Goal: Task Accomplishment & Management: Use online tool/utility

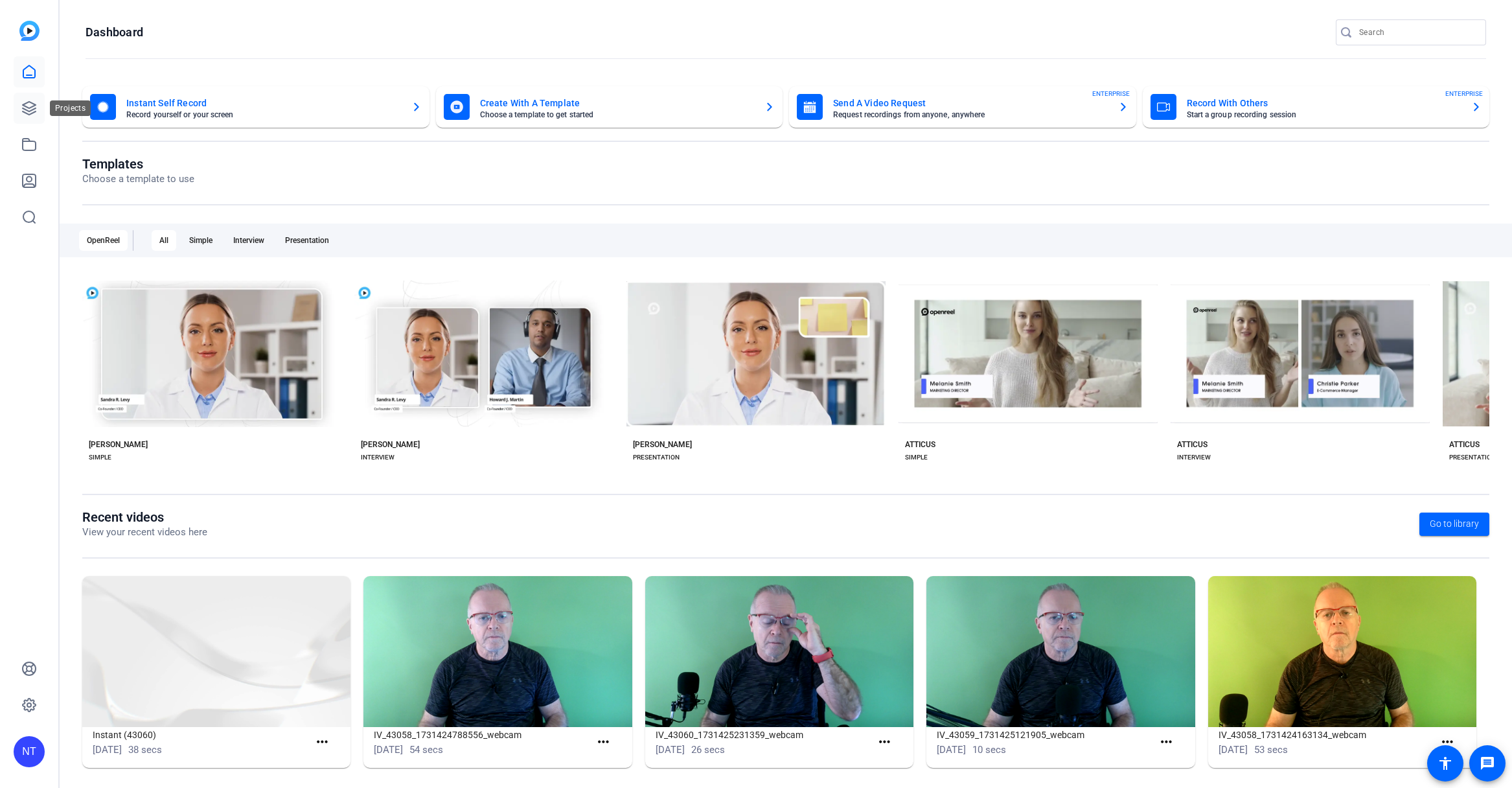
click at [29, 106] on icon at bounding box center [29, 109] width 16 height 16
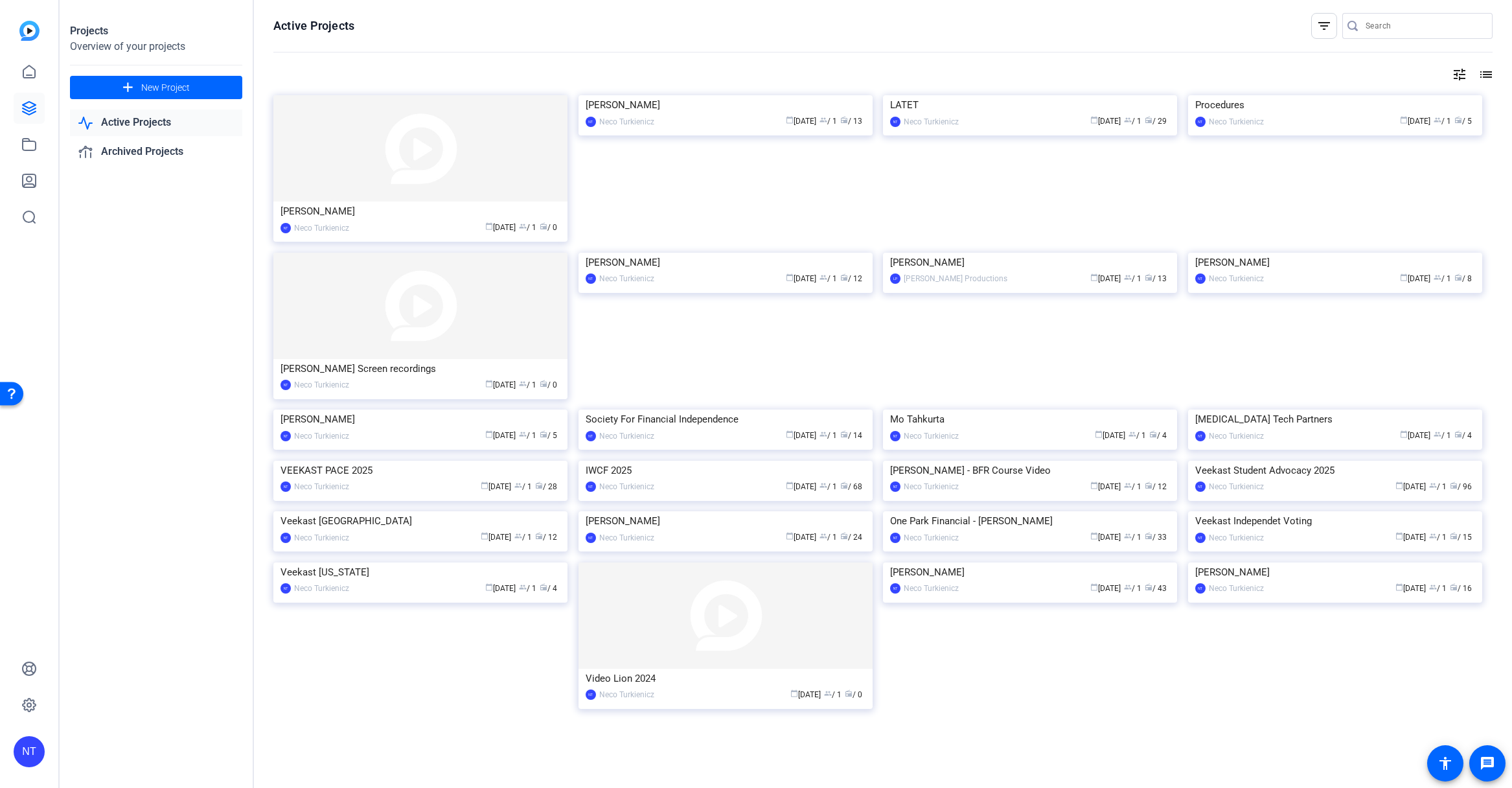
click at [1377, 24] on input "Search" at bounding box center [1423, 26] width 116 height 16
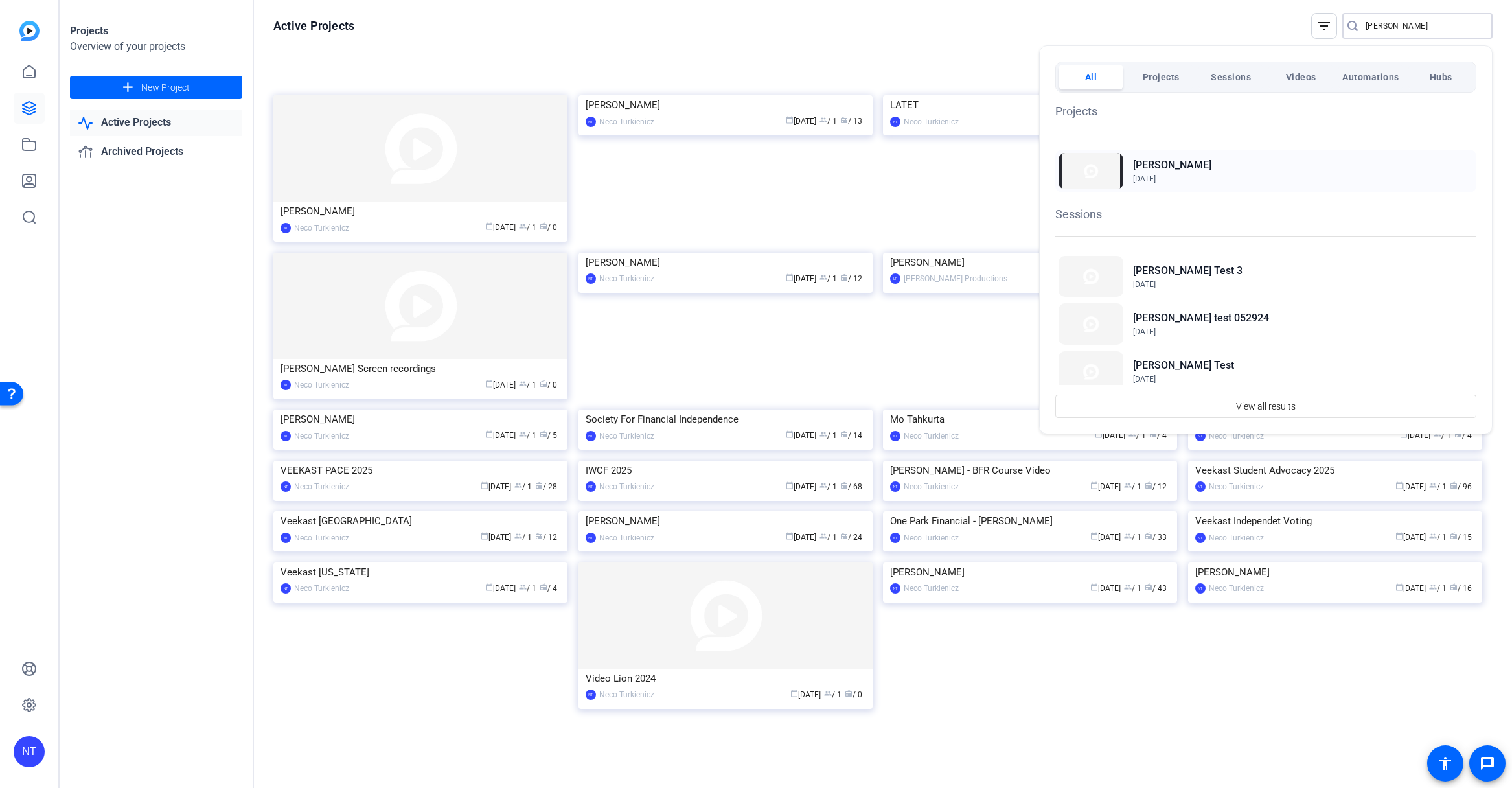
type input "hightower"
click at [1162, 166] on h2 "Hightower" at bounding box center [1172, 165] width 78 height 16
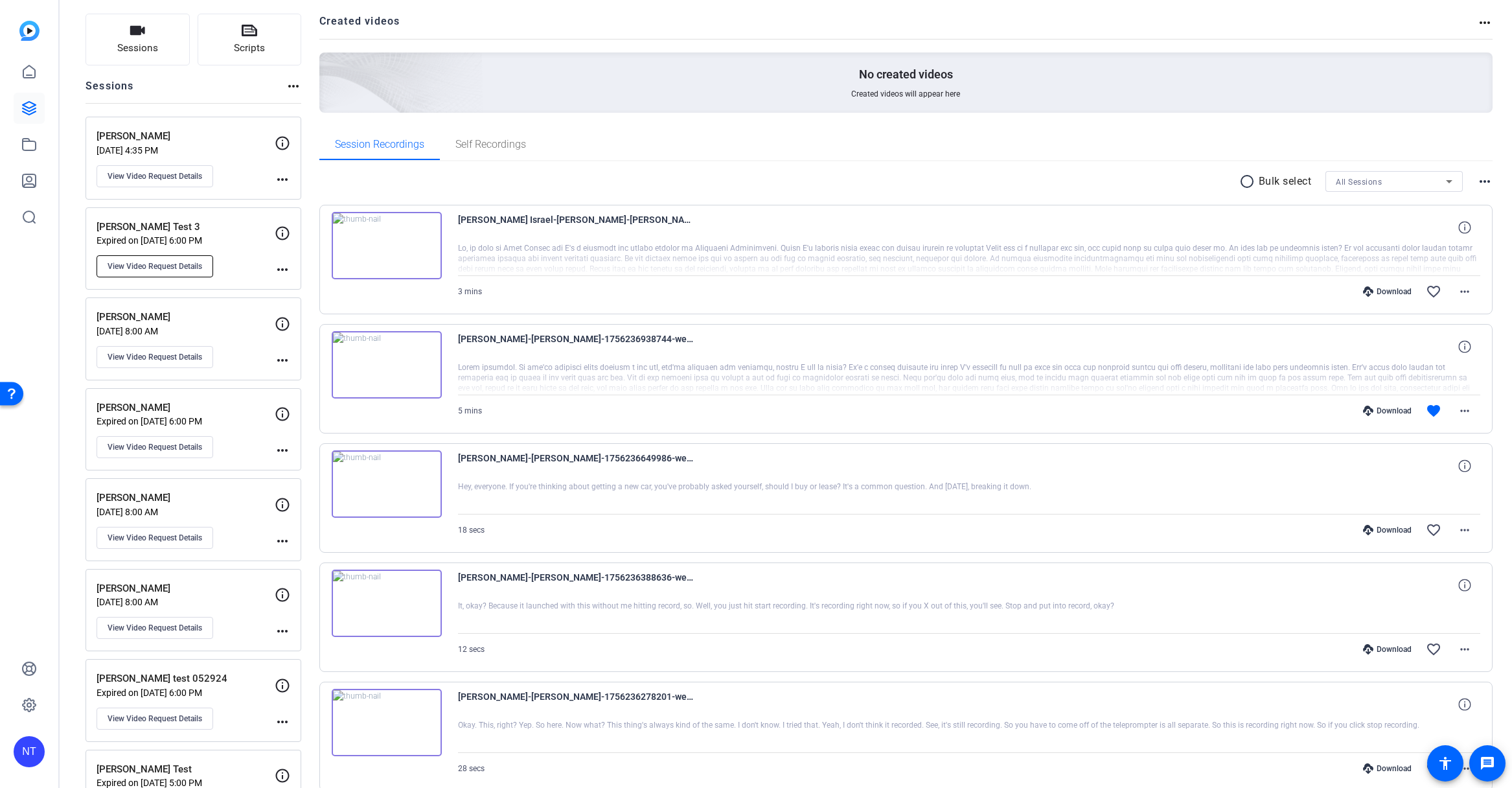
scroll to position [92, 0]
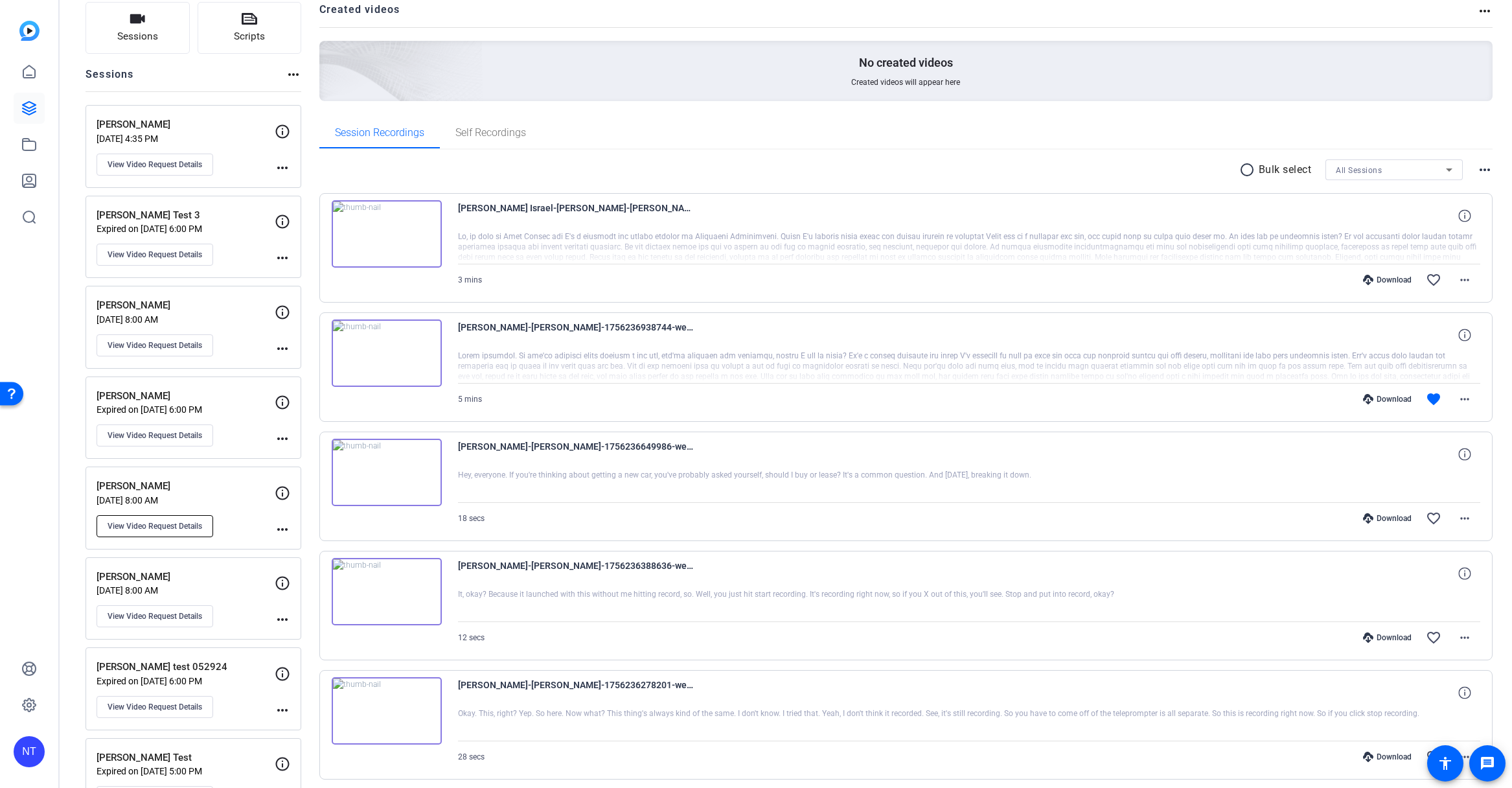
click at [166, 523] on span "View Video Request Details" at bounding box center [154, 526] width 95 height 11
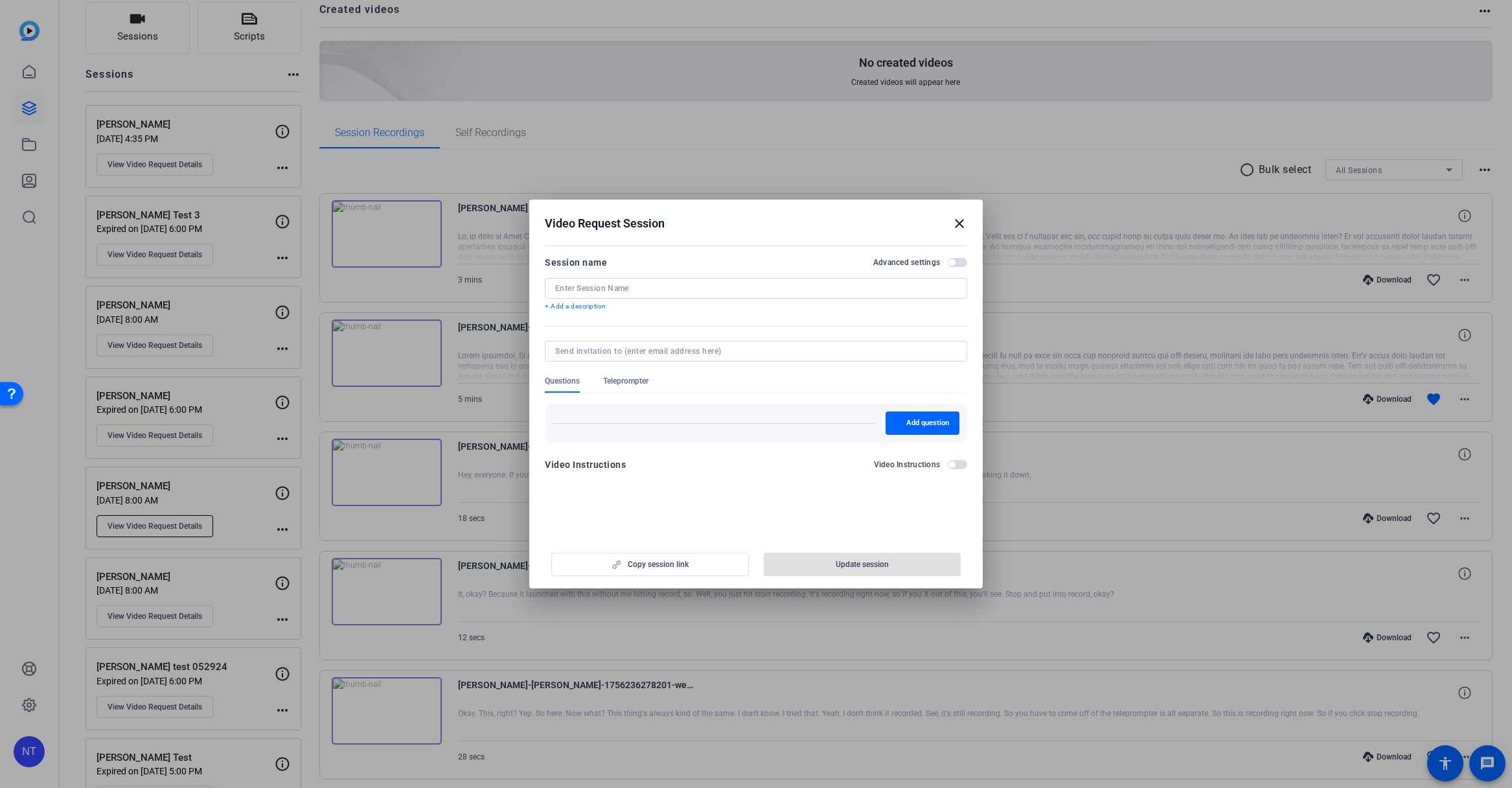
type input "[PERSON_NAME]"
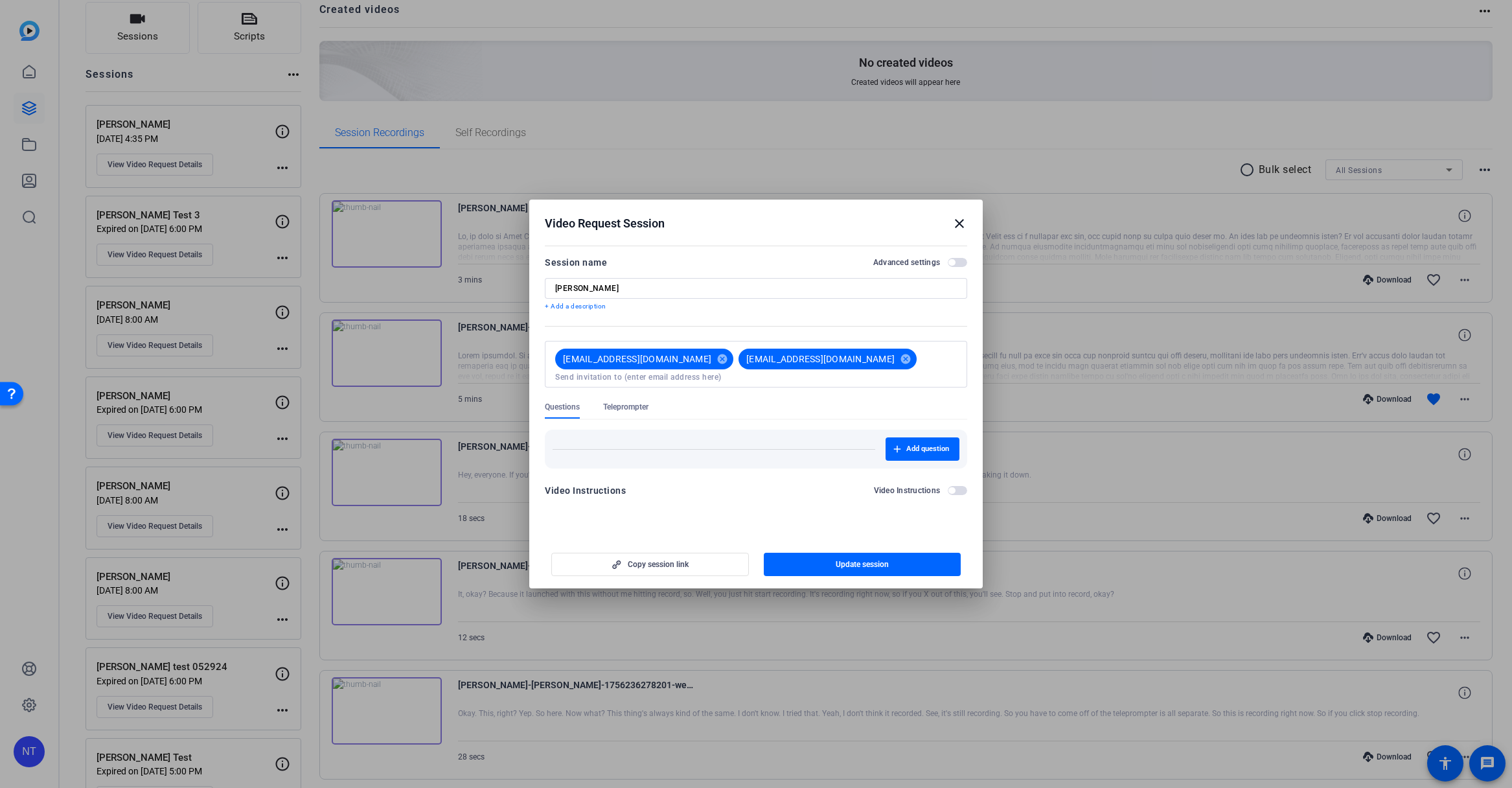
click at [951, 228] on mat-icon "close" at bounding box center [959, 224] width 16 height 16
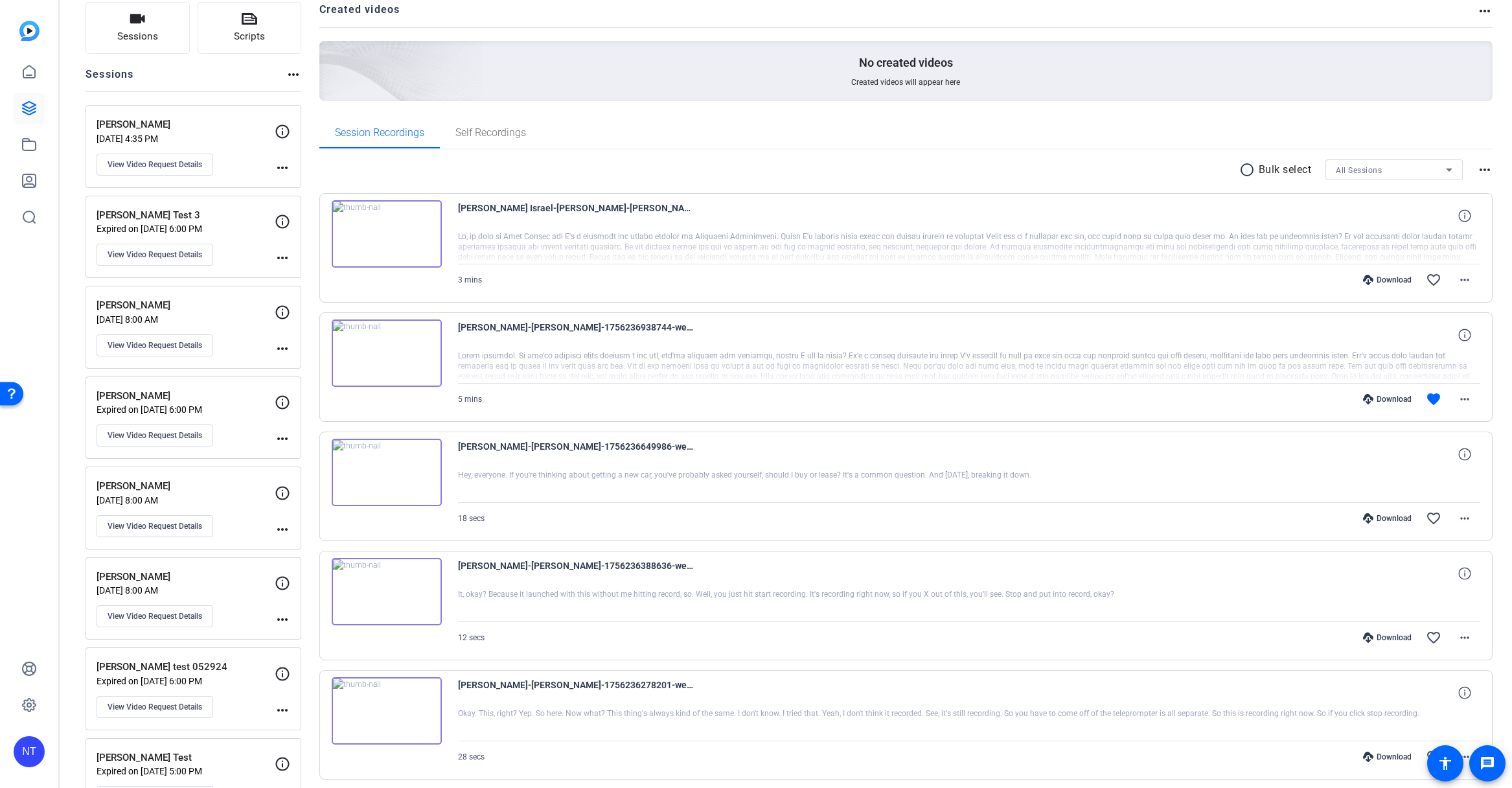
scroll to position [0, 0]
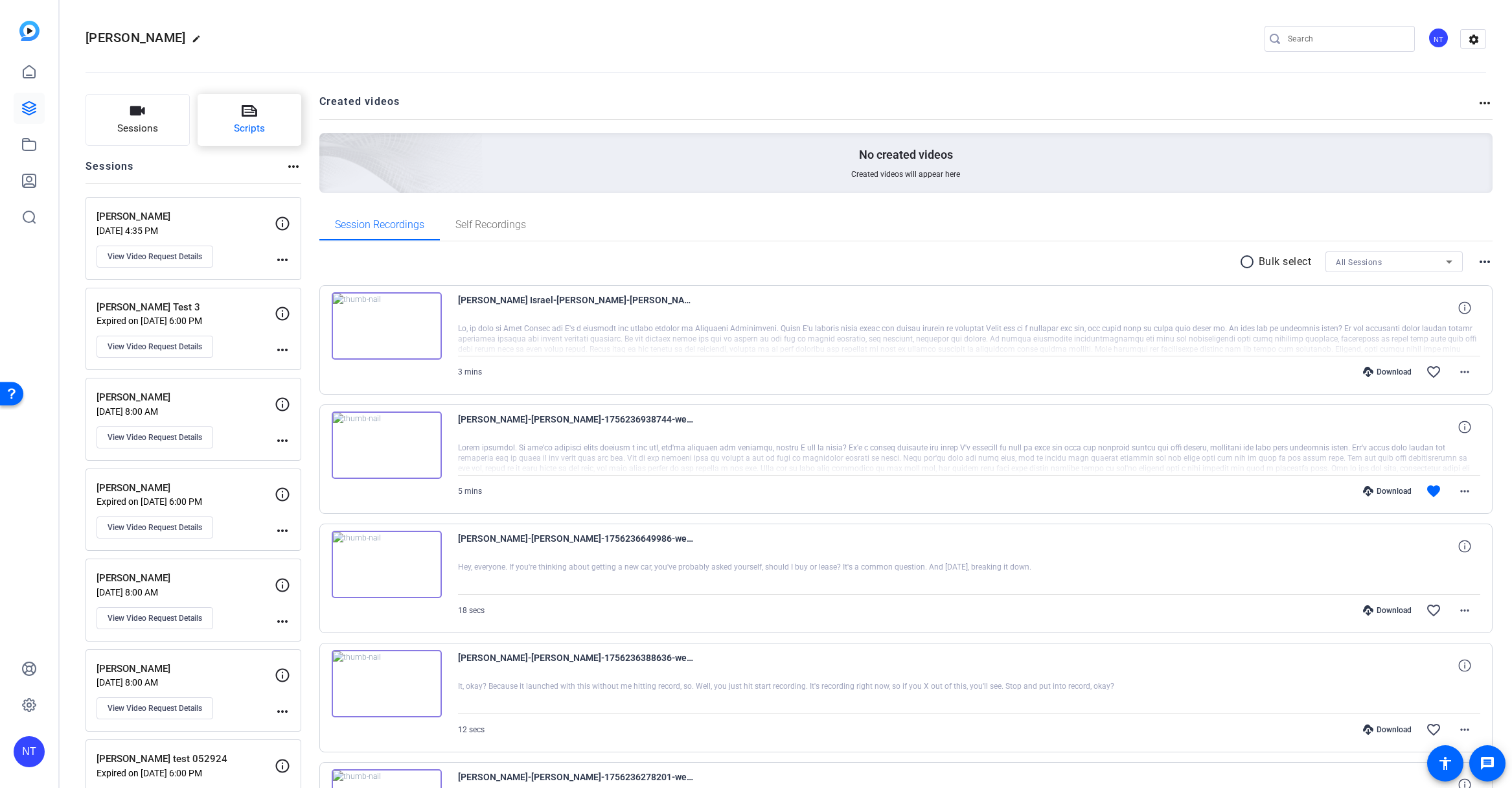
click at [246, 115] on icon at bounding box center [249, 110] width 16 height 12
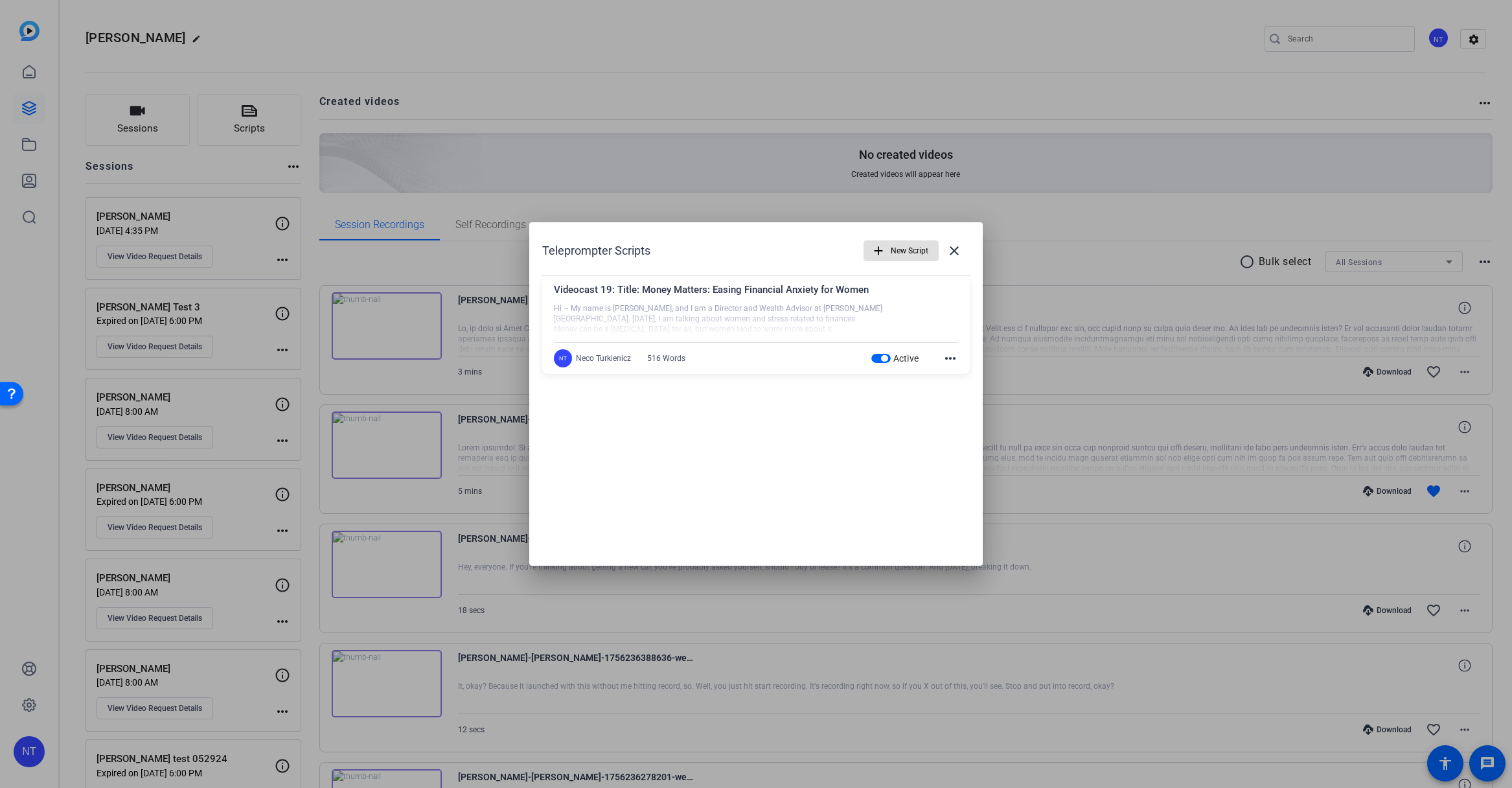
click at [877, 358] on span "button" at bounding box center [881, 358] width 20 height 9
click at [905, 252] on span "New Script" at bounding box center [909, 250] width 37 height 24
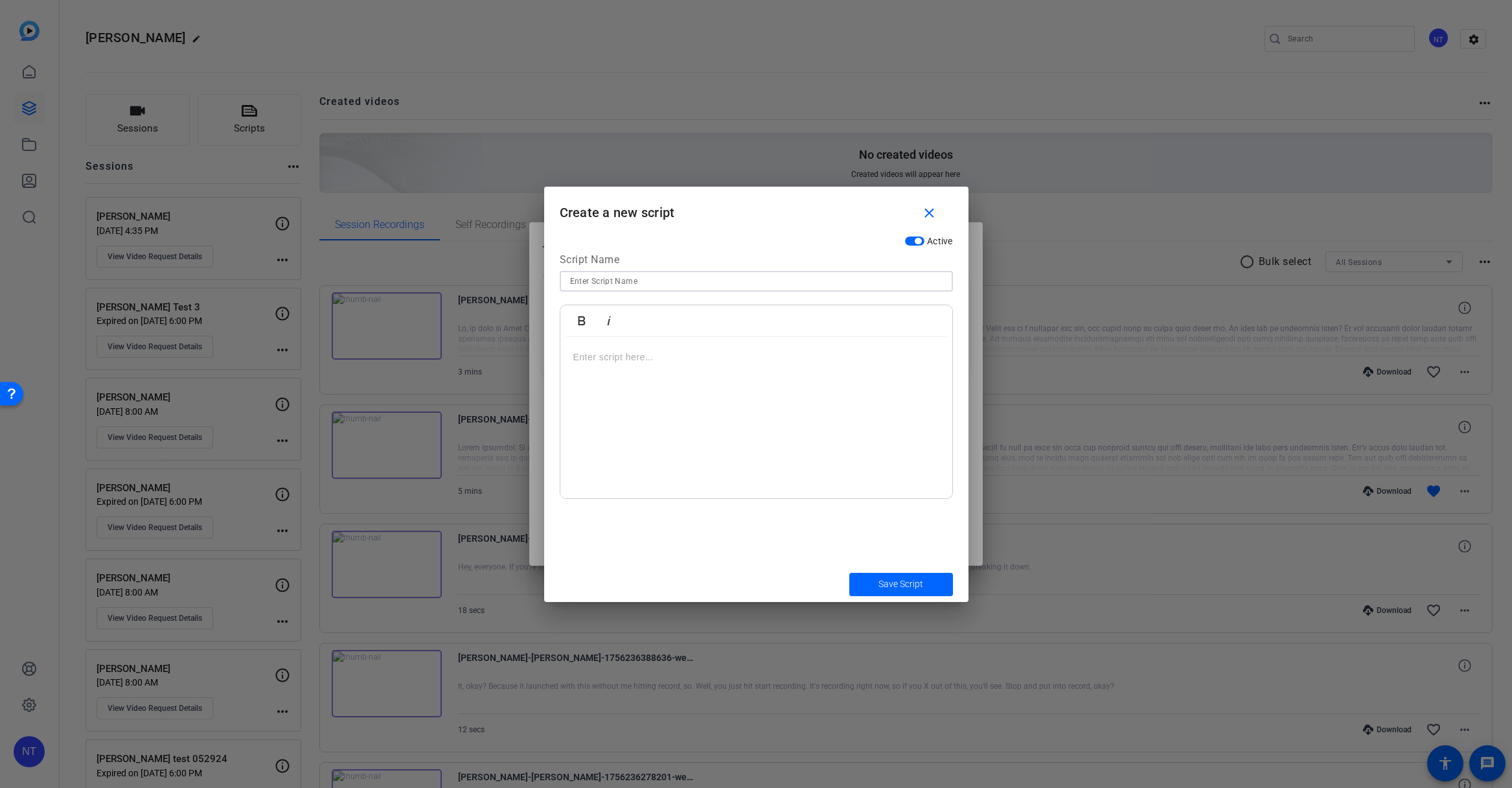
click at [583, 278] on input at bounding box center [756, 282] width 372 height 16
paste input "10 Things You Shouldn’t Do with Your Money"
type input "Videocast #20 - Richard - 10 Things You Shouldn’t Do with Your Money"
click at [592, 354] on p at bounding box center [756, 357] width 366 height 15
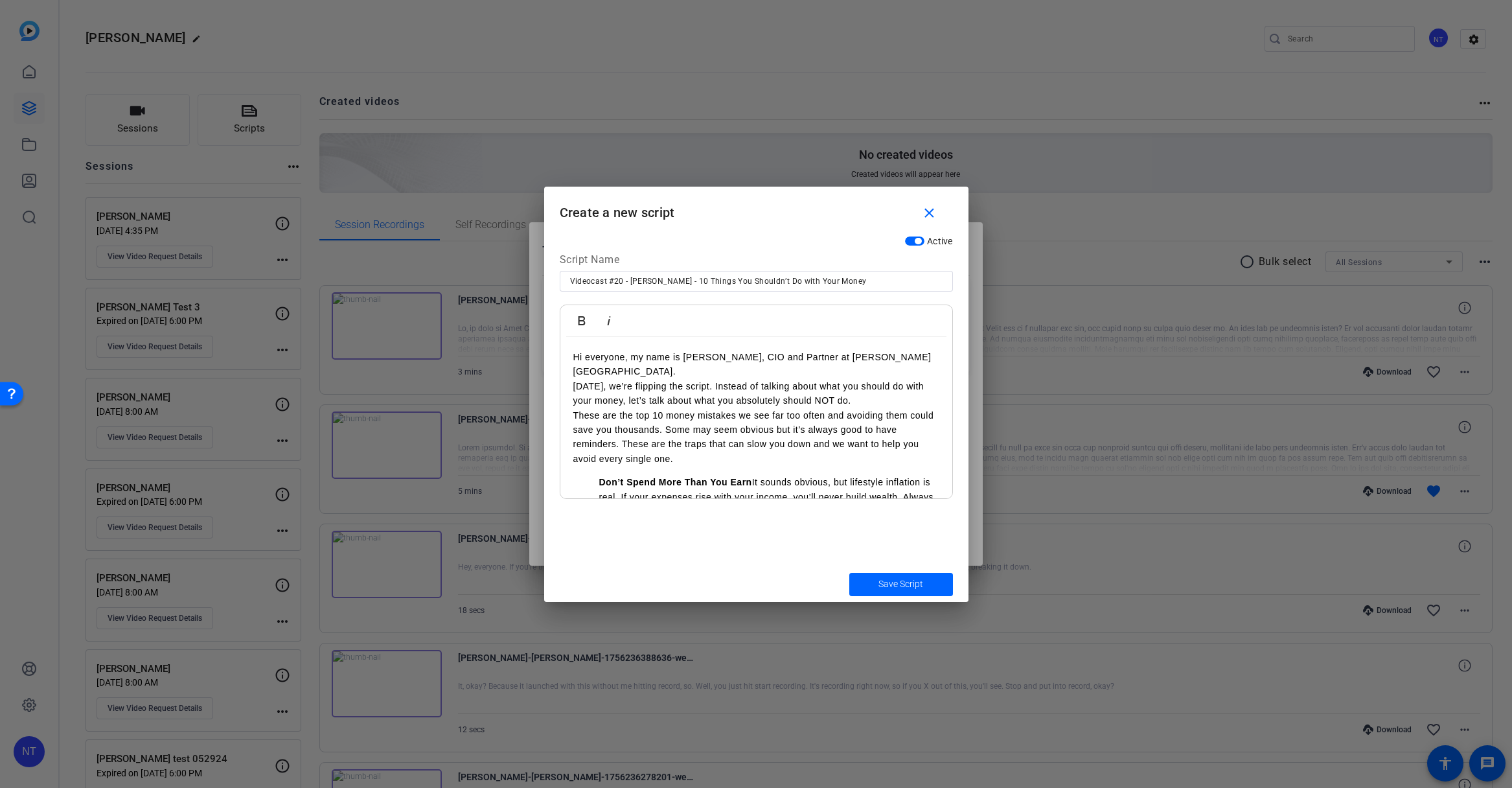
scroll to position [755, 0]
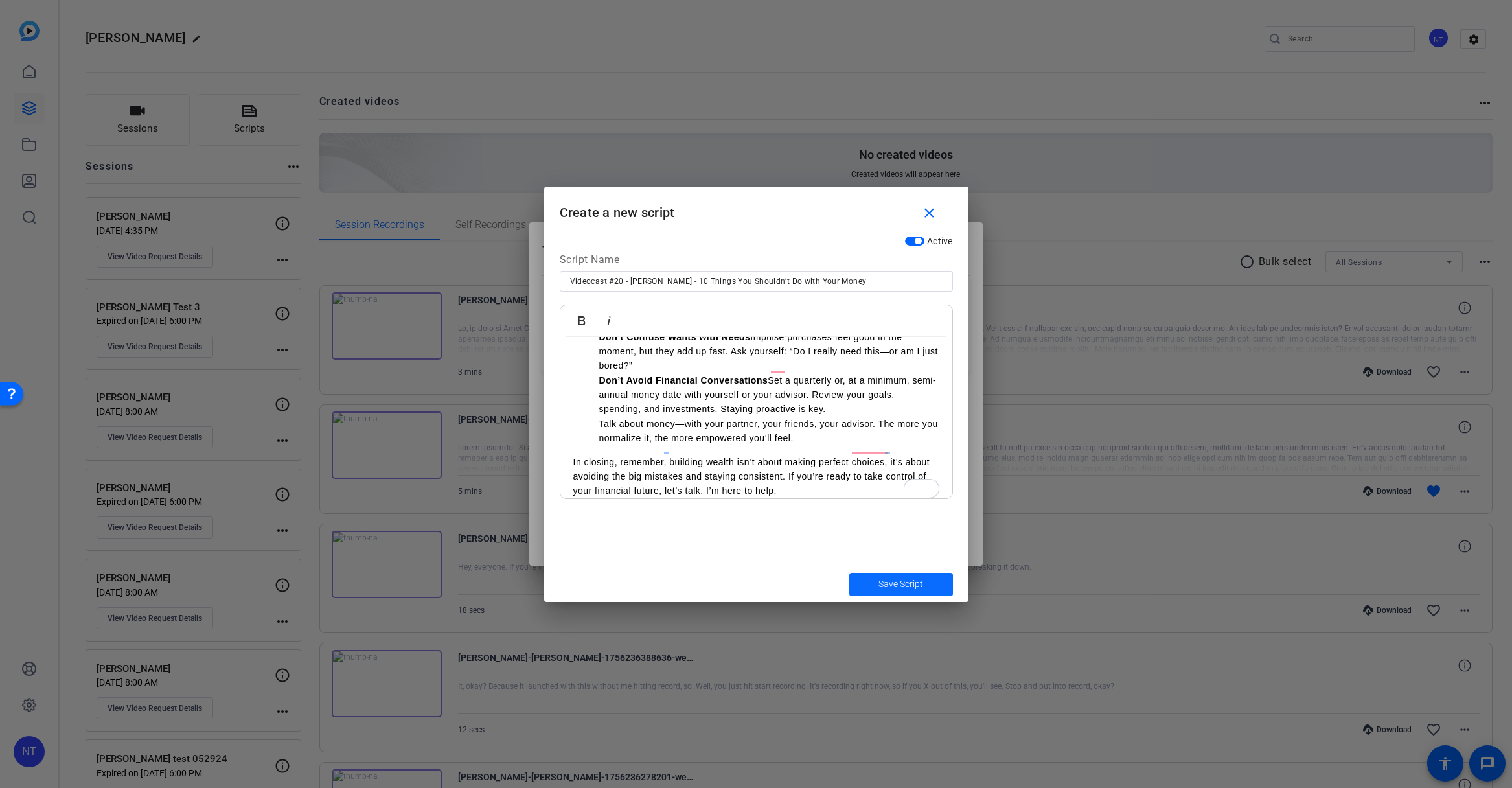
click at [900, 585] on span "Save Script" at bounding box center [901, 584] width 45 height 14
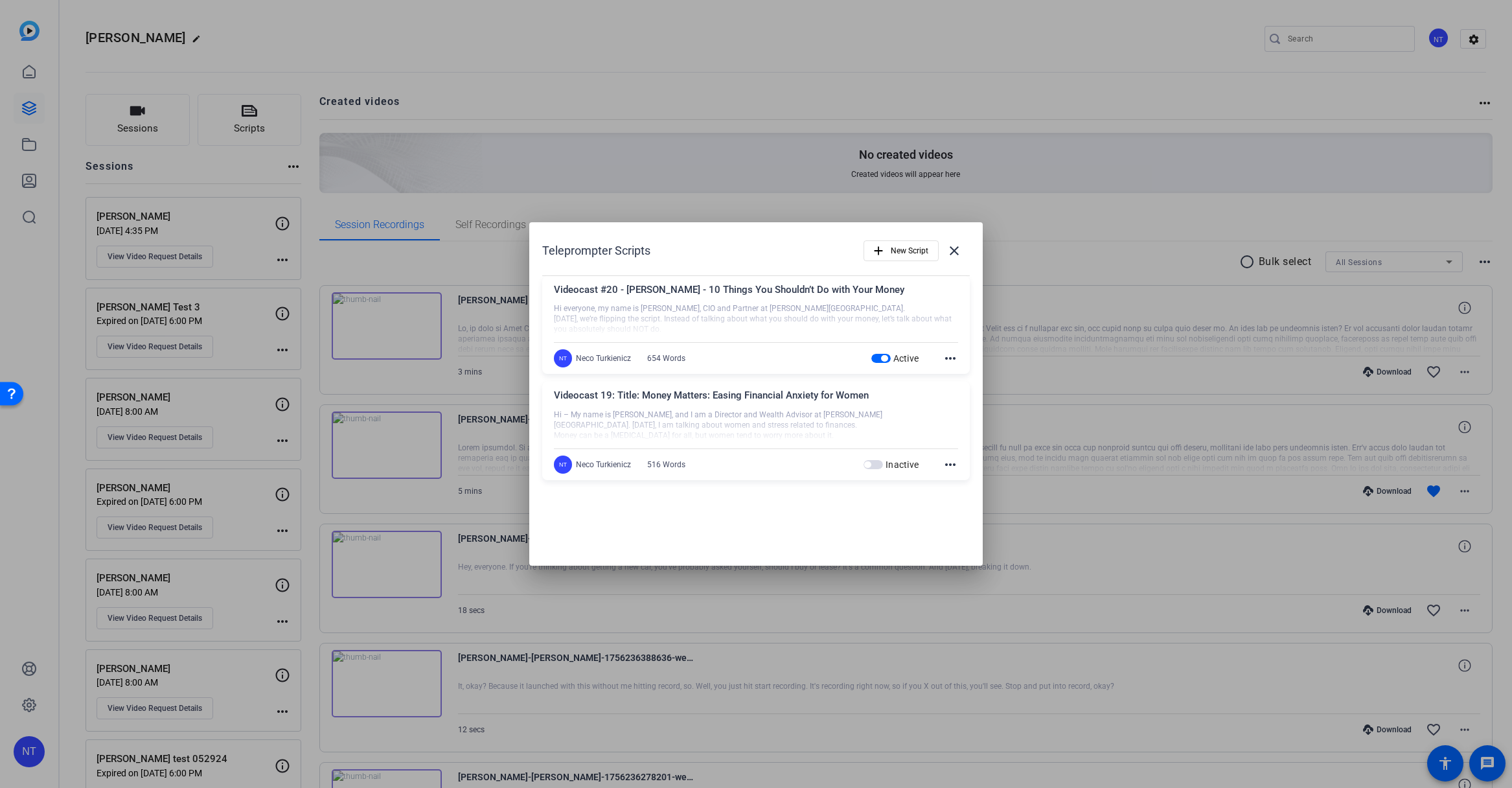
click at [771, 304] on div at bounding box center [756, 319] width 404 height 32
click at [953, 252] on mat-icon "close" at bounding box center [954, 250] width 16 height 16
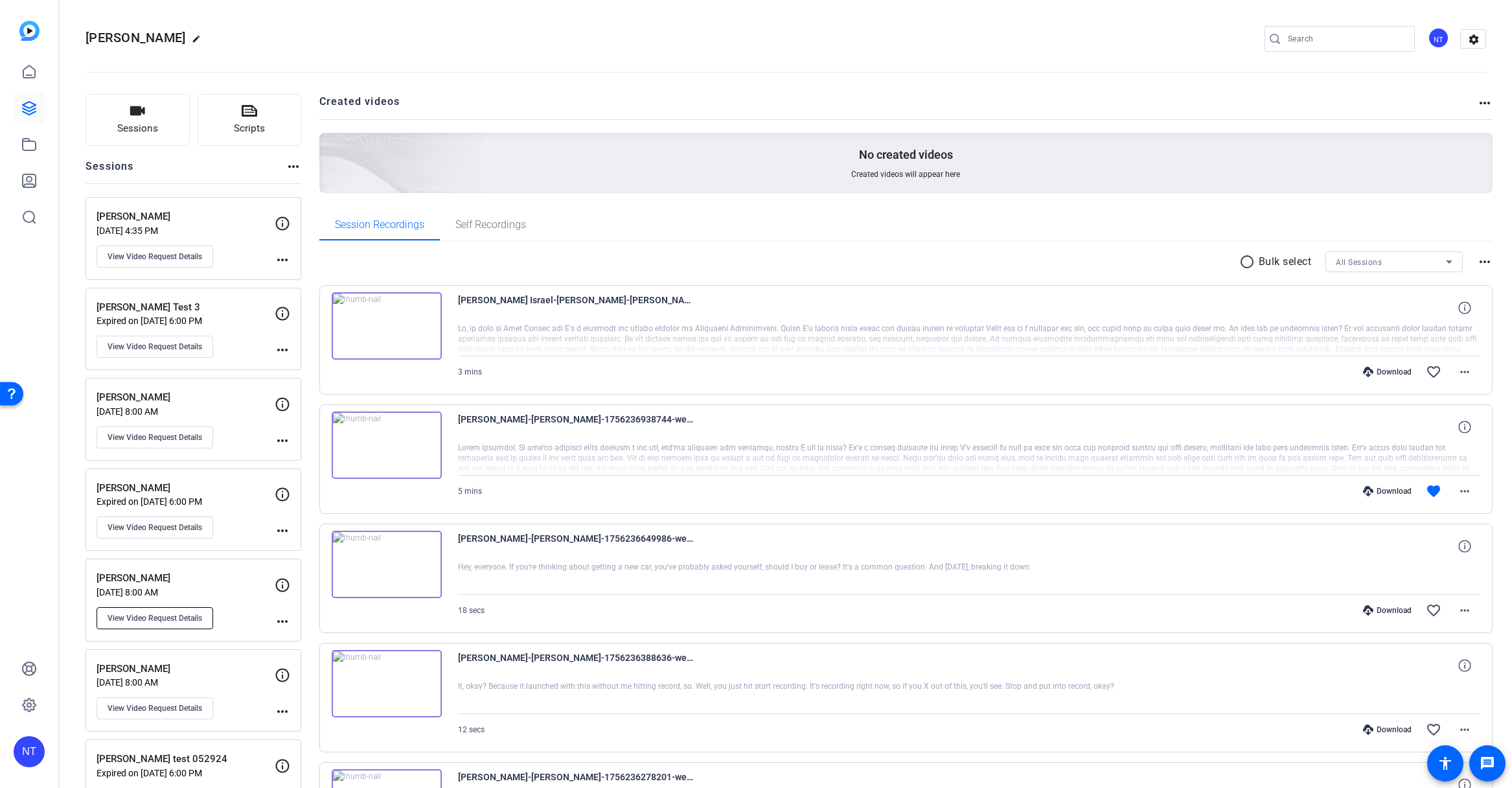
click at [157, 618] on span "View Video Request Details" at bounding box center [154, 618] width 95 height 11
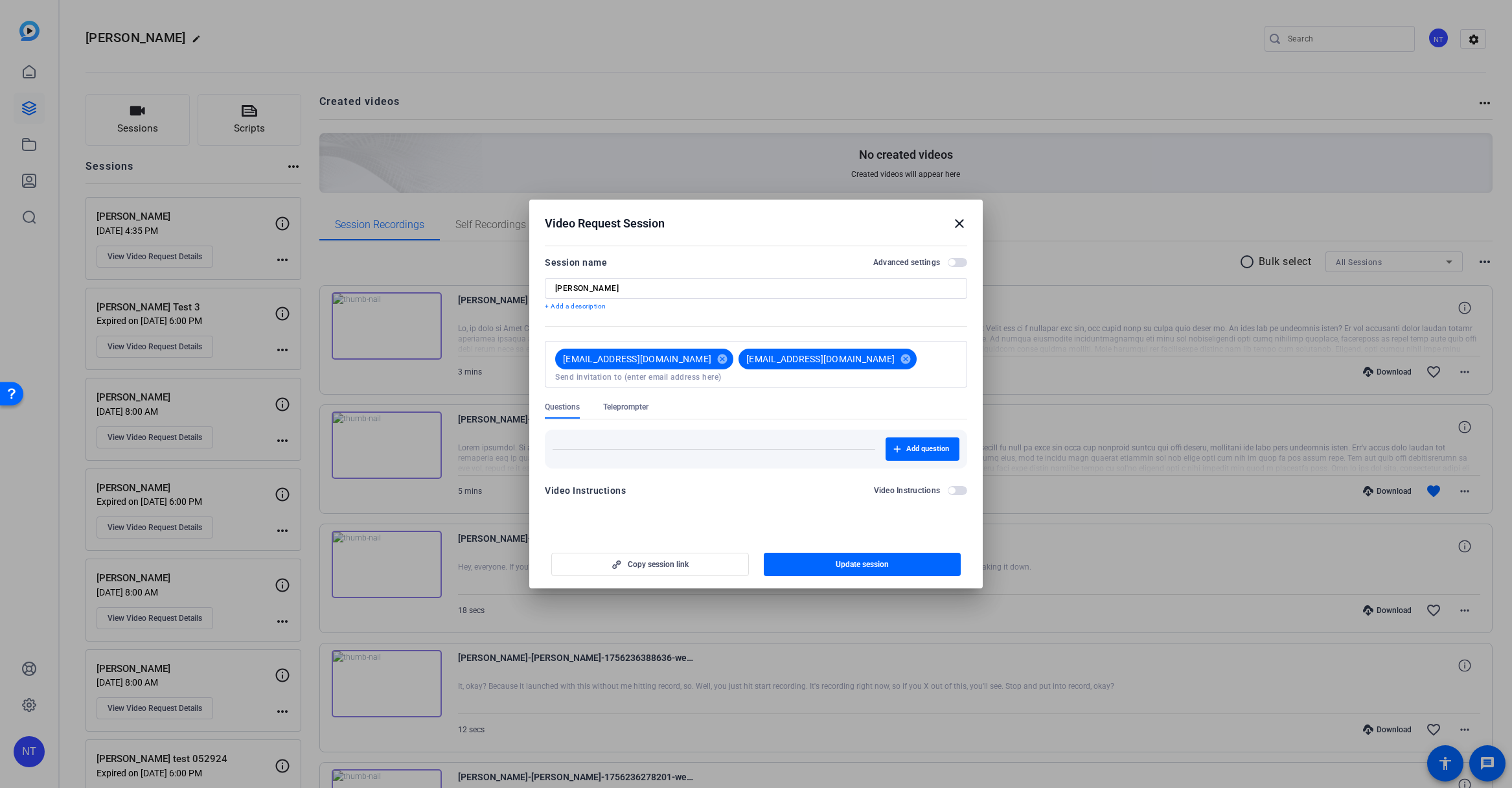
click at [633, 402] on span "Teleprompter" at bounding box center [626, 407] width 45 height 11
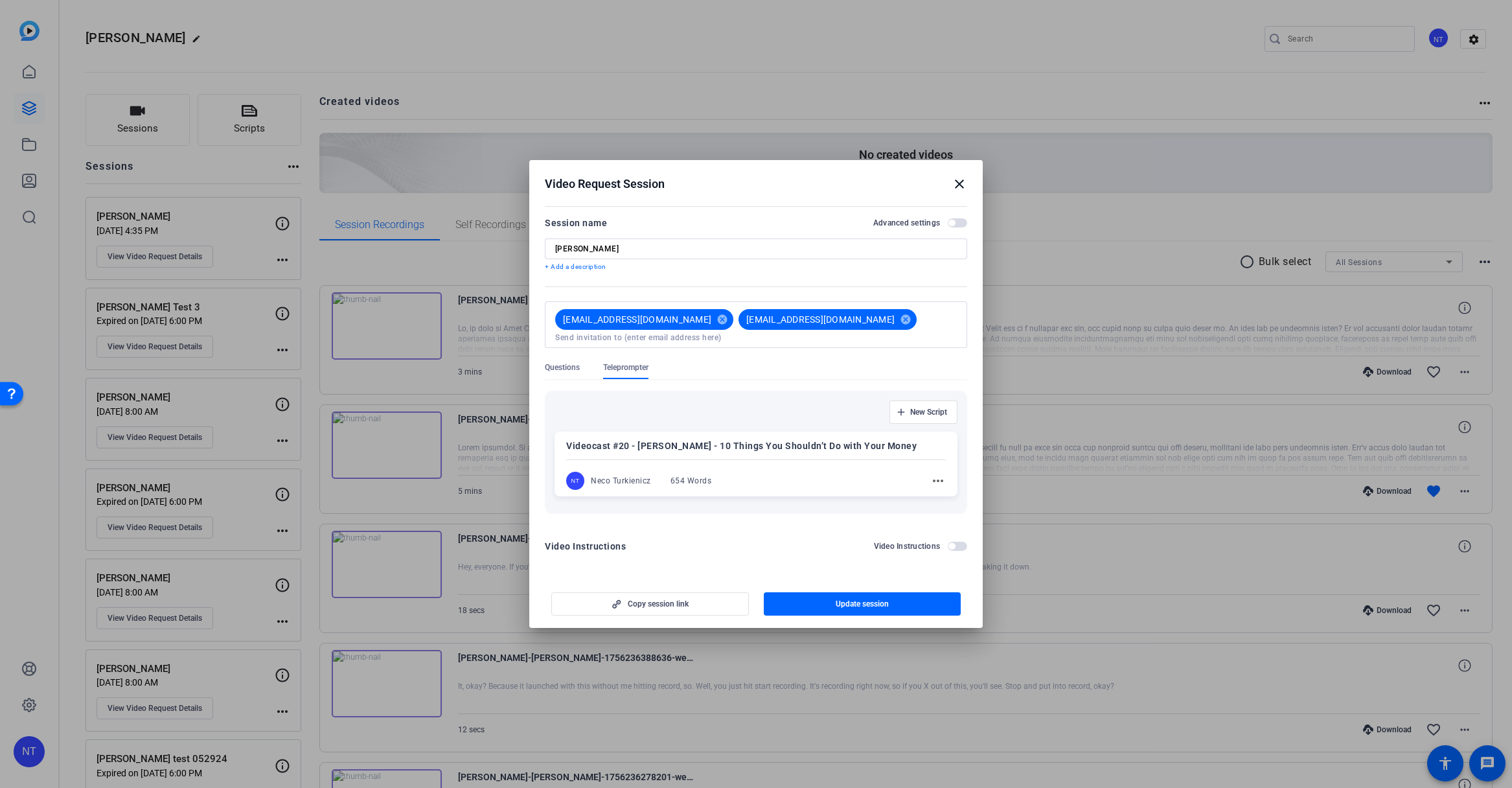
click at [688, 448] on p "Videocast #20 - Richard - 10 Things You Shouldn’t Do with Your Money" at bounding box center [756, 446] width 379 height 16
click at [826, 599] on span "button" at bounding box center [862, 604] width 197 height 31
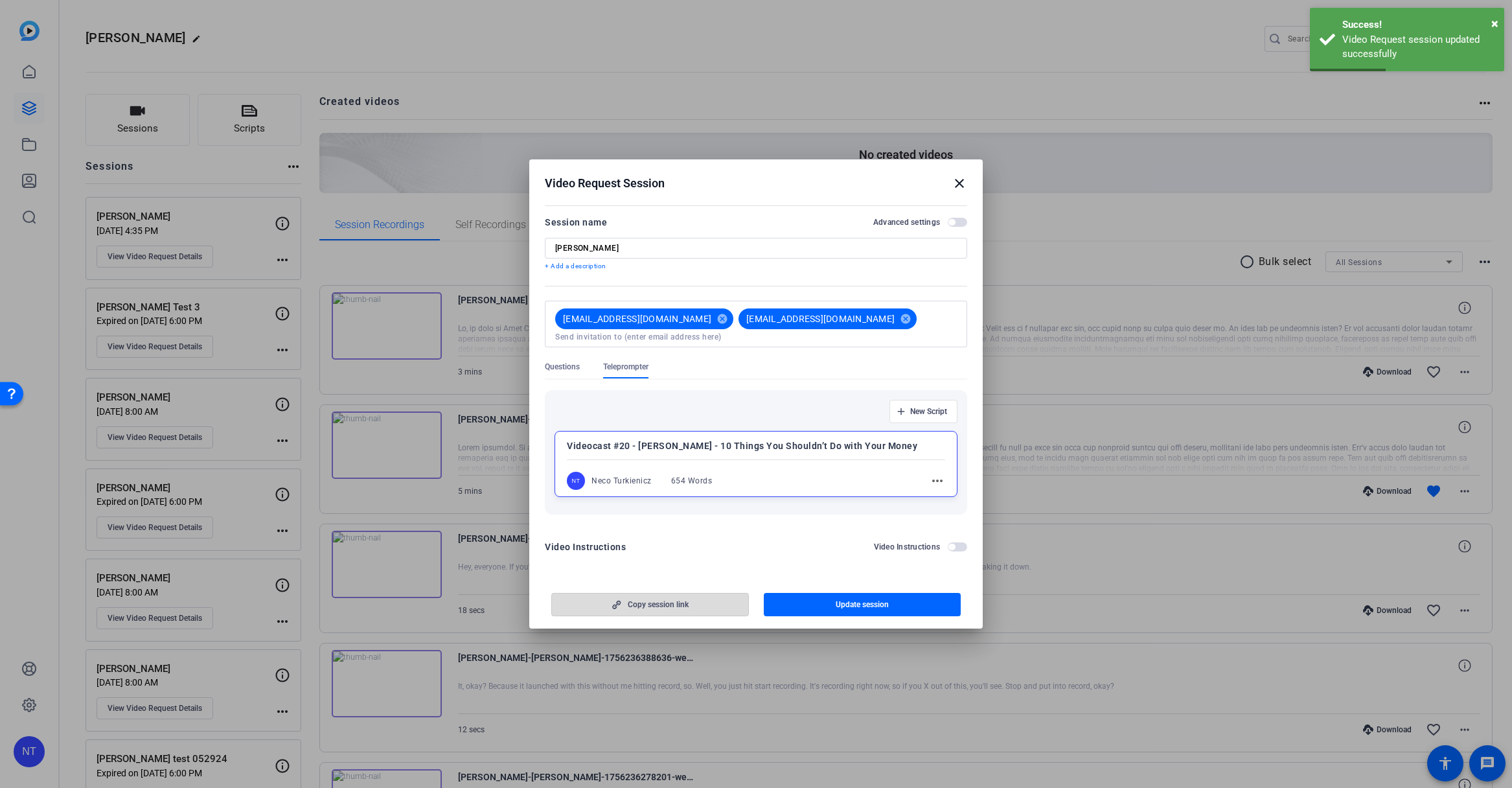
click at [656, 600] on span "Copy session link" at bounding box center [658, 604] width 61 height 11
click at [960, 186] on mat-icon "close" at bounding box center [959, 184] width 16 height 16
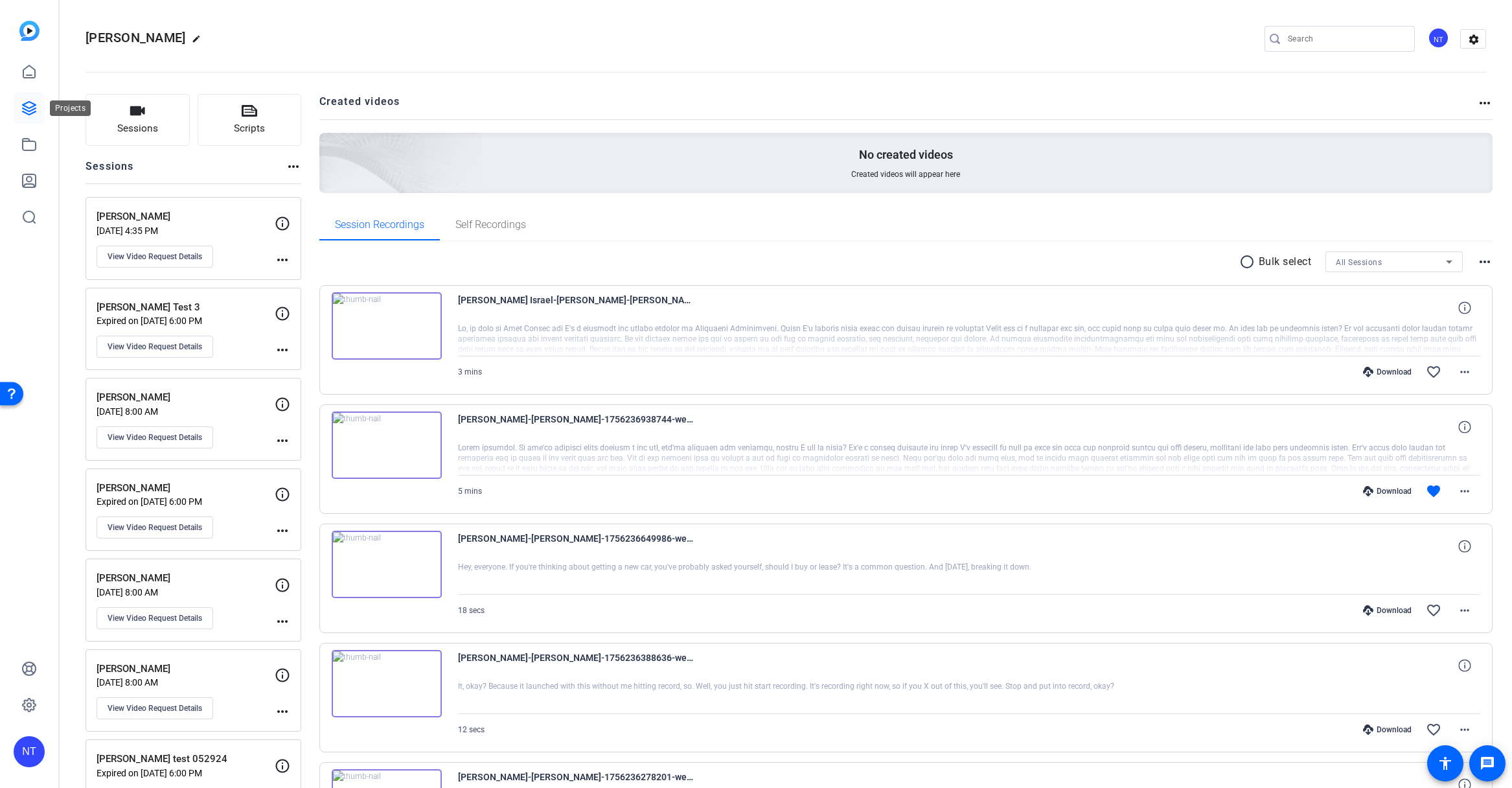
click at [32, 108] on icon at bounding box center [29, 109] width 16 height 16
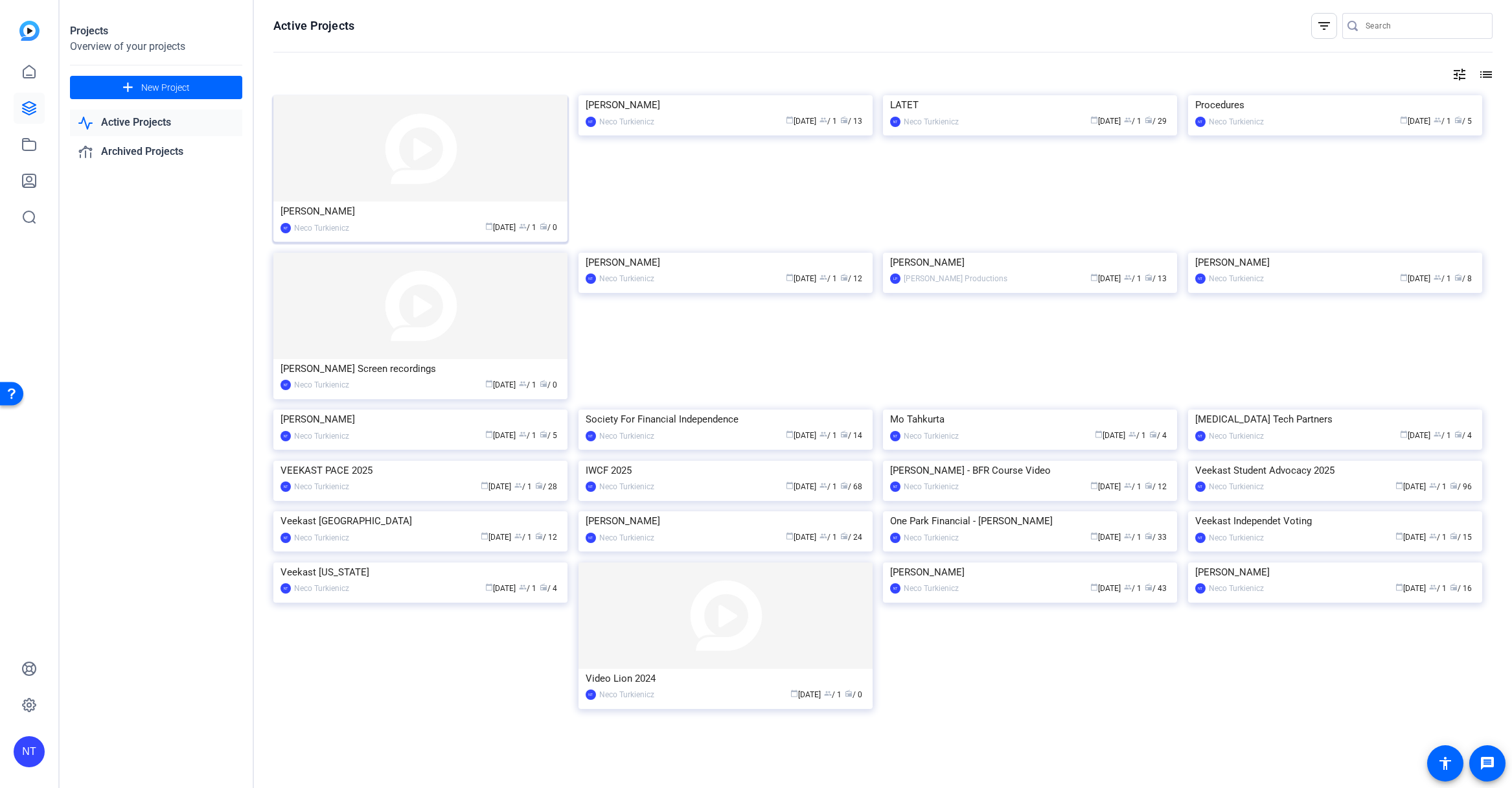
click at [442, 162] on img at bounding box center [420, 148] width 294 height 107
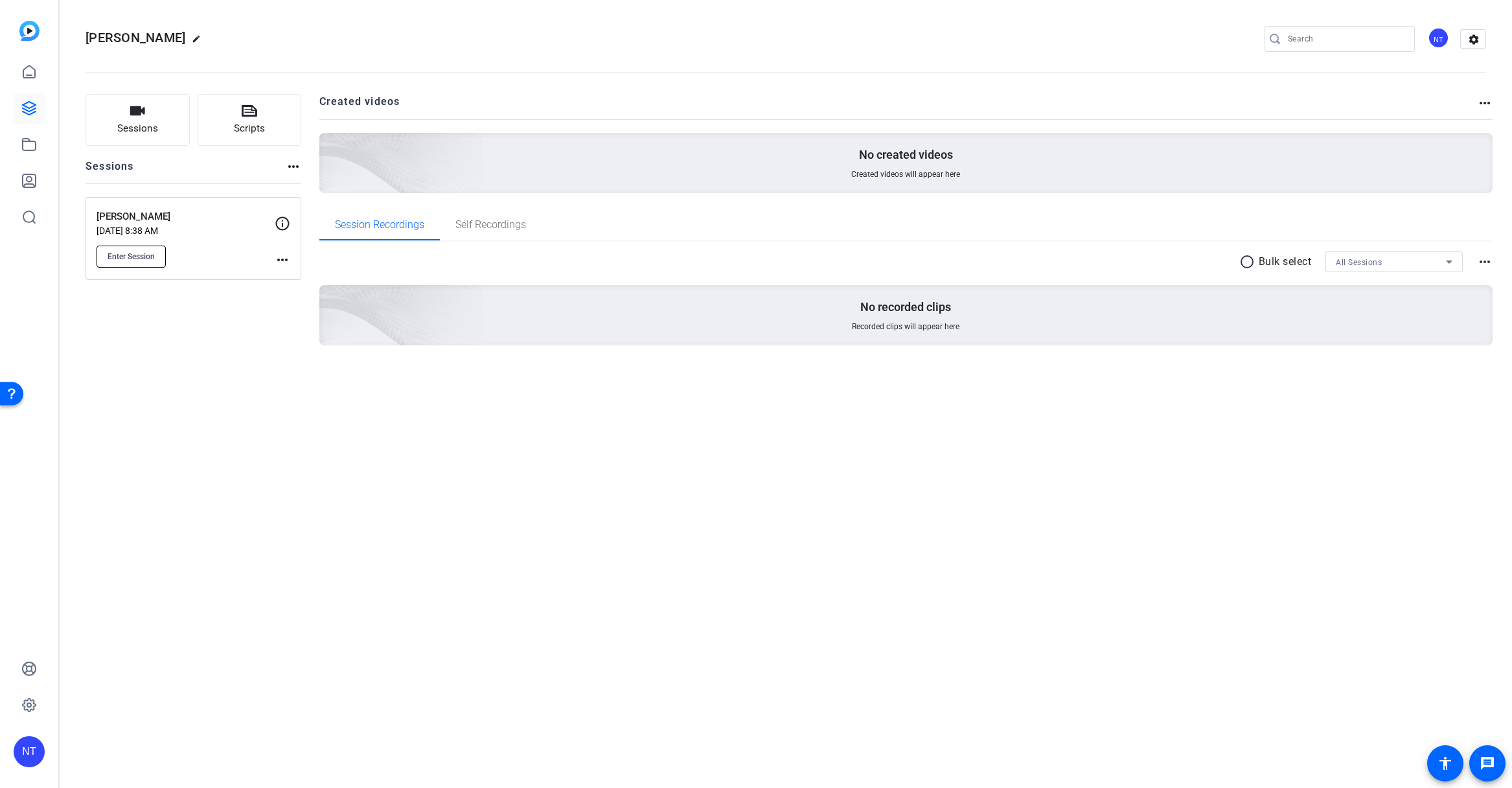
click at [134, 258] on span "Enter Session" at bounding box center [131, 256] width 47 height 11
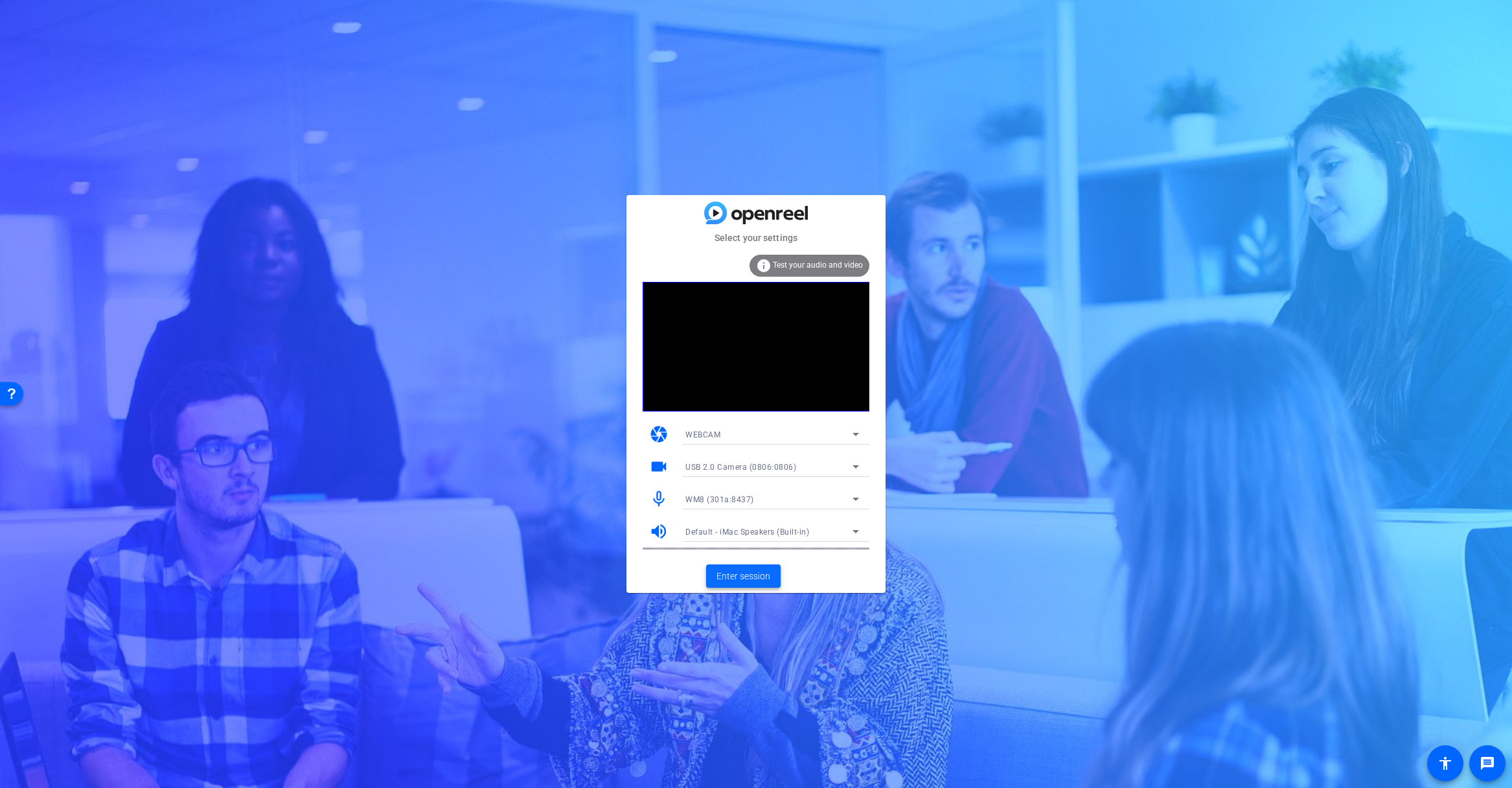
click at [750, 578] on span "Enter session" at bounding box center [743, 576] width 54 height 14
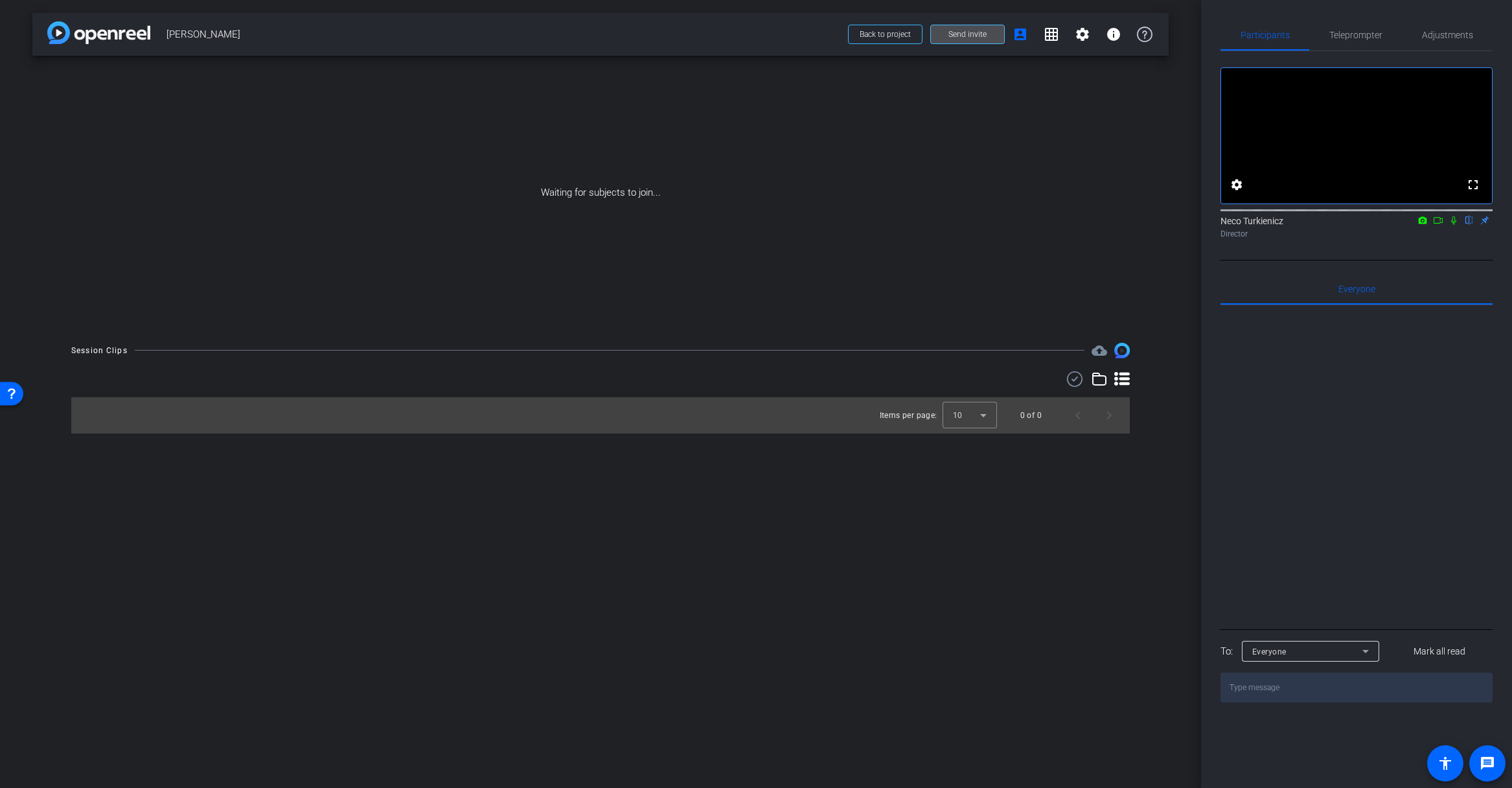
click at [963, 29] on span "Send invite" at bounding box center [967, 34] width 38 height 11
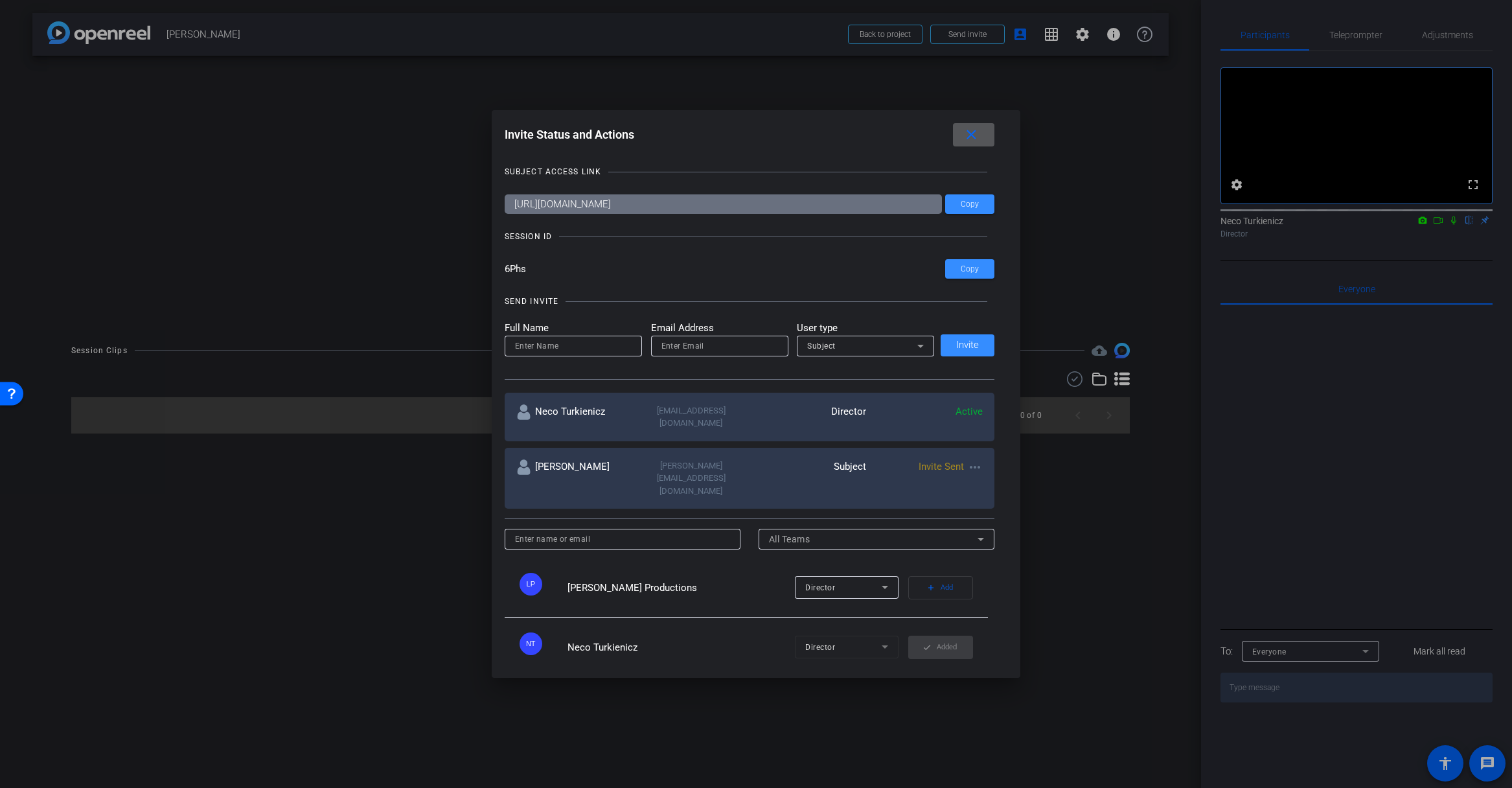
click at [979, 460] on mat-icon "more_horiz" at bounding box center [974, 467] width 16 height 16
click at [1006, 495] on span "Re-Send Invite" at bounding box center [1025, 493] width 97 height 16
drag, startPoint x: 969, startPoint y: 130, endPoint x: 957, endPoint y: 133, distance: 12.4
click at [969, 130] on mat-icon "close" at bounding box center [971, 135] width 17 height 17
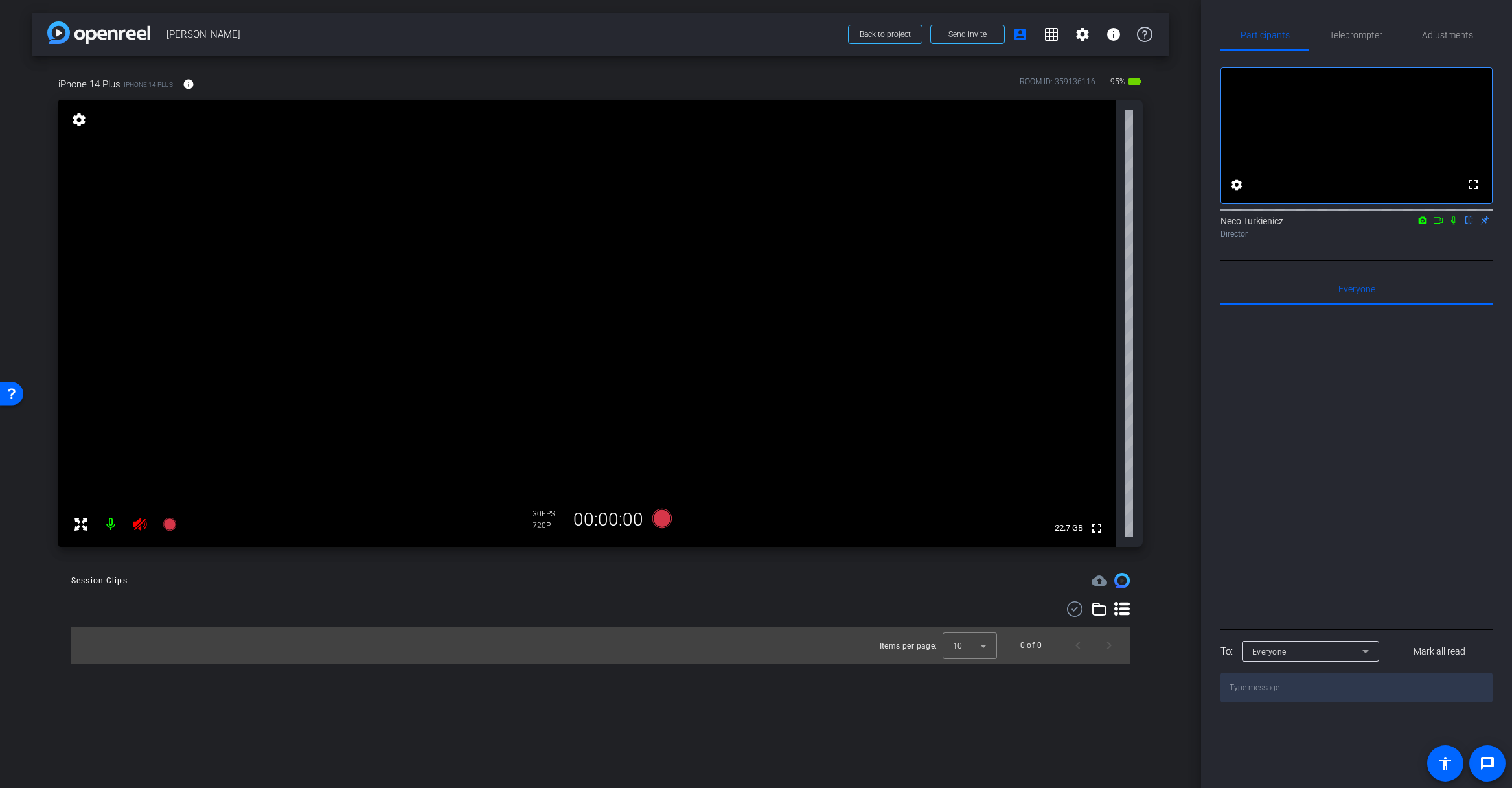
click at [139, 525] on icon at bounding box center [140, 523] width 14 height 13
click at [1437, 33] on span "Adjustments" at bounding box center [1447, 34] width 51 height 9
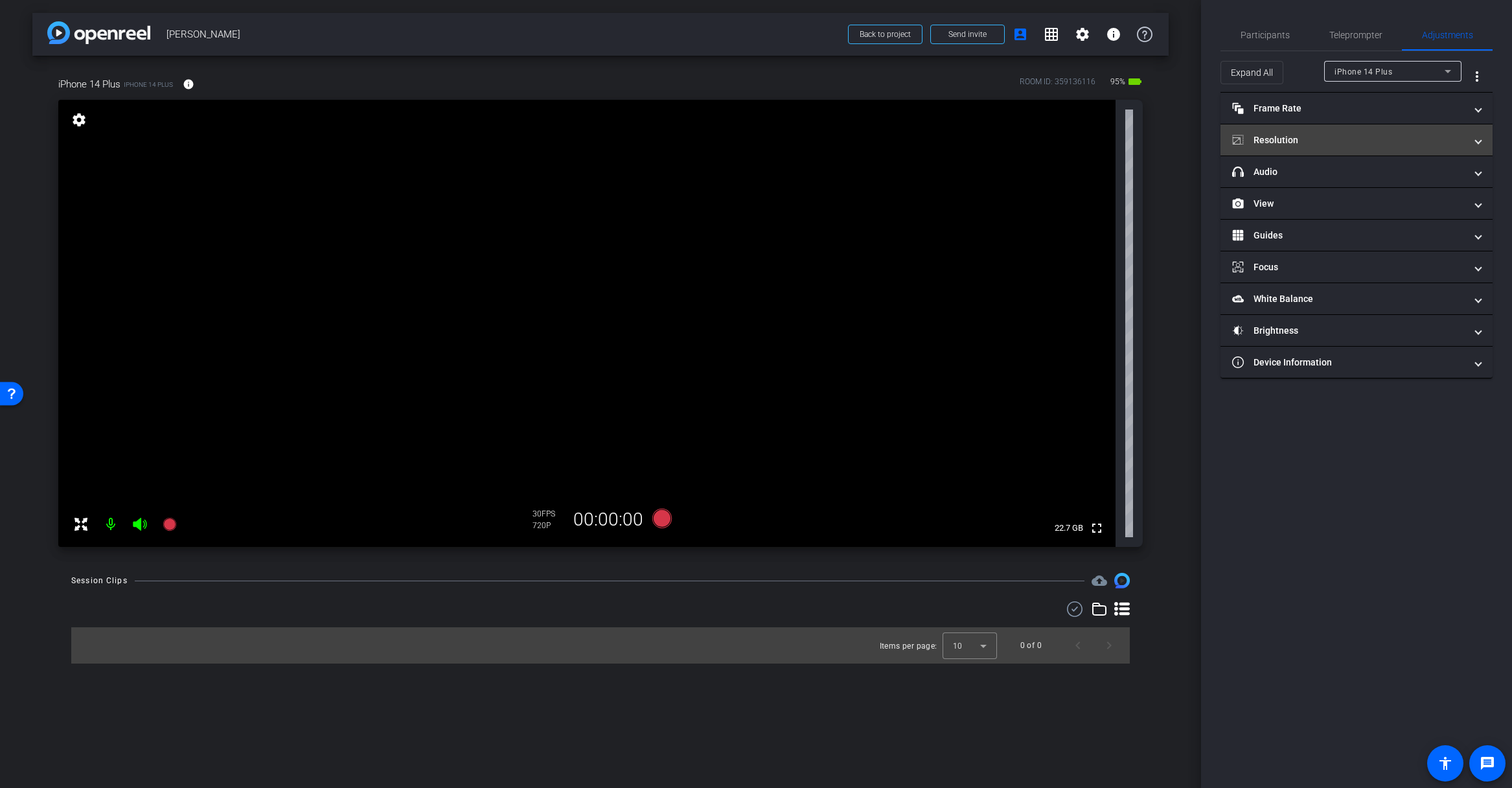
click at [1468, 140] on span "Resolution" at bounding box center [1353, 141] width 243 height 14
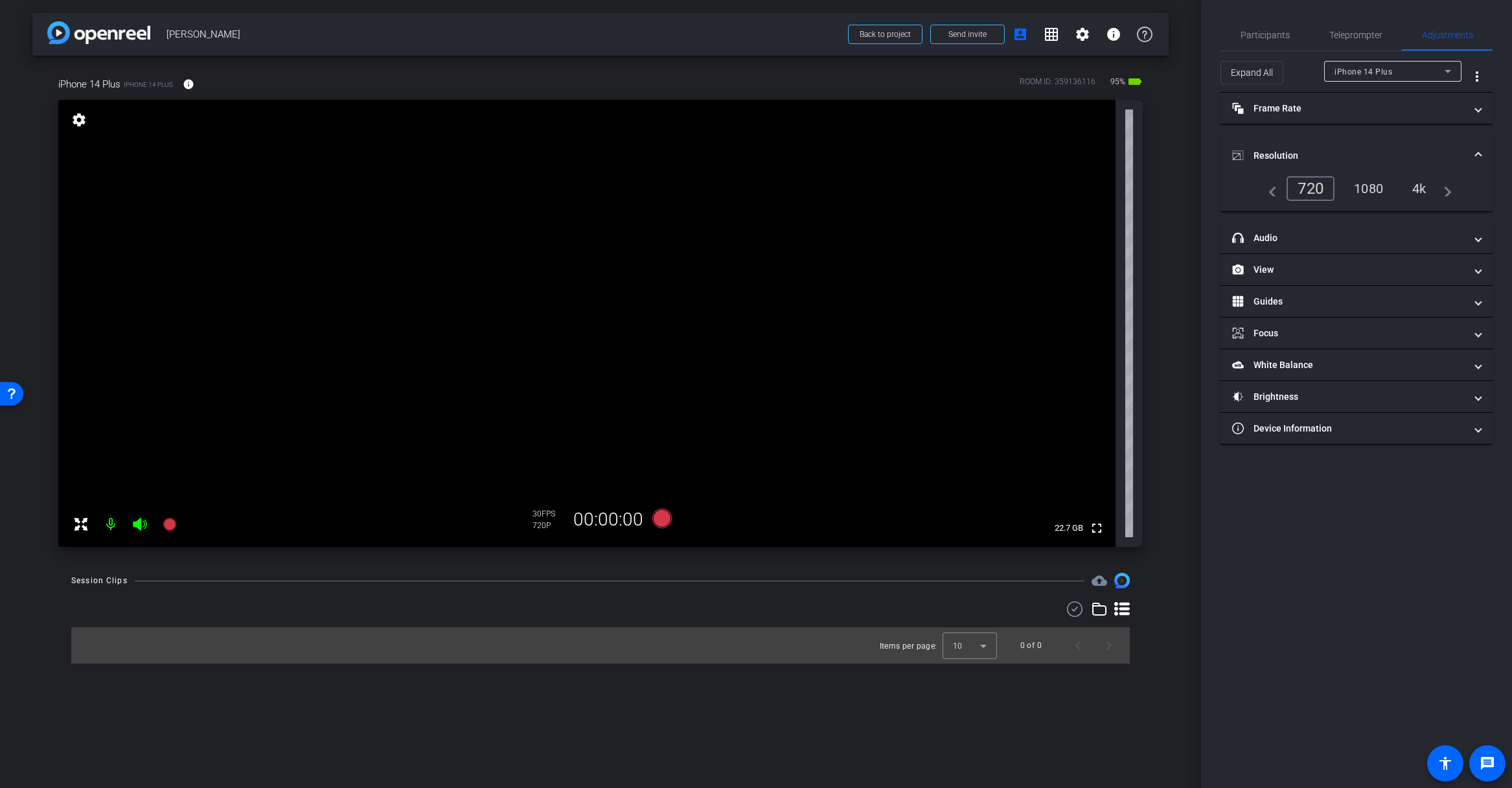
click at [1420, 189] on div "4k" at bounding box center [1419, 189] width 33 height 22
click at [664, 517] on icon at bounding box center [662, 518] width 20 height 20
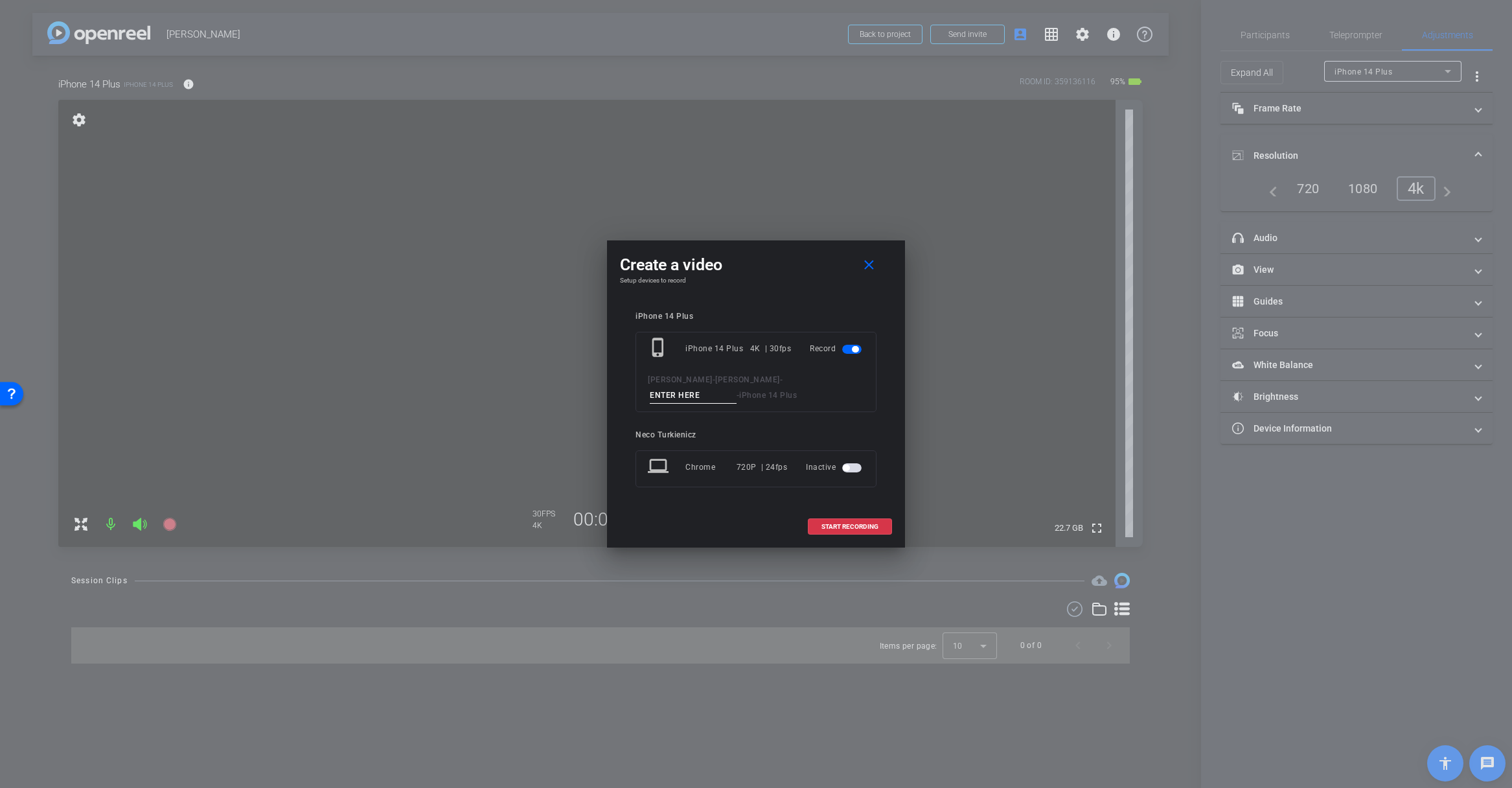
click at [691, 395] on input at bounding box center [693, 395] width 87 height 17
type input "M001"
click at [861, 527] on span "START RECORDING" at bounding box center [849, 526] width 57 height 7
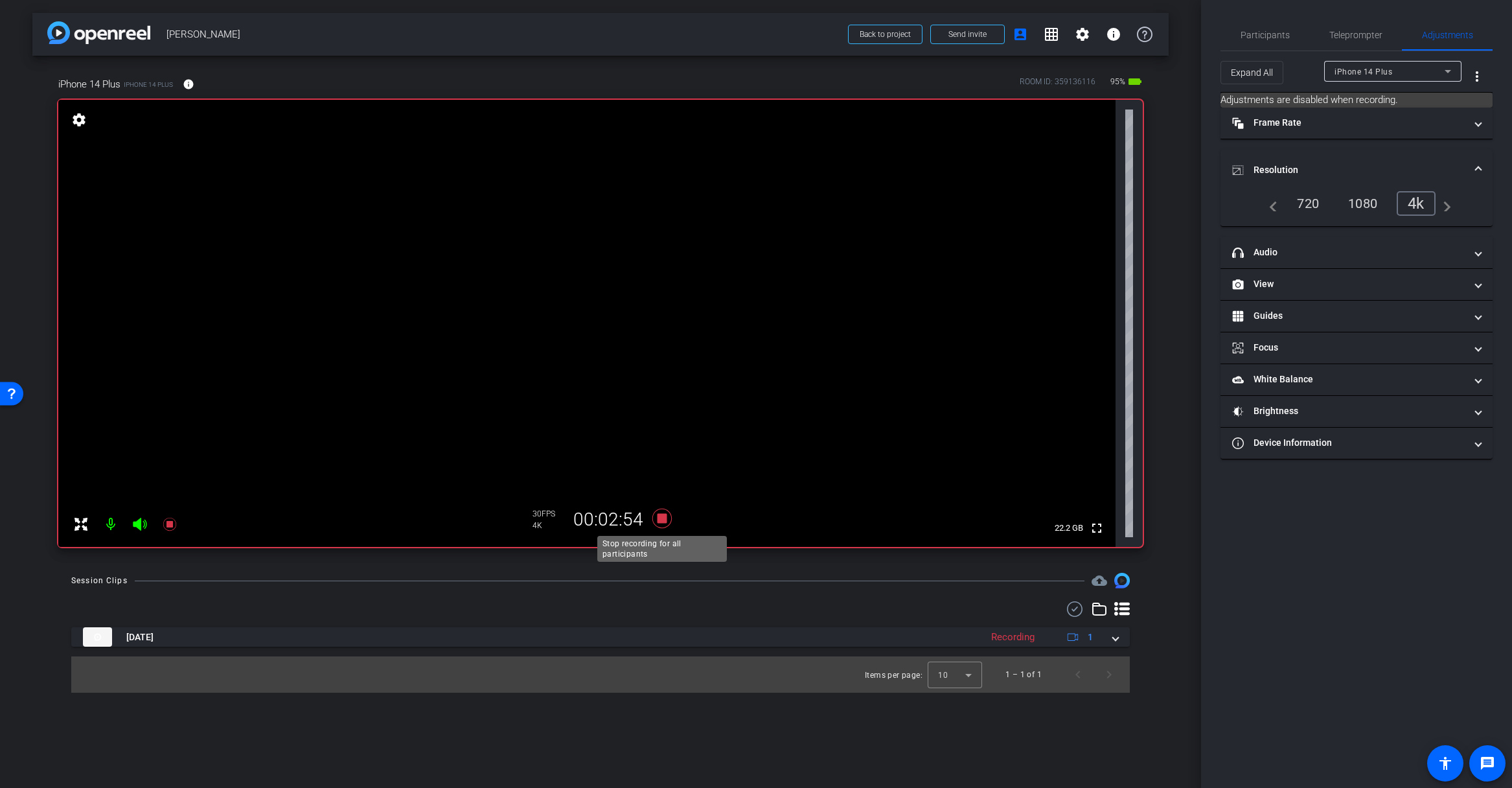
click at [662, 519] on icon at bounding box center [662, 518] width 20 height 20
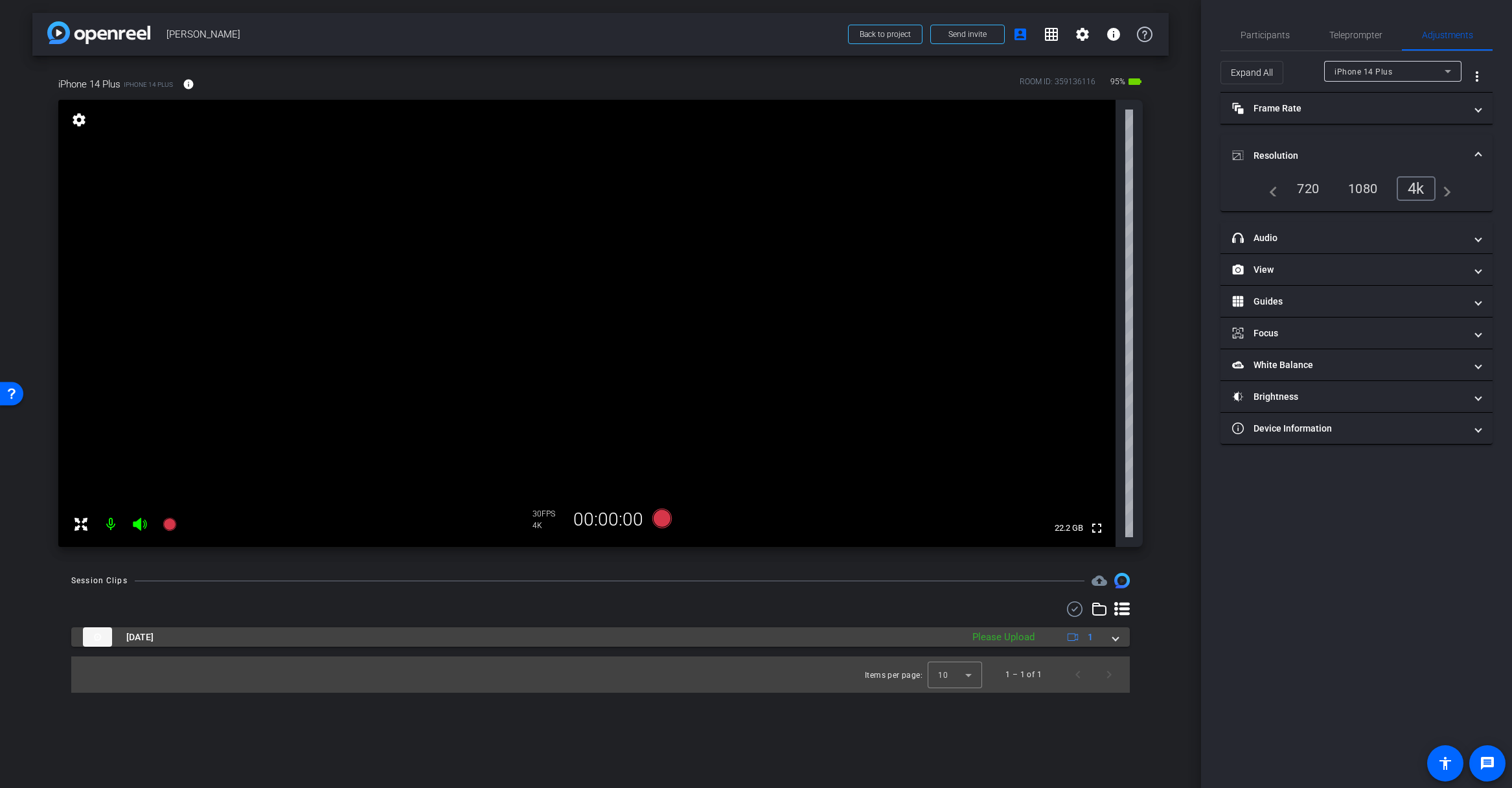
click at [1114, 636] on span at bounding box center [1114, 637] width 5 height 14
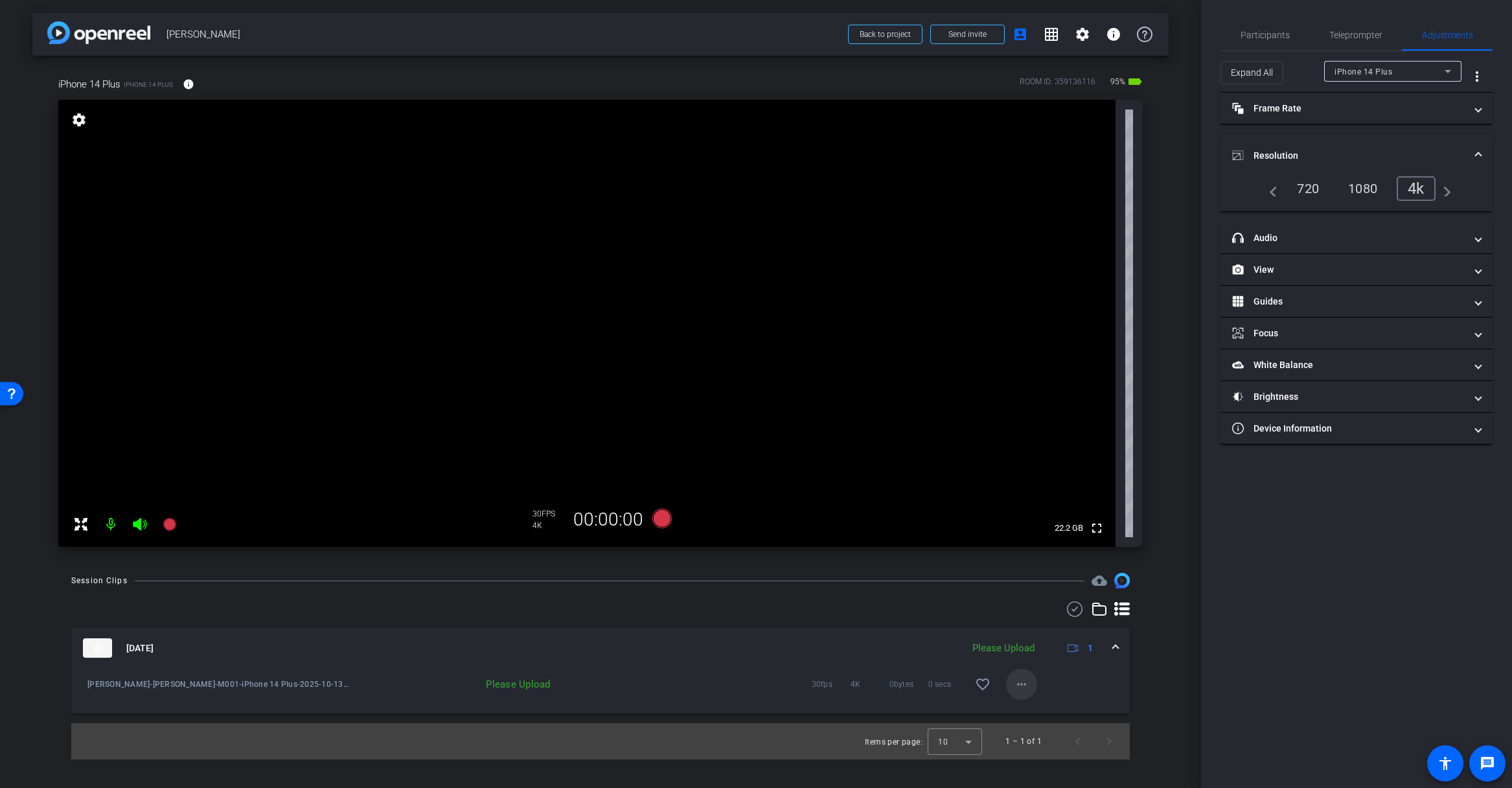
click at [1026, 686] on mat-icon "more_horiz" at bounding box center [1021, 684] width 16 height 16
click at [1026, 704] on span "Upload" at bounding box center [1042, 712] width 52 height 16
drag, startPoint x: 875, startPoint y: 552, endPoint x: 829, endPoint y: 543, distance: 46.9
click at [840, 542] on div "arrow_back Michael Greenspan Back to project Send invite account_box grid_on se…" at bounding box center [600, 394] width 1201 height 788
click at [665, 521] on icon at bounding box center [662, 518] width 20 height 20
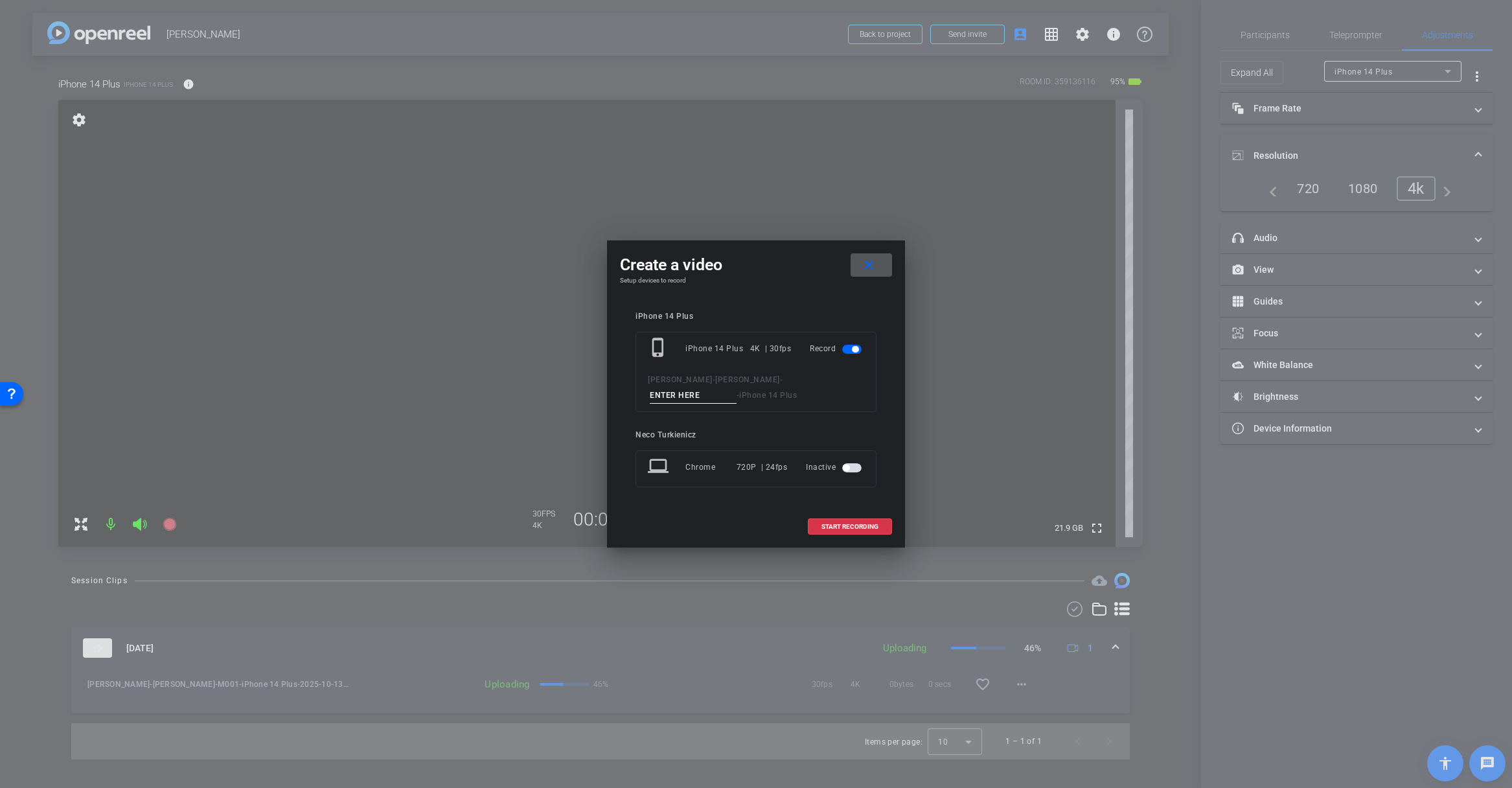
click at [672, 399] on input at bounding box center [693, 395] width 87 height 17
type input "M002"
click at [842, 526] on span "START RECORDING" at bounding box center [849, 526] width 57 height 7
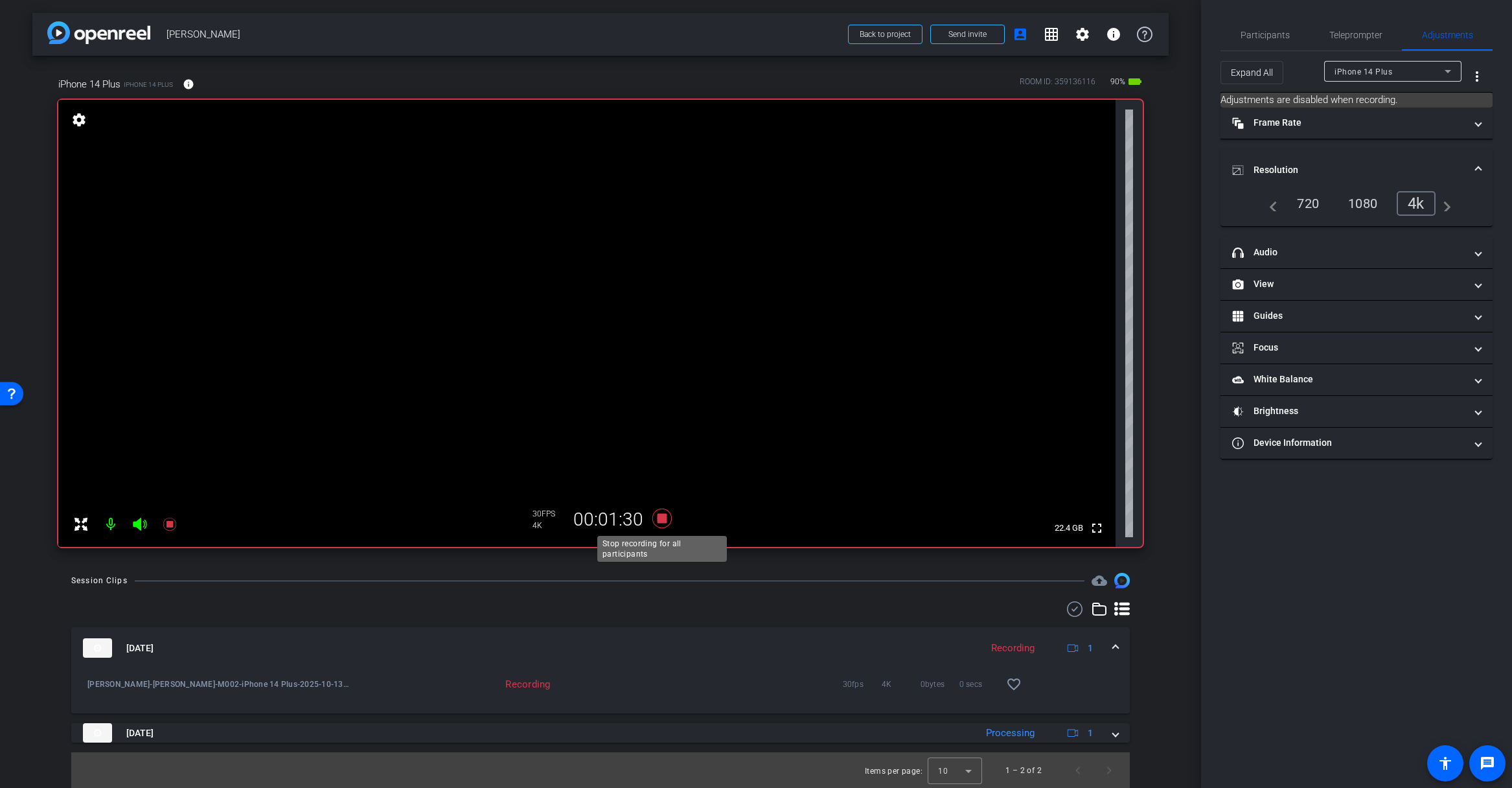
click at [666, 521] on icon at bounding box center [662, 518] width 20 height 20
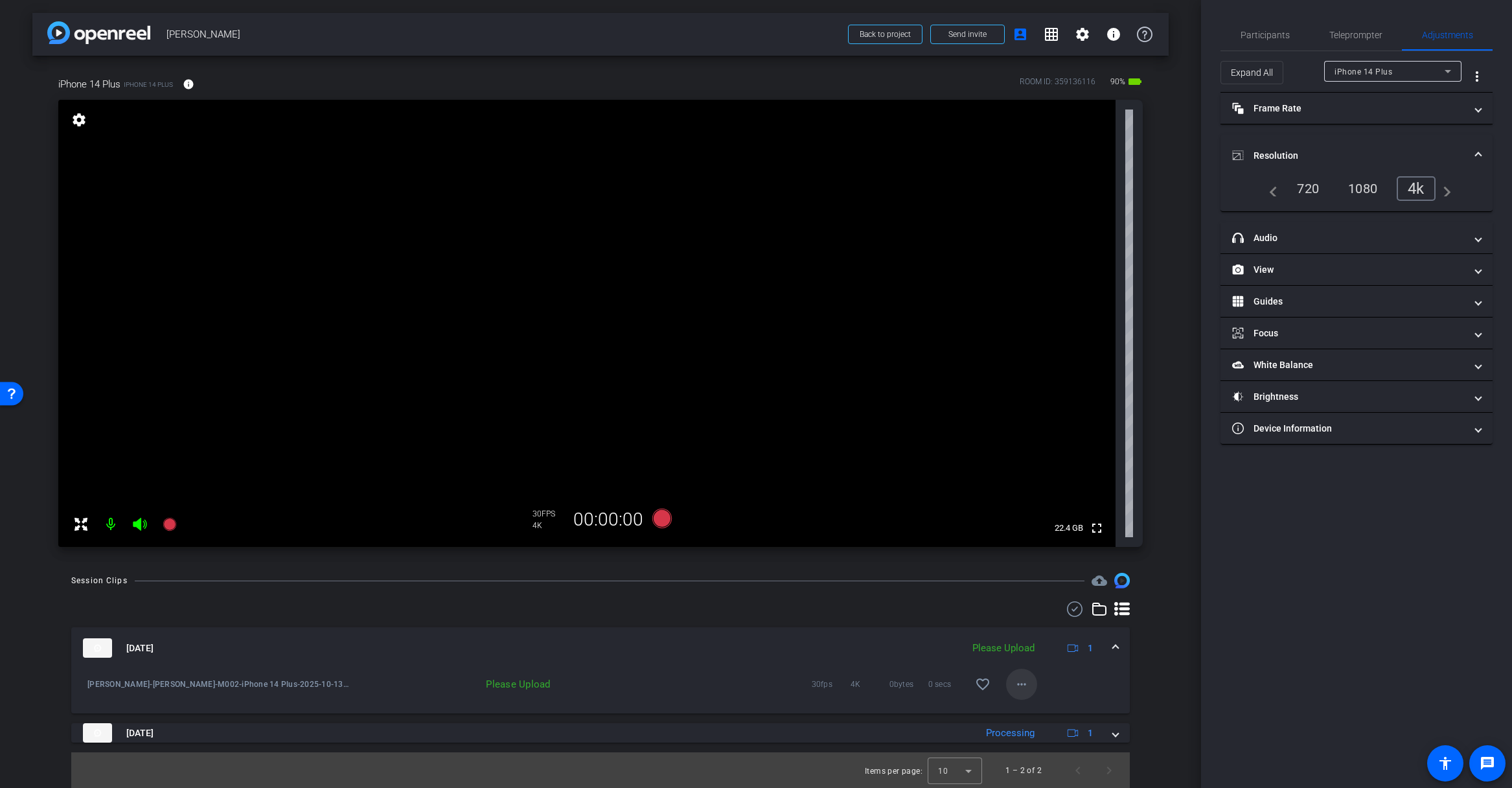
click at [1018, 682] on mat-icon "more_horiz" at bounding box center [1021, 684] width 16 height 16
click at [1031, 713] on span "Upload" at bounding box center [1042, 712] width 52 height 16
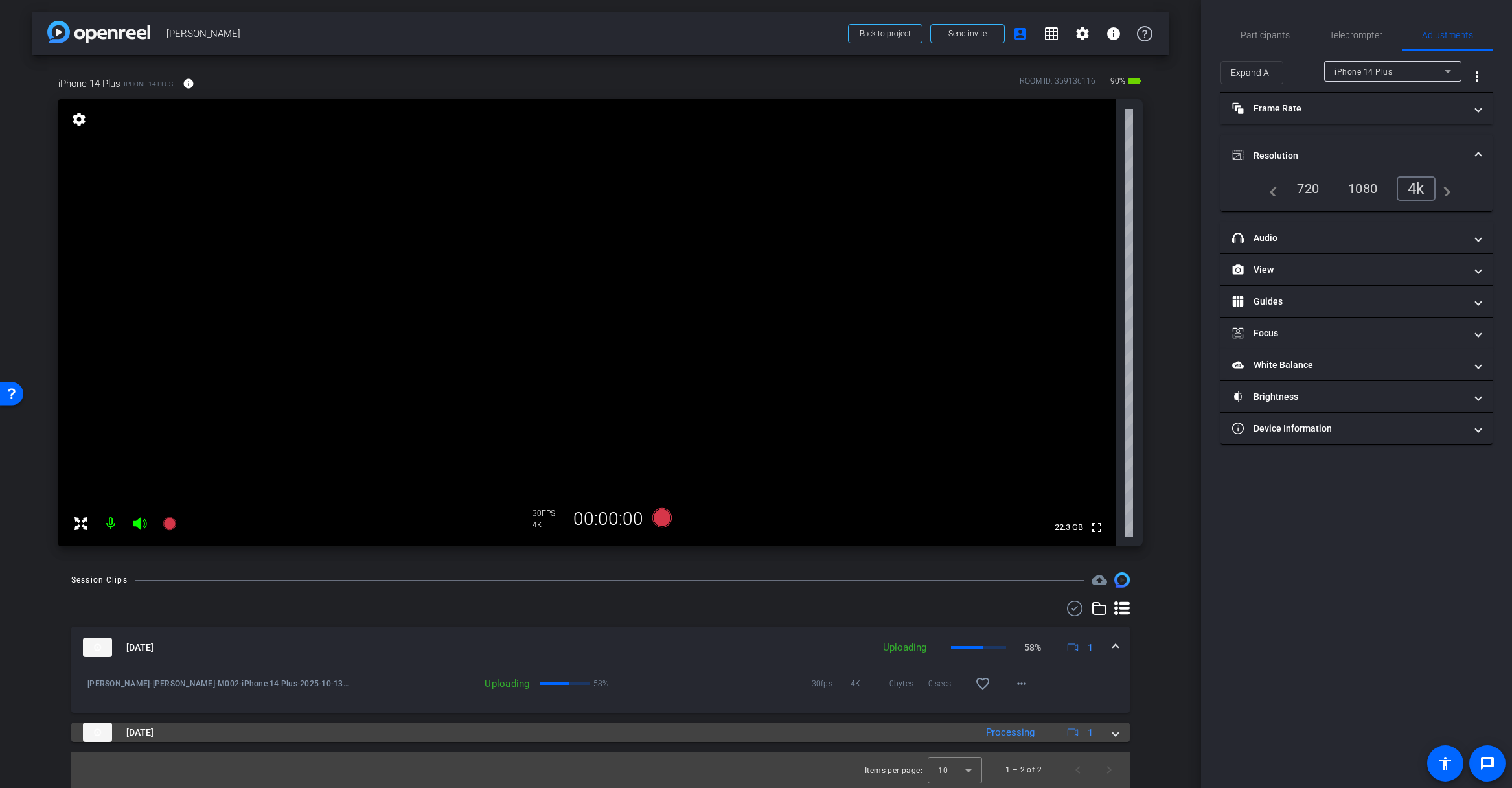
click at [1116, 732] on span at bounding box center [1114, 732] width 5 height 14
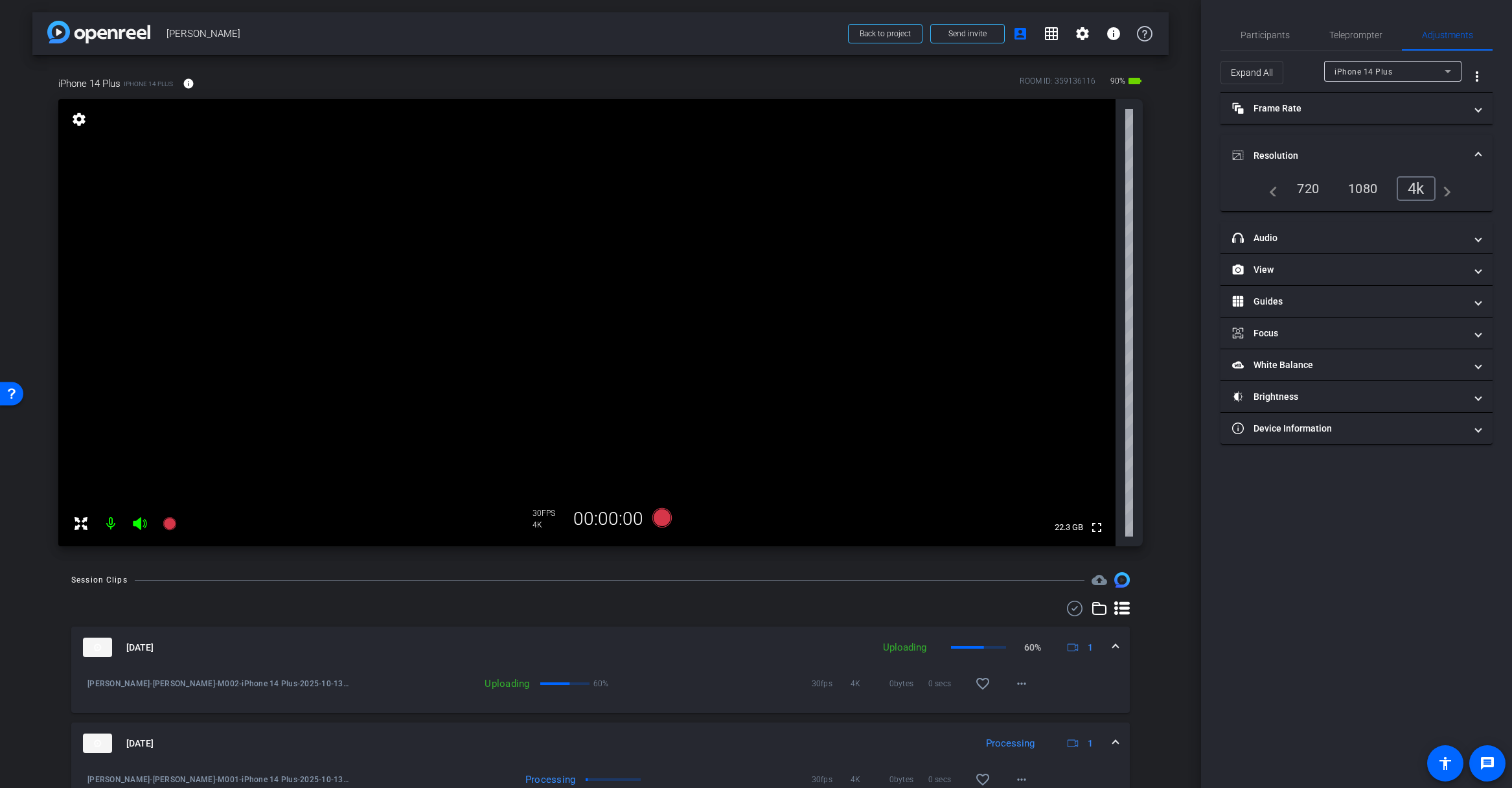
scroll to position [67, 0]
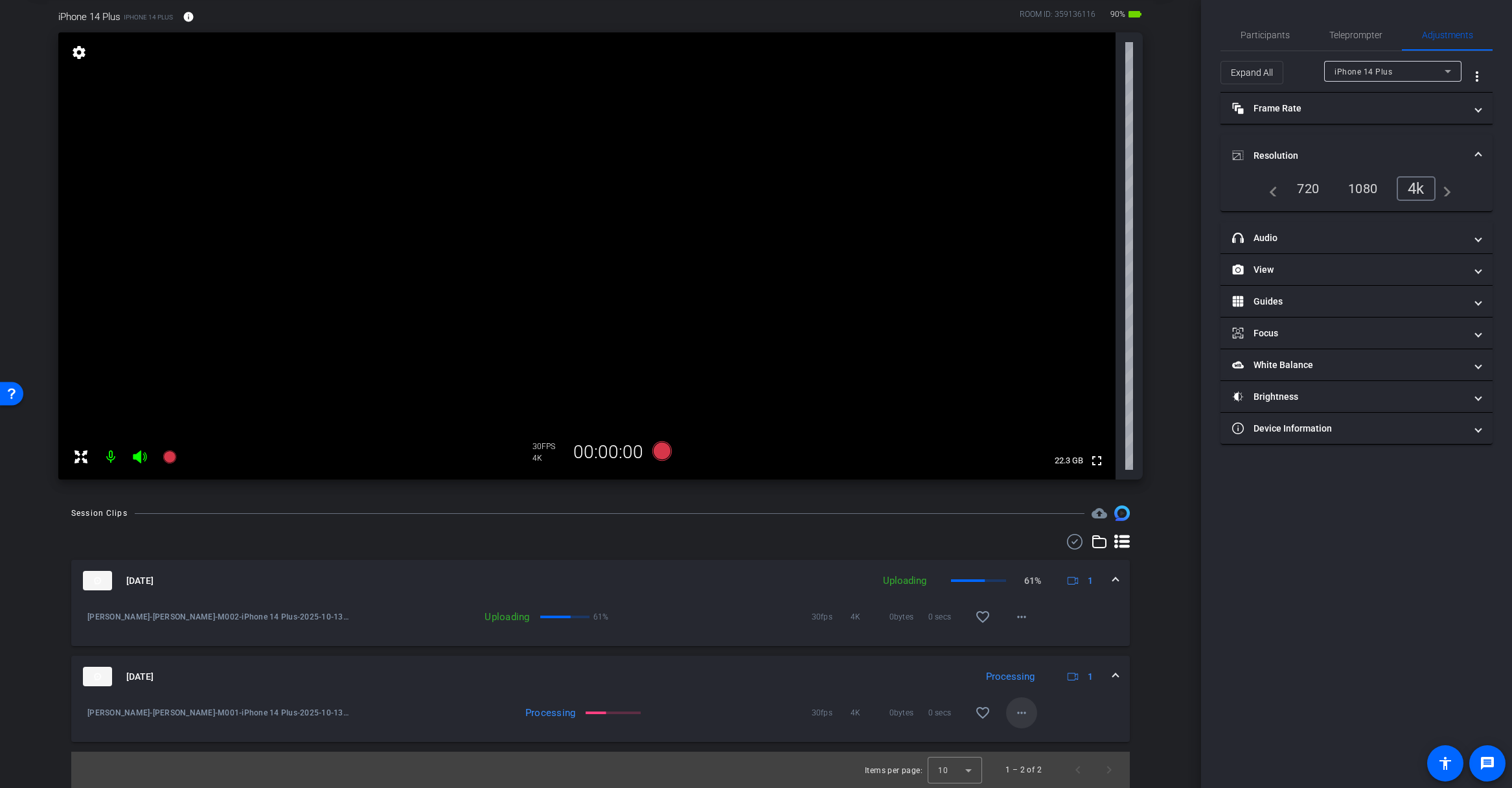
click at [1018, 714] on mat-icon "more_horiz" at bounding box center [1021, 713] width 16 height 16
click at [1056, 588] on span "Download Original" at bounding box center [1056, 589] width 78 height 16
click at [663, 453] on icon at bounding box center [662, 451] width 20 height 20
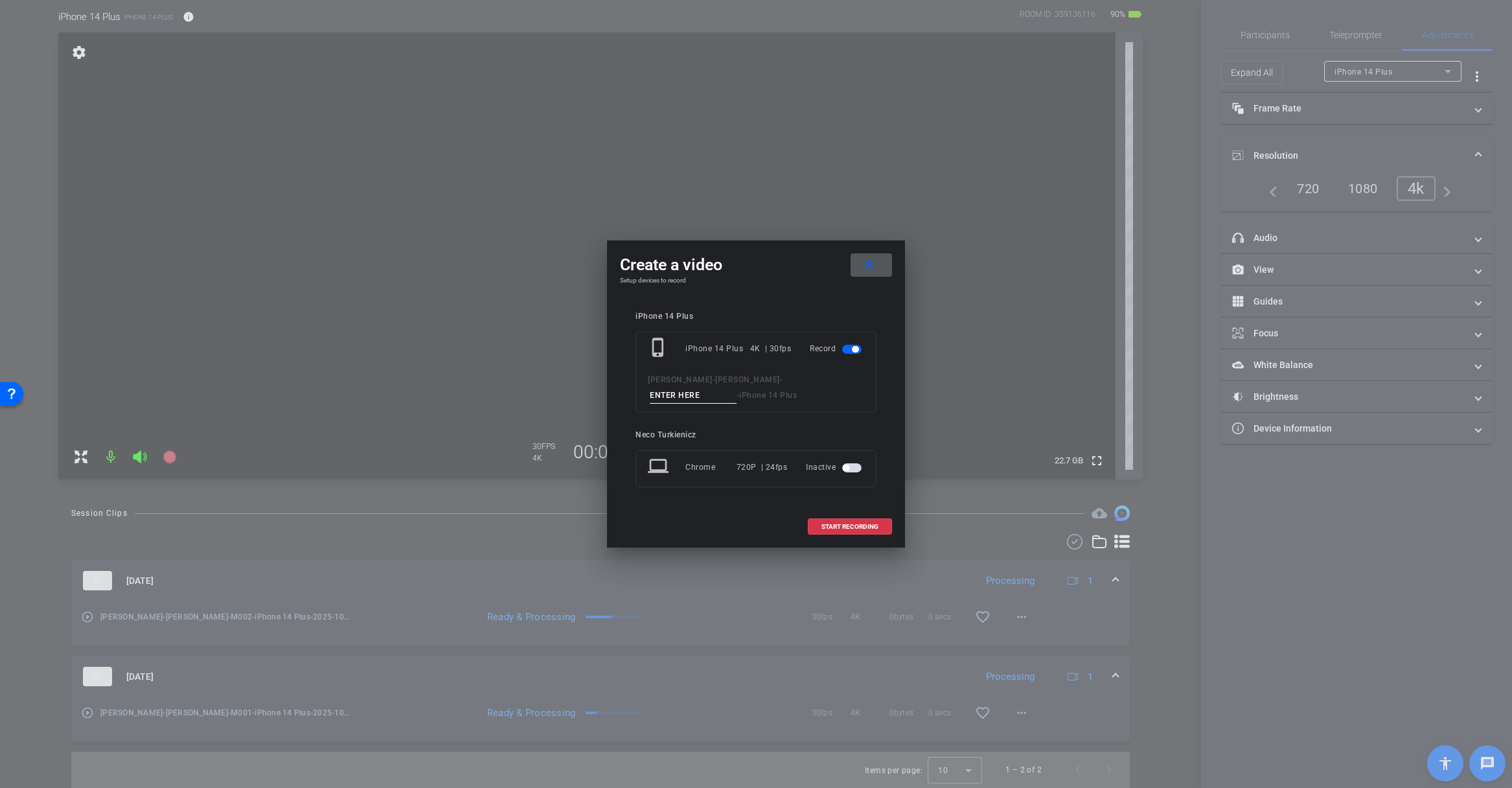
click at [680, 400] on input at bounding box center [693, 395] width 87 height 17
type input "M003"
click at [839, 529] on span "START RECORDING" at bounding box center [849, 526] width 57 height 7
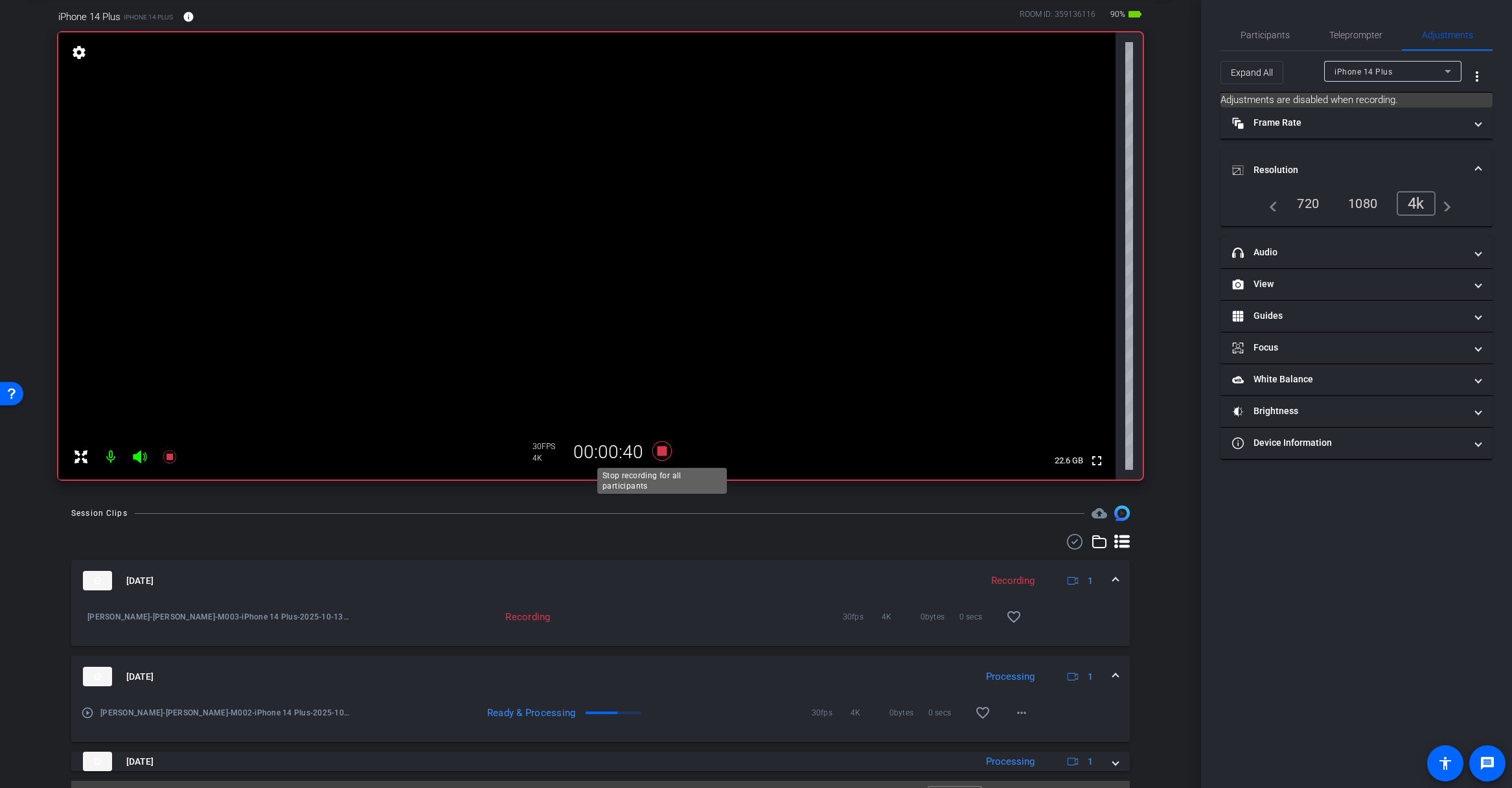
click at [664, 452] on icon at bounding box center [662, 451] width 20 height 20
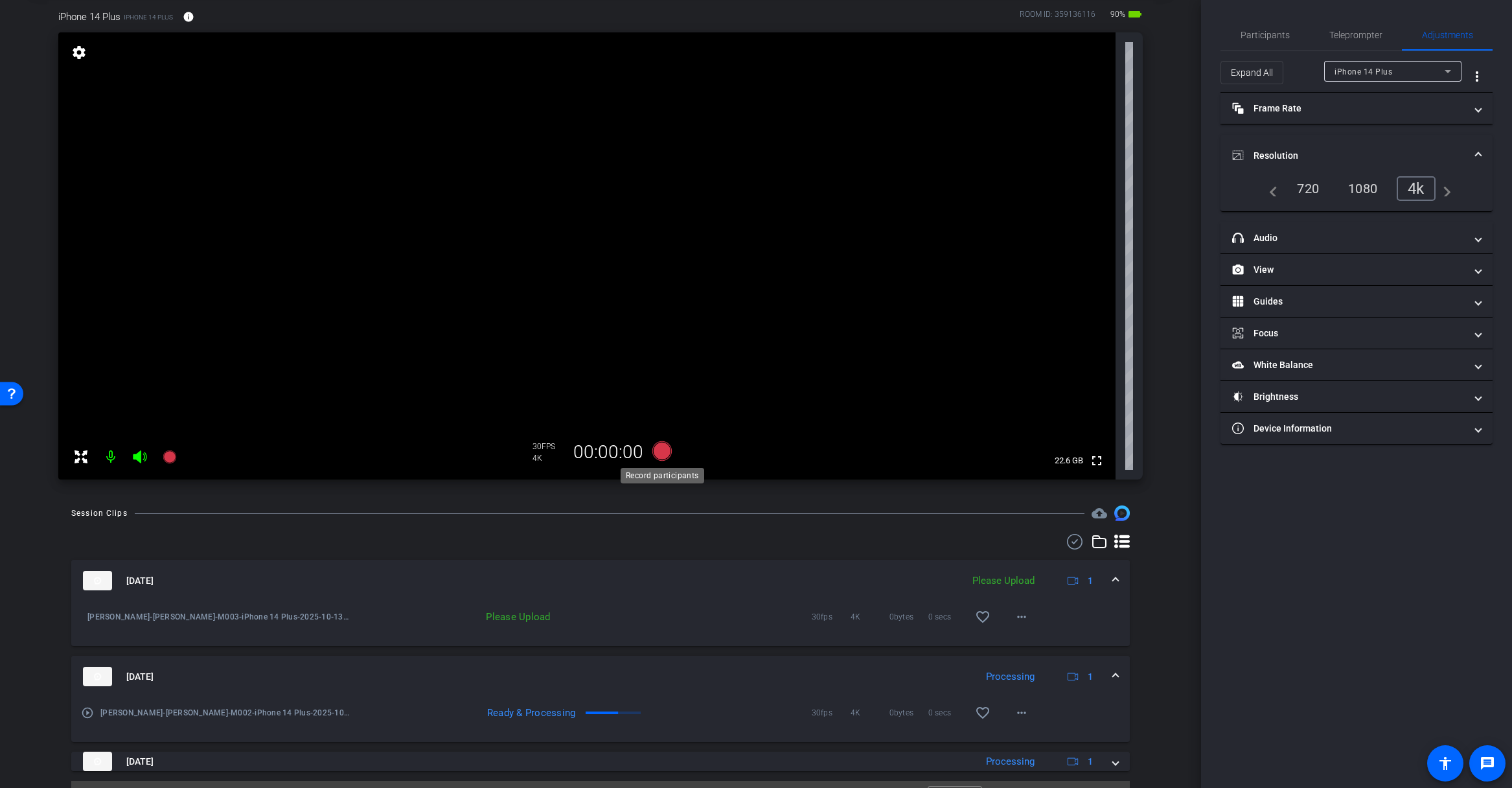
click at [662, 451] on icon at bounding box center [662, 451] width 20 height 20
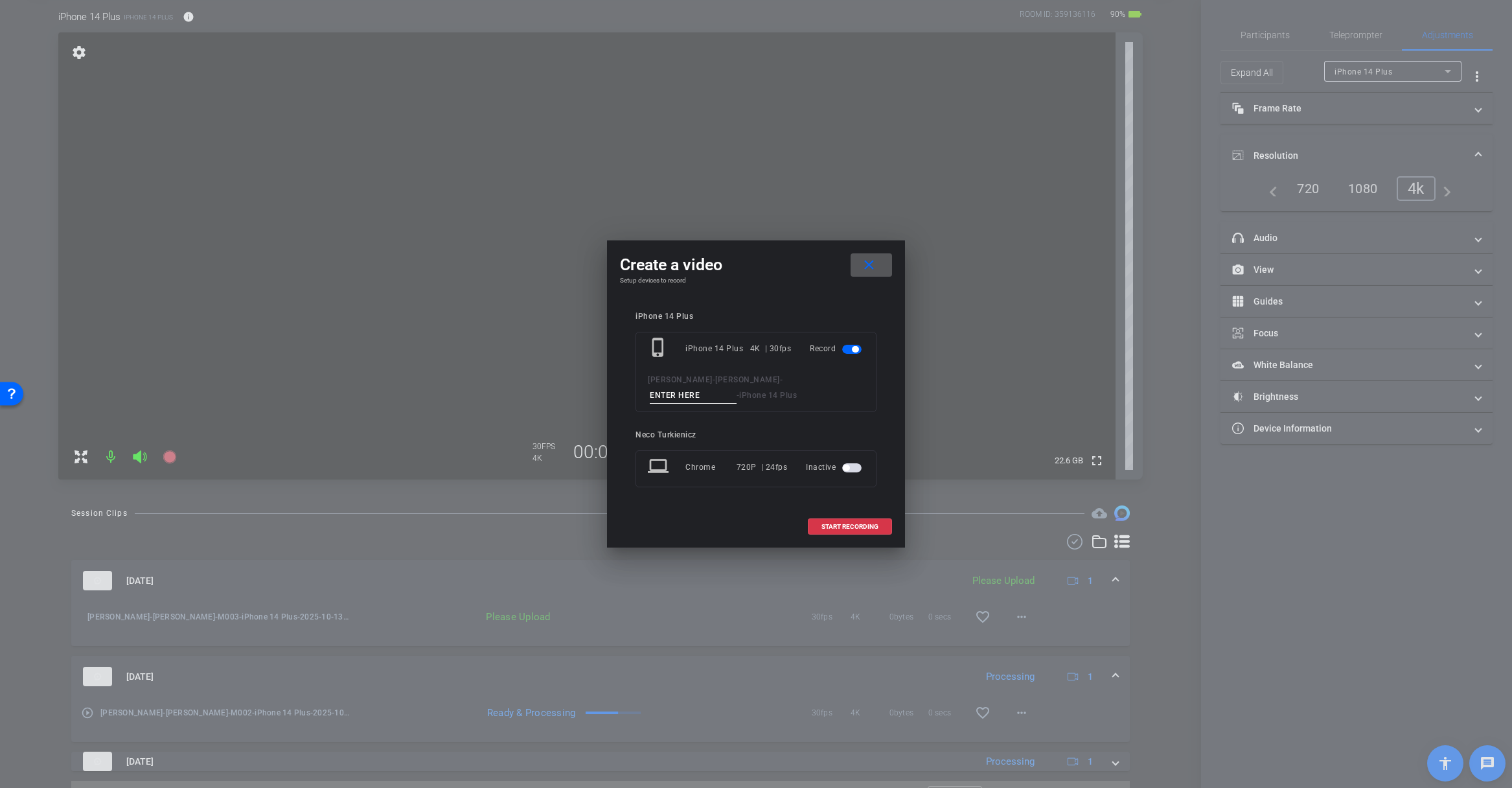
click at [689, 403] on input at bounding box center [693, 395] width 87 height 17
type input "M005"
click at [841, 525] on span "START RECORDING" at bounding box center [849, 526] width 57 height 7
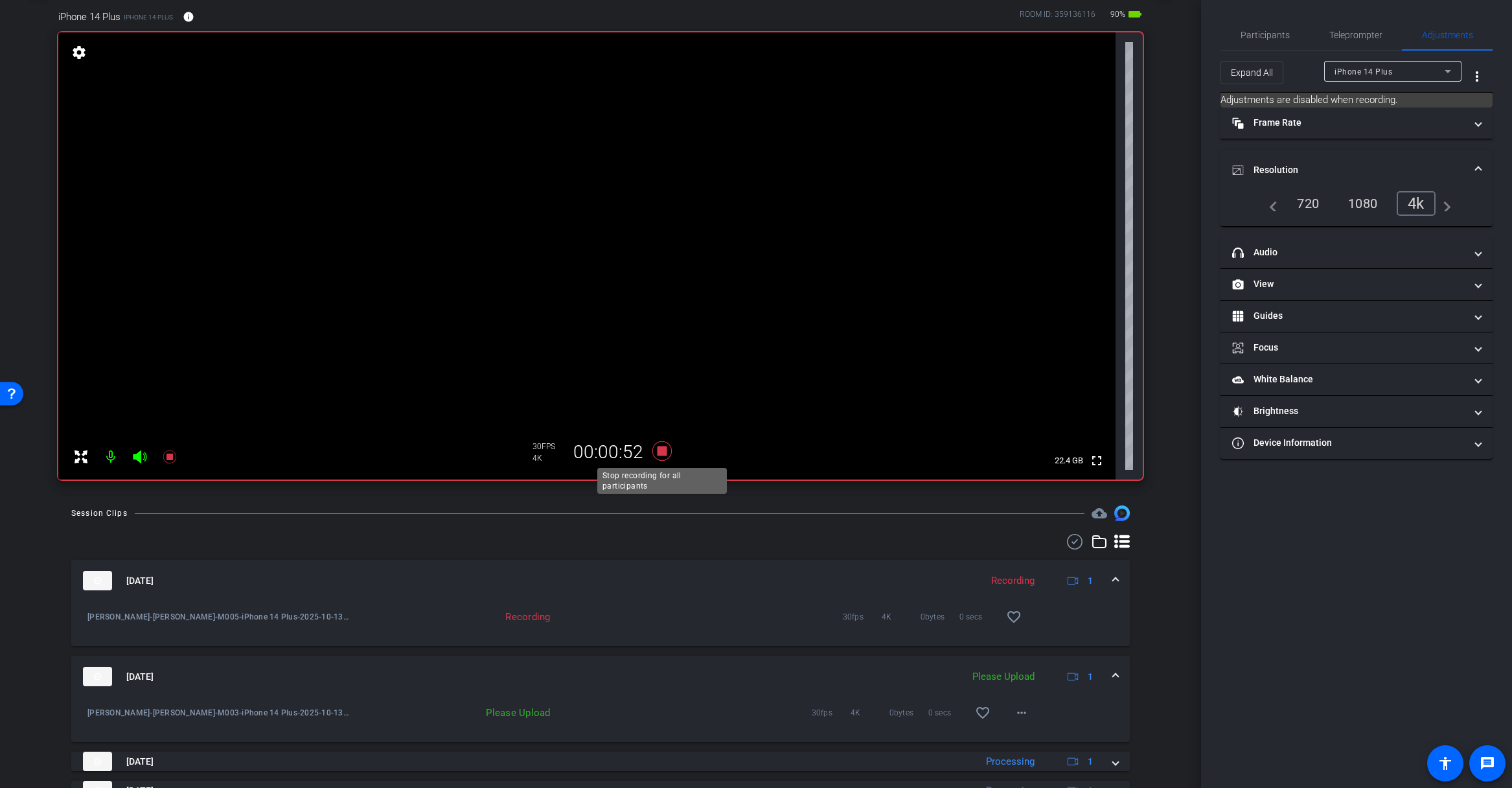
click at [662, 451] on icon at bounding box center [662, 451] width 20 height 20
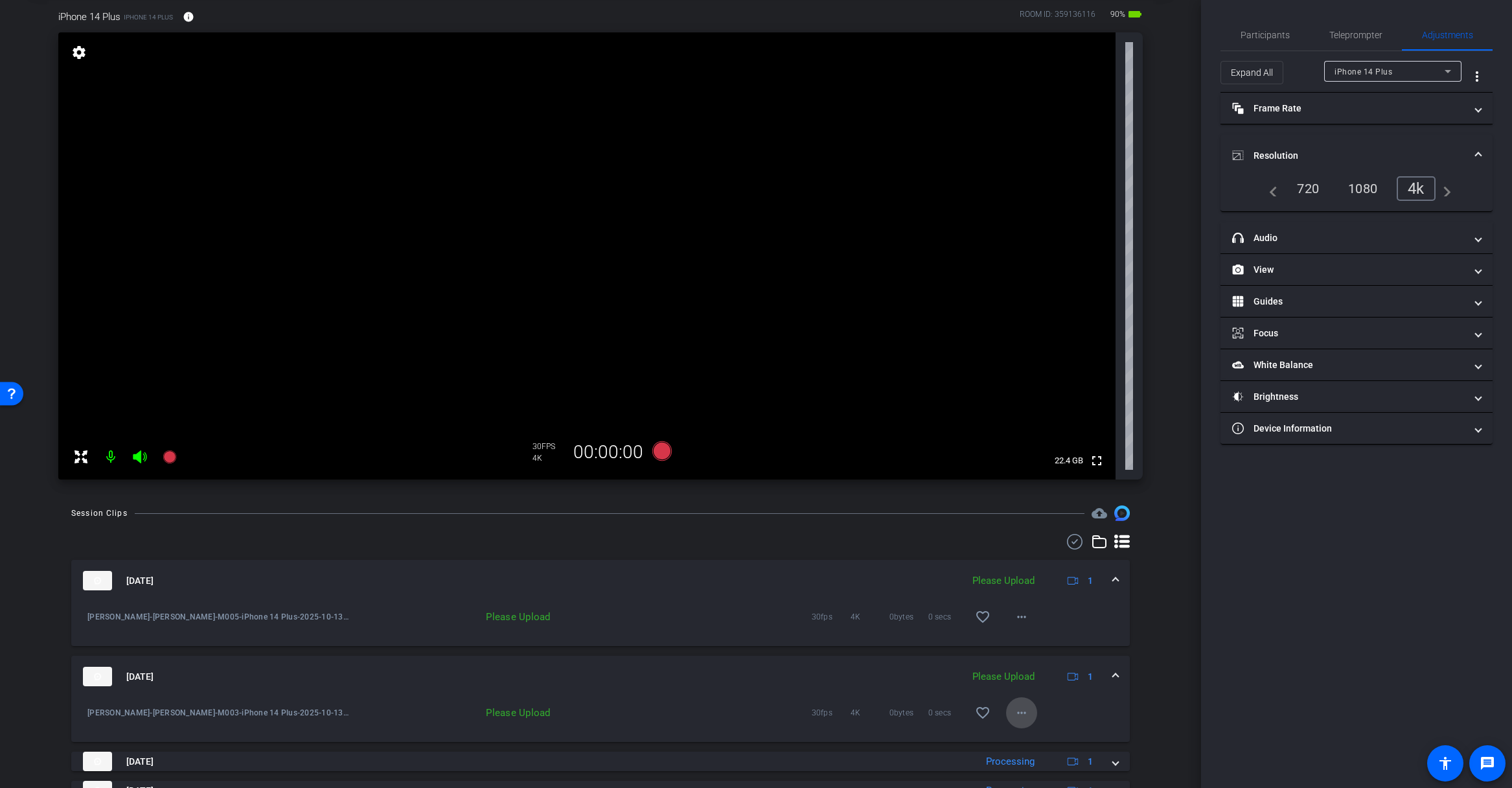
click at [1016, 712] on mat-icon "more_horiz" at bounding box center [1021, 713] width 16 height 16
click at [1032, 736] on span "Upload" at bounding box center [1042, 740] width 52 height 16
click at [1025, 614] on mat-icon "more_horiz" at bounding box center [1021, 617] width 16 height 16
click at [1032, 642] on span "Upload" at bounding box center [1042, 644] width 52 height 16
click at [660, 448] on icon at bounding box center [662, 451] width 20 height 20
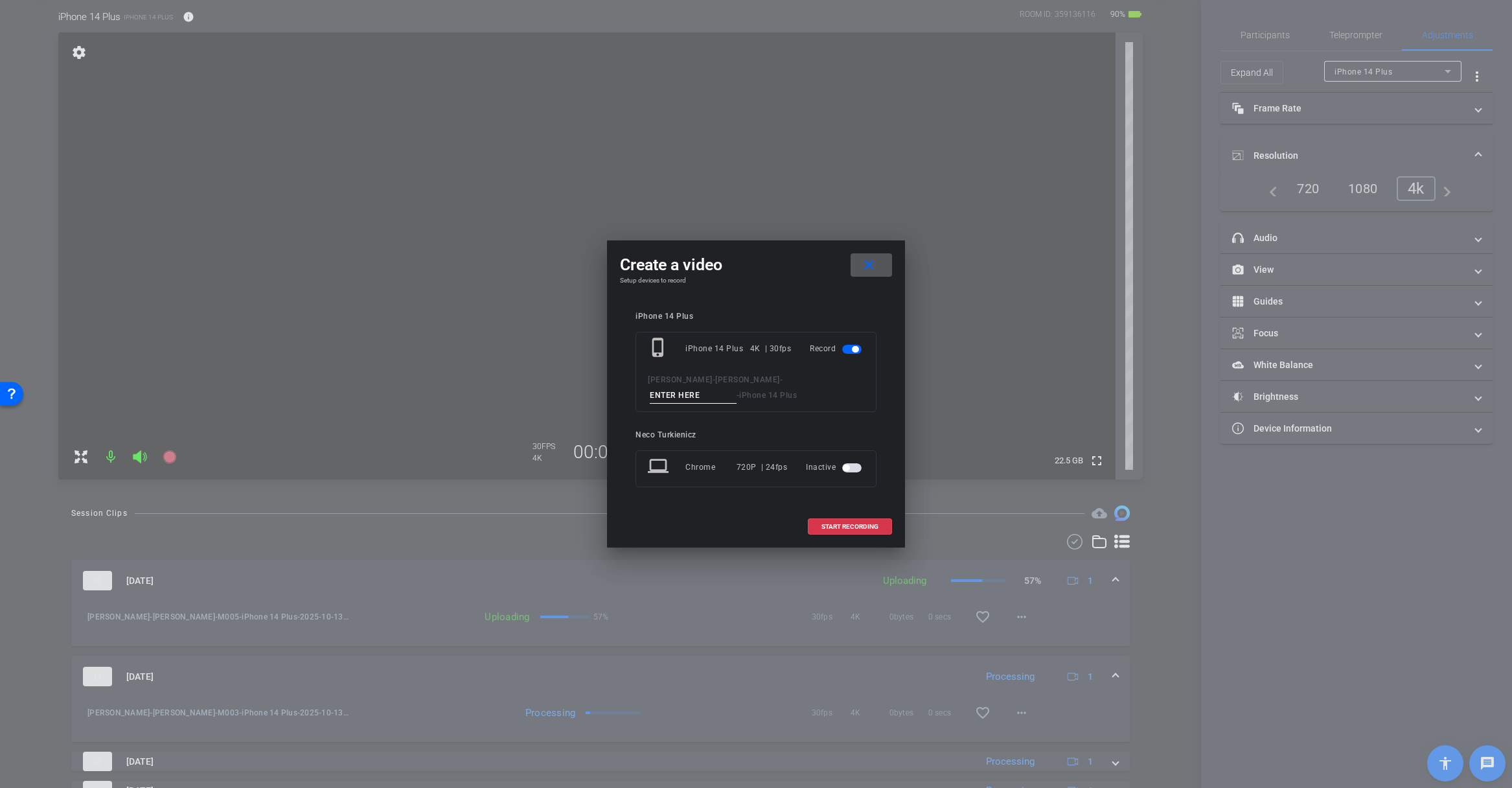
click at [700, 397] on input at bounding box center [693, 395] width 87 height 17
type input "M006"
click at [838, 526] on span "START RECORDING" at bounding box center [849, 526] width 57 height 7
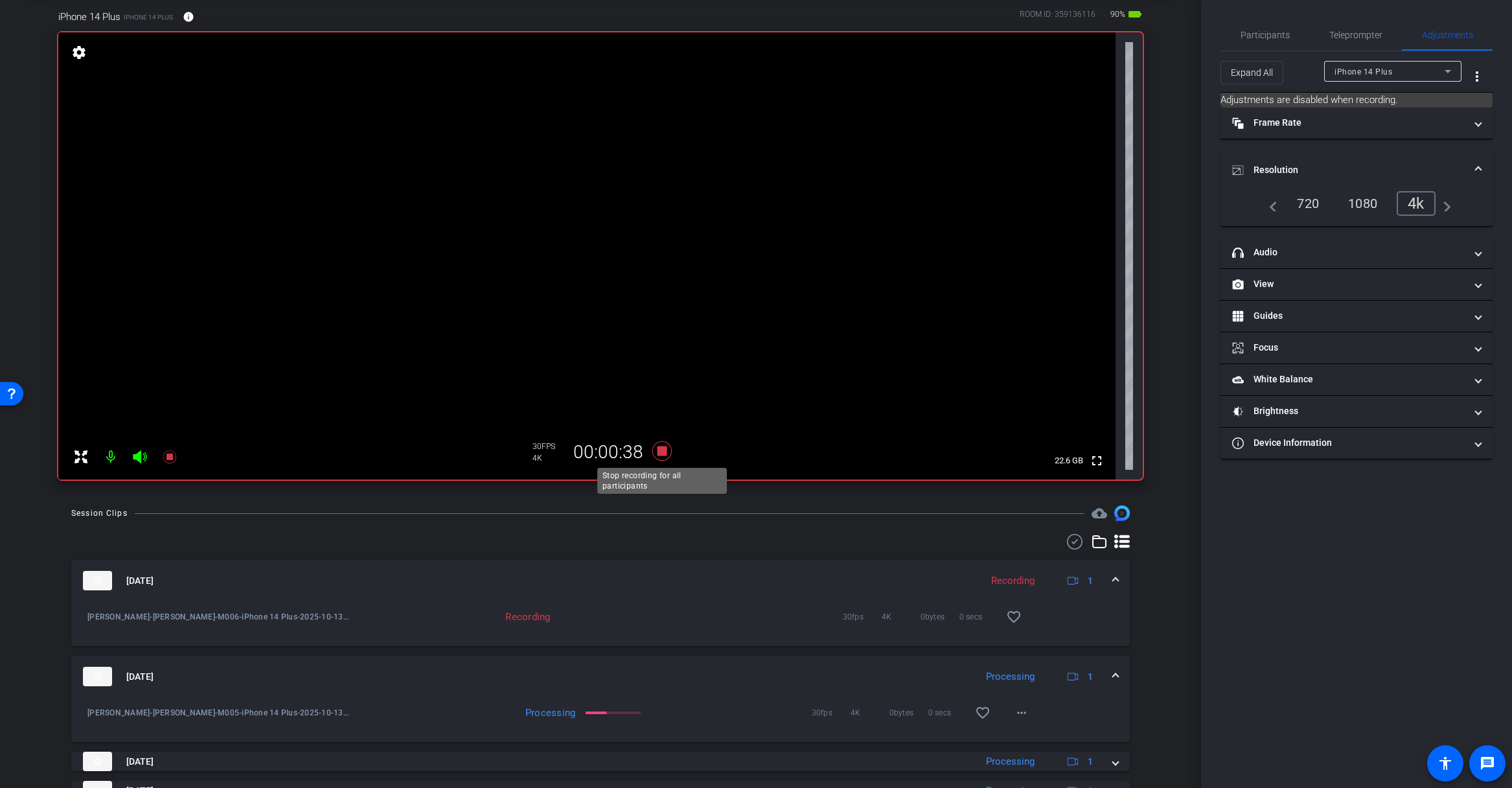
click at [661, 450] on icon at bounding box center [662, 451] width 20 height 20
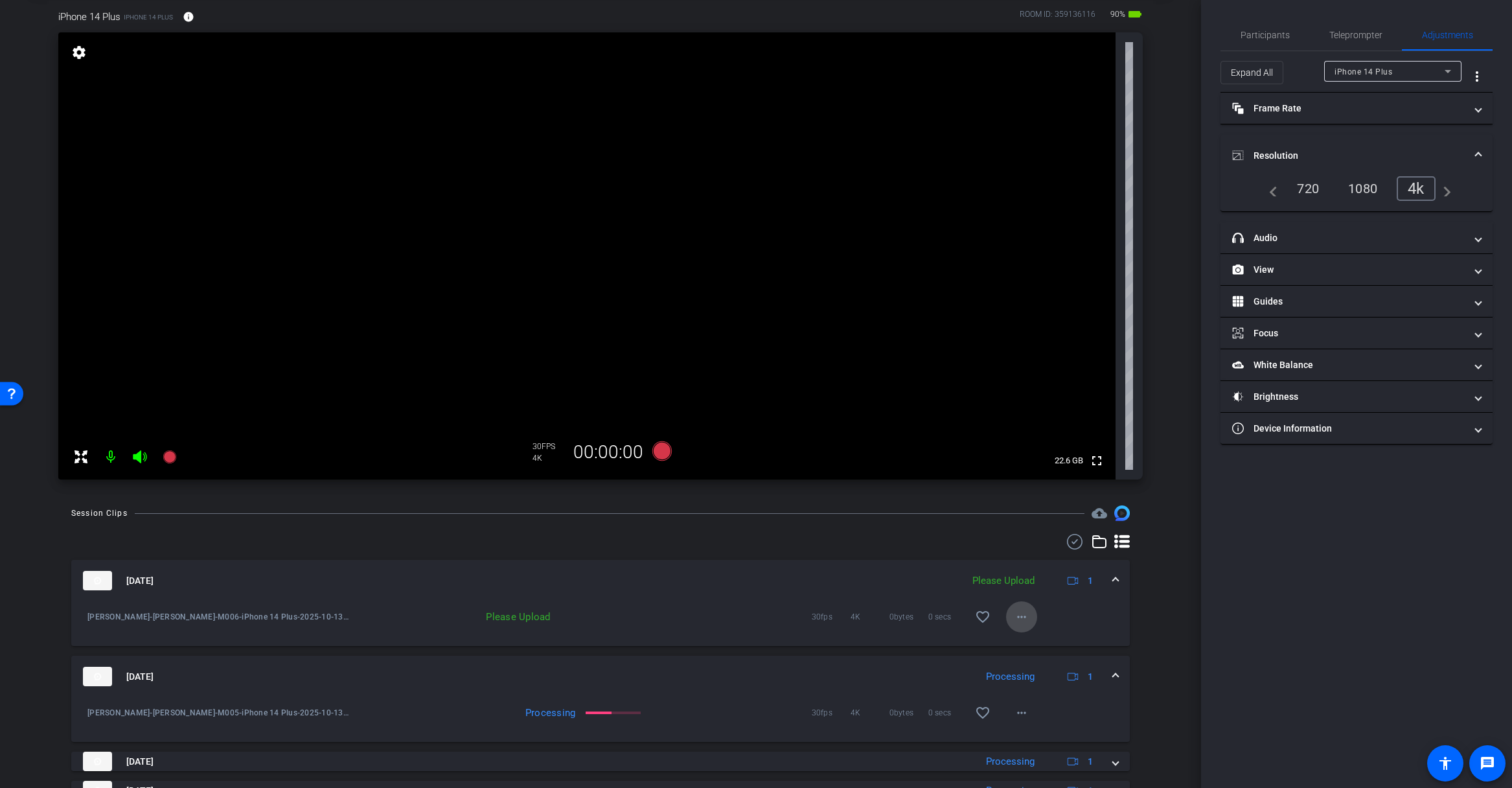
click at [1022, 615] on mat-icon "more_horiz" at bounding box center [1021, 617] width 16 height 16
click at [1034, 642] on span "Upload" at bounding box center [1042, 644] width 52 height 16
click at [662, 453] on icon at bounding box center [662, 451] width 20 height 20
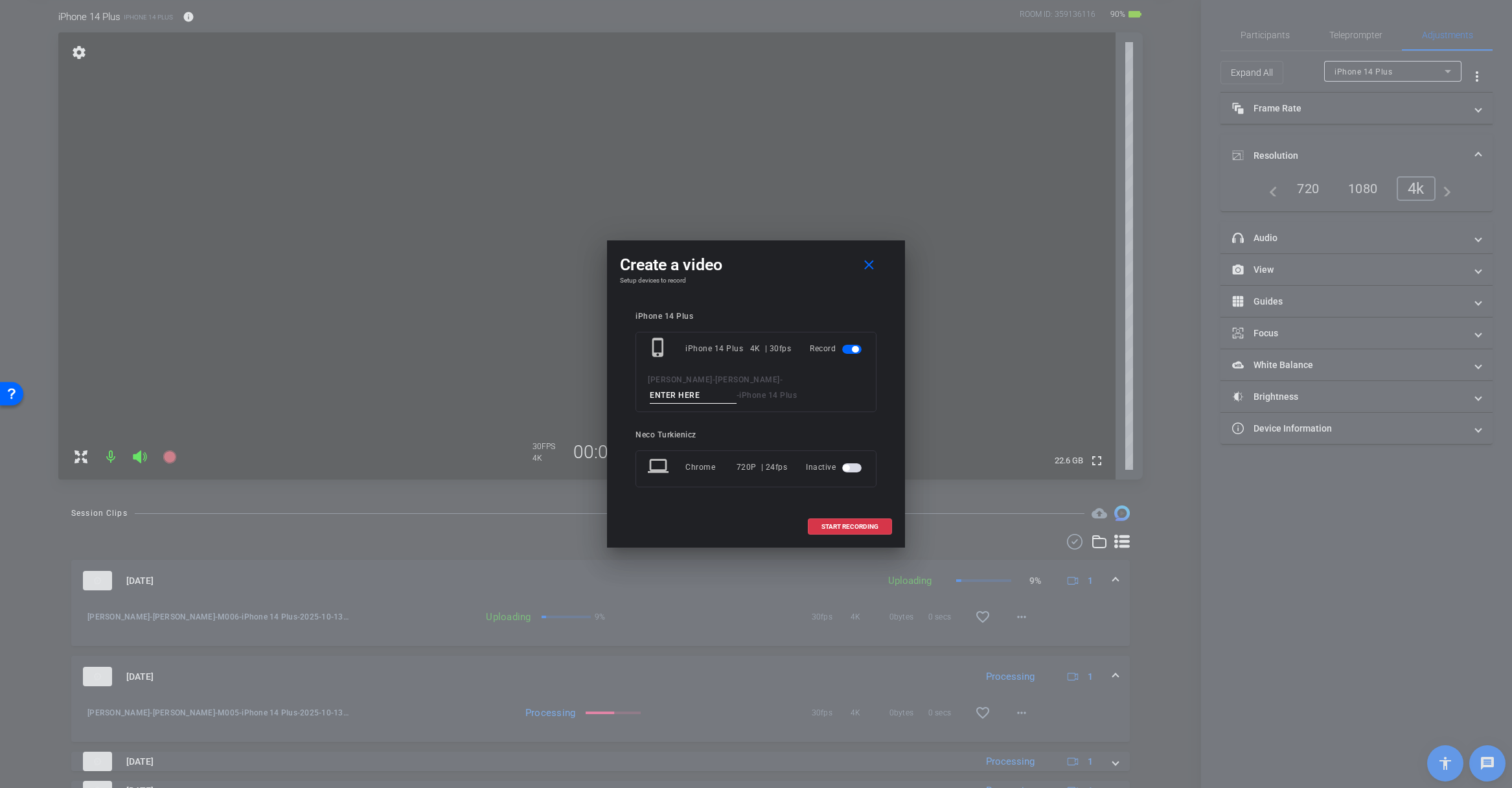
click at [688, 398] on input at bounding box center [693, 395] width 87 height 17
type input "M007"
click at [851, 525] on span "START RECORDING" at bounding box center [849, 526] width 57 height 7
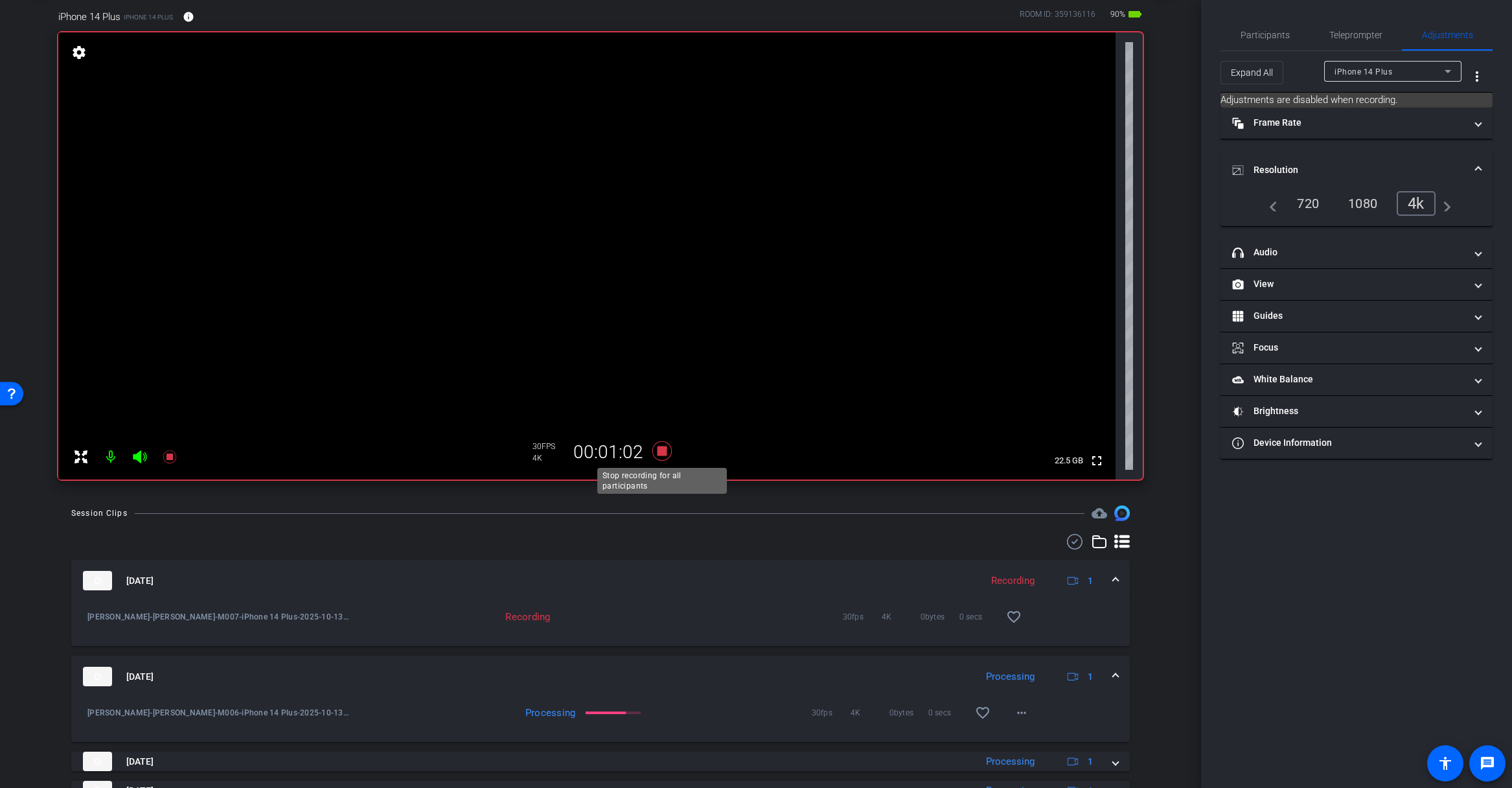
click at [666, 453] on icon at bounding box center [662, 451] width 20 height 20
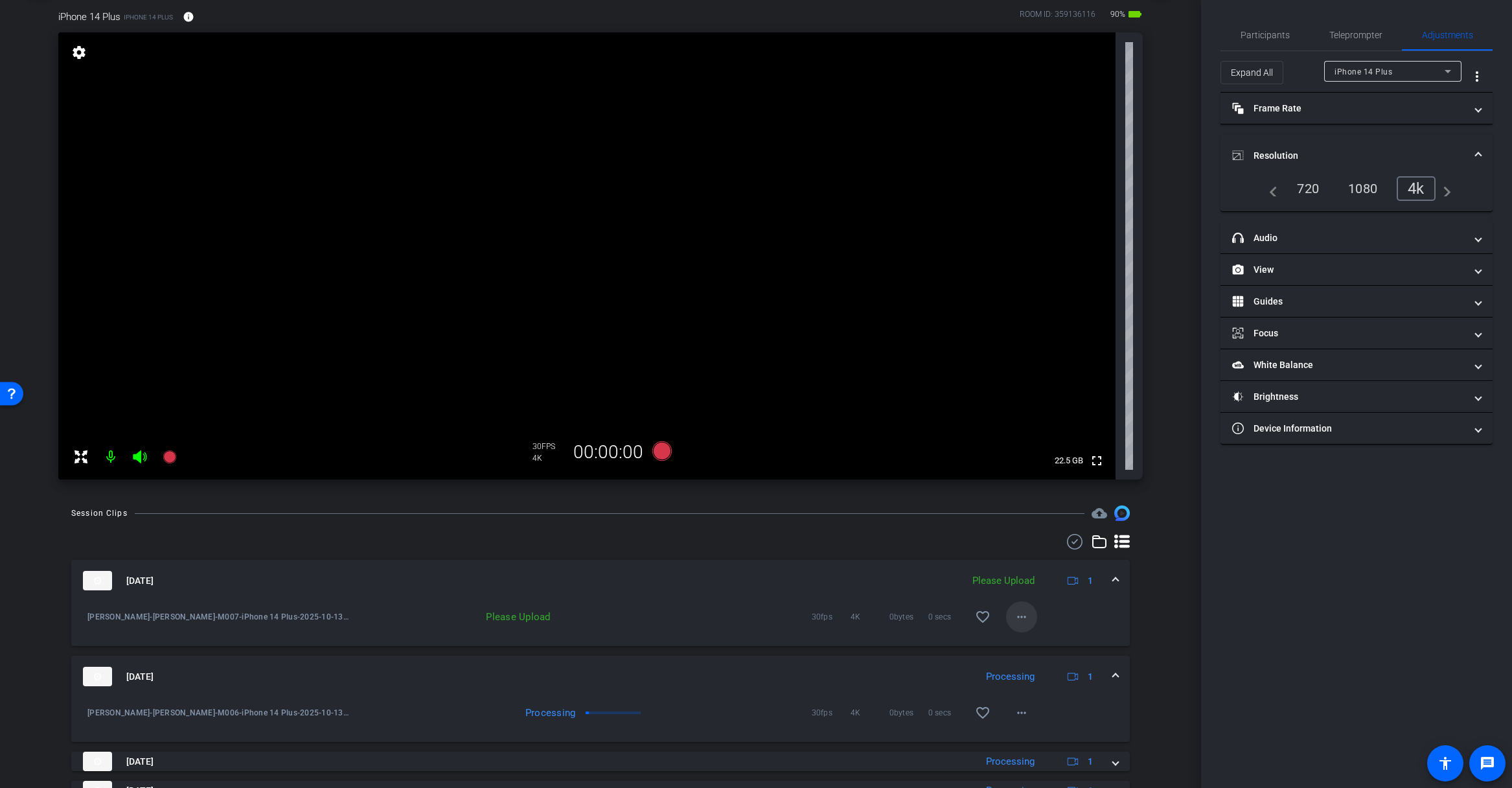
click at [1020, 612] on mat-icon "more_horiz" at bounding box center [1021, 617] width 16 height 16
click at [1038, 642] on span "Upload" at bounding box center [1042, 644] width 52 height 16
click at [665, 453] on icon at bounding box center [662, 451] width 20 height 20
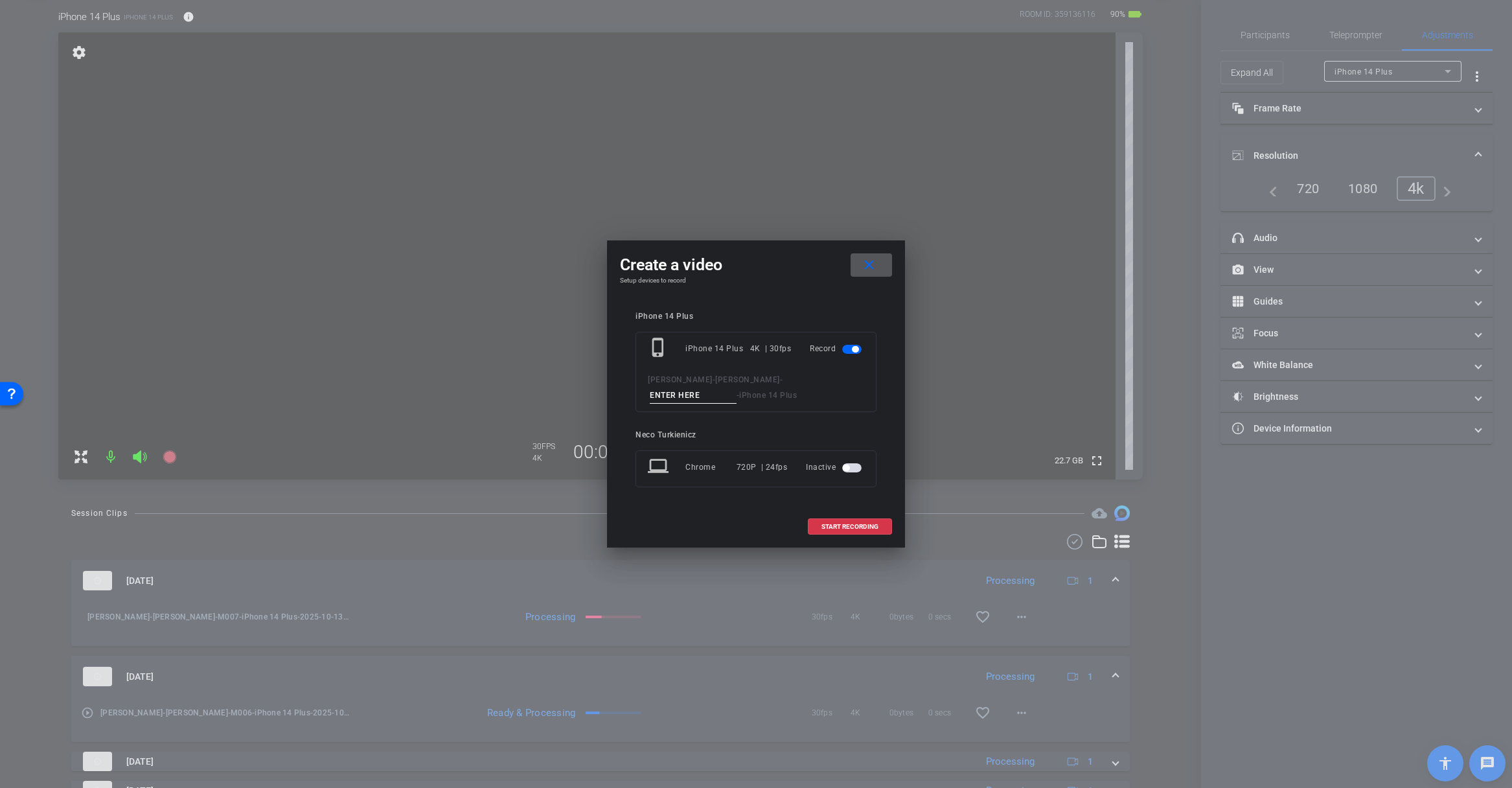
click at [680, 400] on input at bounding box center [693, 395] width 87 height 17
type input "M008"
click at [838, 527] on span "START RECORDING" at bounding box center [849, 526] width 57 height 7
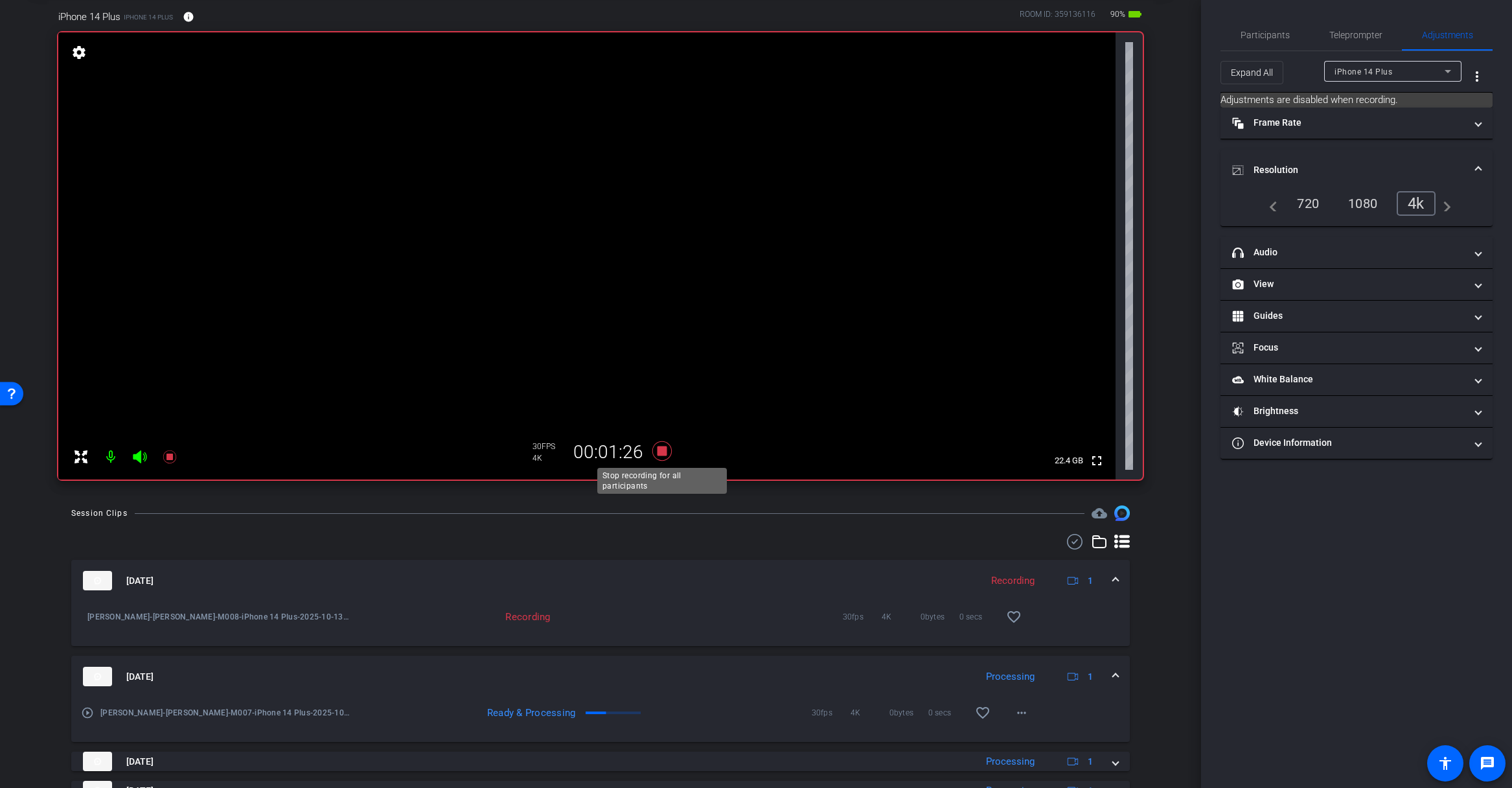
click at [666, 453] on icon at bounding box center [662, 451] width 20 height 20
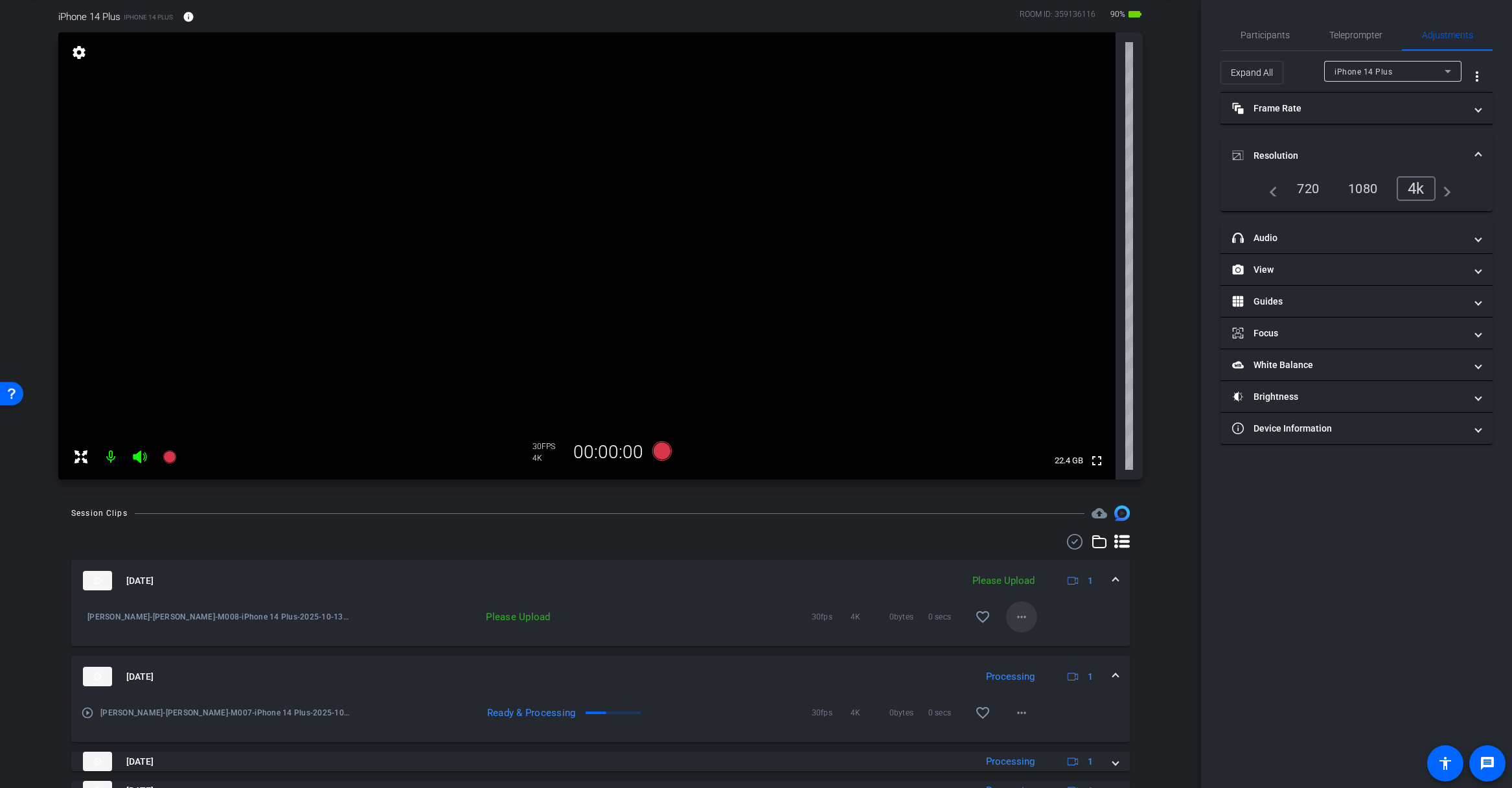
click at [1018, 619] on mat-icon "more_horiz" at bounding box center [1021, 617] width 16 height 16
click at [1032, 641] on span "Upload" at bounding box center [1042, 644] width 52 height 16
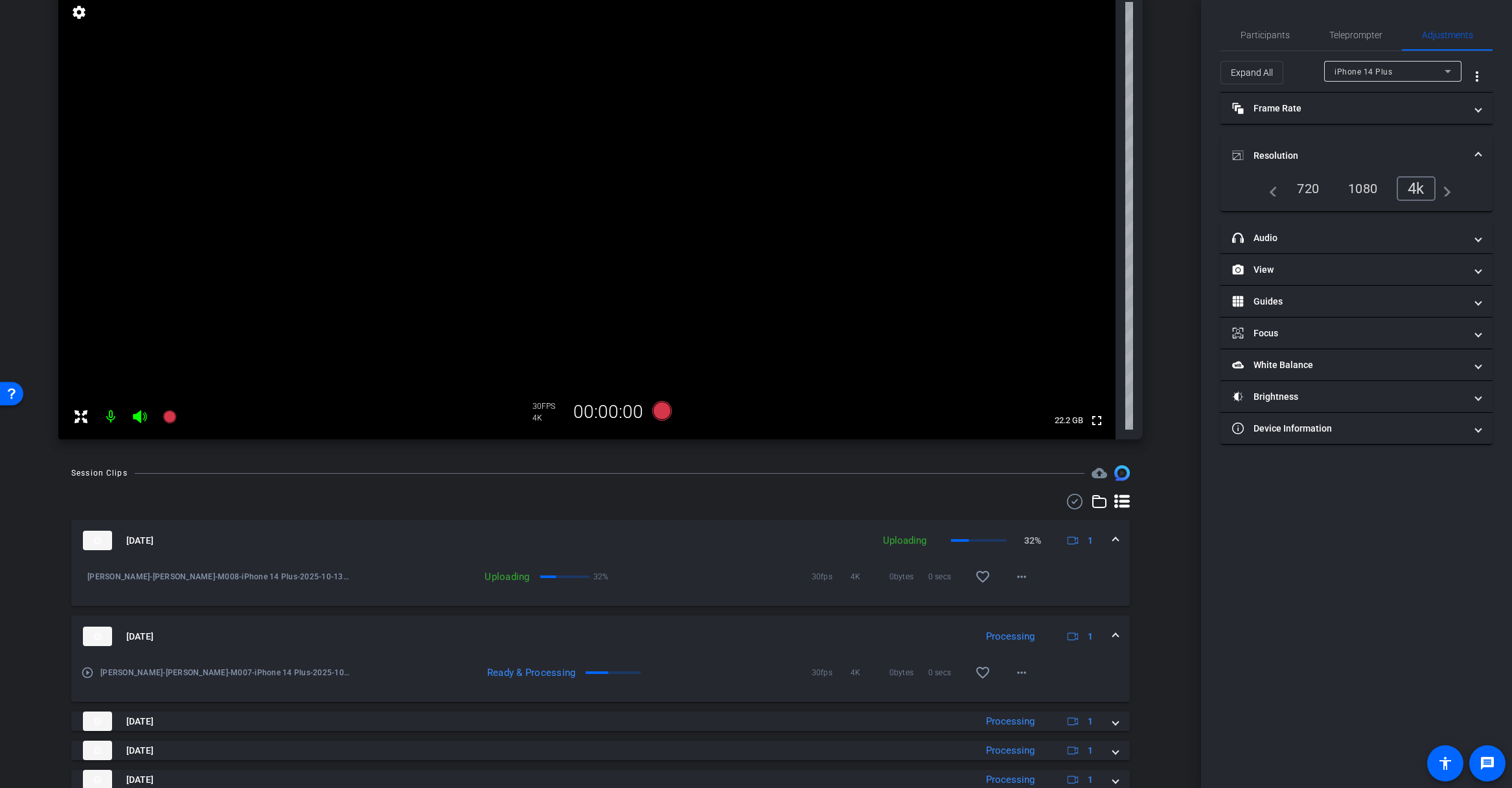
scroll to position [0, 0]
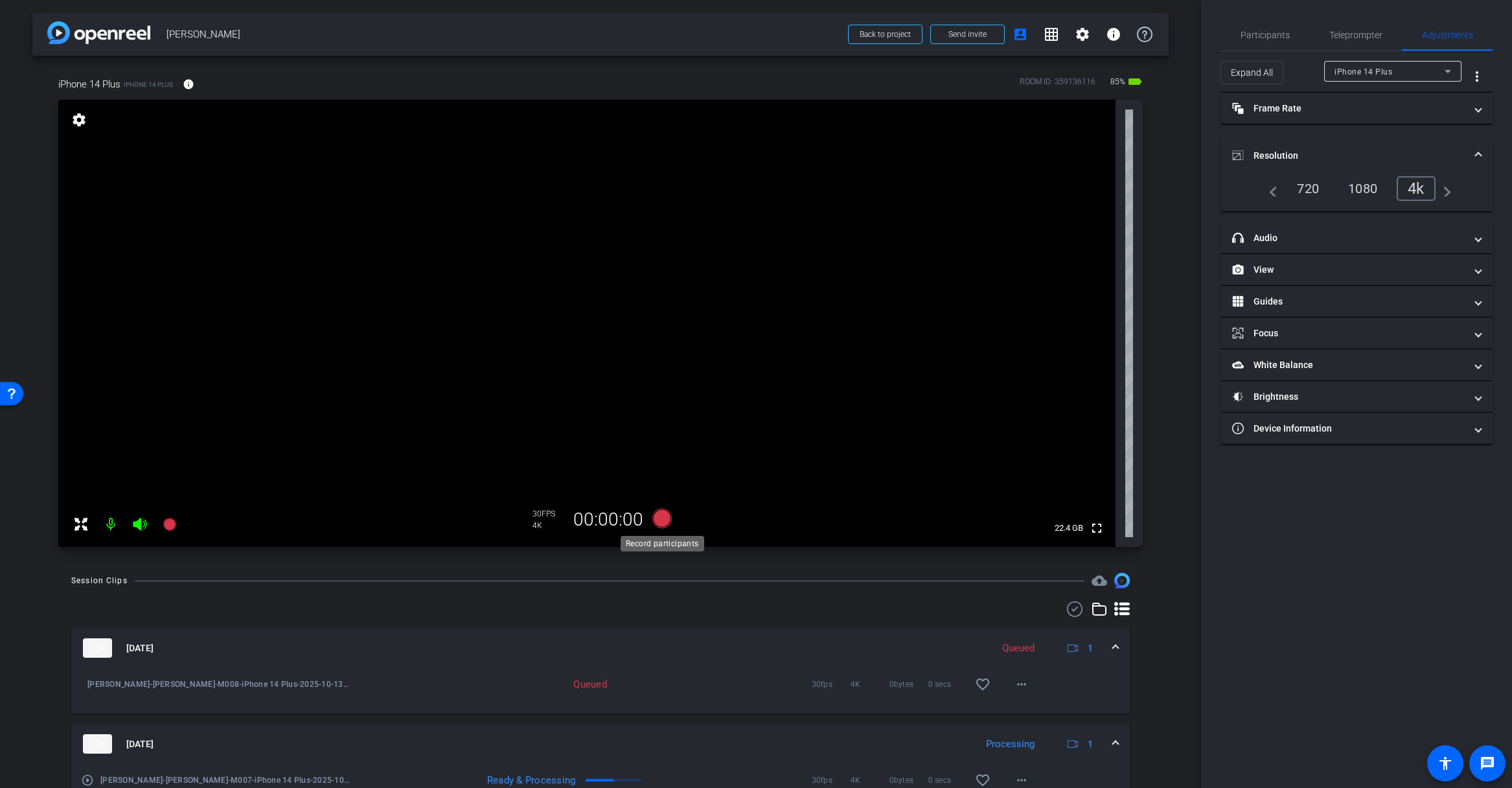
click at [665, 518] on icon at bounding box center [662, 518] width 20 height 20
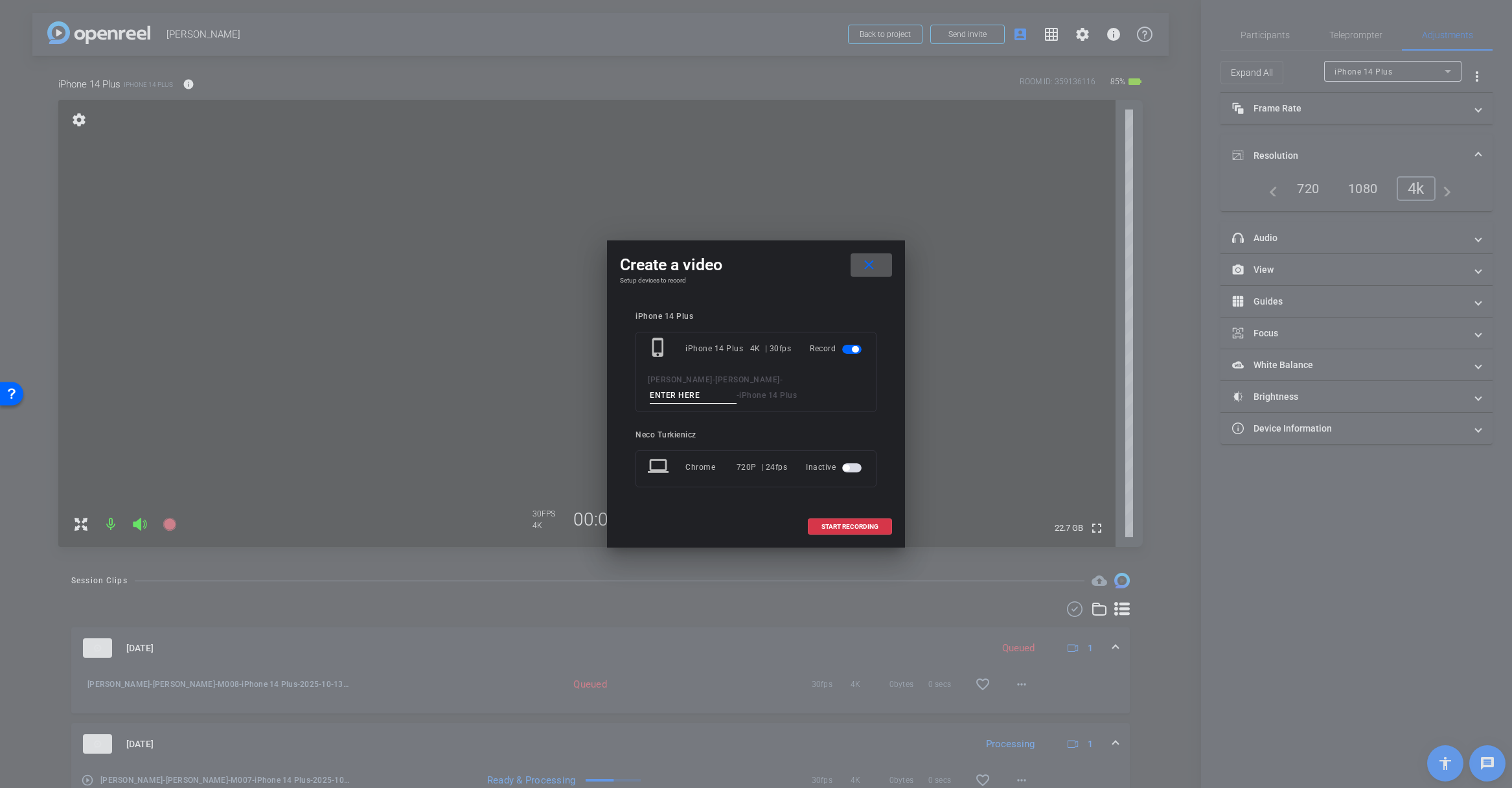
click at [691, 395] on input at bounding box center [693, 395] width 87 height 17
type input "M009"
click at [845, 527] on span "START RECORDING" at bounding box center [849, 526] width 57 height 7
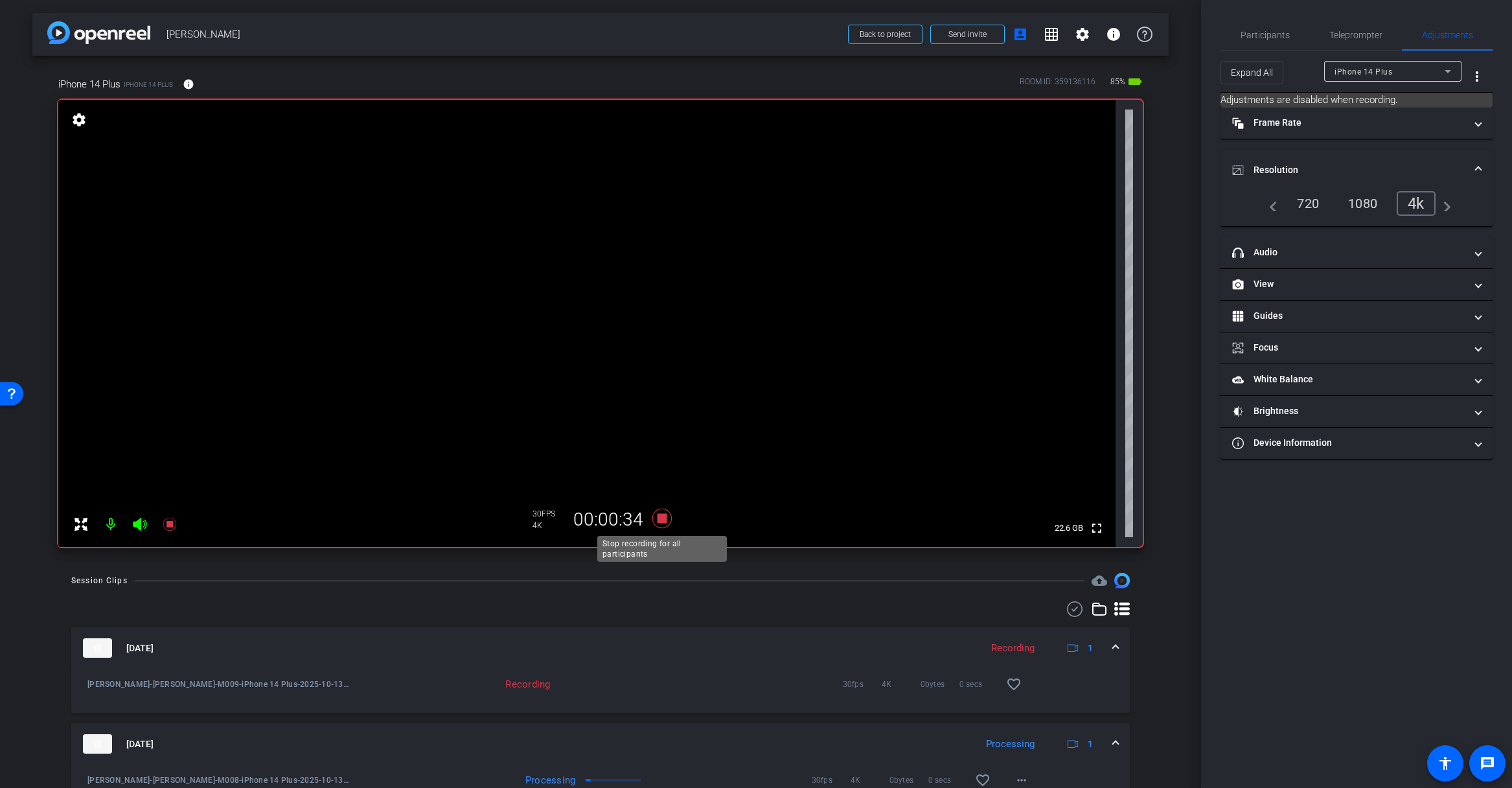
click at [662, 519] on icon at bounding box center [662, 518] width 20 height 20
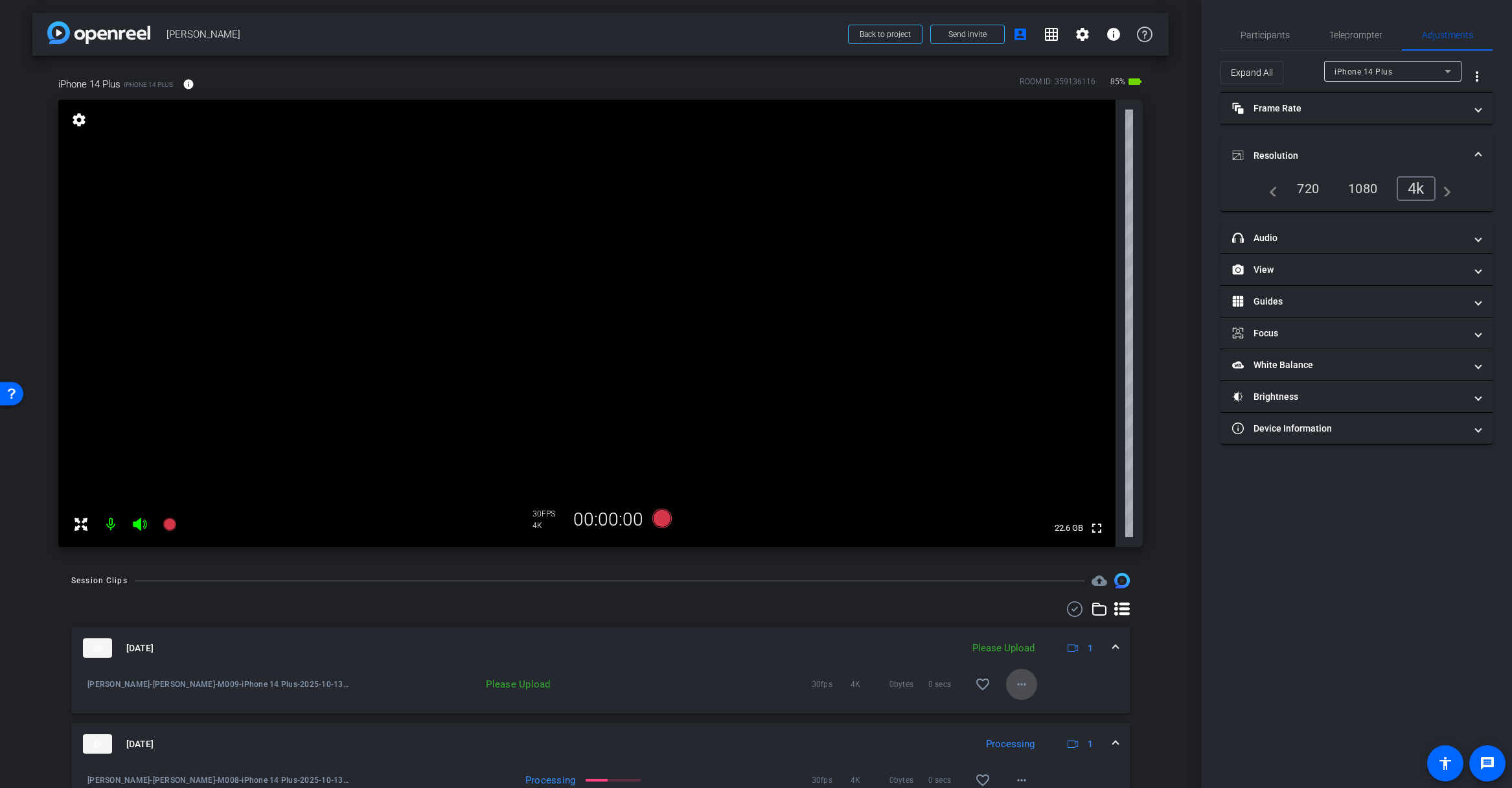
click at [1022, 687] on mat-icon "more_horiz" at bounding box center [1021, 684] width 16 height 16
click at [1038, 708] on span "Upload" at bounding box center [1042, 712] width 52 height 16
click at [1022, 684] on mat-icon "more_horiz" at bounding box center [1021, 684] width 16 height 16
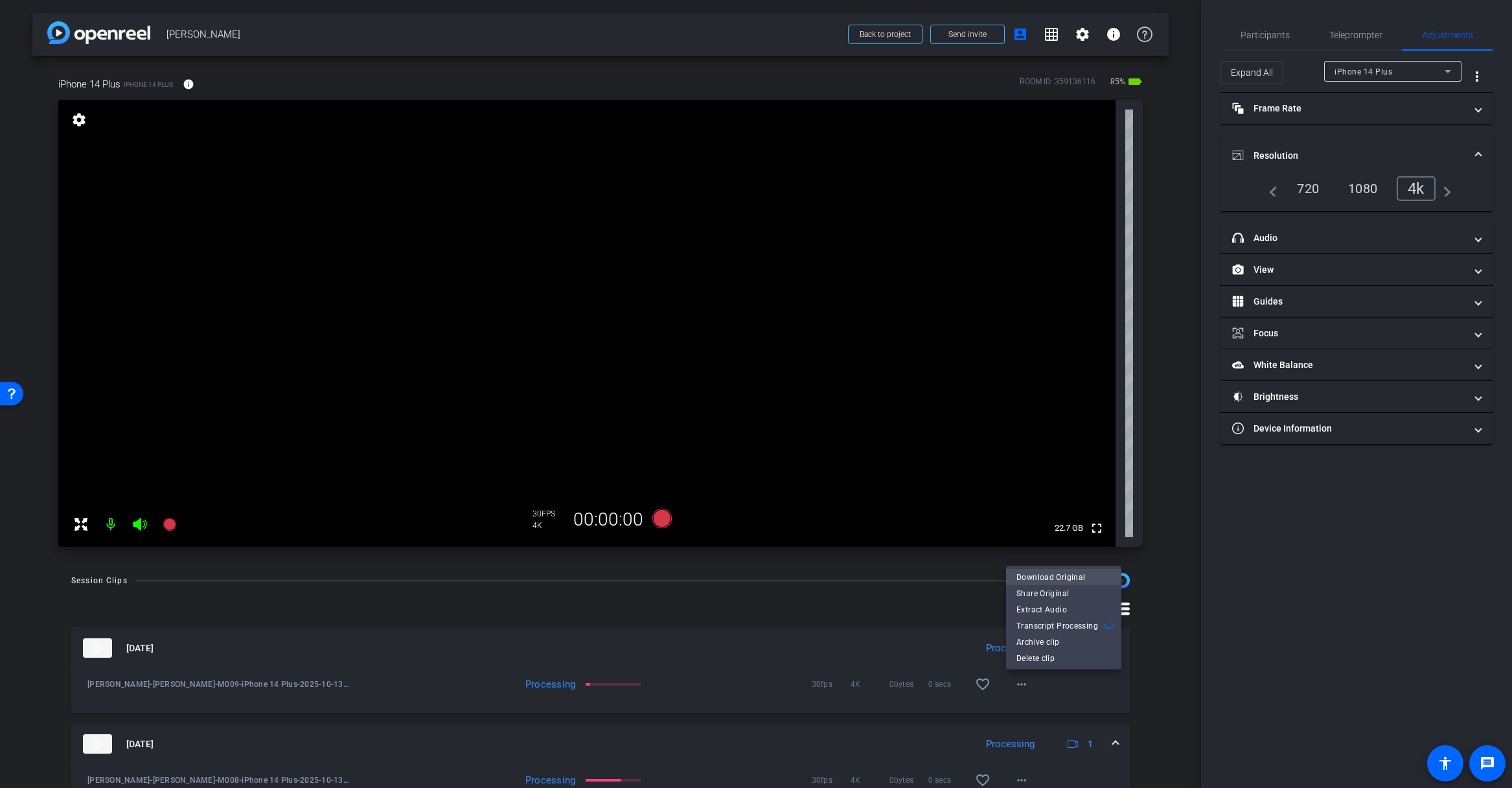
click at [1047, 573] on span "Download Original" at bounding box center [1063, 577] width 95 height 16
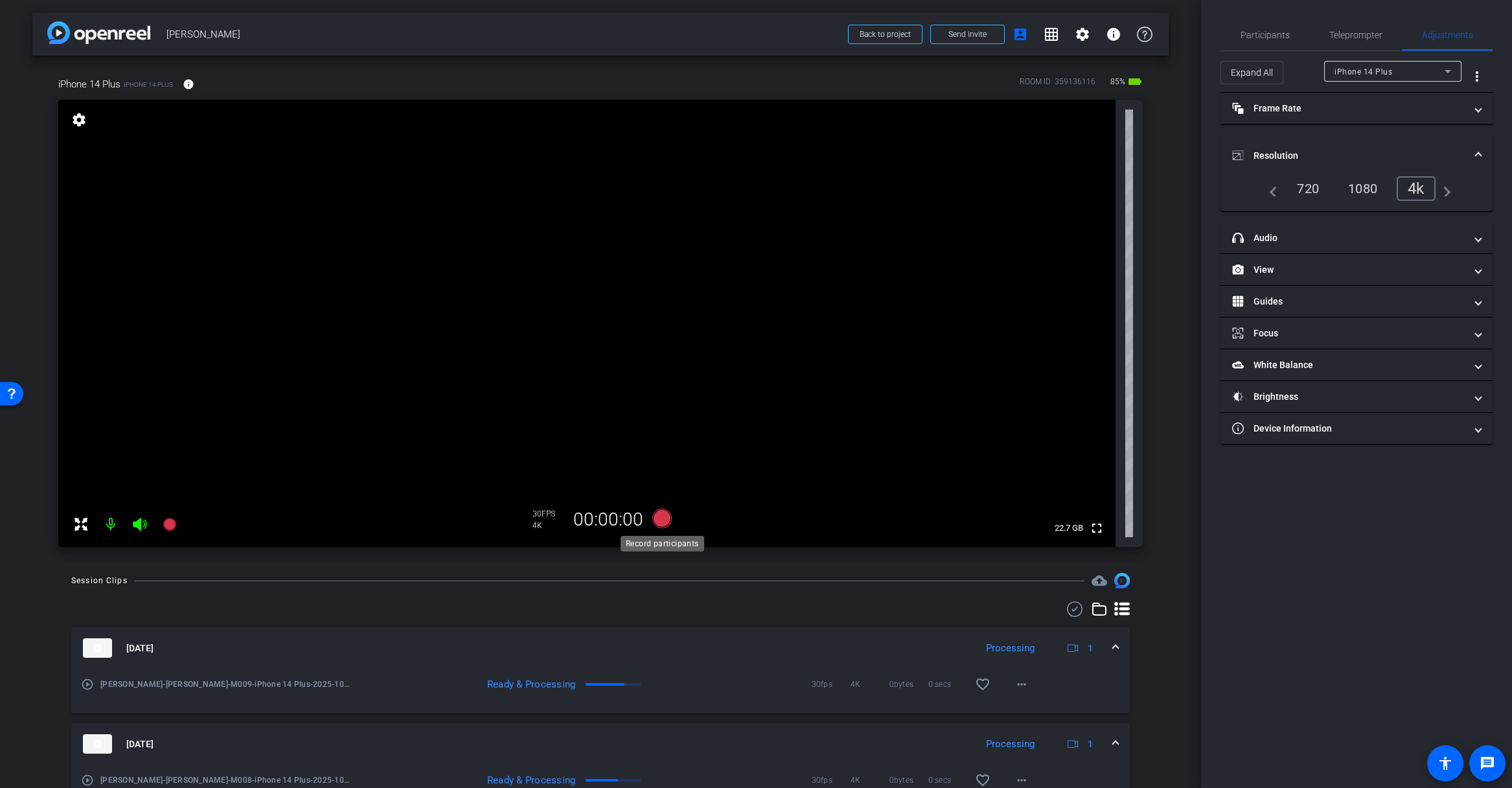
click at [664, 523] on icon at bounding box center [662, 518] width 20 height 20
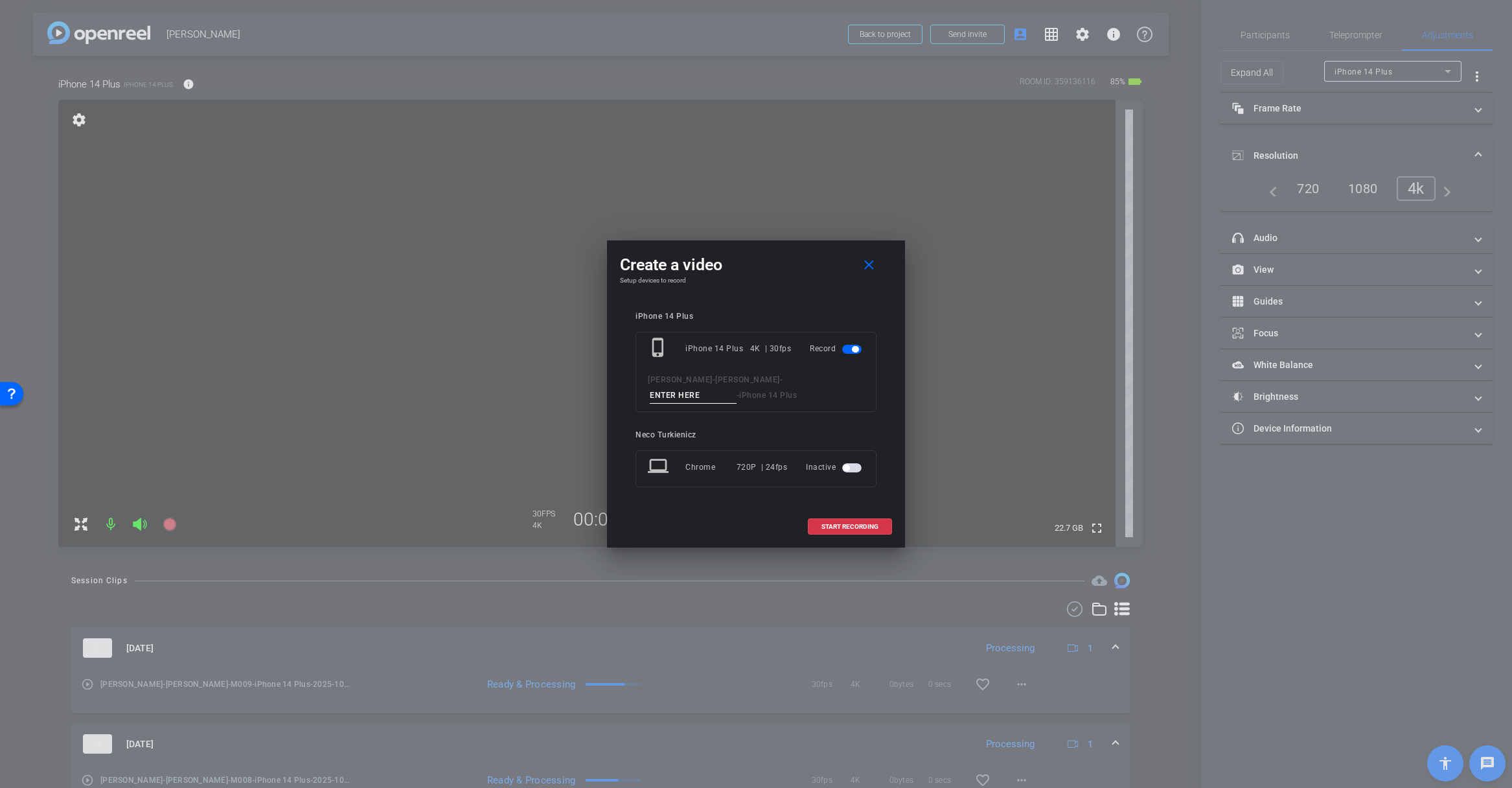
click at [700, 402] on input at bounding box center [693, 395] width 87 height 17
type input "M010"
click at [845, 527] on span "START RECORDING" at bounding box center [849, 526] width 57 height 7
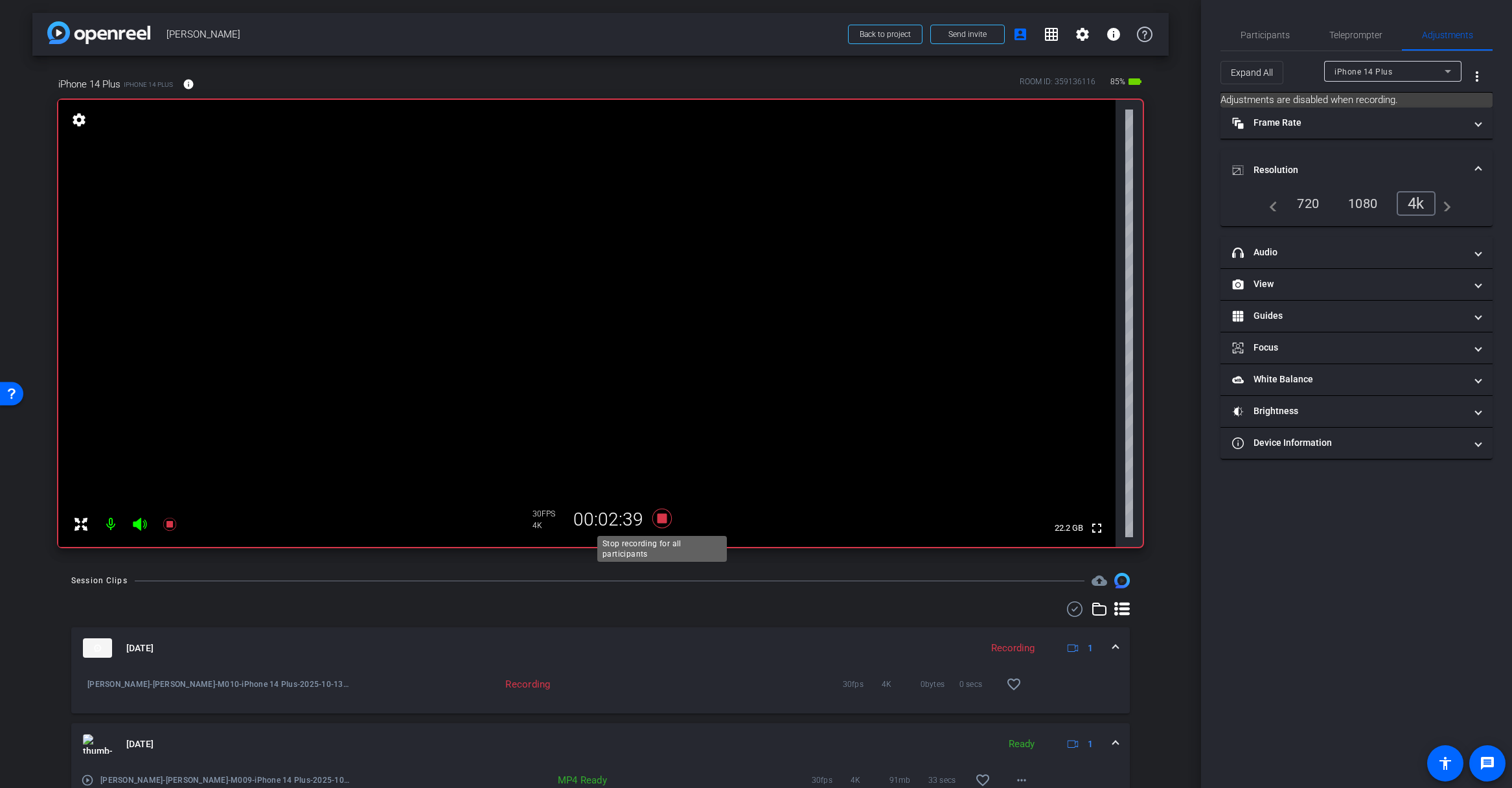
click at [662, 519] on icon at bounding box center [662, 518] width 20 height 20
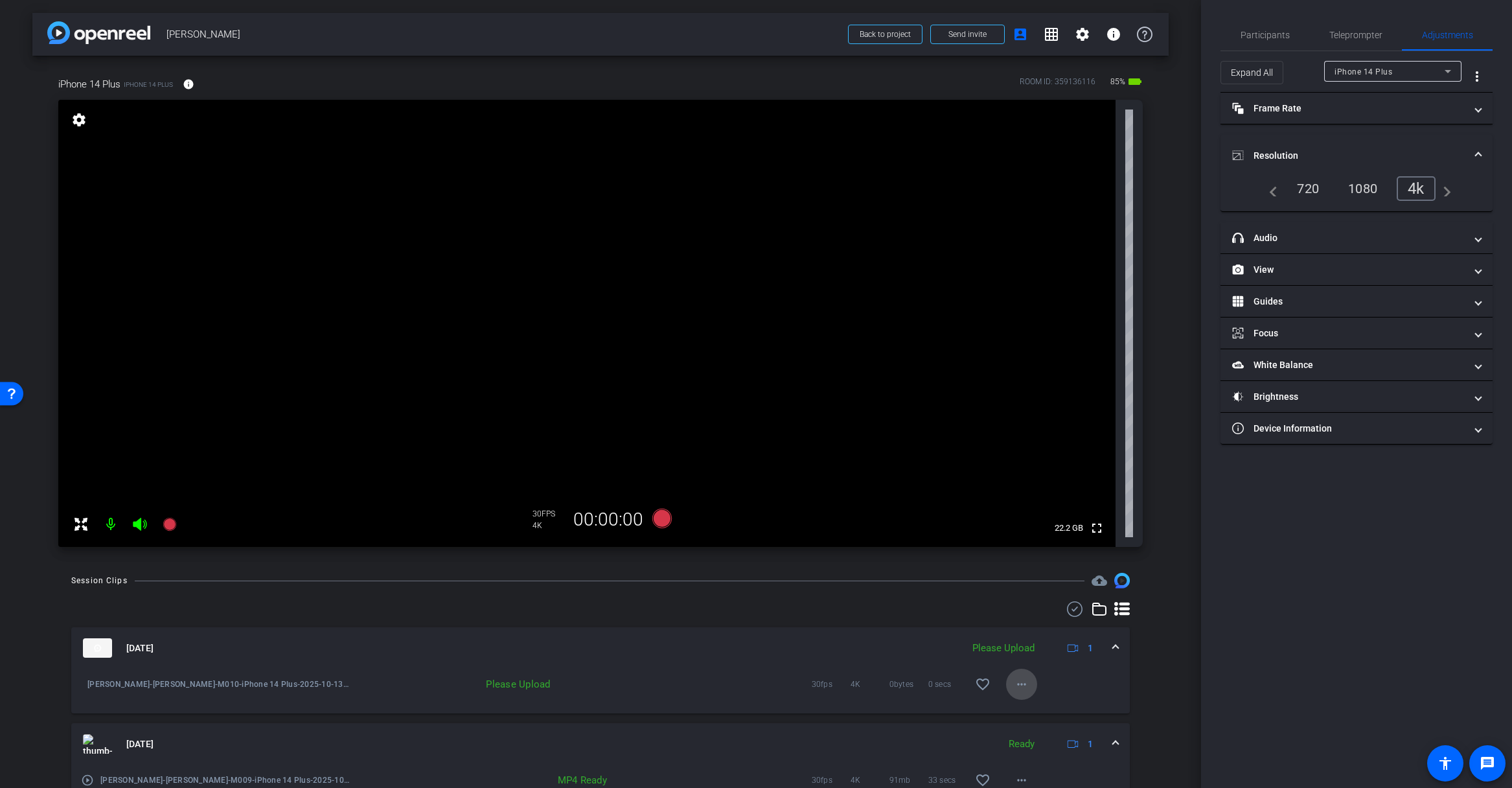
drag, startPoint x: 1015, startPoint y: 681, endPoint x: 1026, endPoint y: 679, distance: 11.2
click at [1024, 679] on mat-icon "more_horiz" at bounding box center [1021, 684] width 16 height 16
click at [1036, 708] on span "Upload" at bounding box center [1042, 712] width 52 height 16
click at [661, 517] on icon at bounding box center [662, 518] width 20 height 20
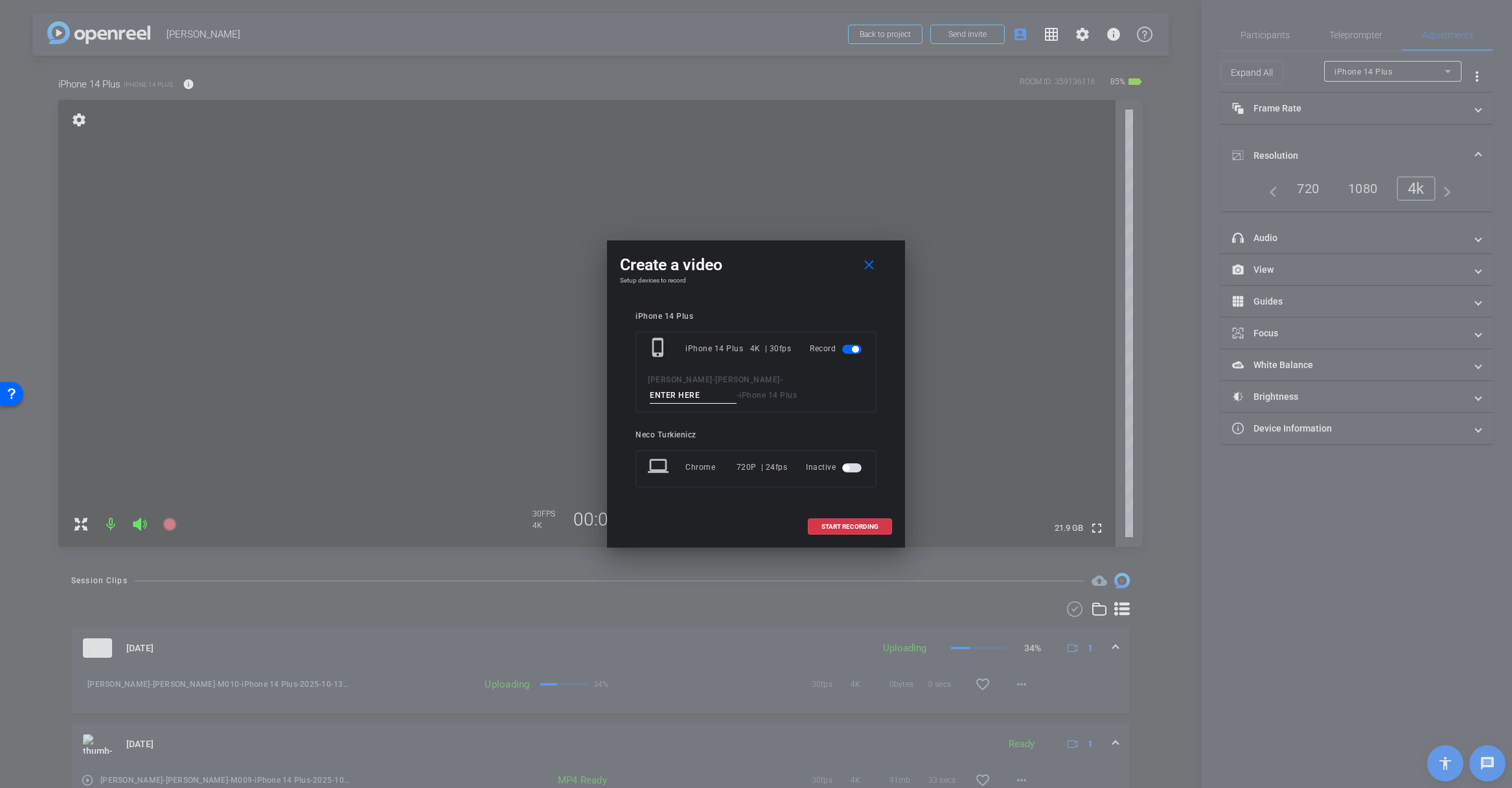
click at [687, 397] on input at bounding box center [693, 395] width 87 height 17
type input "M011"
click at [837, 519] on span at bounding box center [849, 527] width 83 height 31
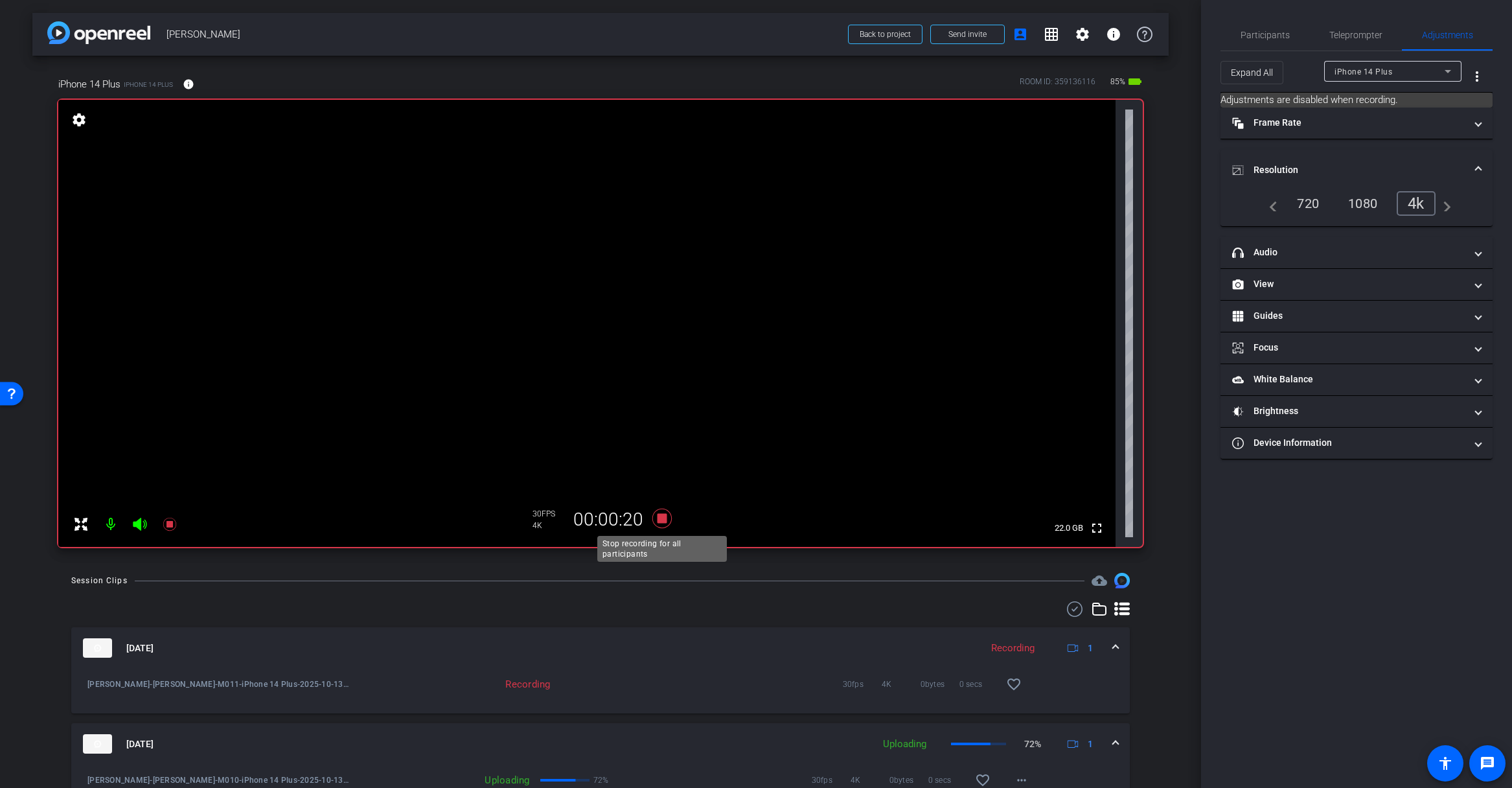
click at [662, 518] on icon at bounding box center [662, 518] width 20 height 20
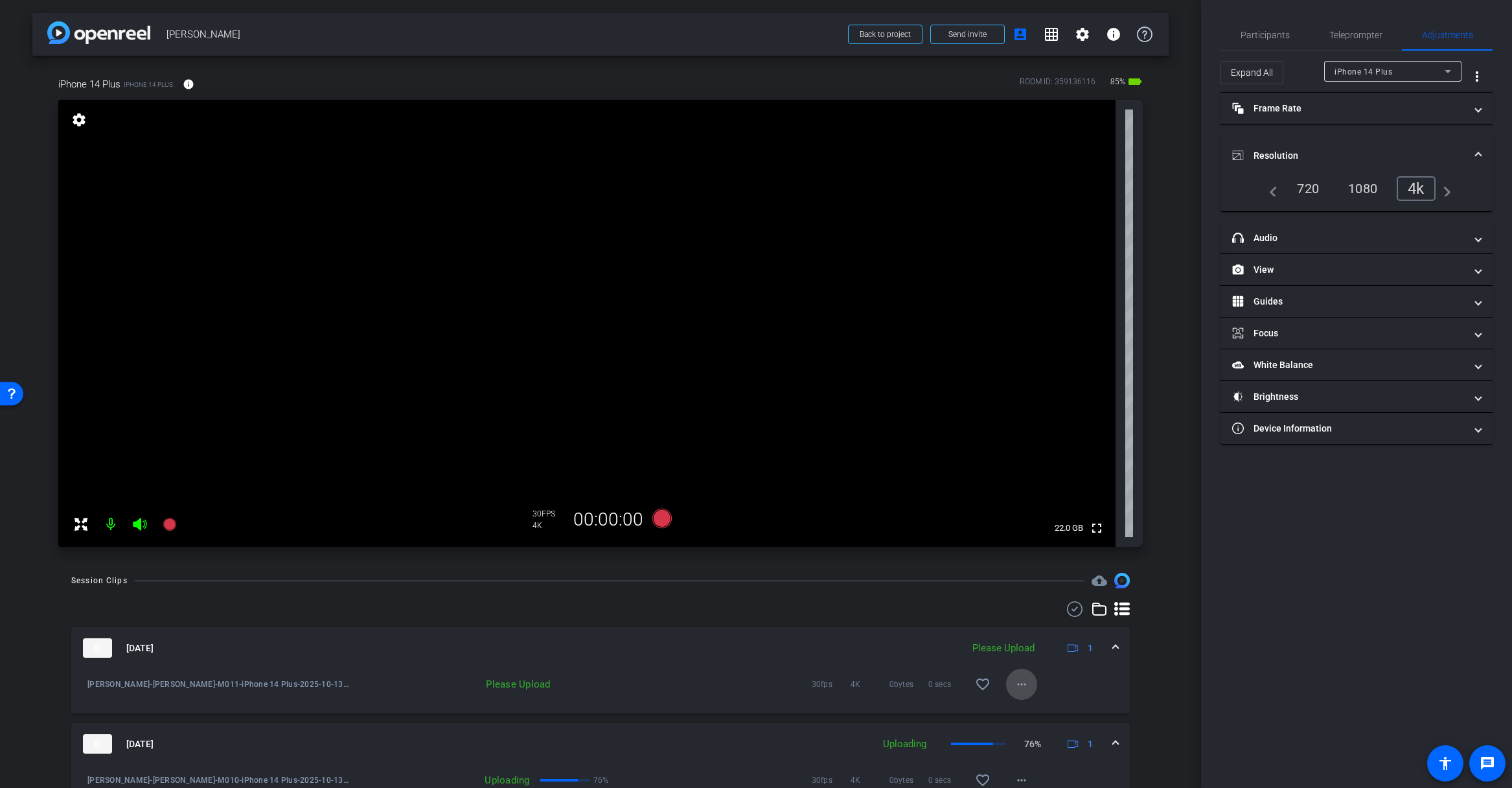
click at [1024, 682] on mat-icon "more_horiz" at bounding box center [1021, 684] width 16 height 16
click at [1034, 712] on span "Upload" at bounding box center [1042, 712] width 52 height 16
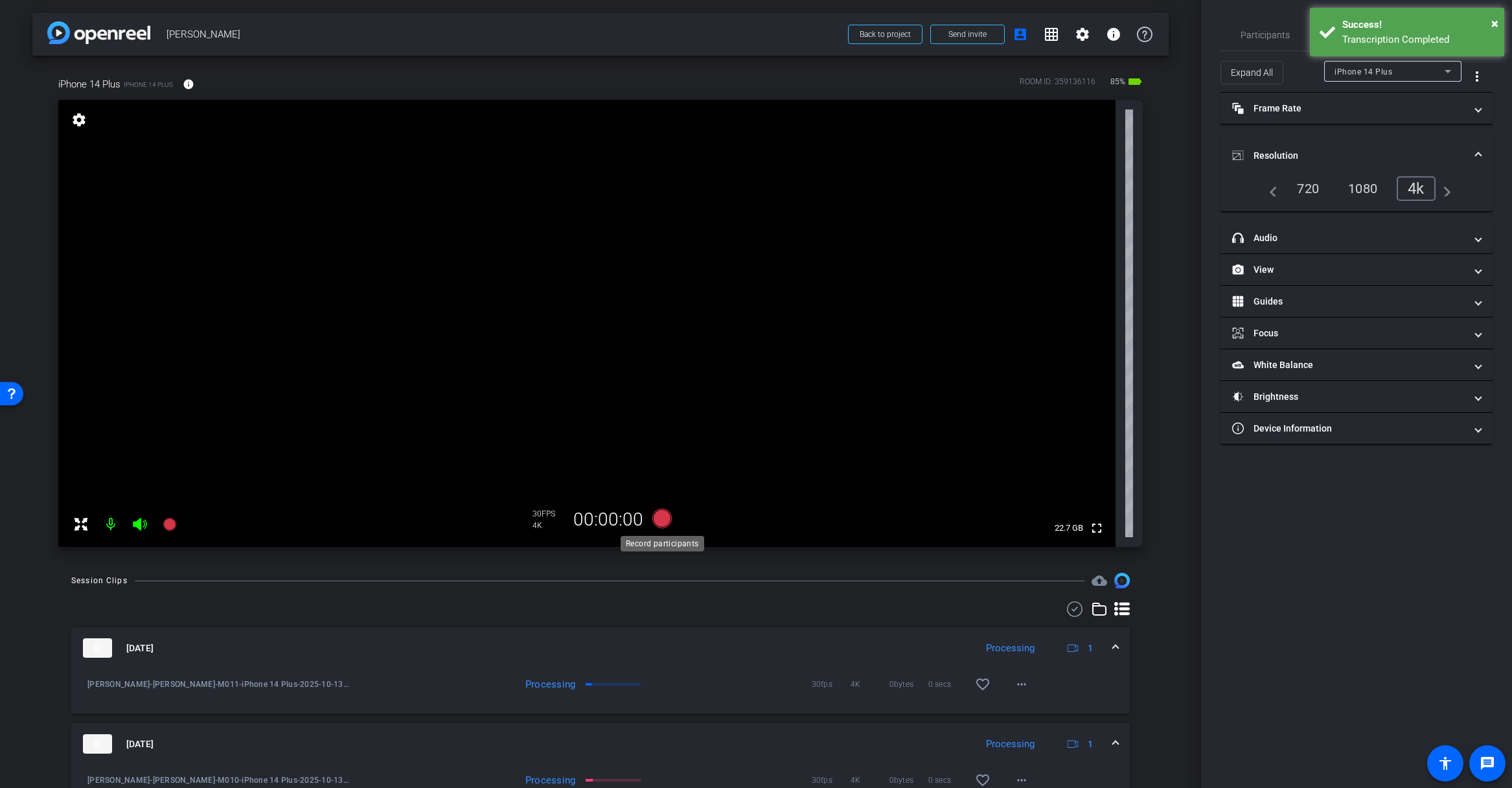
click at [658, 515] on icon at bounding box center [662, 518] width 20 height 20
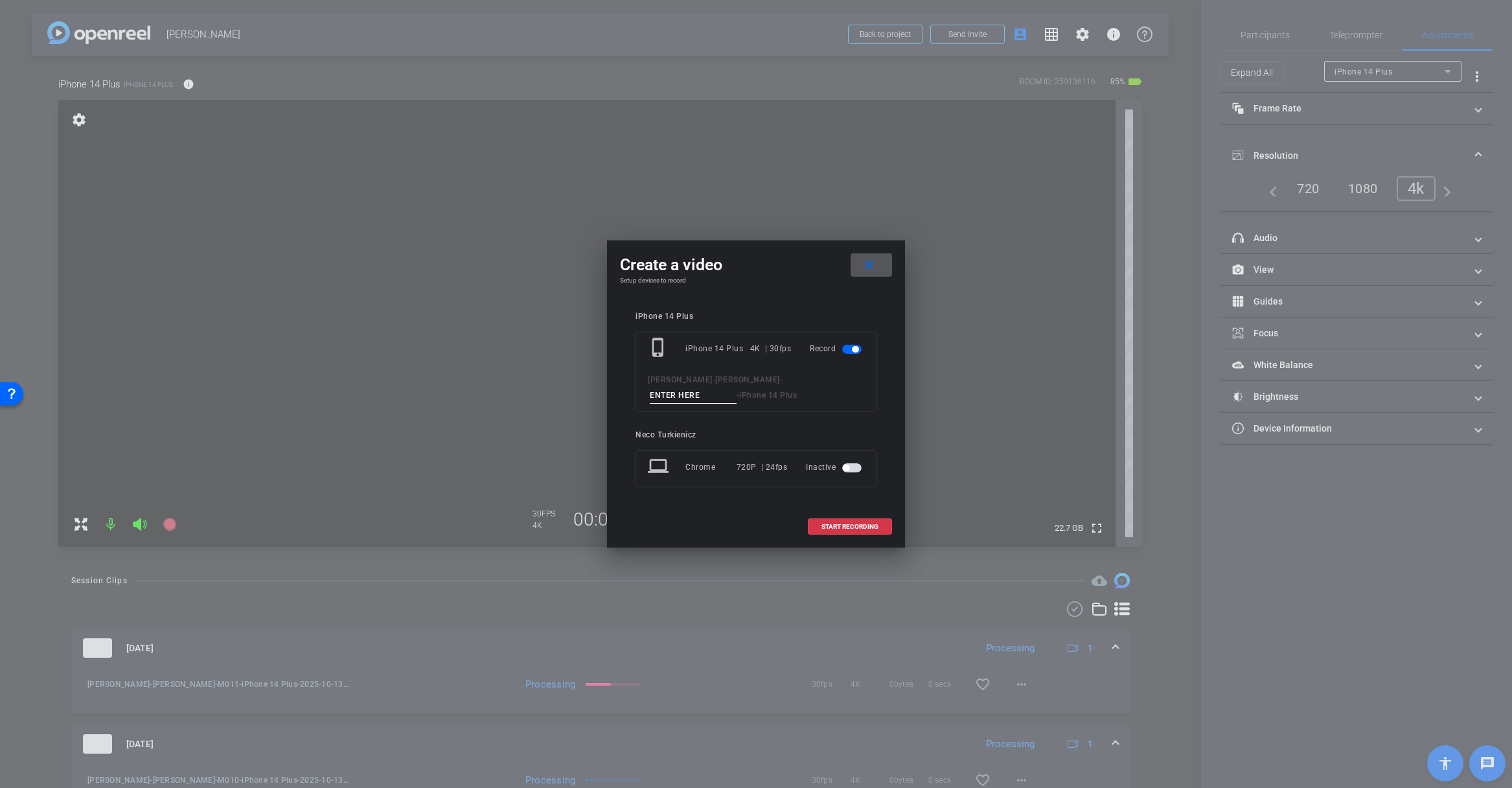
click at [675, 396] on input at bounding box center [693, 395] width 87 height 17
type input "M012"
click at [845, 525] on span "START RECORDING" at bounding box center [849, 526] width 57 height 7
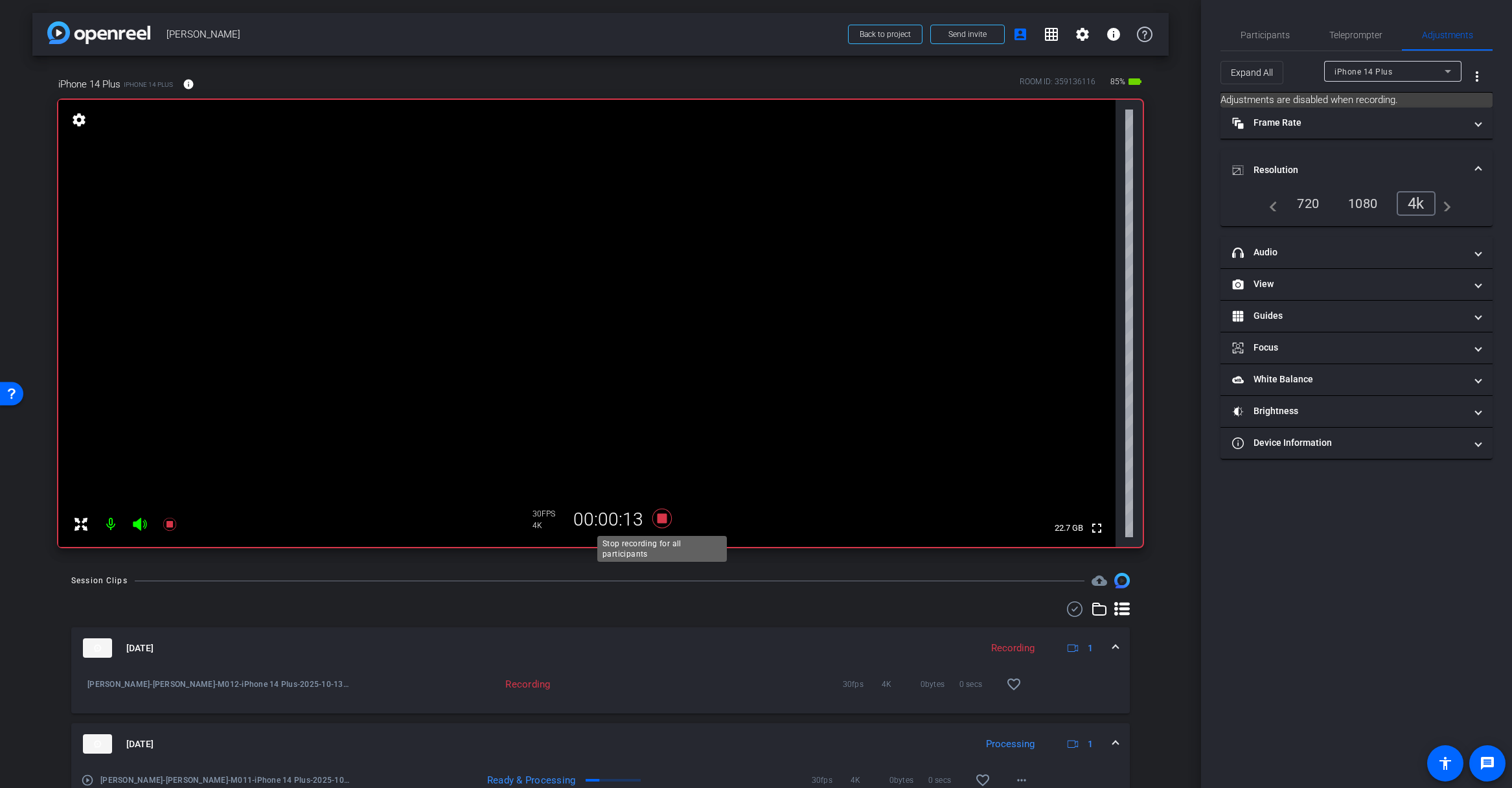
click at [663, 516] on icon at bounding box center [662, 518] width 20 height 20
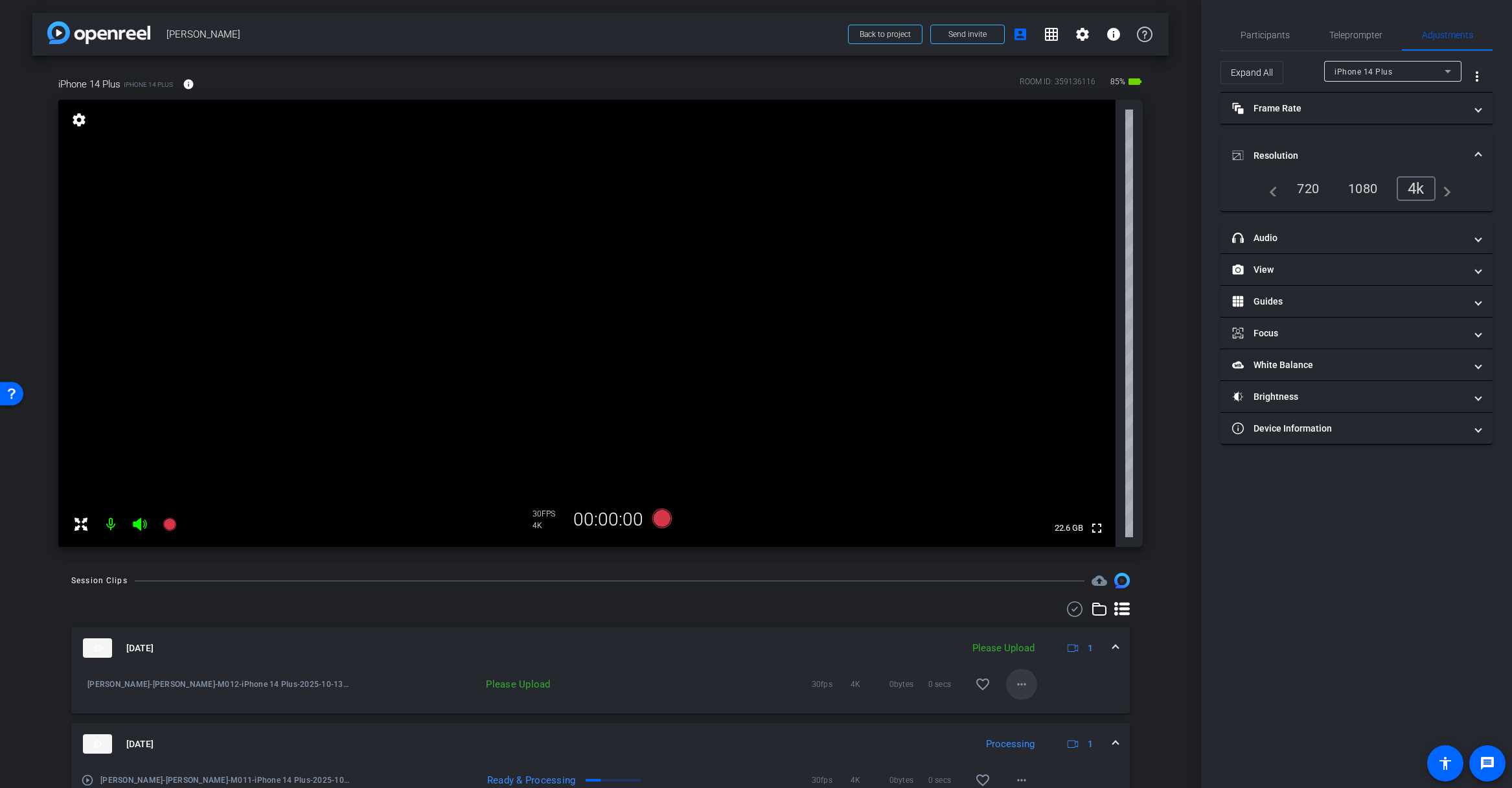
click at [1016, 677] on button "more_horiz" at bounding box center [1021, 684] width 31 height 31
click at [1028, 710] on span "Upload" at bounding box center [1042, 712] width 52 height 16
click at [665, 521] on icon at bounding box center [662, 518] width 20 height 20
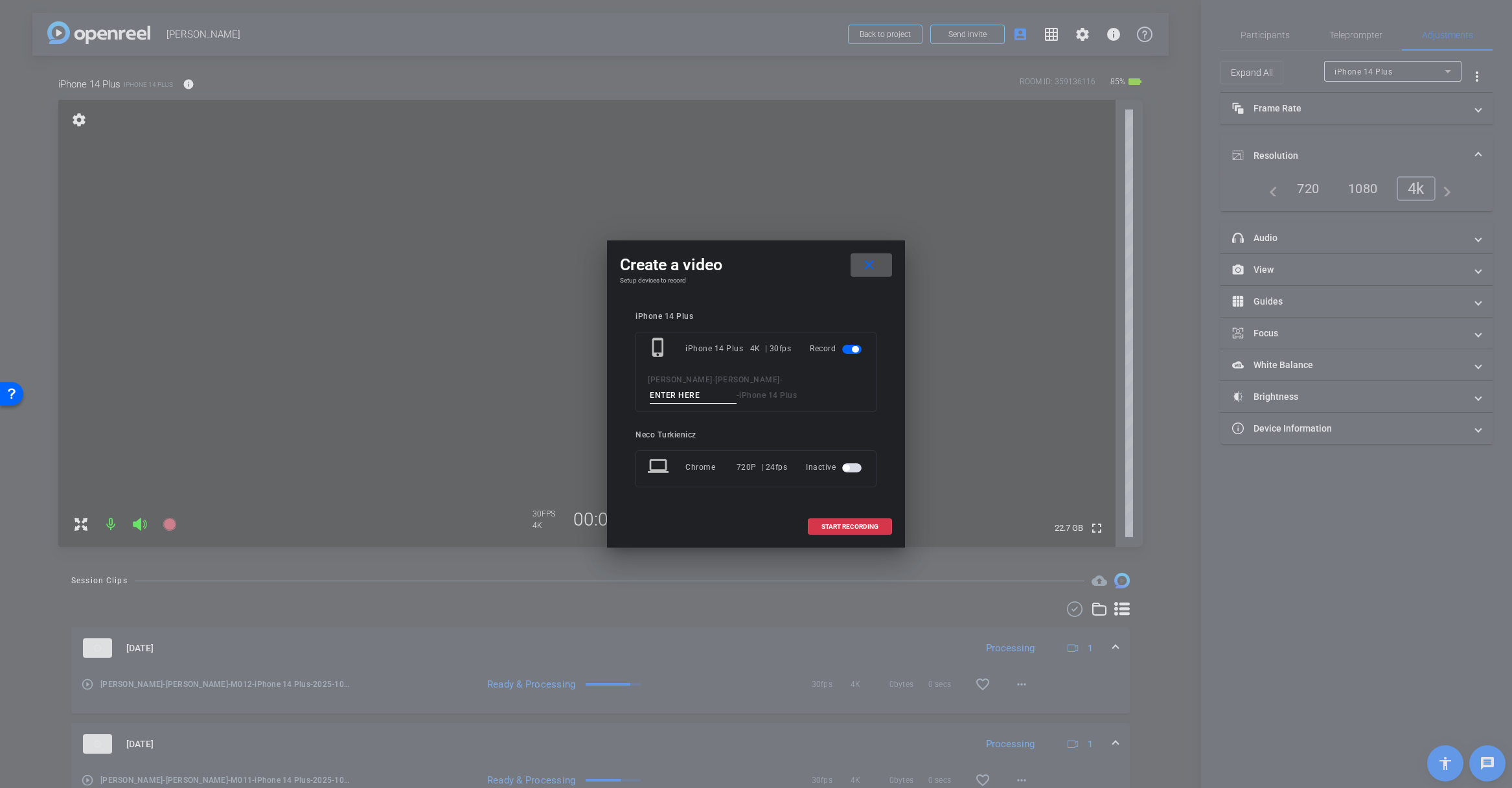
click at [697, 392] on input at bounding box center [693, 395] width 87 height 17
type input "M012"
click at [855, 516] on span at bounding box center [849, 527] width 83 height 31
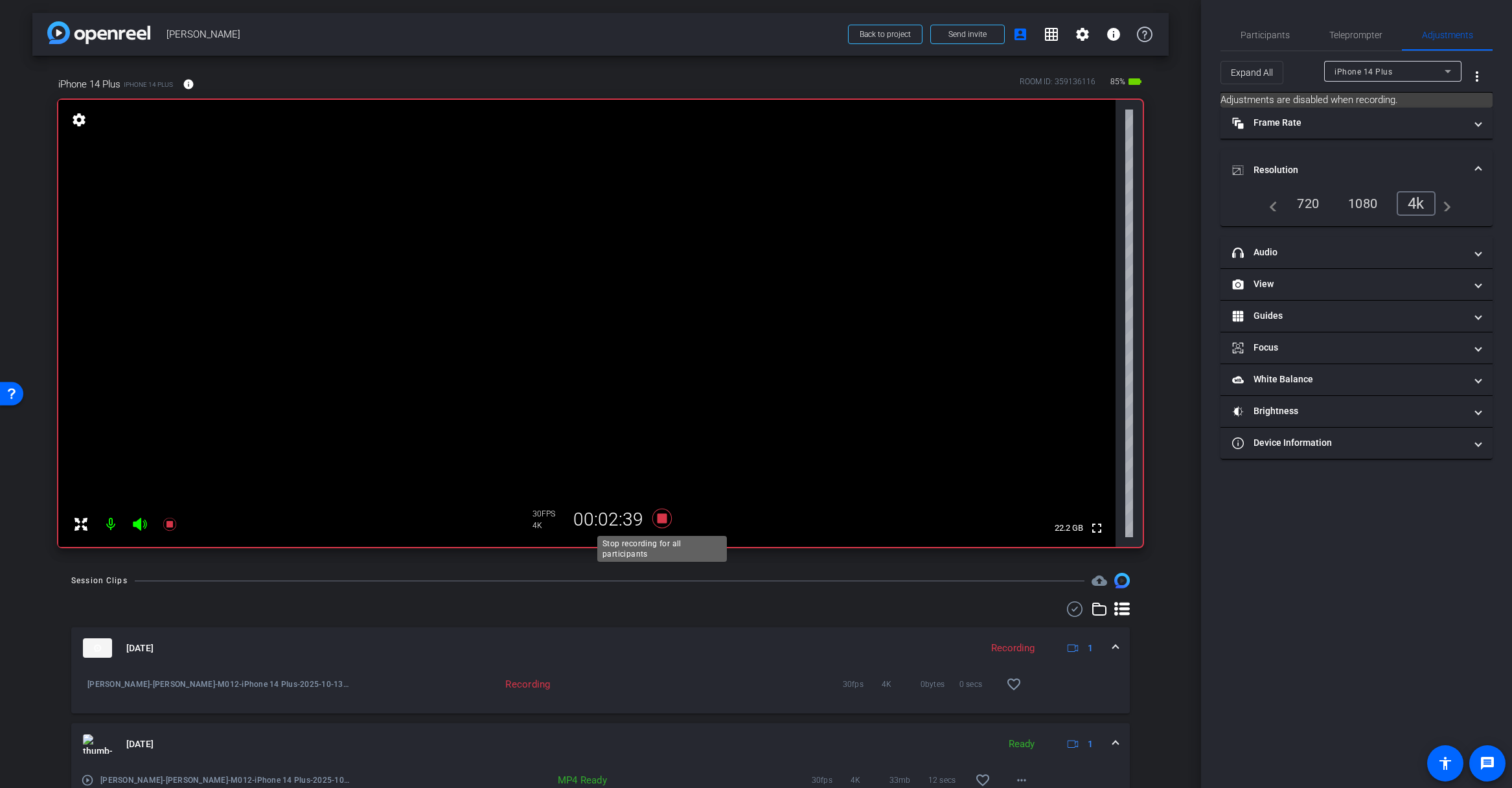
click at [662, 515] on icon at bounding box center [662, 518] width 20 height 20
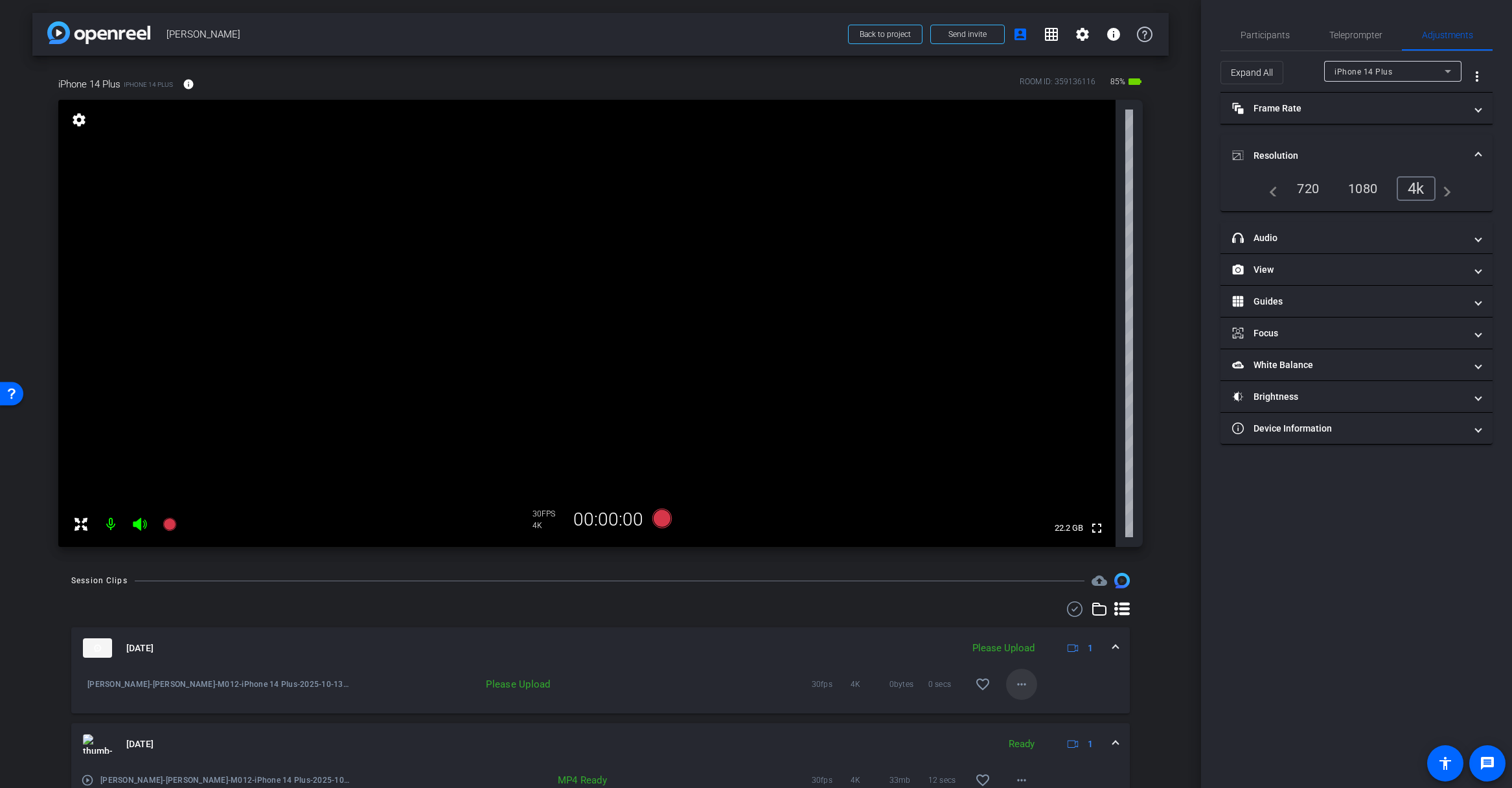
click at [1020, 682] on mat-icon "more_horiz" at bounding box center [1021, 684] width 16 height 16
click at [1036, 708] on span "Upload" at bounding box center [1042, 712] width 52 height 16
click at [669, 519] on icon at bounding box center [662, 518] width 20 height 20
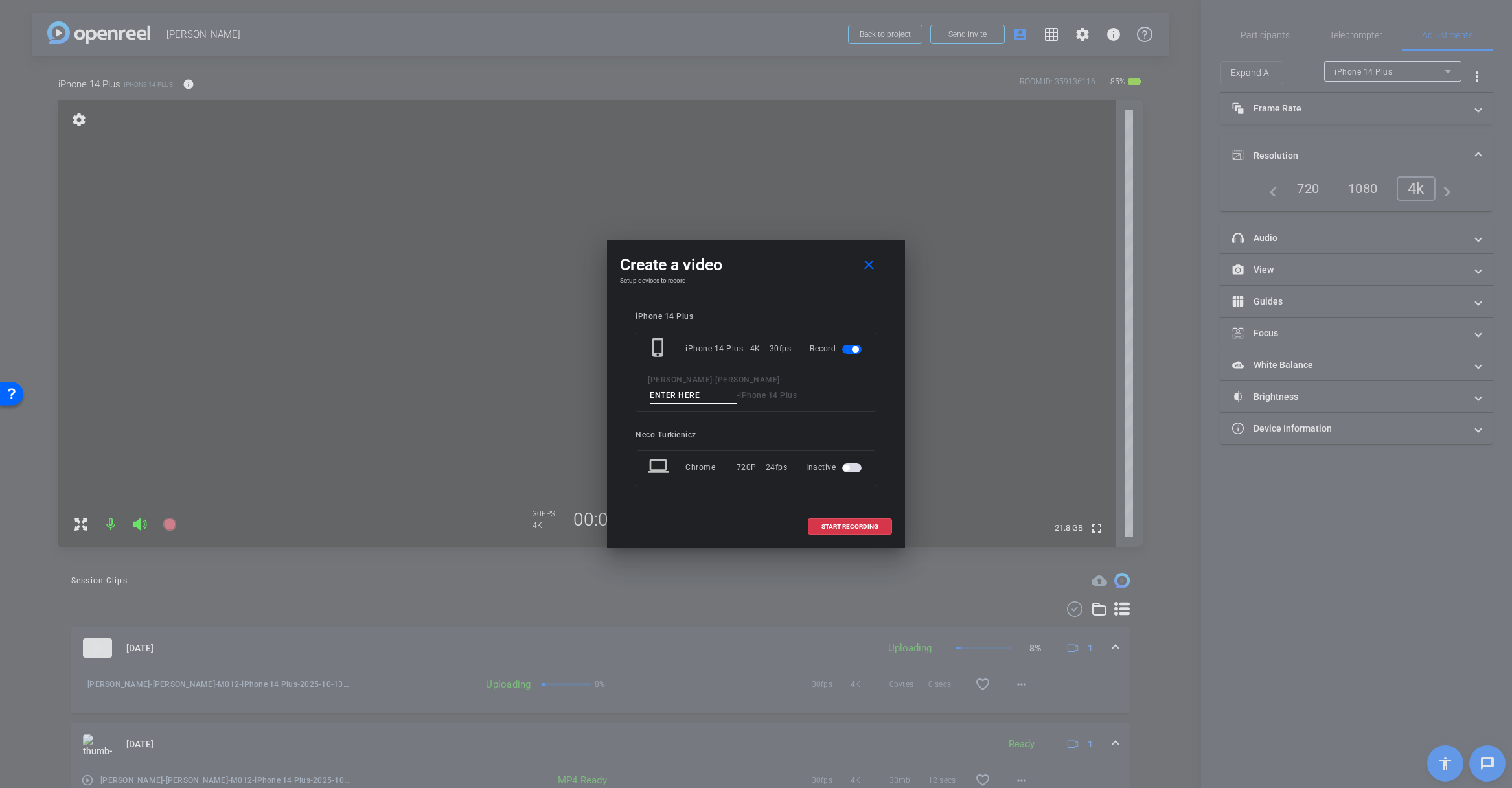
click at [703, 397] on input at bounding box center [693, 395] width 87 height 17
type input "M013"
click at [845, 526] on span "START RECORDING" at bounding box center [849, 526] width 57 height 7
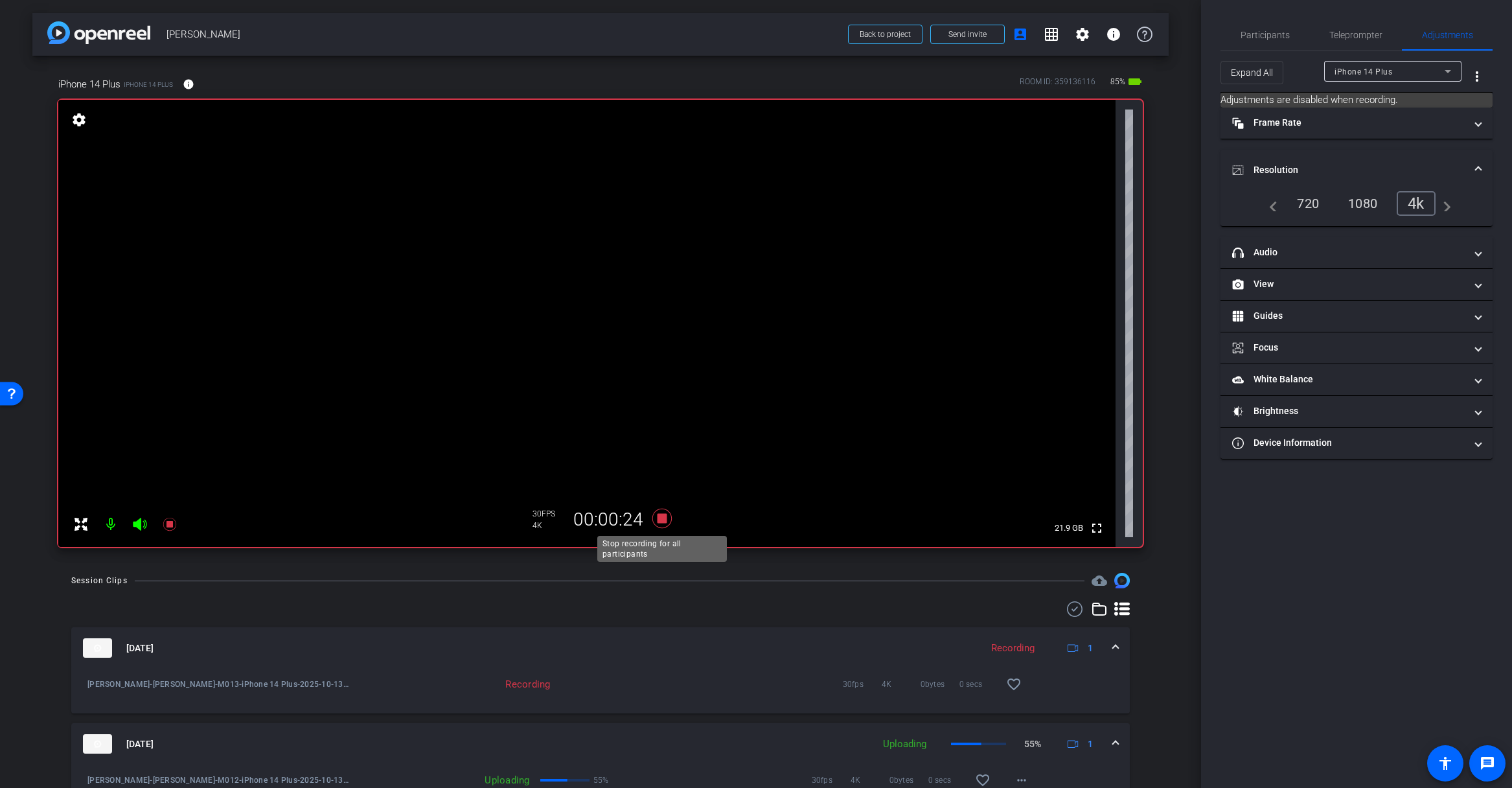
click at [664, 519] on icon at bounding box center [662, 518] width 20 height 20
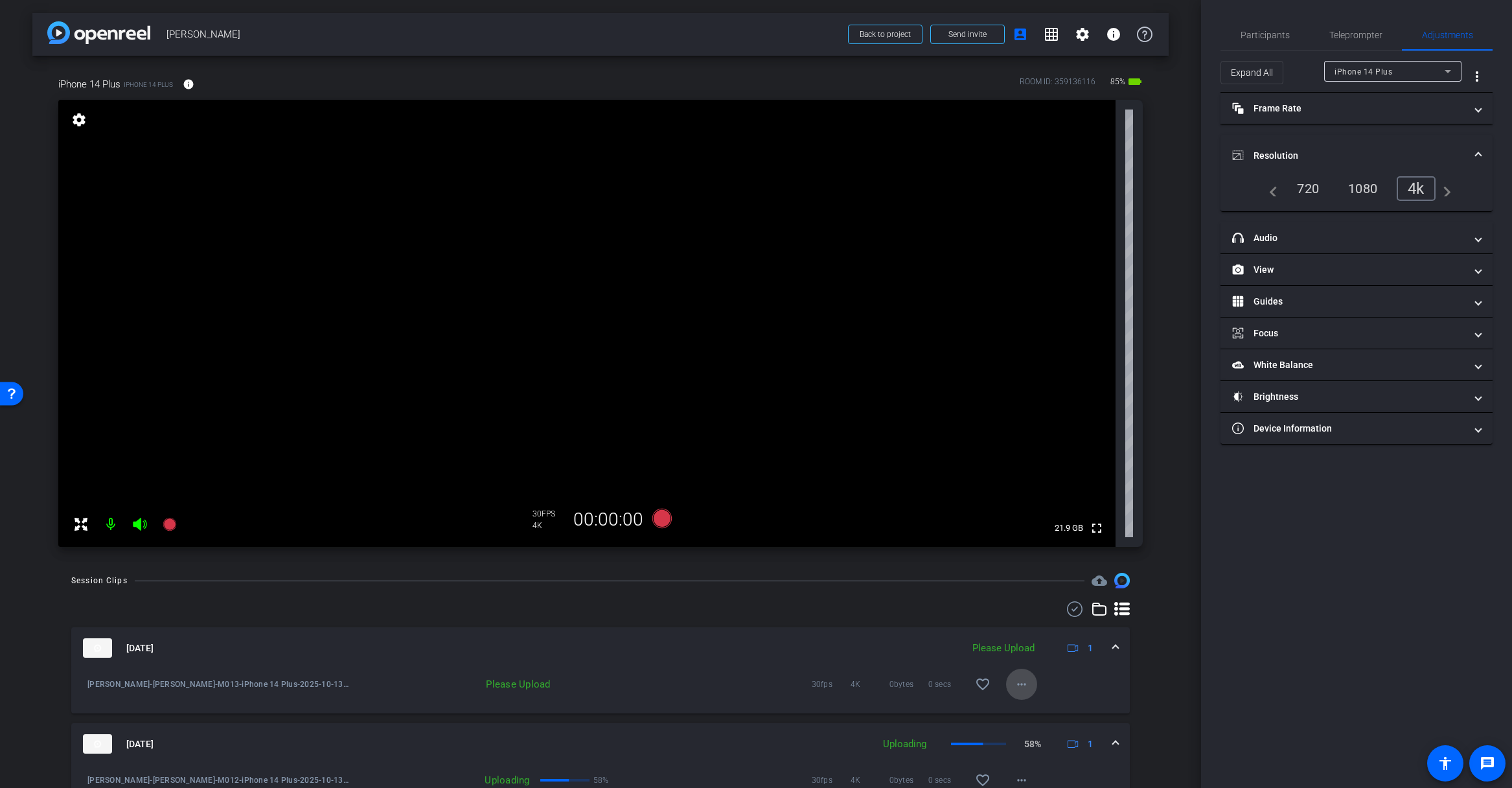
click at [1022, 683] on mat-icon "more_horiz" at bounding box center [1021, 684] width 16 height 16
click at [1026, 706] on span "Upload" at bounding box center [1042, 712] width 52 height 16
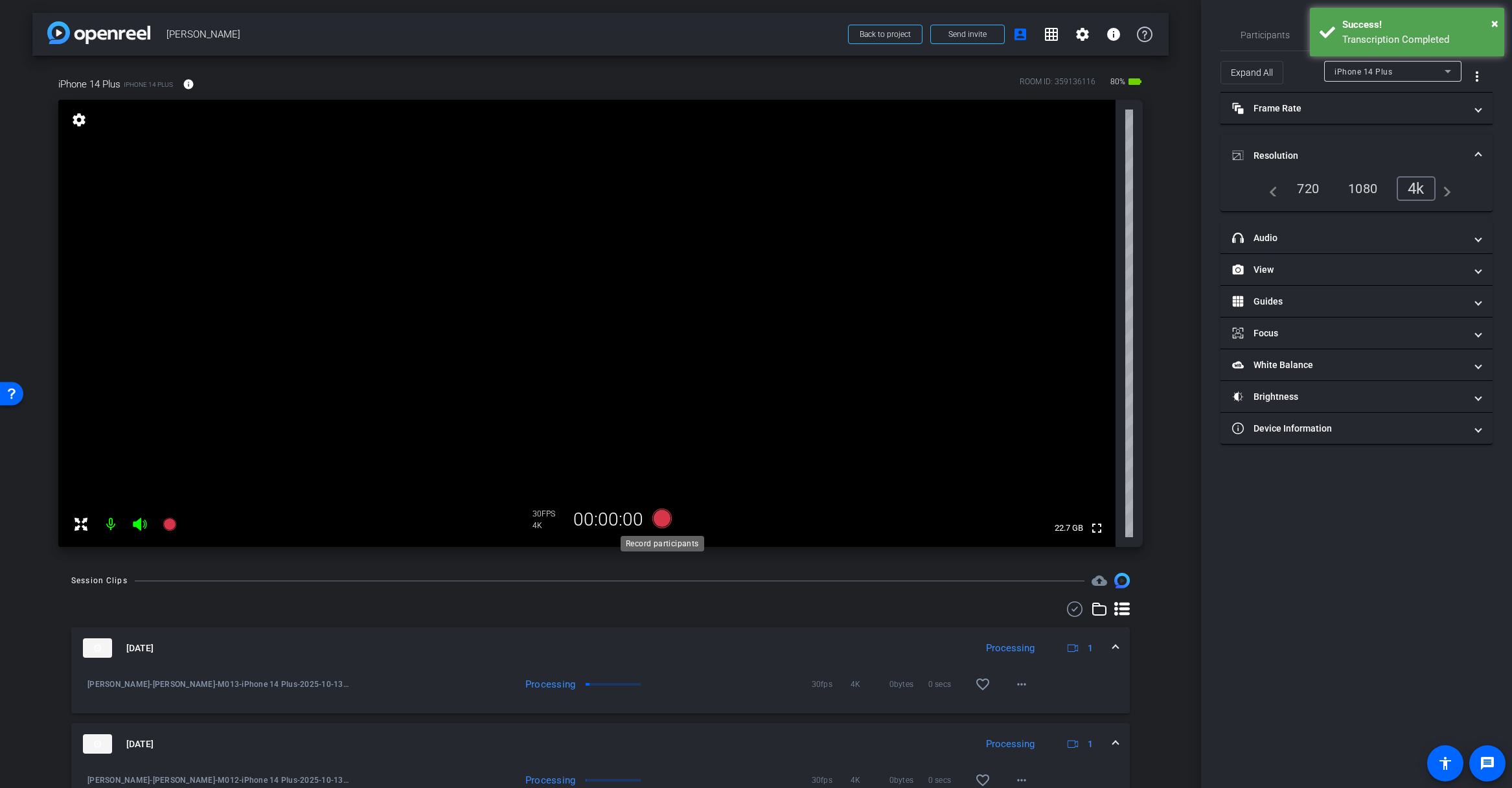
click at [661, 515] on icon at bounding box center [662, 518] width 20 height 20
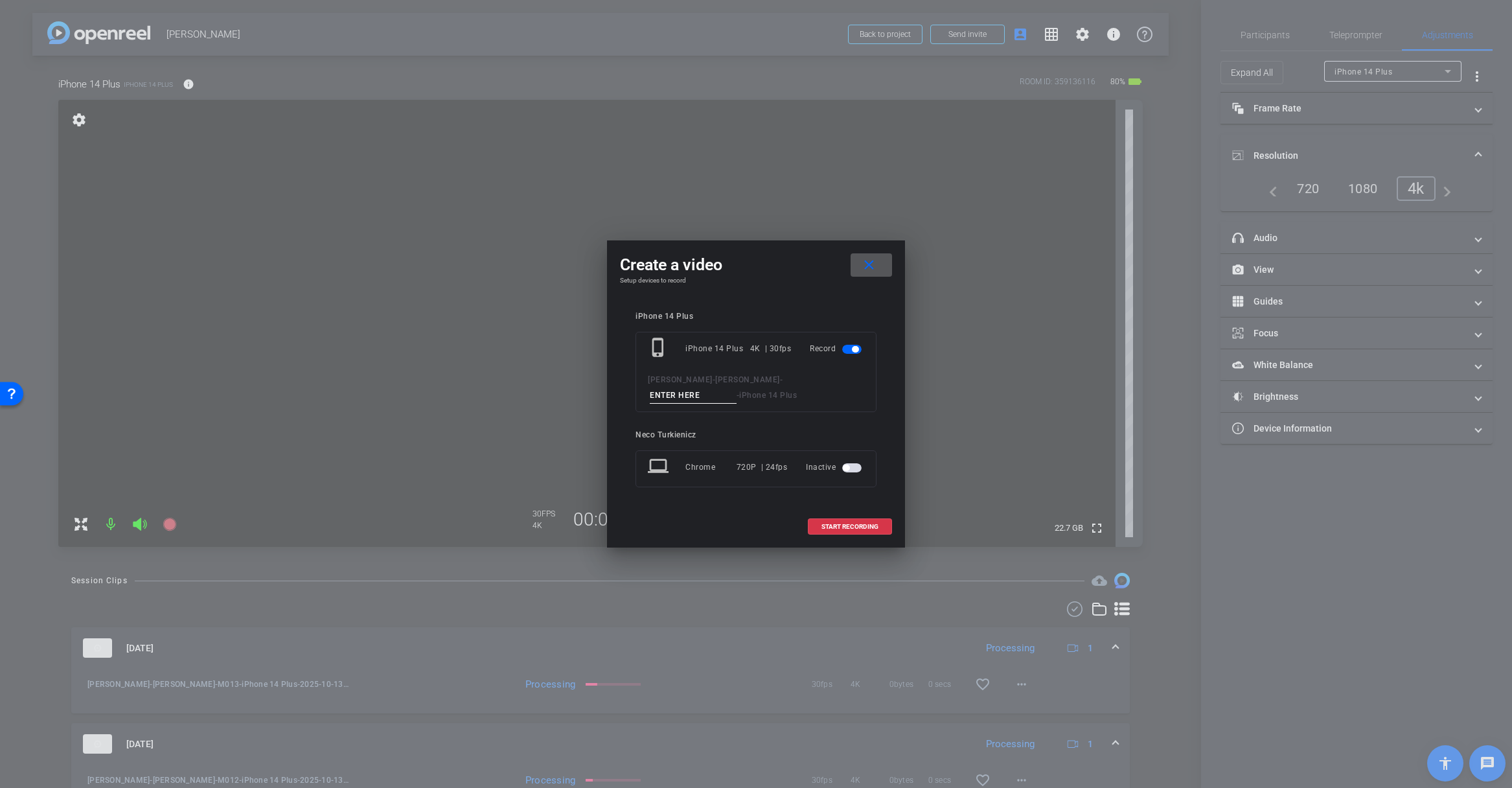
click at [693, 398] on input at bounding box center [693, 395] width 87 height 17
type input "M014"
click at [855, 527] on span "START RECORDING" at bounding box center [849, 526] width 57 height 7
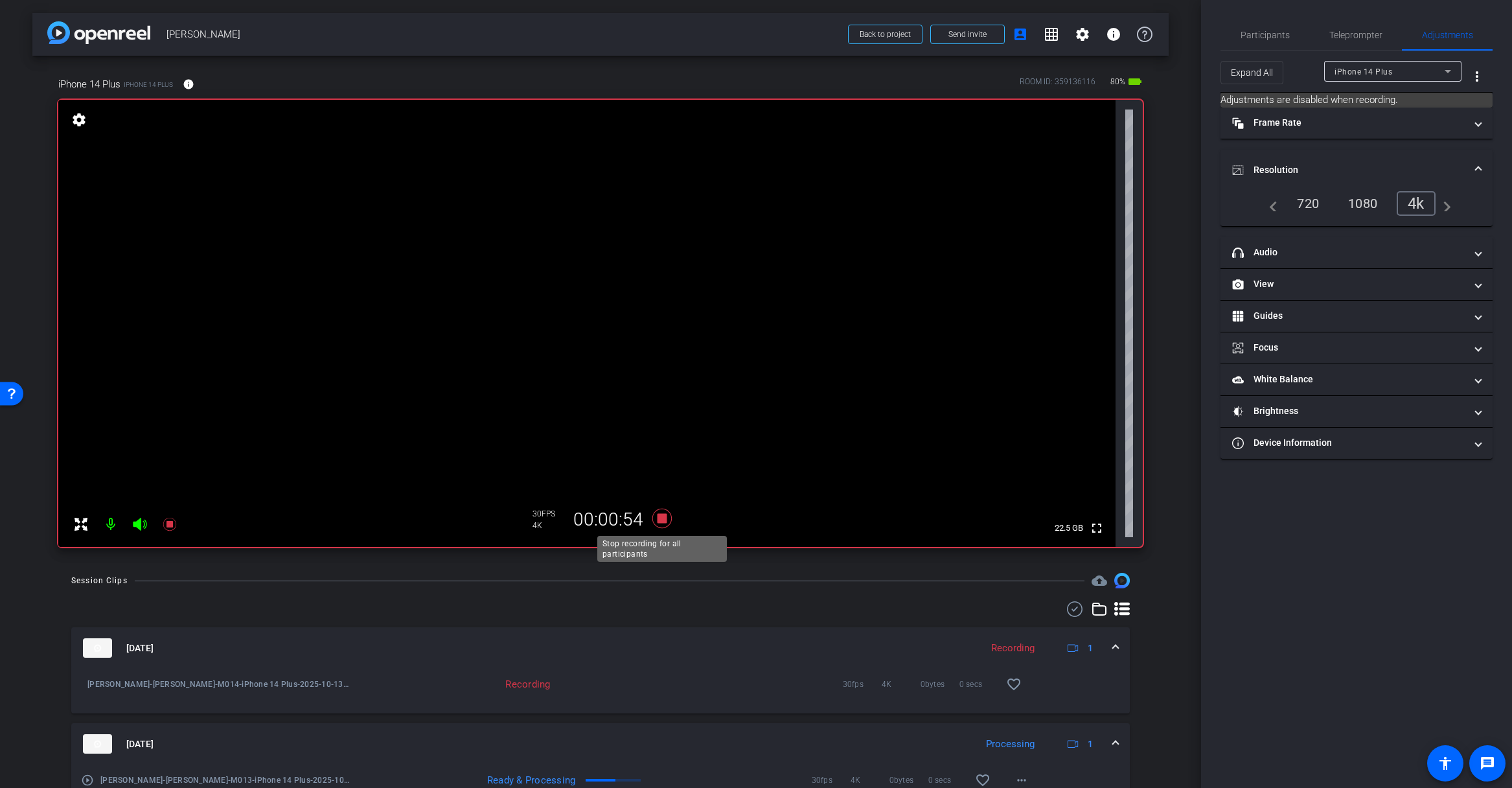
click at [663, 519] on icon at bounding box center [662, 518] width 20 height 20
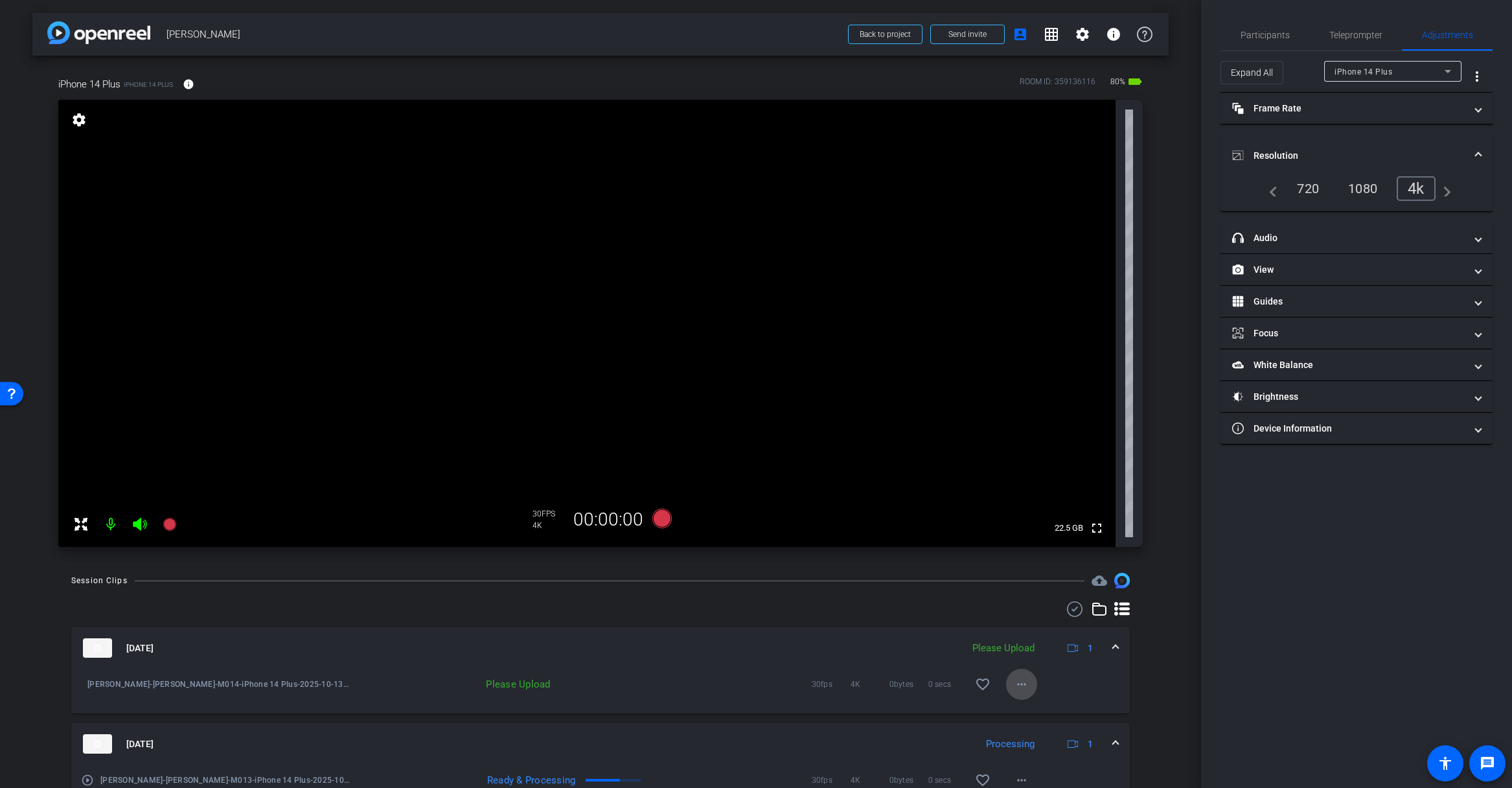
click at [1020, 682] on mat-icon "more_horiz" at bounding box center [1021, 684] width 16 height 16
click at [1036, 706] on span "Upload" at bounding box center [1042, 712] width 52 height 16
click at [659, 519] on icon at bounding box center [662, 518] width 20 height 20
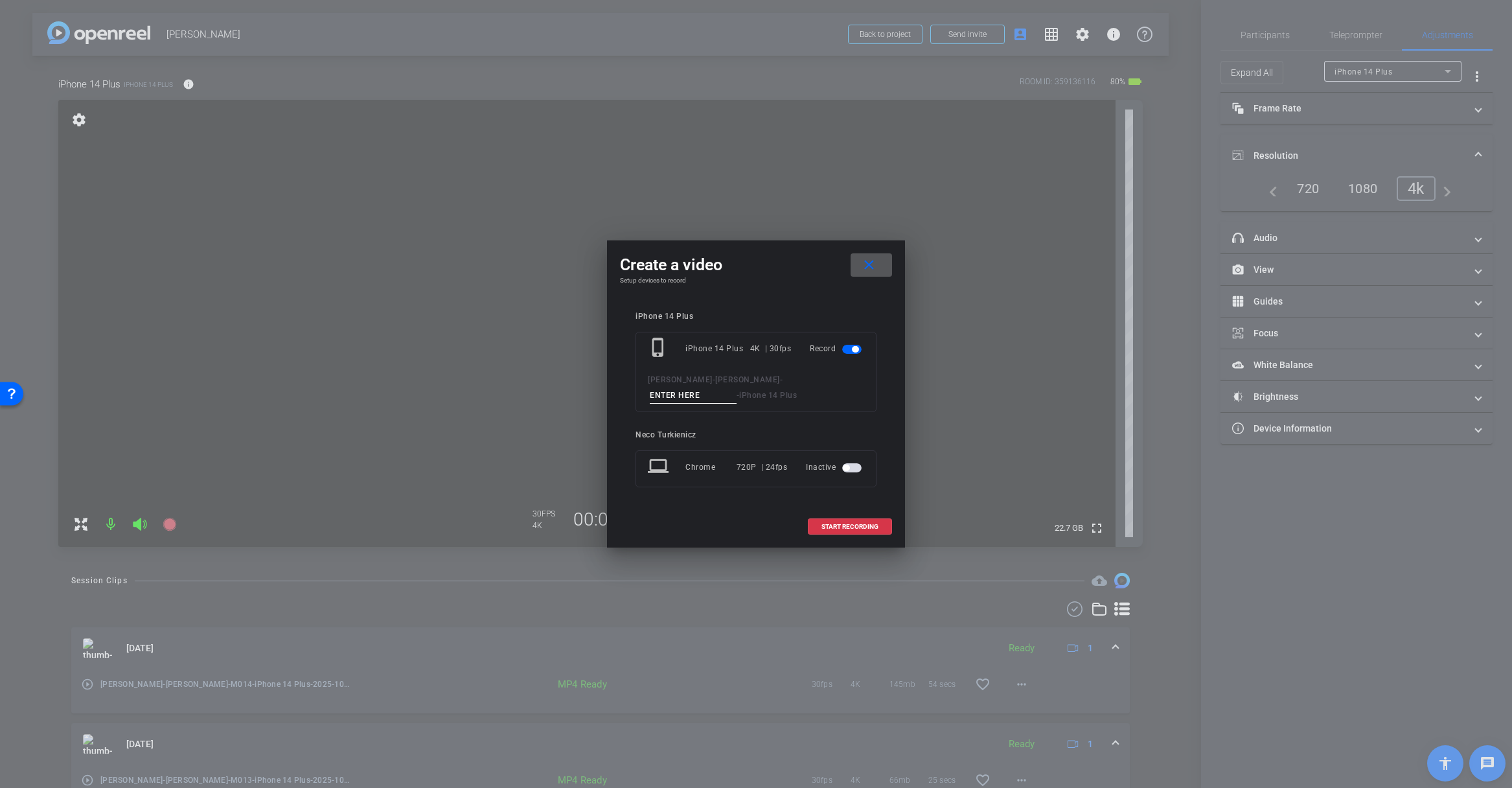
click at [666, 399] on input at bounding box center [693, 395] width 87 height 17
type input "M015"
click at [845, 528] on span "START RECORDING" at bounding box center [849, 526] width 57 height 7
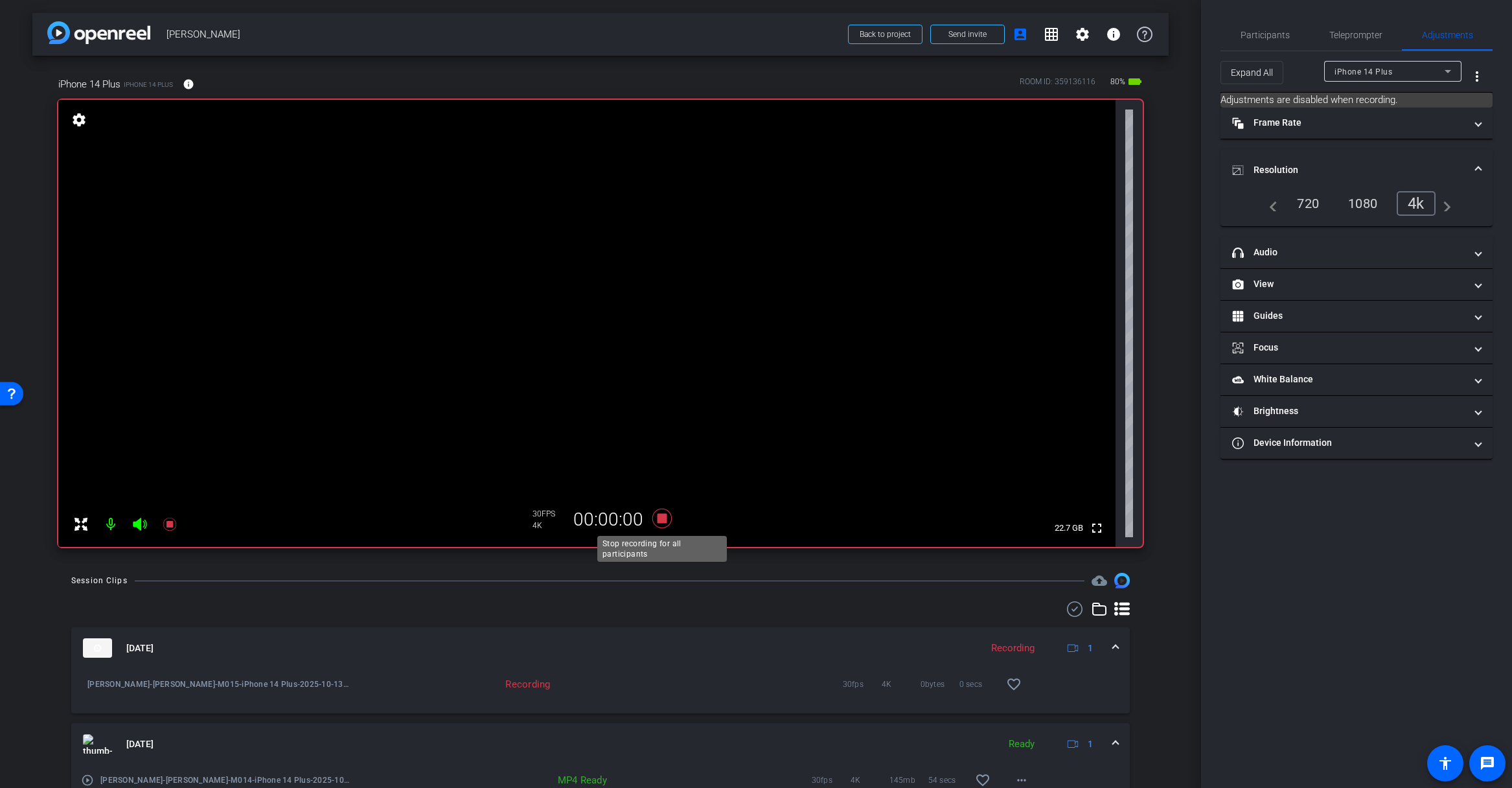
click at [662, 517] on icon at bounding box center [662, 518] width 20 height 20
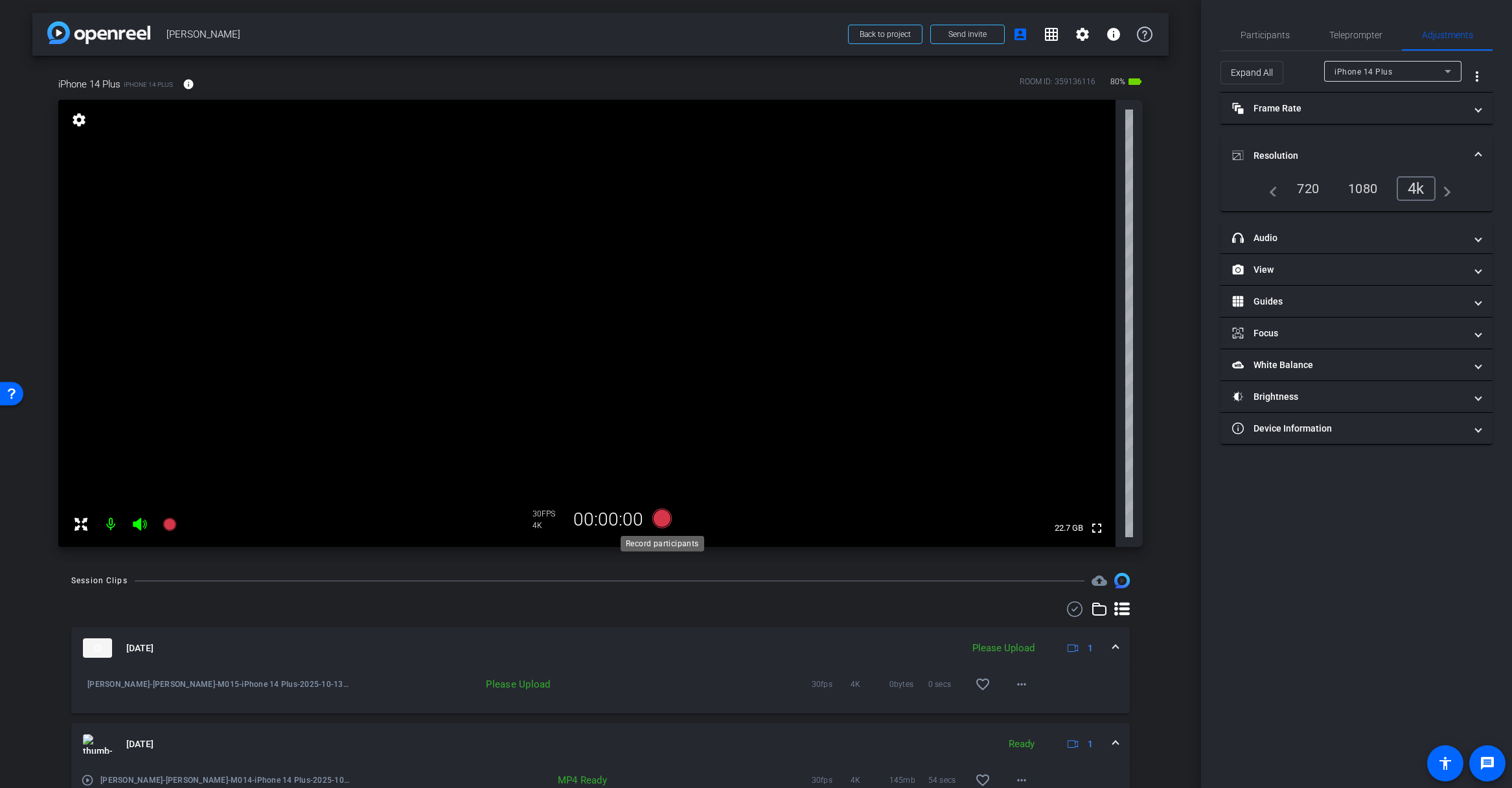
click at [666, 518] on icon at bounding box center [662, 518] width 20 height 20
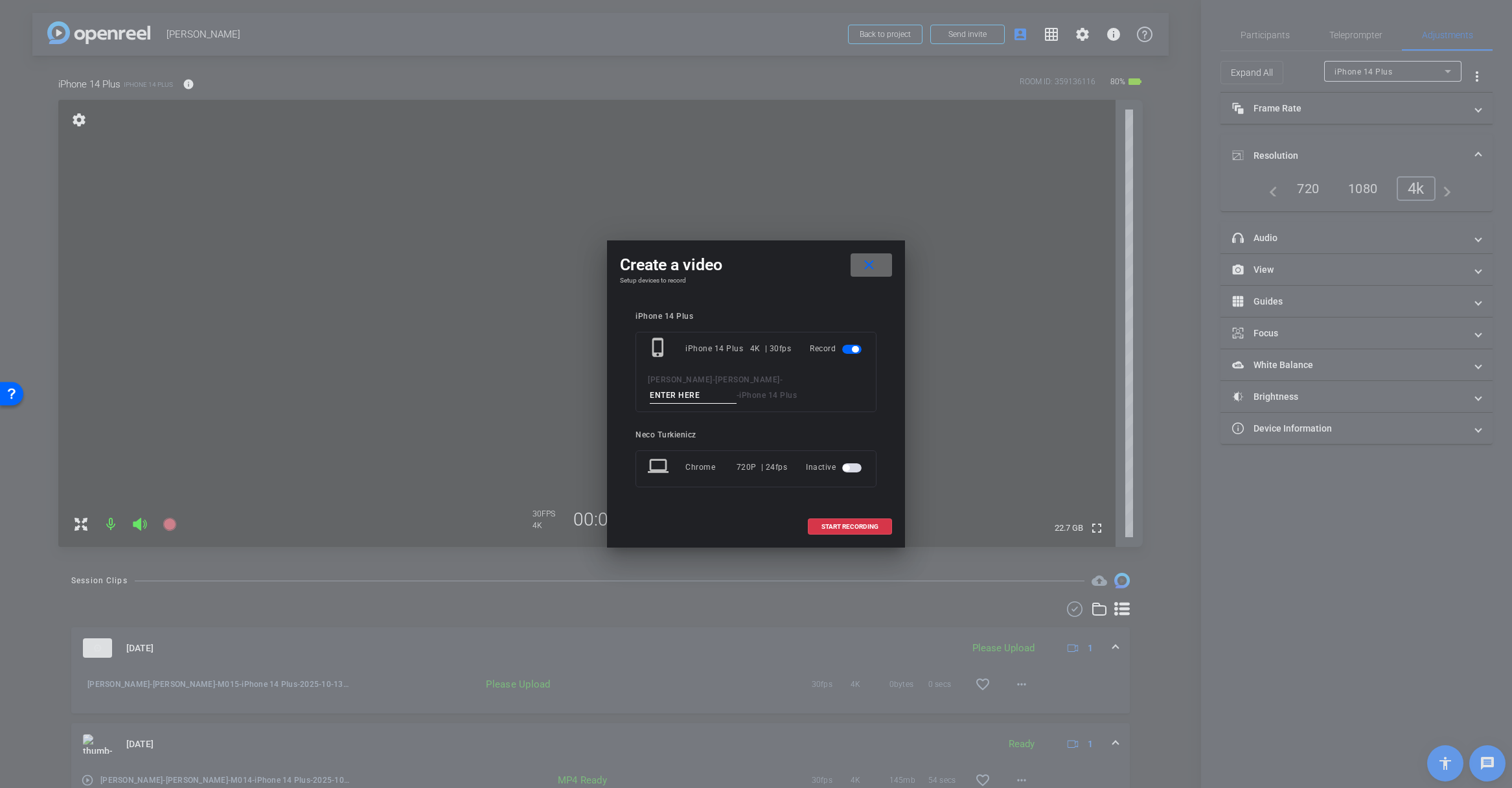
click at [862, 265] on mat-icon "close" at bounding box center [869, 265] width 17 height 17
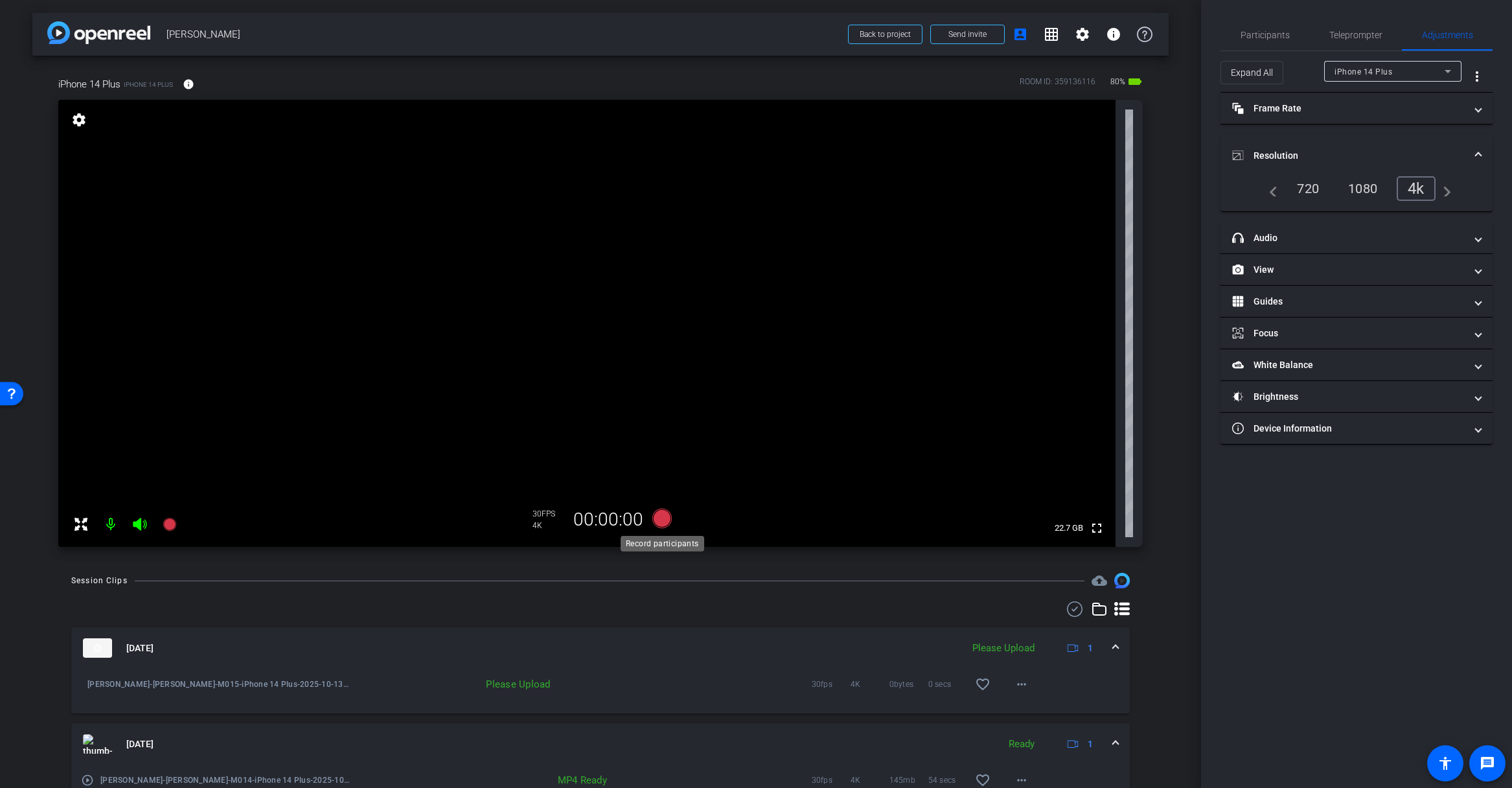
click at [662, 520] on icon at bounding box center [662, 518] width 20 height 20
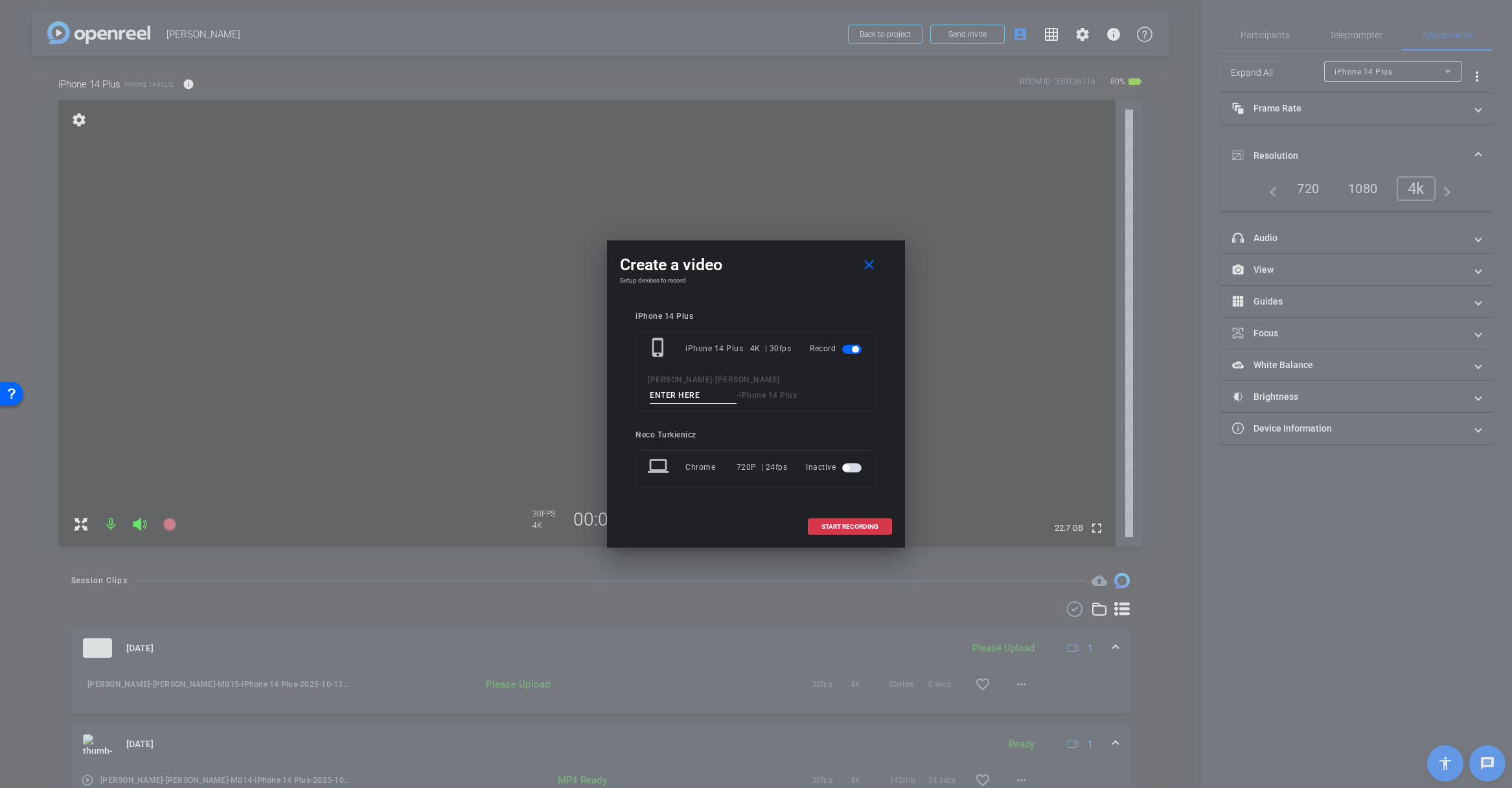
click at [702, 400] on input at bounding box center [693, 395] width 87 height 17
type input "M016"
click at [845, 521] on span at bounding box center [849, 527] width 83 height 31
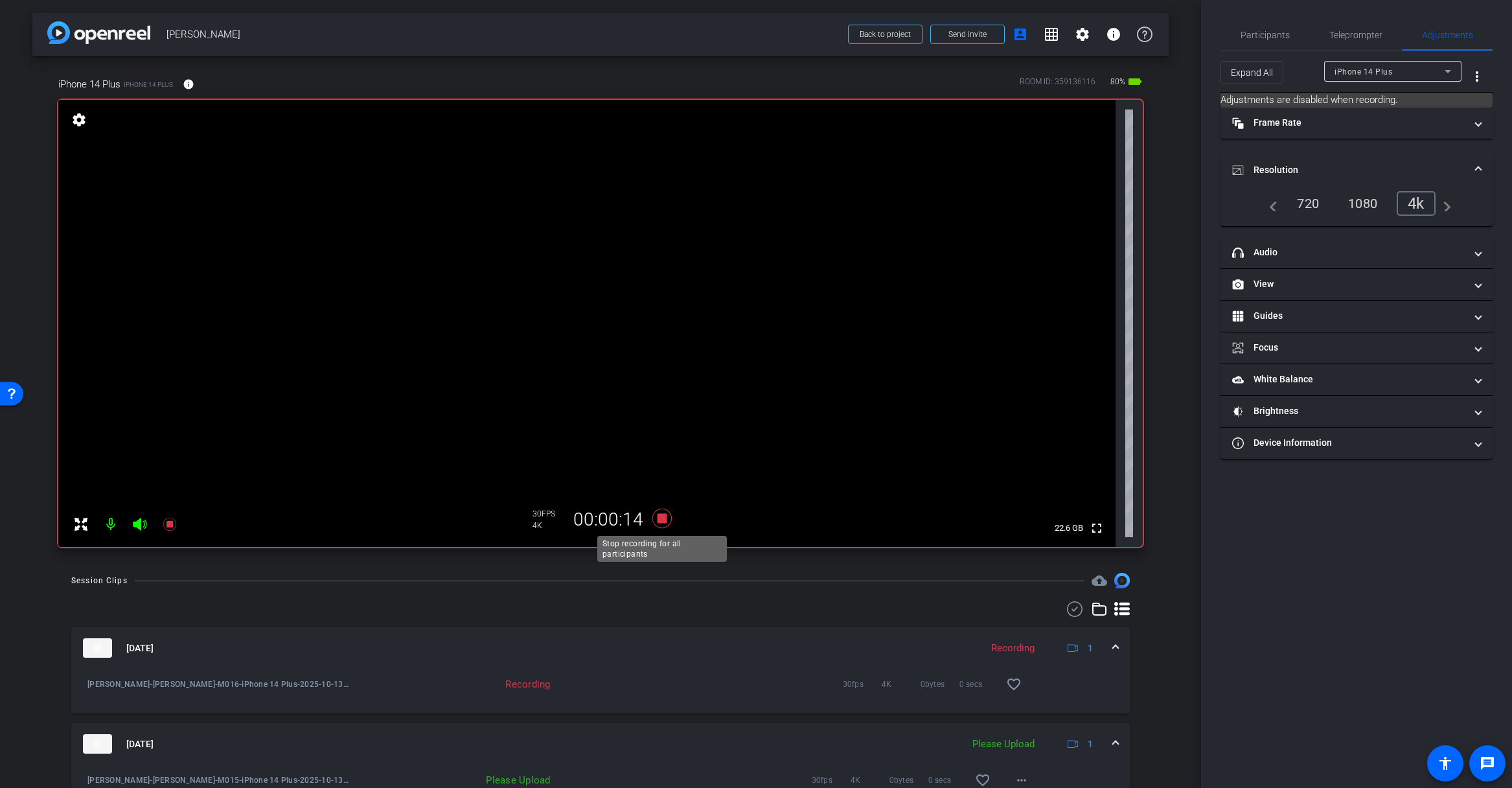
click at [662, 519] on icon at bounding box center [662, 518] width 20 height 20
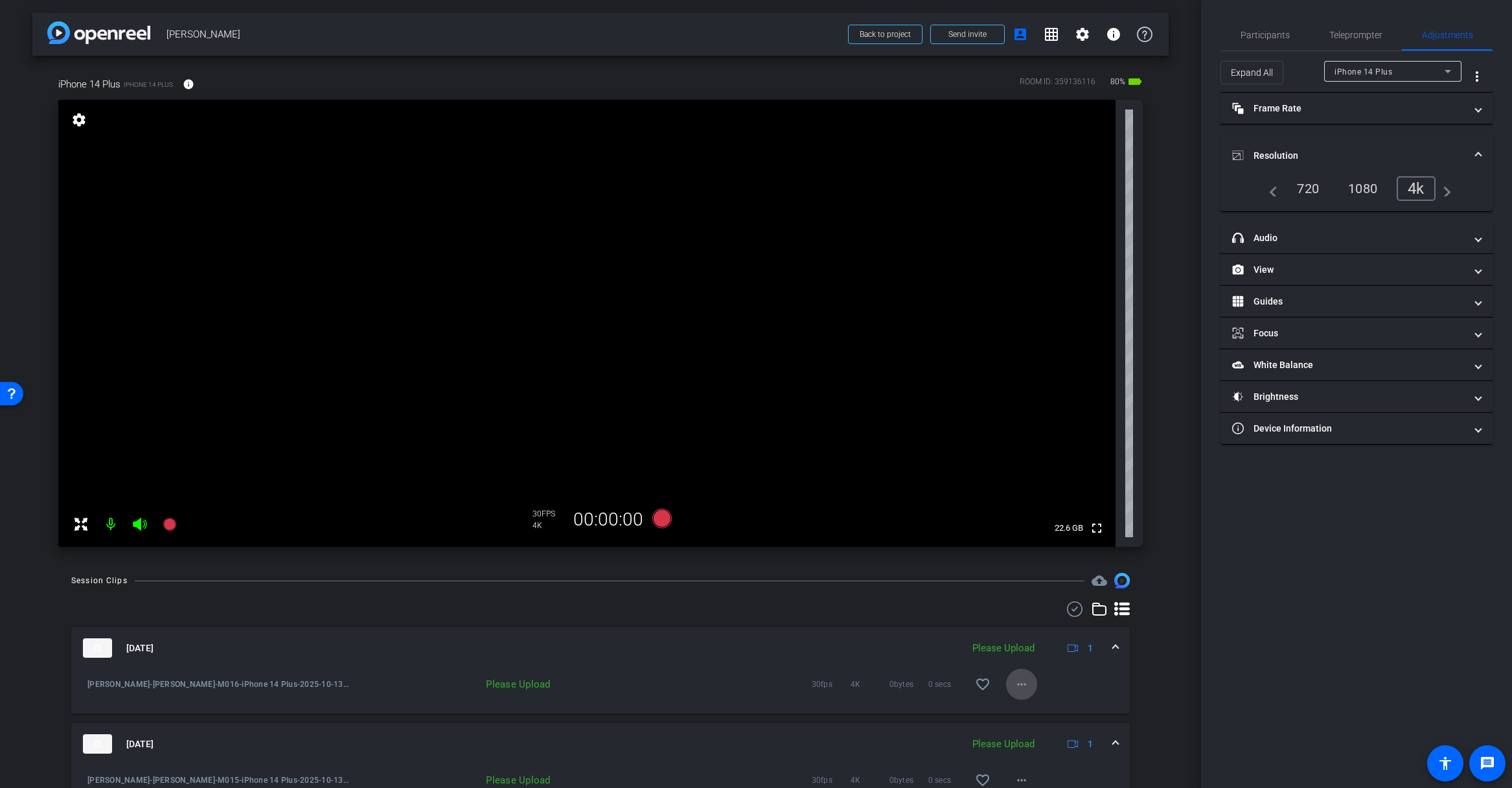
click at [1019, 682] on mat-icon "more_horiz" at bounding box center [1021, 684] width 16 height 16
click at [1028, 745] on span "Delete clip" at bounding box center [1042, 744] width 52 height 16
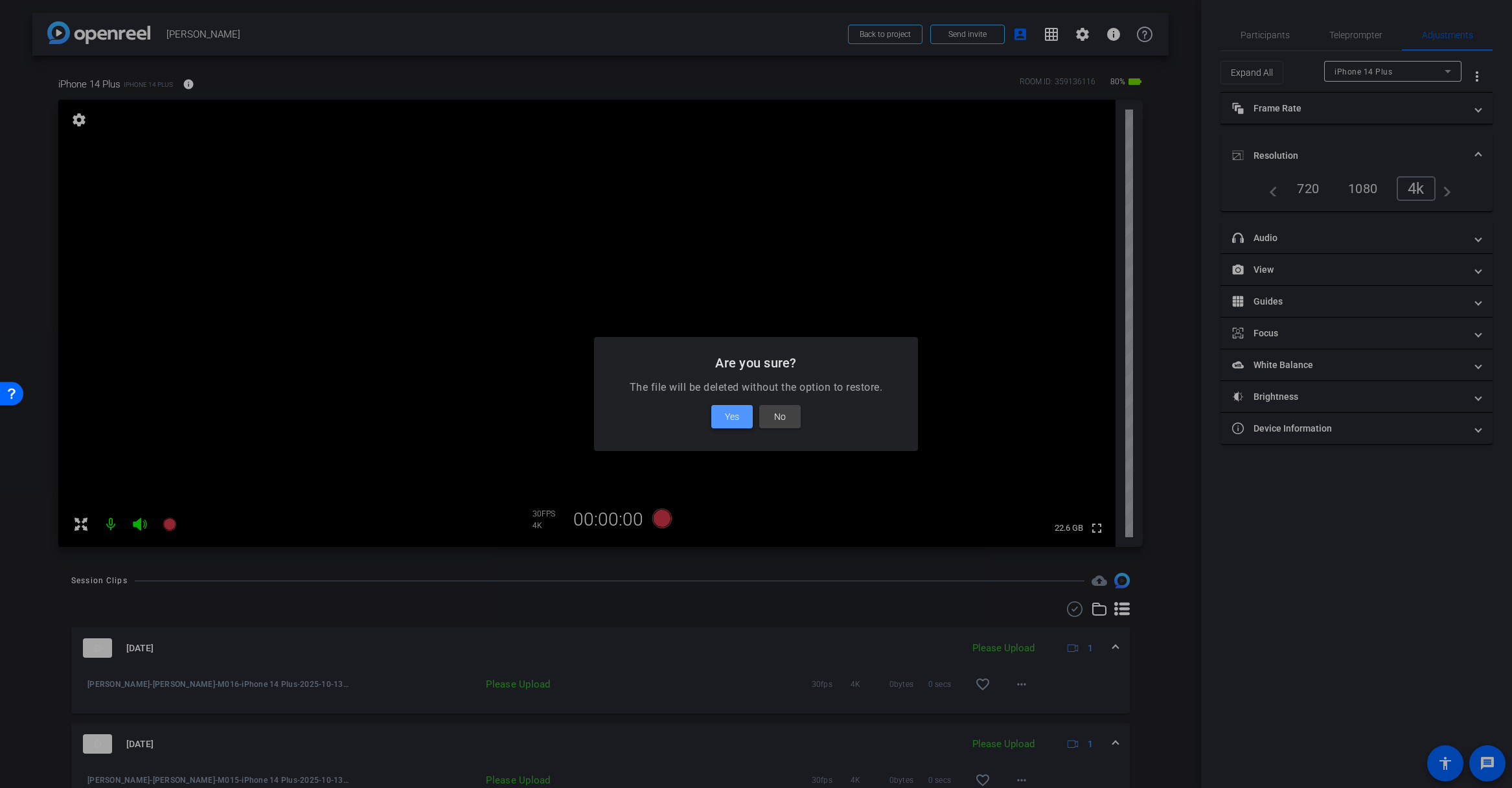
click at [734, 416] on span "Yes" at bounding box center [732, 416] width 15 height 16
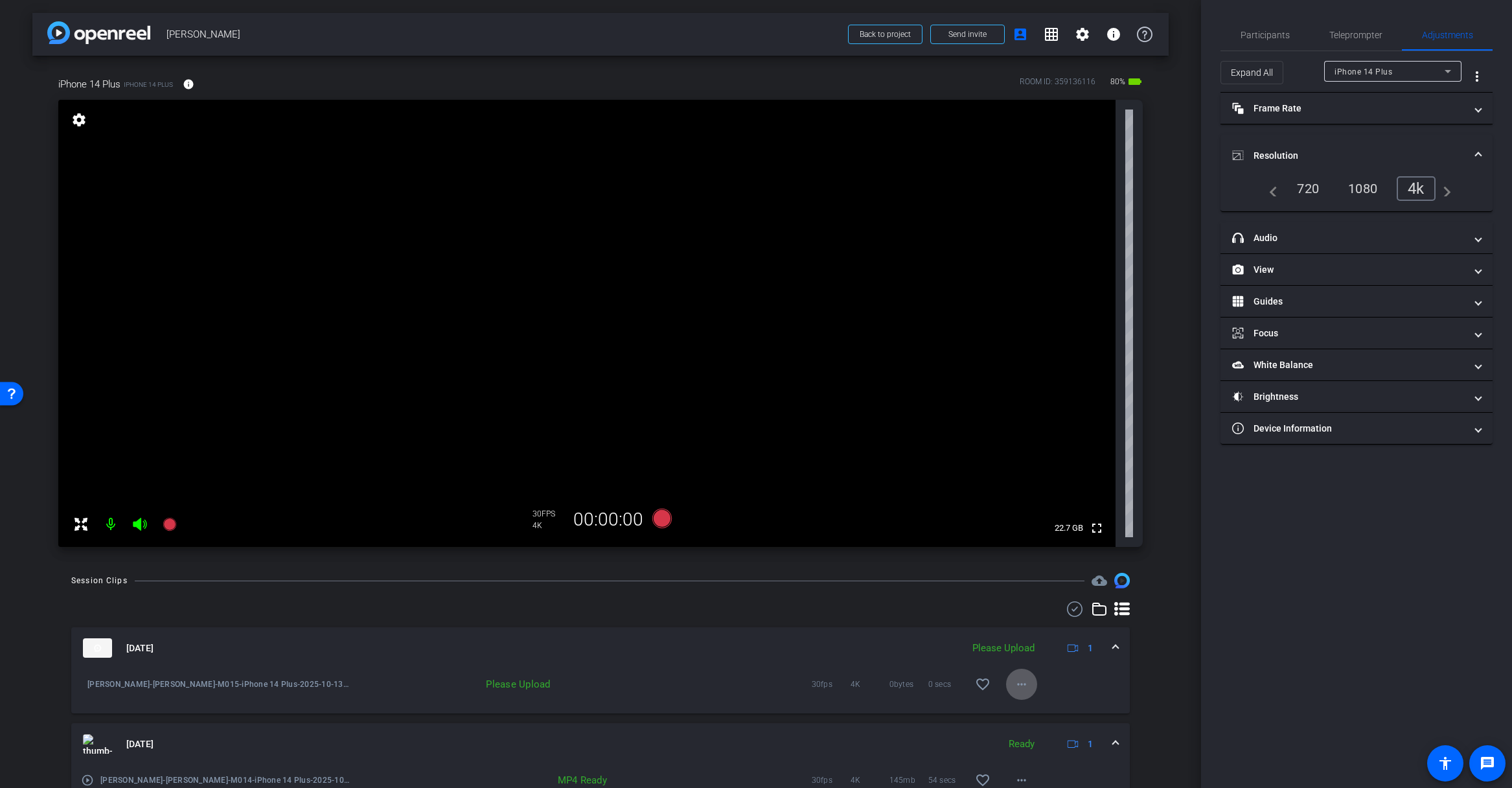
click at [1022, 681] on mat-icon "more_horiz" at bounding box center [1021, 684] width 16 height 16
click at [1044, 710] on span "Upload" at bounding box center [1042, 712] width 52 height 16
click at [1020, 682] on mat-icon "more_horiz" at bounding box center [1021, 684] width 16 height 16
click at [1027, 707] on span "Upload" at bounding box center [1042, 712] width 52 height 16
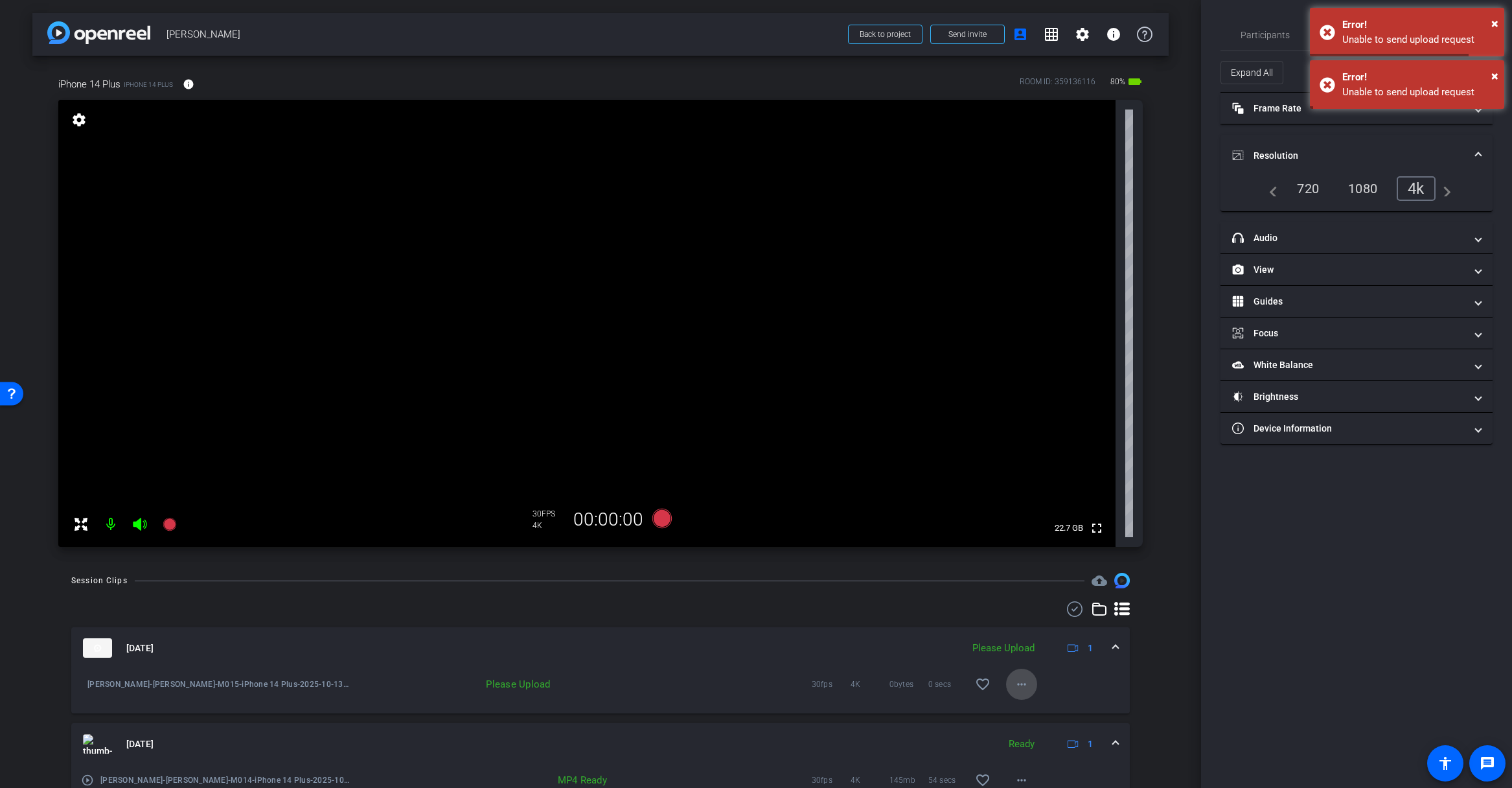
click at [1015, 680] on mat-icon "more_horiz" at bounding box center [1021, 684] width 16 height 16
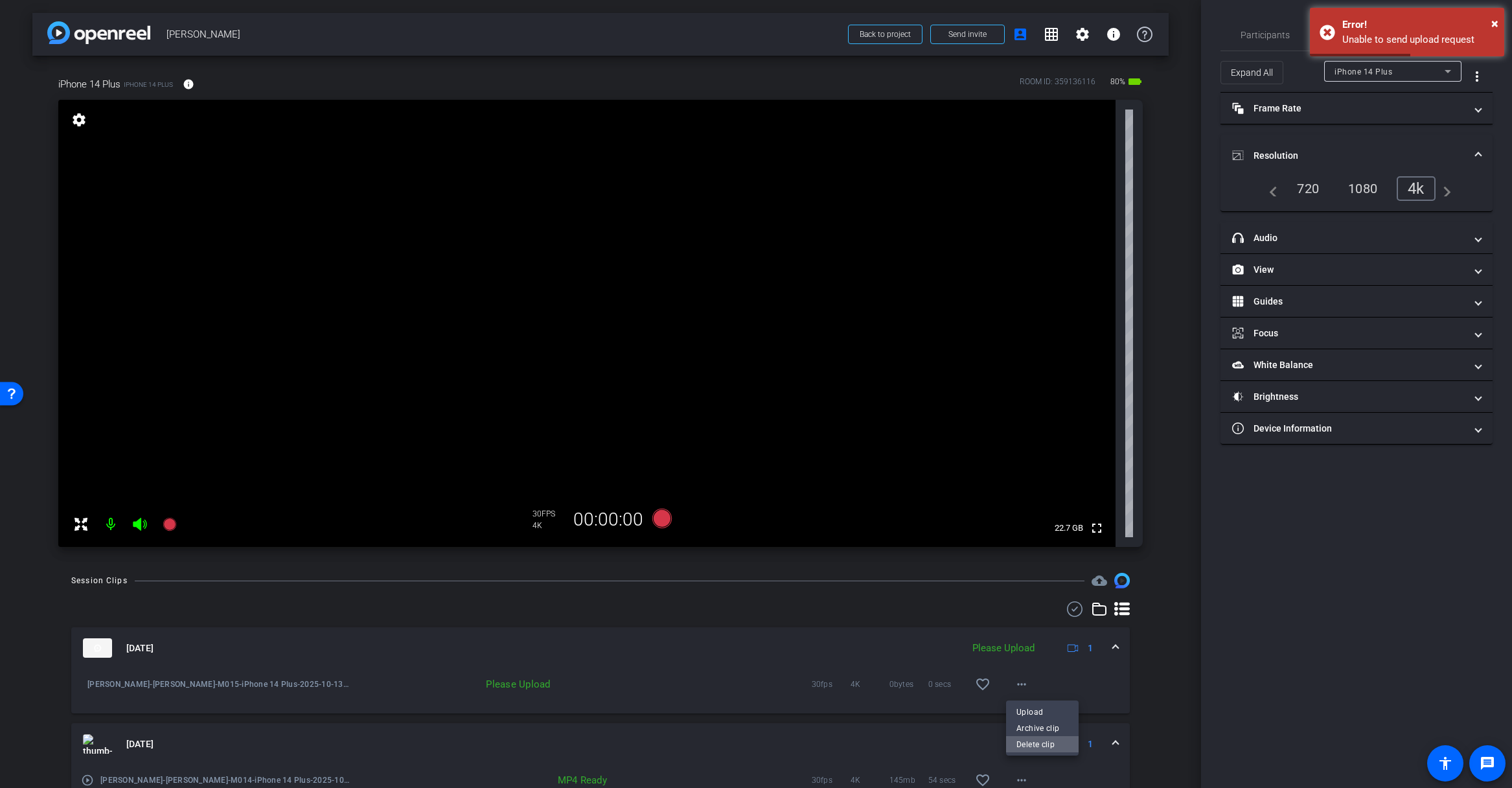
click at [1036, 741] on span "Delete clip" at bounding box center [1042, 744] width 52 height 16
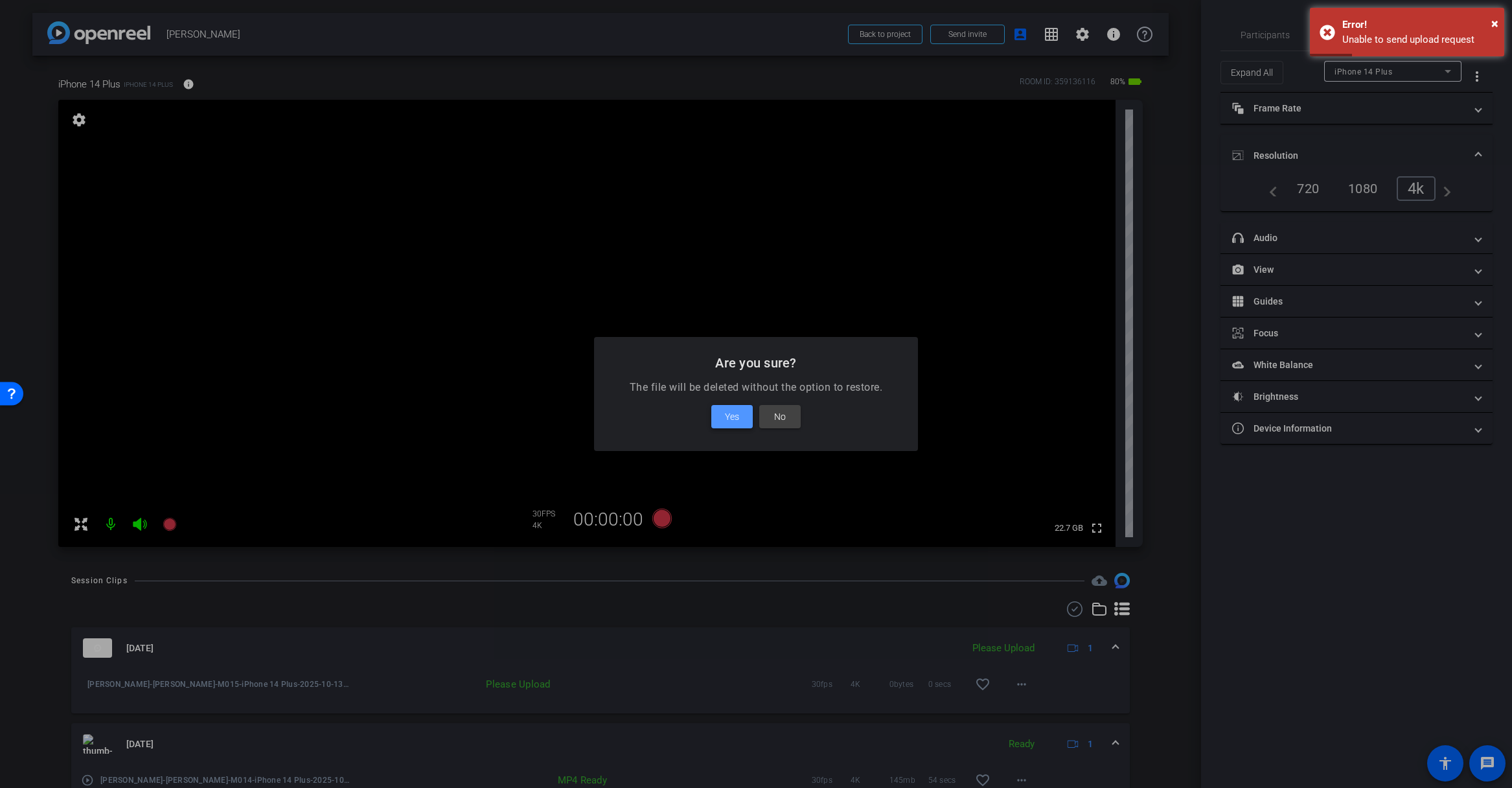
click at [733, 417] on span "Yes" at bounding box center [732, 416] width 15 height 16
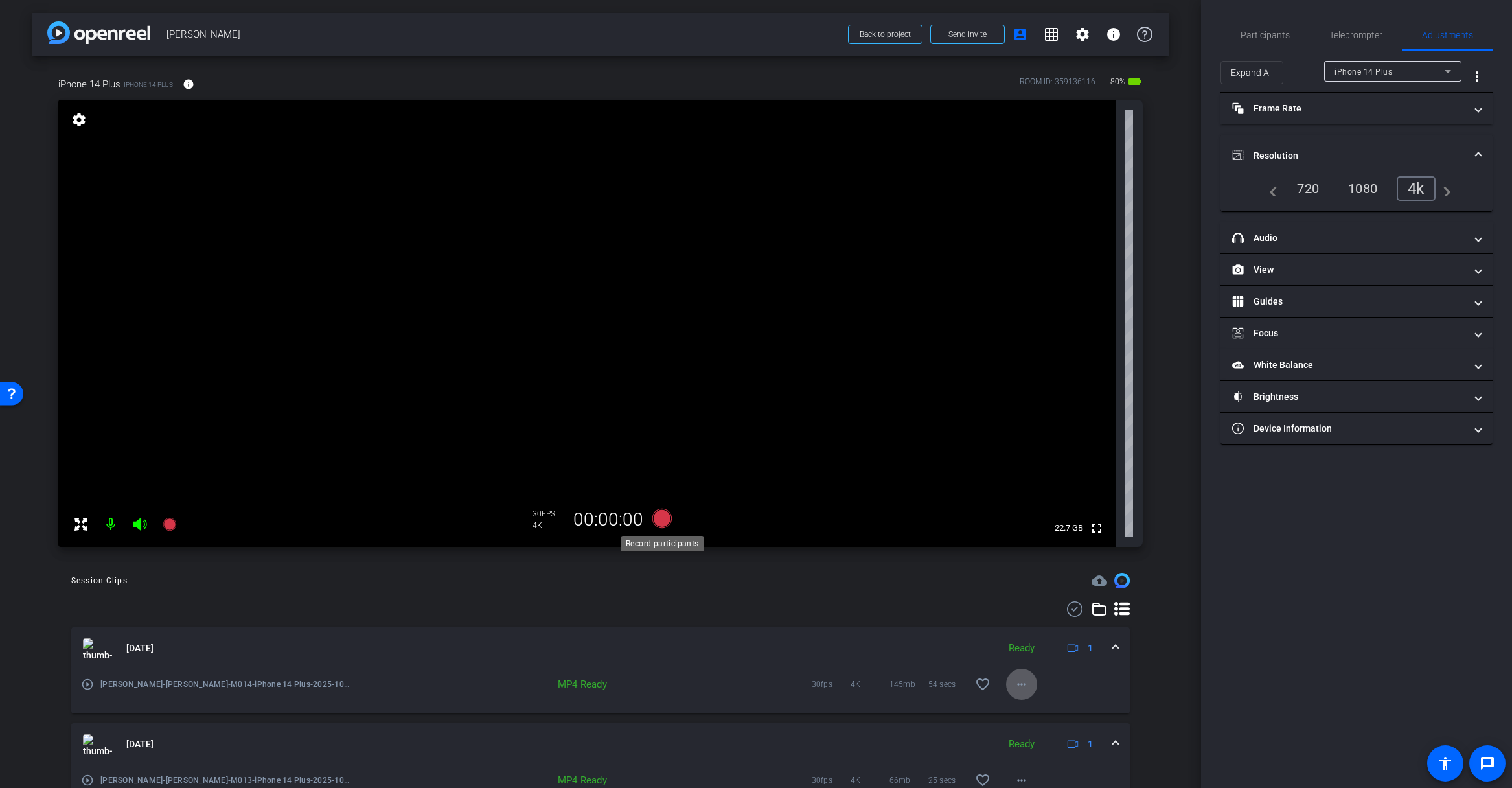
click at [661, 517] on icon at bounding box center [662, 518] width 20 height 20
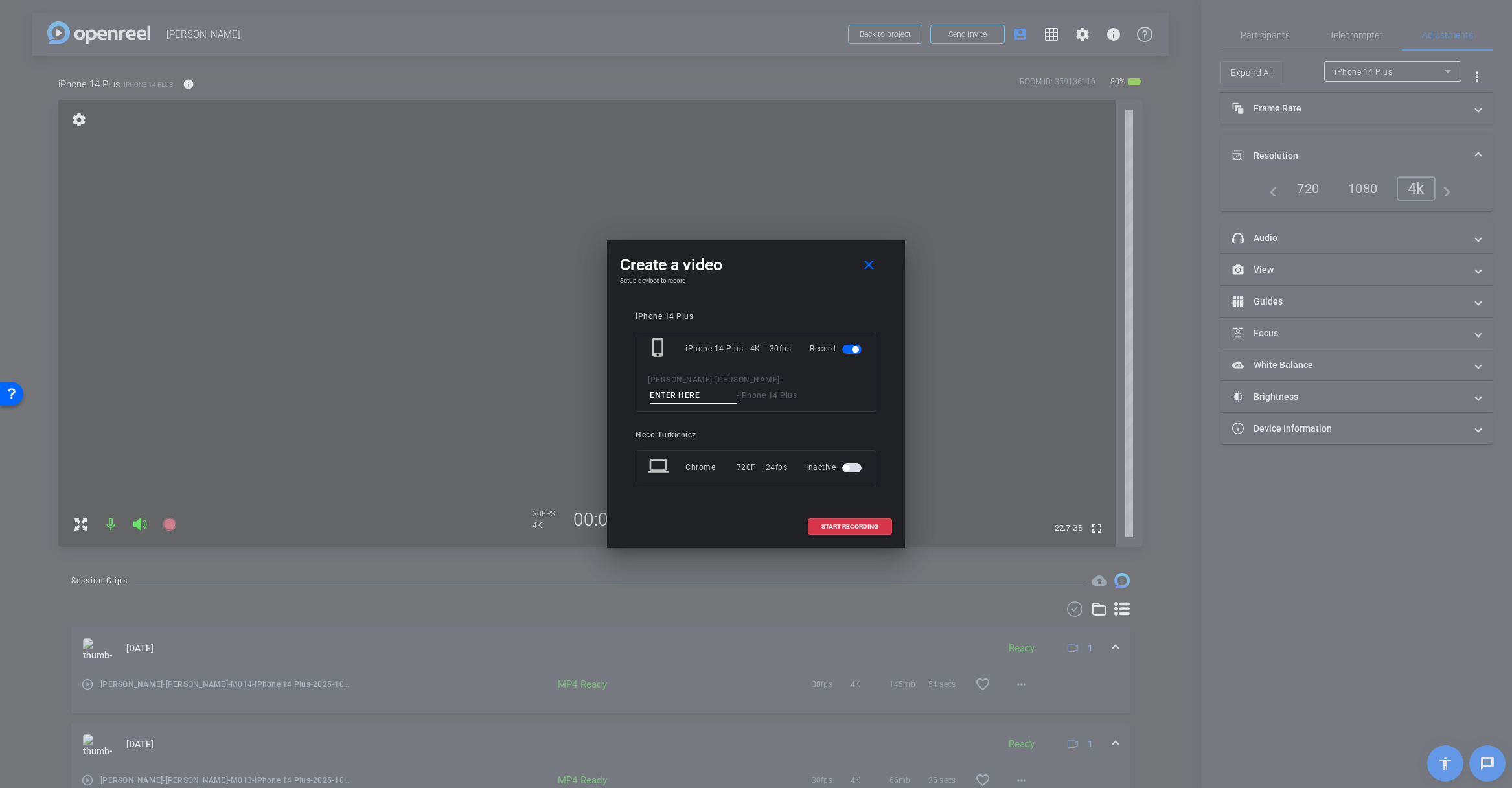
click at [702, 398] on input at bounding box center [693, 395] width 87 height 17
type input "M013"
click at [852, 525] on span "START RECORDING" at bounding box center [849, 526] width 57 height 7
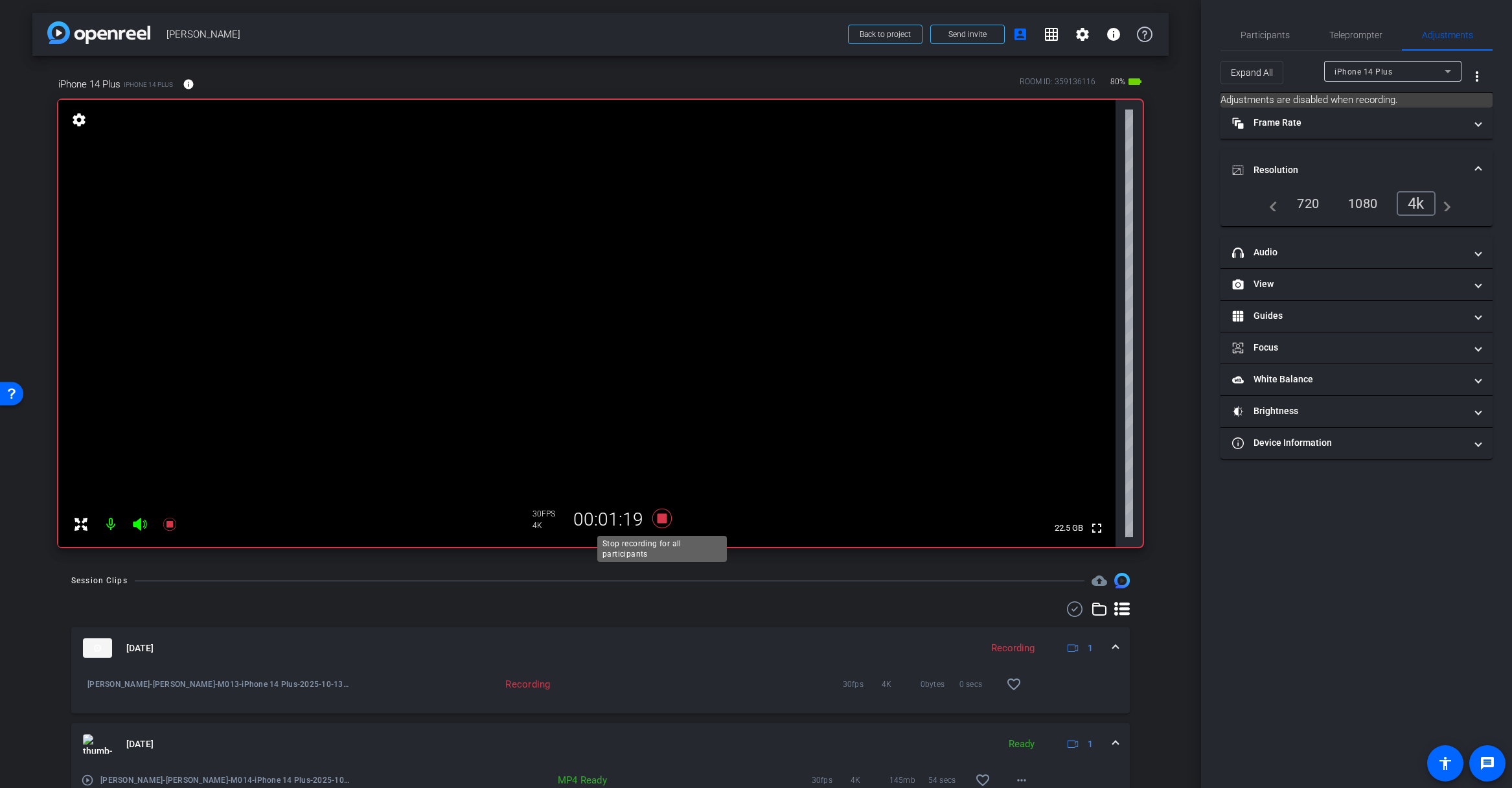
click at [662, 518] on icon at bounding box center [662, 518] width 20 height 20
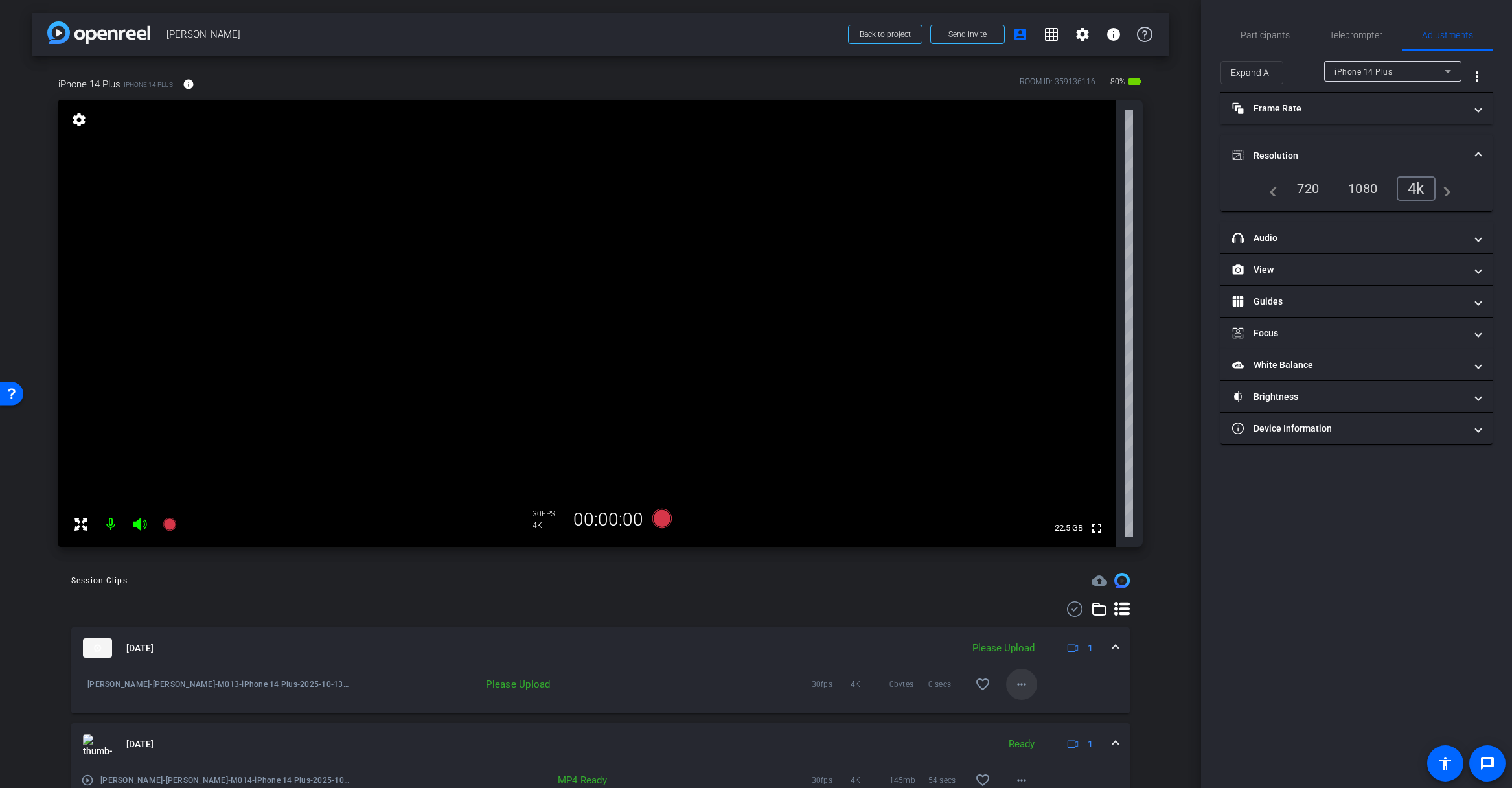
click at [1017, 684] on mat-icon "more_horiz" at bounding box center [1021, 684] width 16 height 16
click at [1036, 711] on span "Upload" at bounding box center [1042, 712] width 52 height 16
click at [662, 519] on icon at bounding box center [662, 518] width 20 height 20
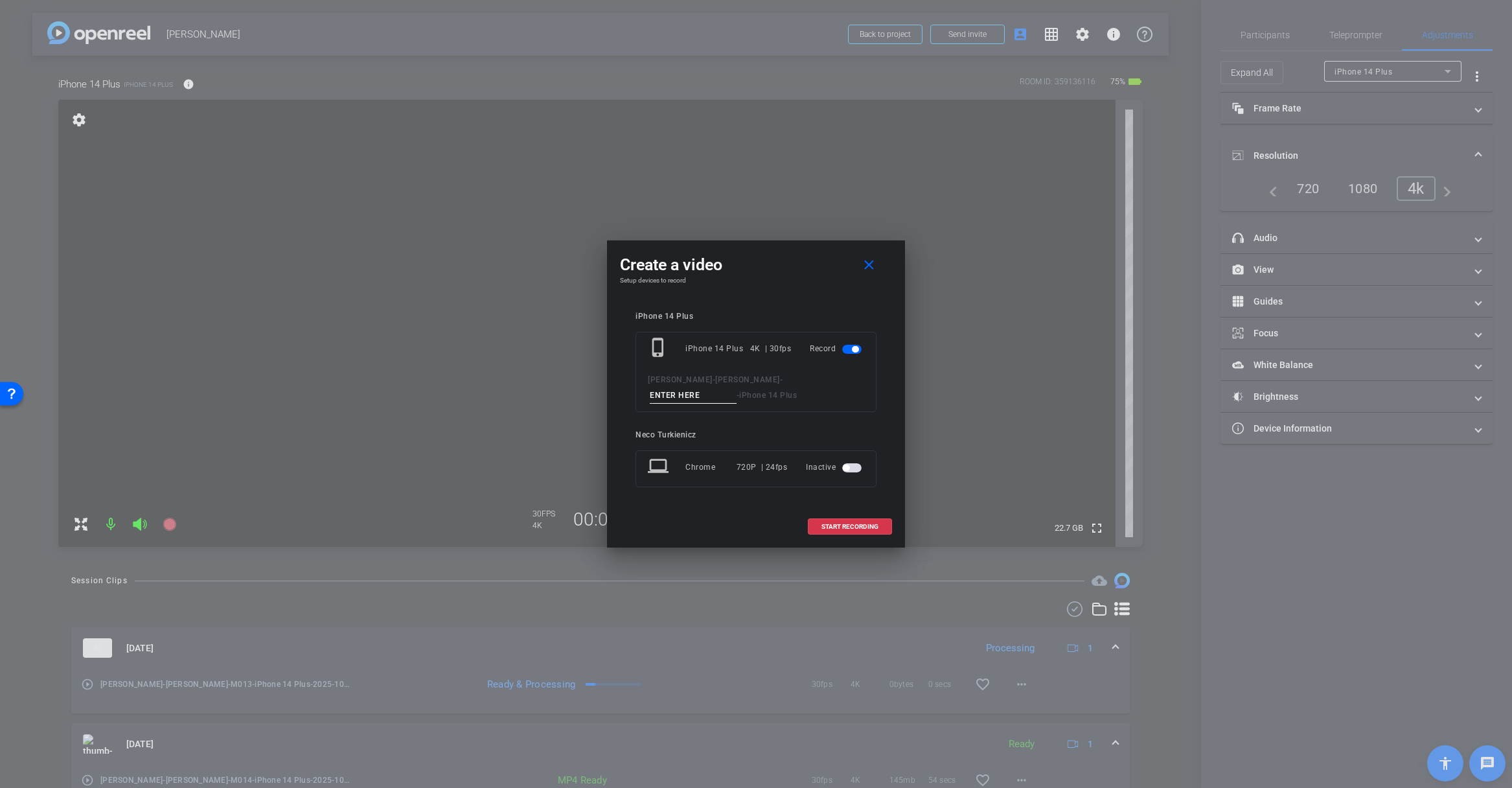
click at [684, 395] on input at bounding box center [693, 395] width 87 height 17
type input "M014"
click at [863, 528] on span "START RECORDING" at bounding box center [849, 526] width 57 height 7
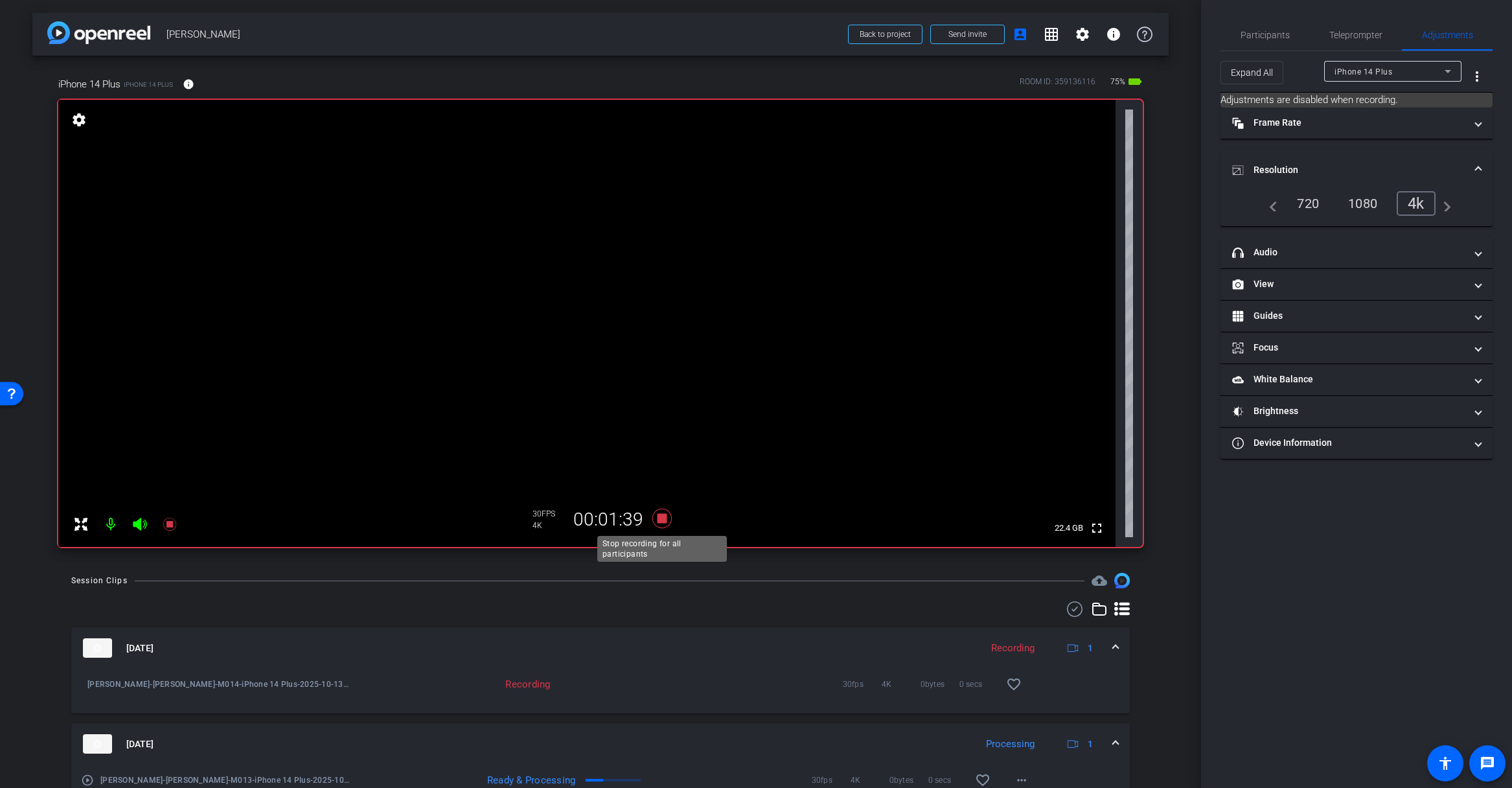
click at [661, 515] on icon at bounding box center [662, 518] width 20 height 20
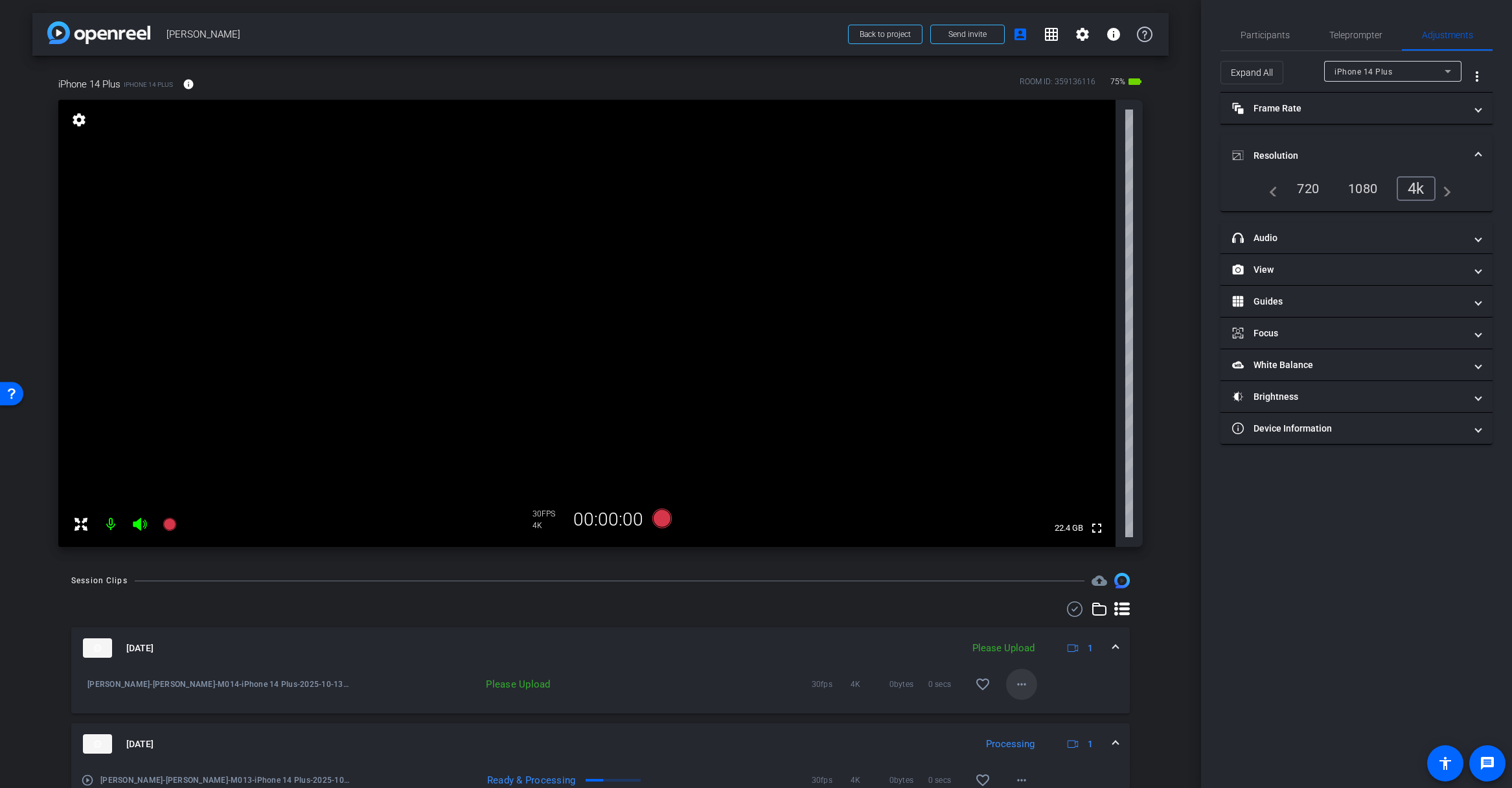
click at [1021, 682] on mat-icon "more_horiz" at bounding box center [1021, 684] width 16 height 16
click at [1039, 707] on span "Upload" at bounding box center [1042, 712] width 52 height 16
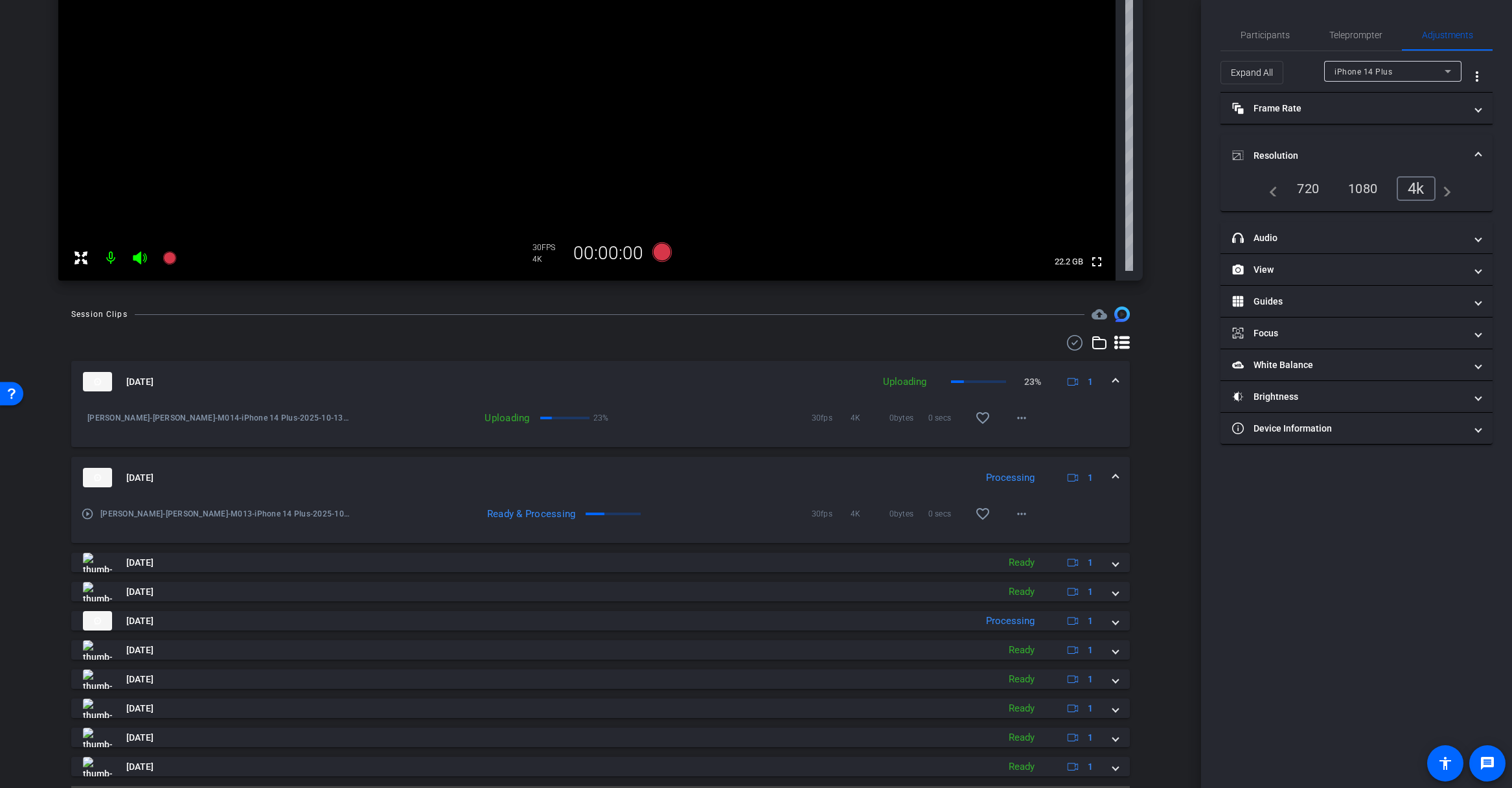
scroll to position [270, 0]
click at [1020, 509] on mat-icon "more_horiz" at bounding box center [1021, 510] width 16 height 16
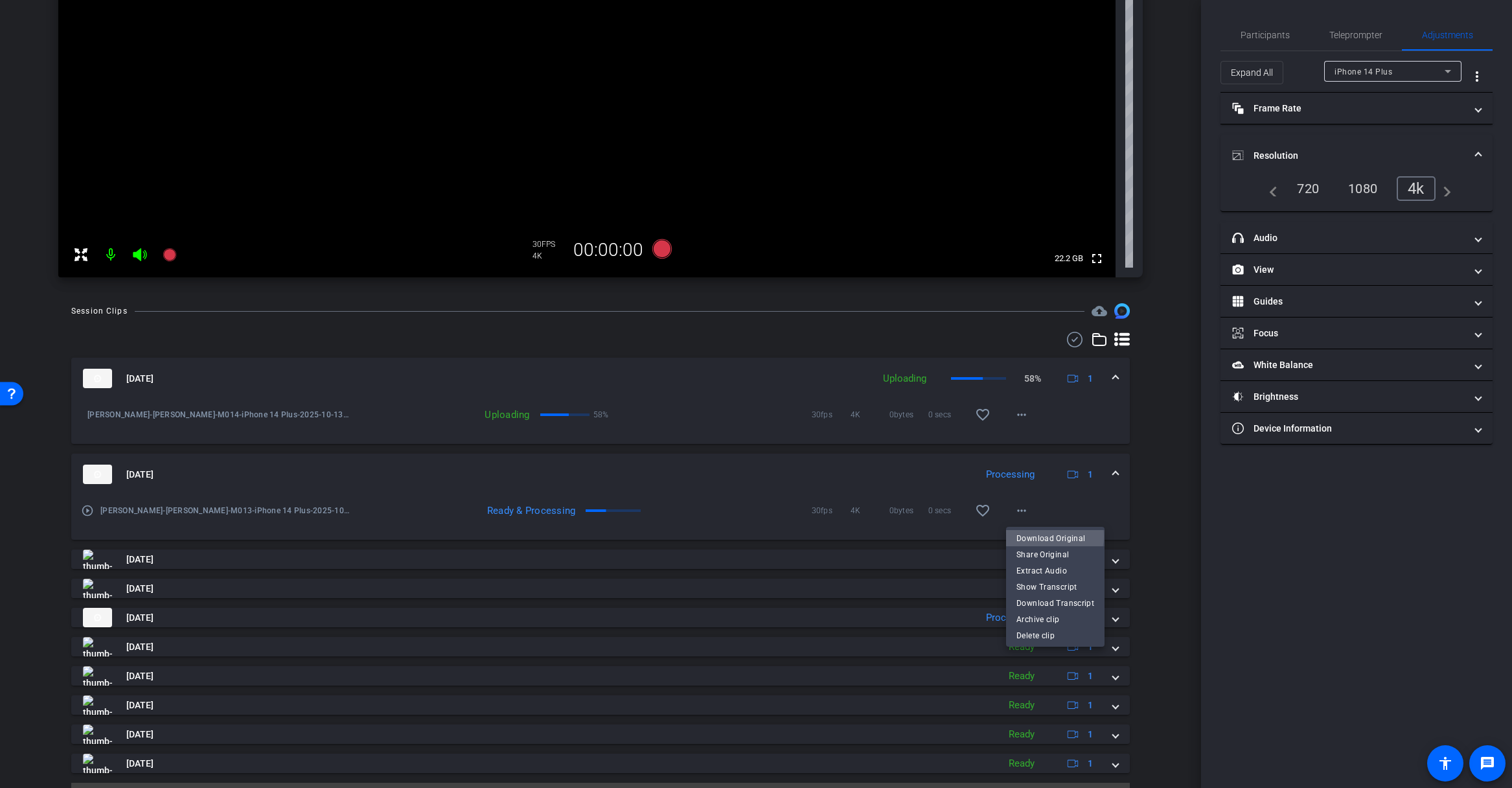
click at [1049, 536] on span "Download Original" at bounding box center [1056, 538] width 78 height 16
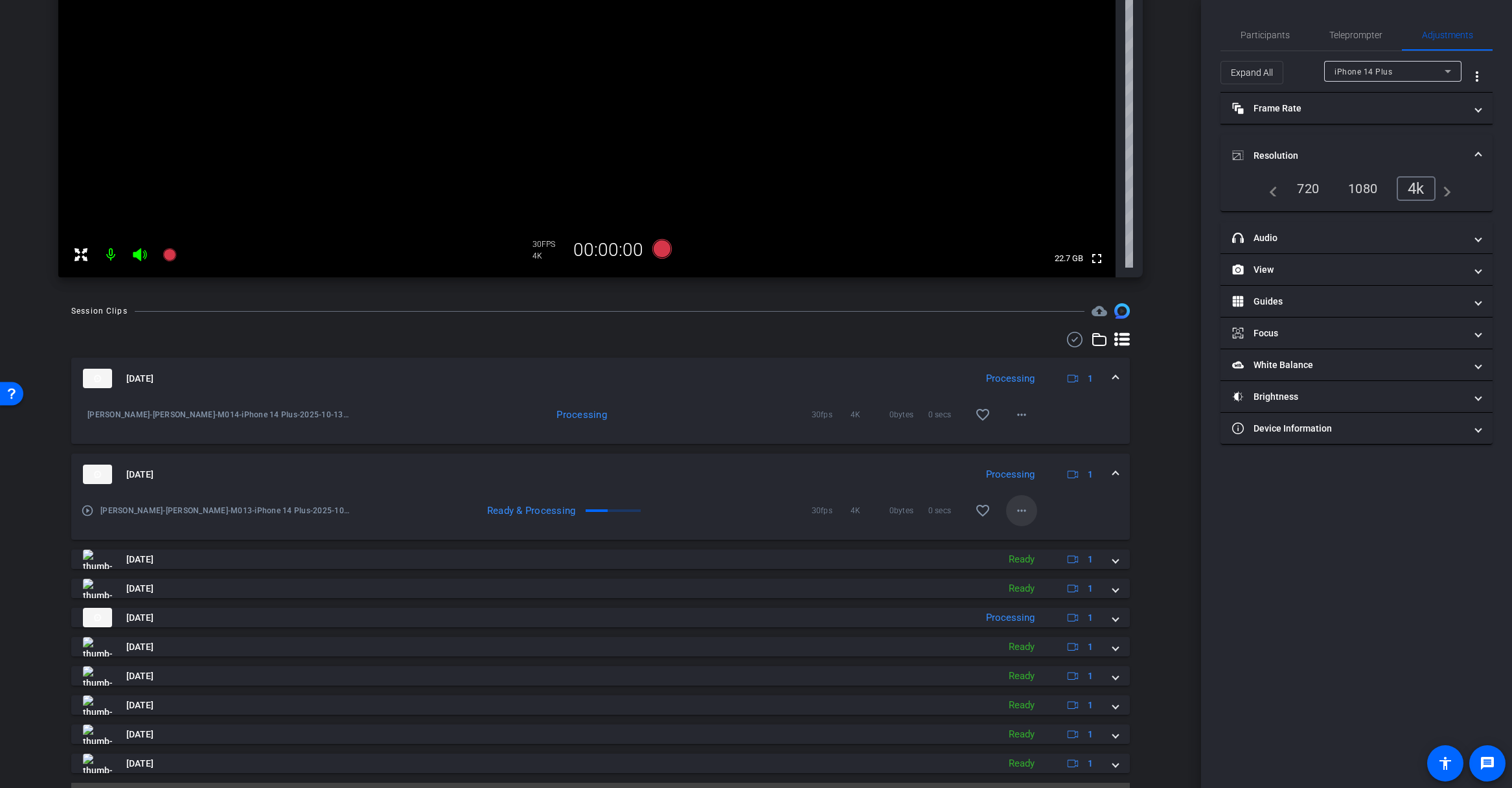
click at [1020, 510] on mat-icon "more_horiz" at bounding box center [1021, 510] width 16 height 16
click at [1032, 531] on span "Download Original" at bounding box center [1056, 538] width 78 height 16
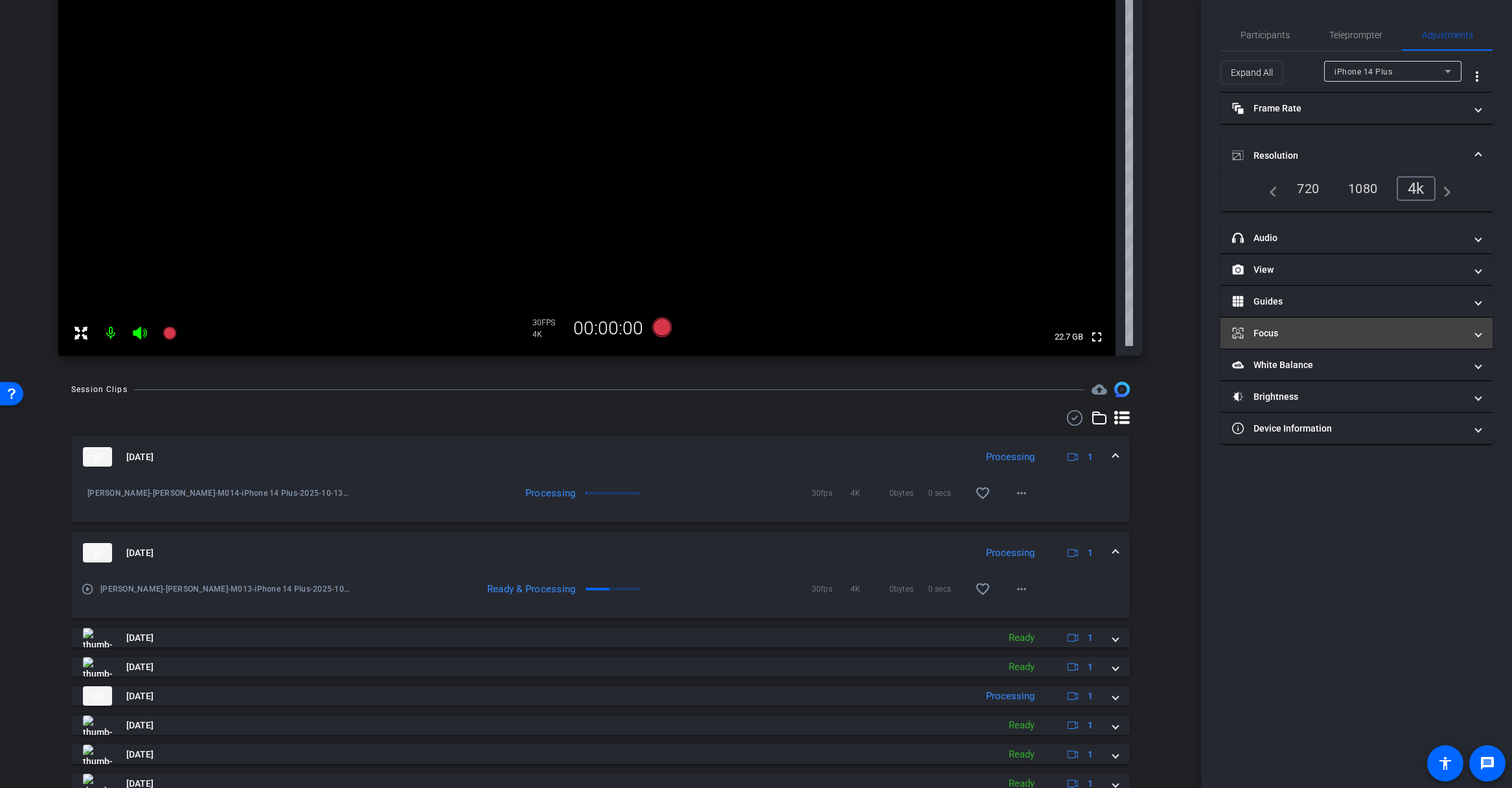
scroll to position [193, 0]
click at [1020, 492] on mat-icon "more_horiz" at bounding box center [1021, 492] width 16 height 16
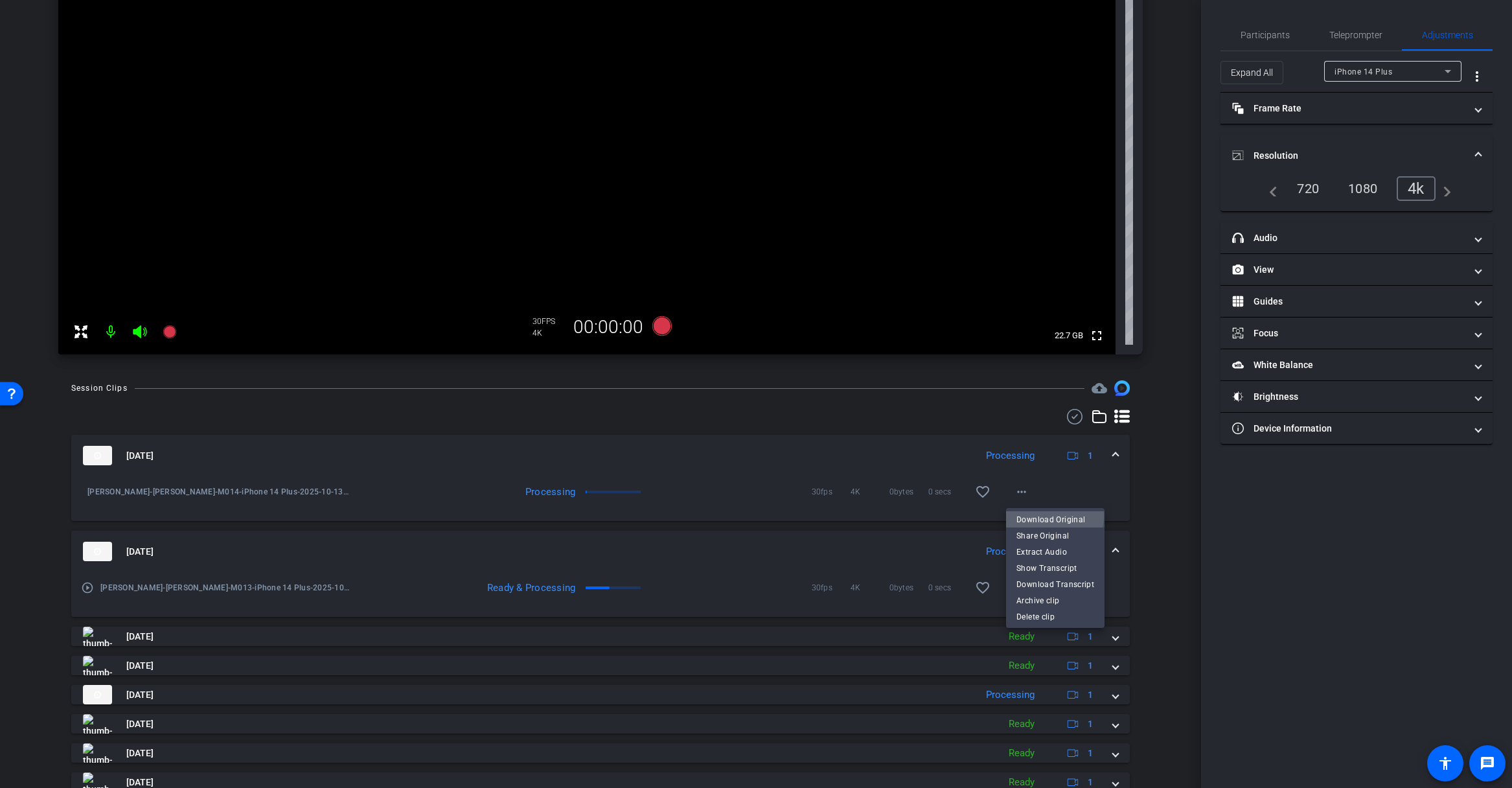
click at [1048, 515] on span "Download Original" at bounding box center [1056, 519] width 78 height 16
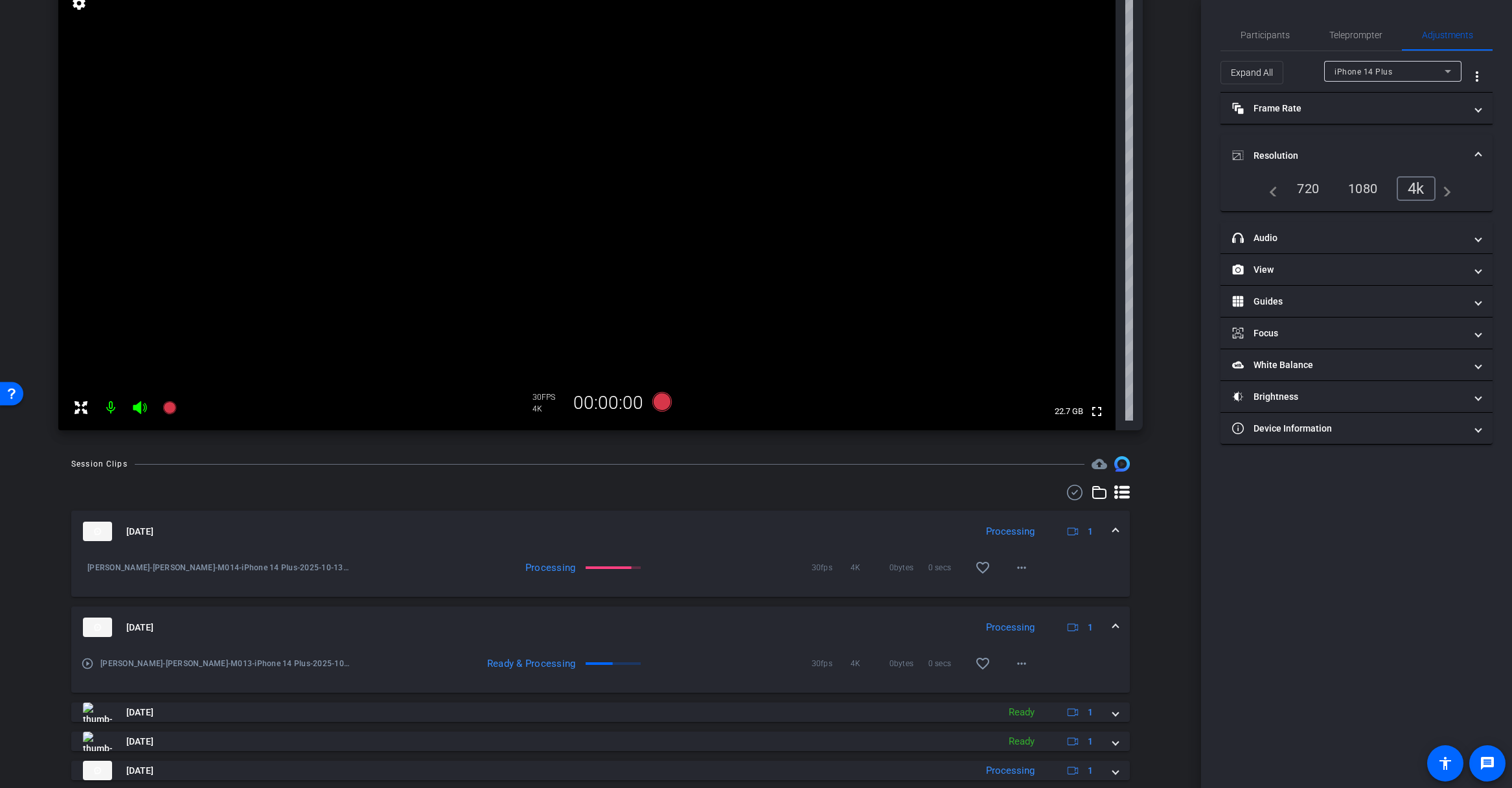
scroll to position [113, 0]
click at [662, 406] on icon at bounding box center [662, 405] width 20 height 20
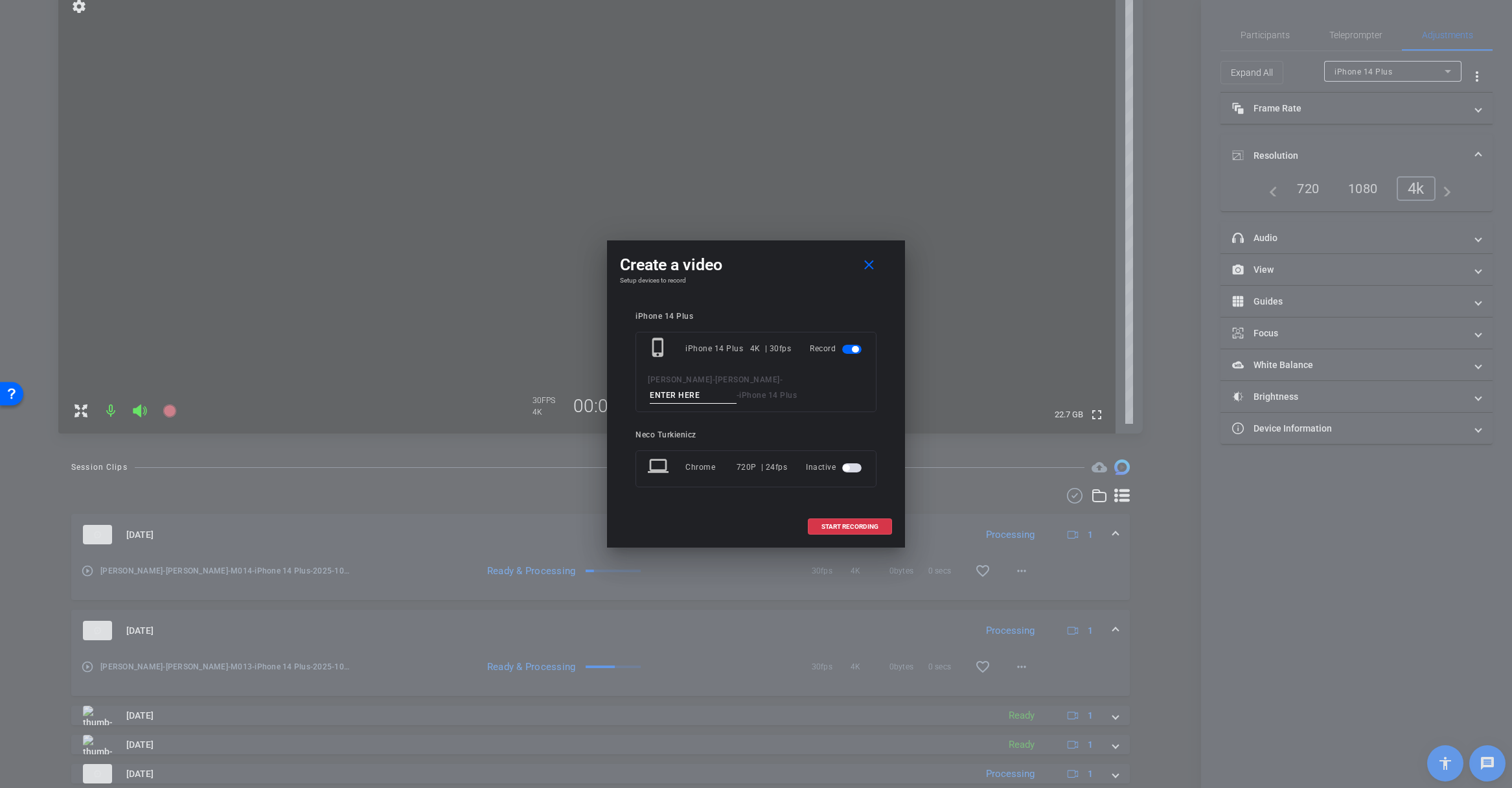
click at [686, 396] on input at bounding box center [693, 395] width 87 height 17
type input "M015"
click at [841, 525] on span "START RECORDING" at bounding box center [849, 526] width 57 height 7
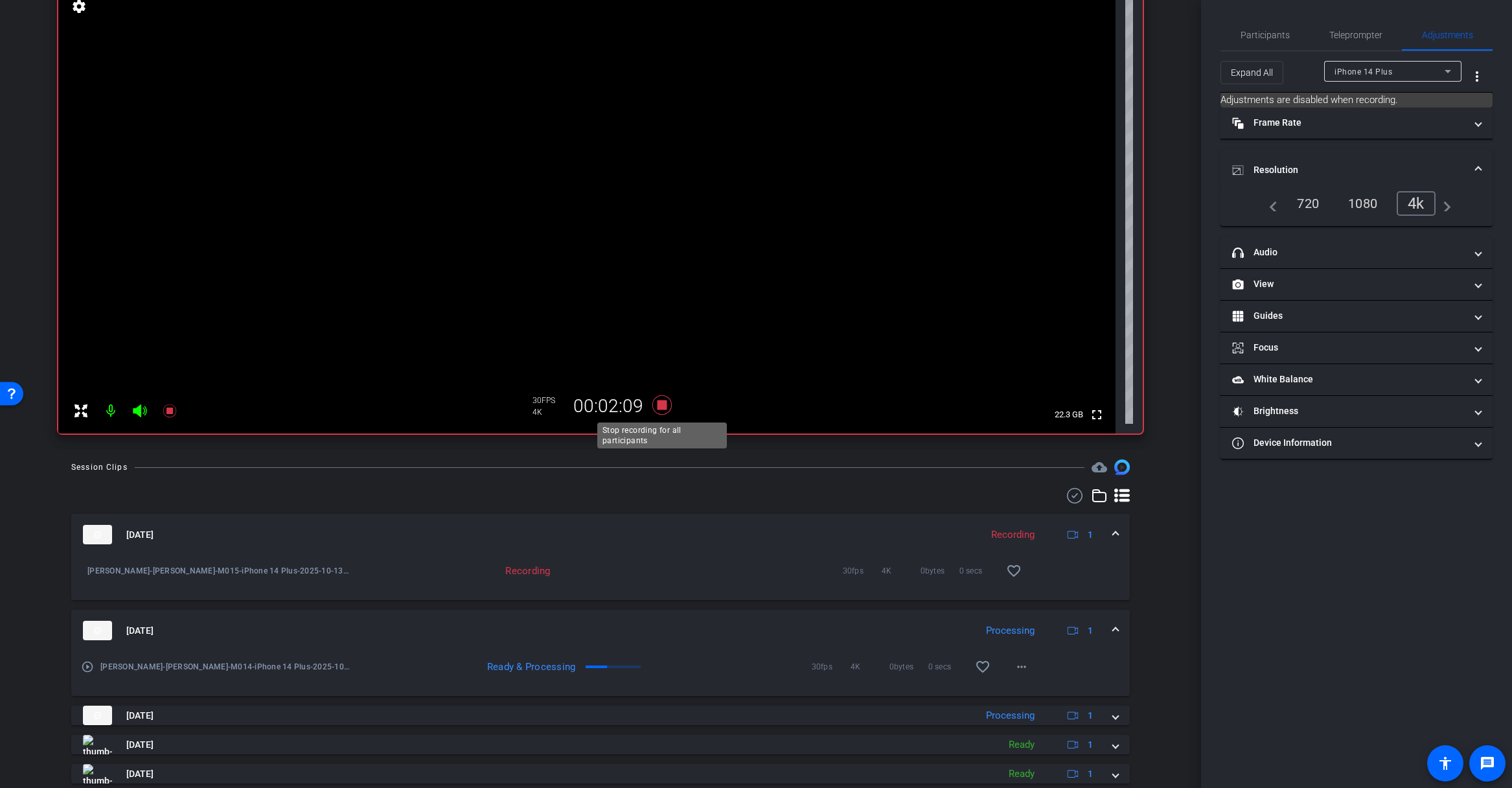
click at [664, 404] on icon at bounding box center [662, 405] width 20 height 20
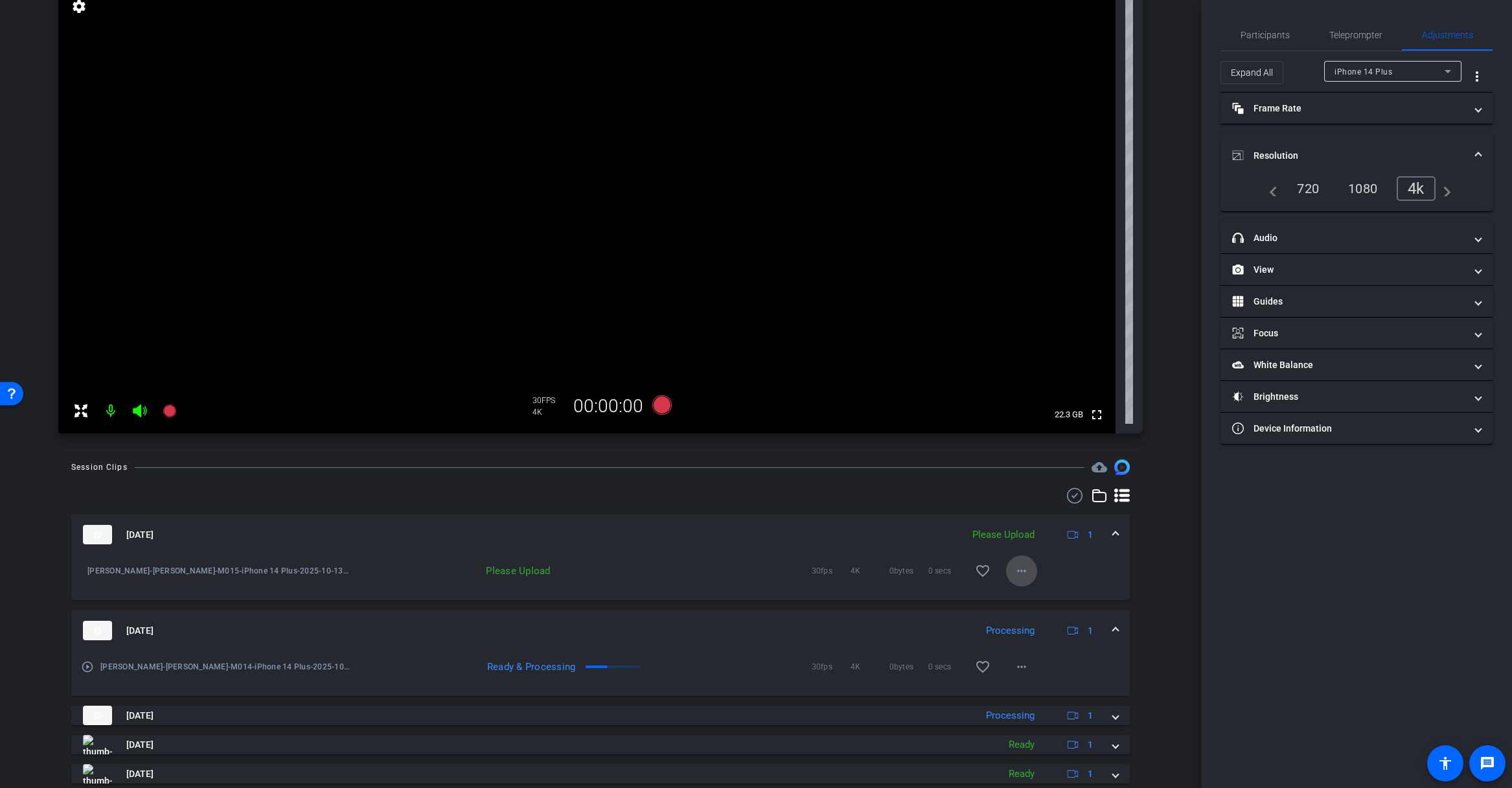
click at [1024, 571] on mat-icon "more_horiz" at bounding box center [1021, 571] width 16 height 16
click at [1034, 594] on span "Upload" at bounding box center [1042, 598] width 52 height 16
click at [1024, 571] on mat-icon "more_horiz" at bounding box center [1021, 571] width 16 height 16
click at [1038, 592] on span "Download Original" at bounding box center [1063, 598] width 95 height 16
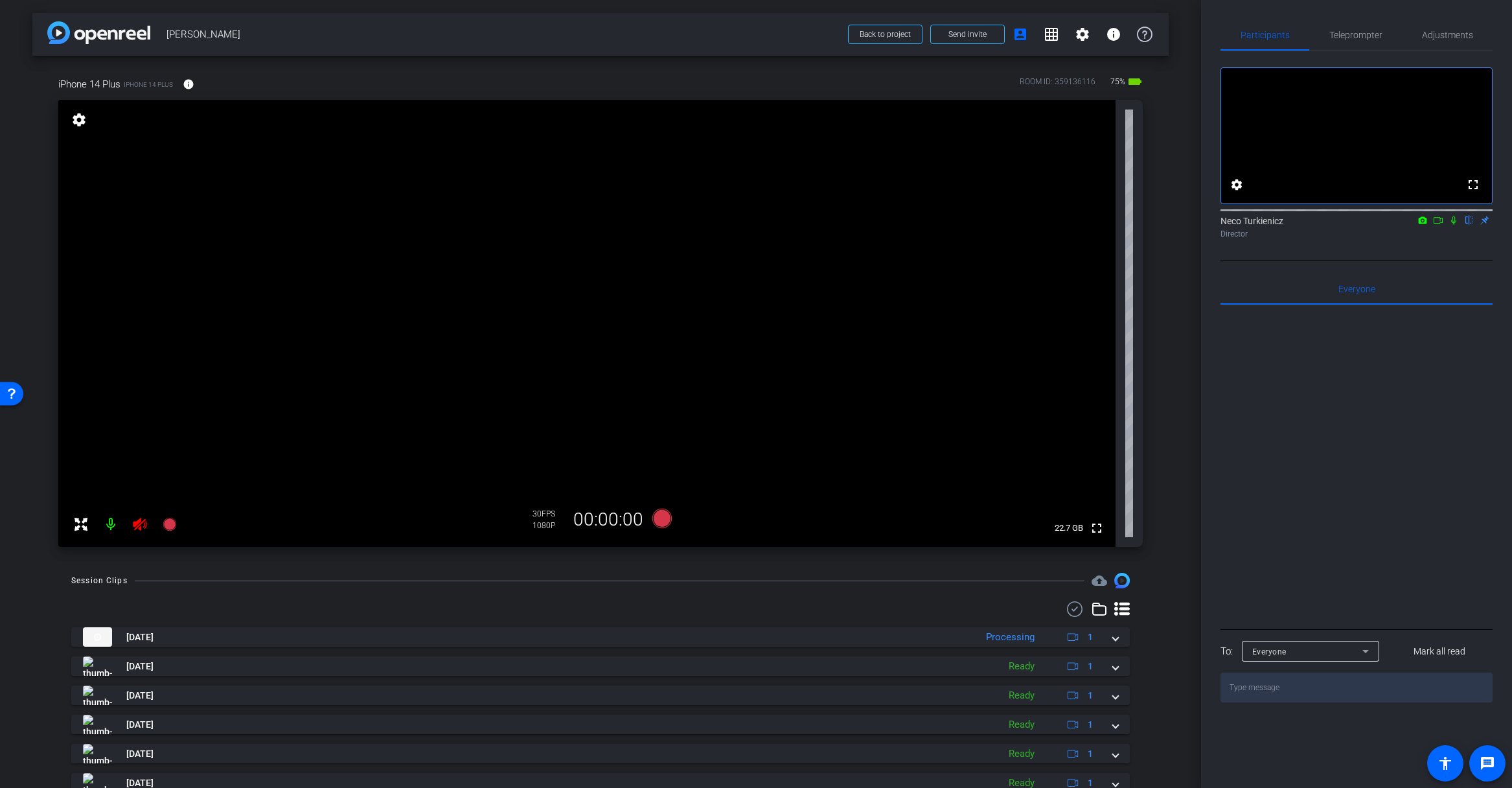
click at [138, 525] on icon at bounding box center [140, 523] width 14 height 13
click at [662, 517] on icon at bounding box center [662, 518] width 20 height 20
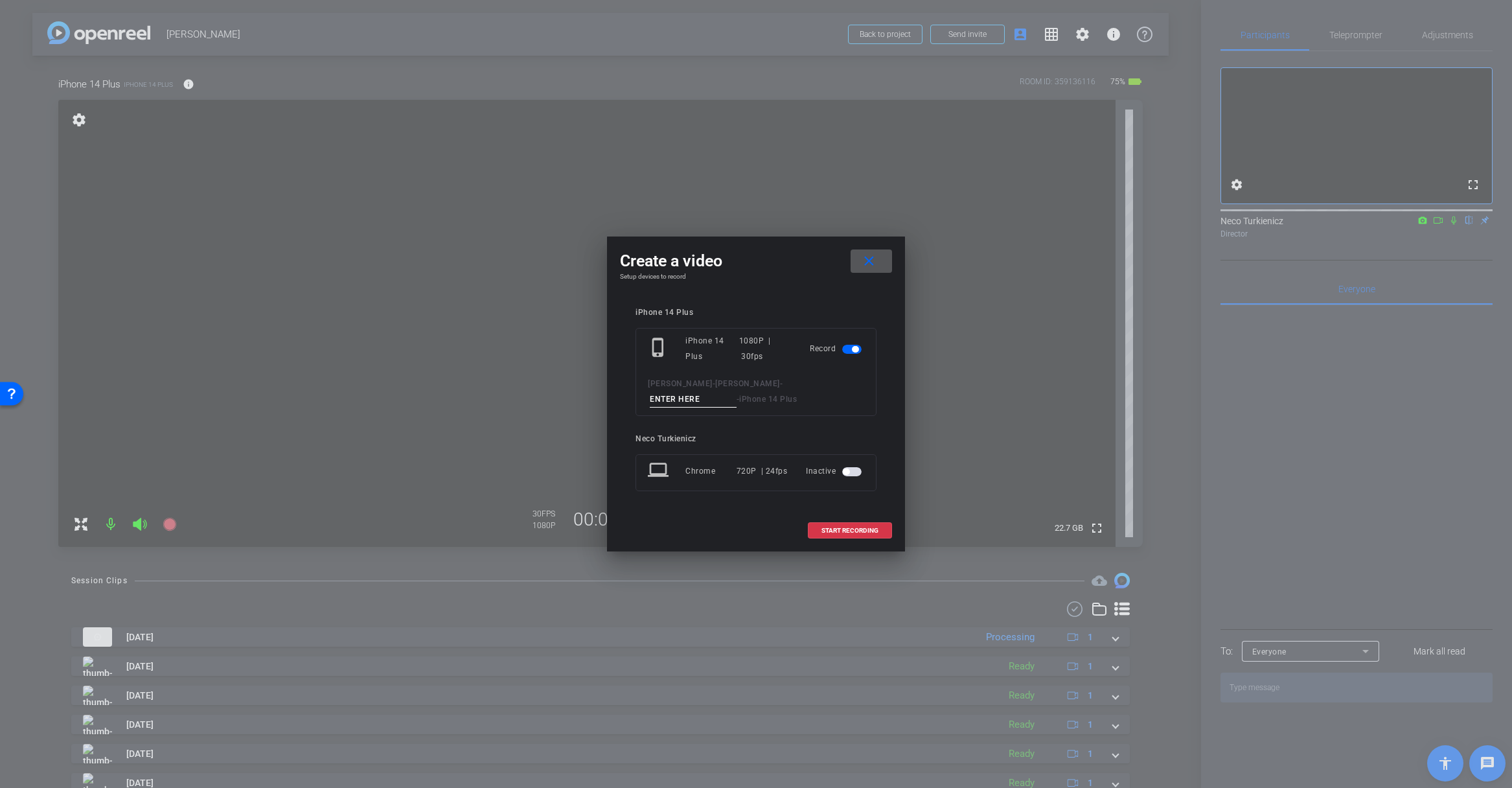
click at [695, 399] on input at bounding box center [693, 399] width 87 height 17
type input "M017"
click at [840, 529] on span "START RECORDING" at bounding box center [849, 530] width 57 height 7
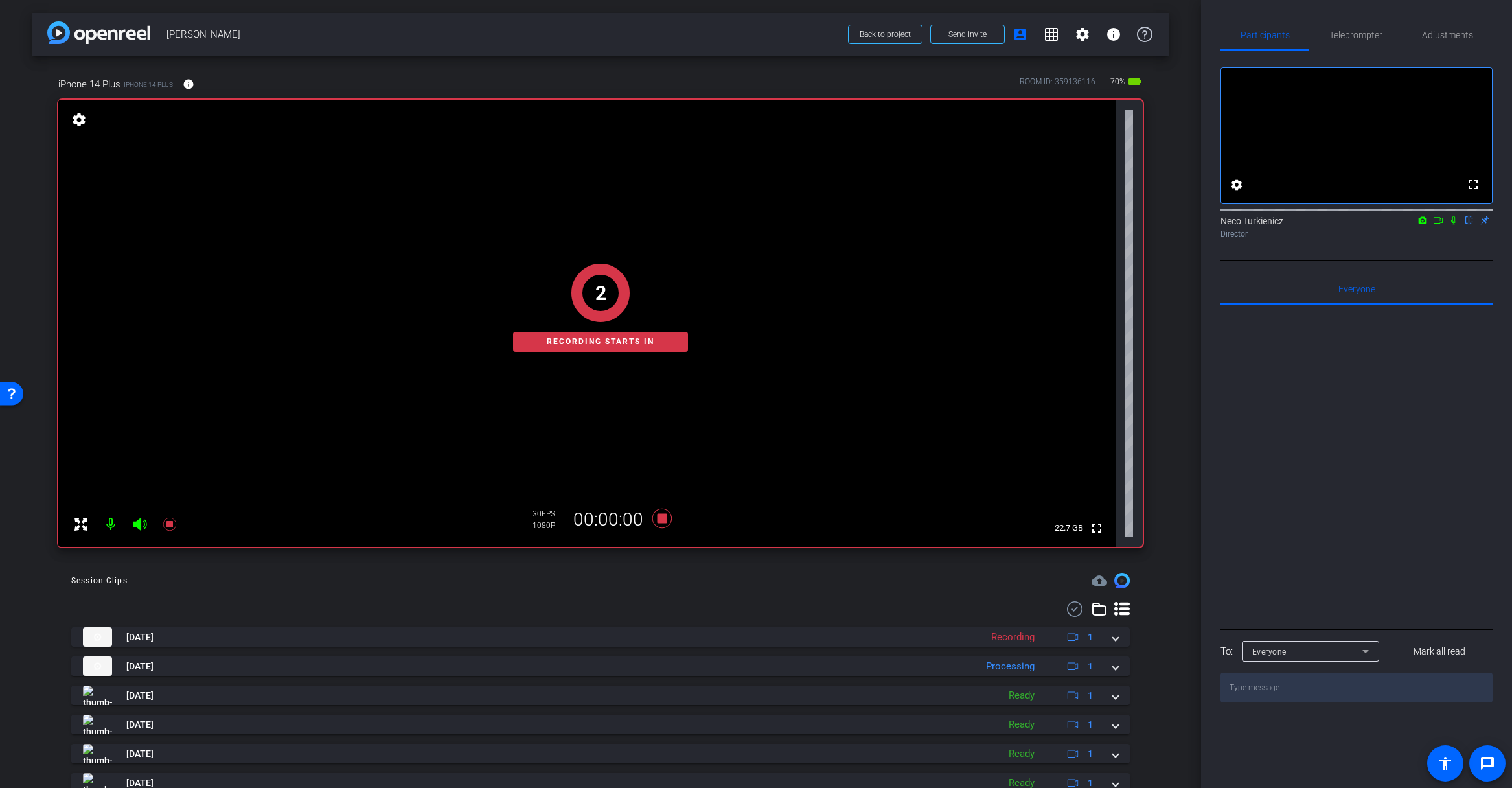
click at [664, 520] on div "2 Recording starts in" at bounding box center [600, 307] width 1084 height 478
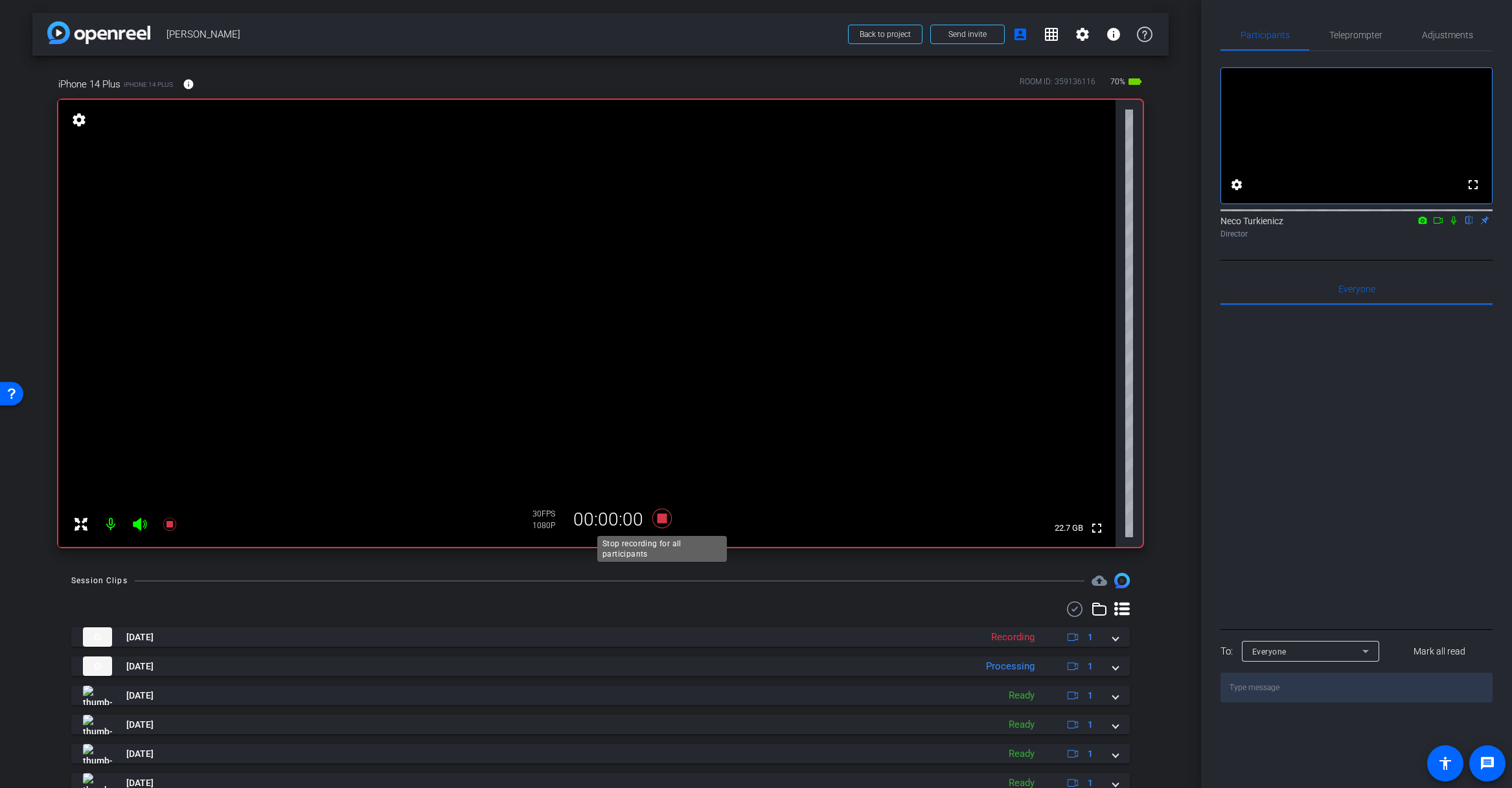
click at [663, 520] on icon at bounding box center [662, 518] width 20 height 20
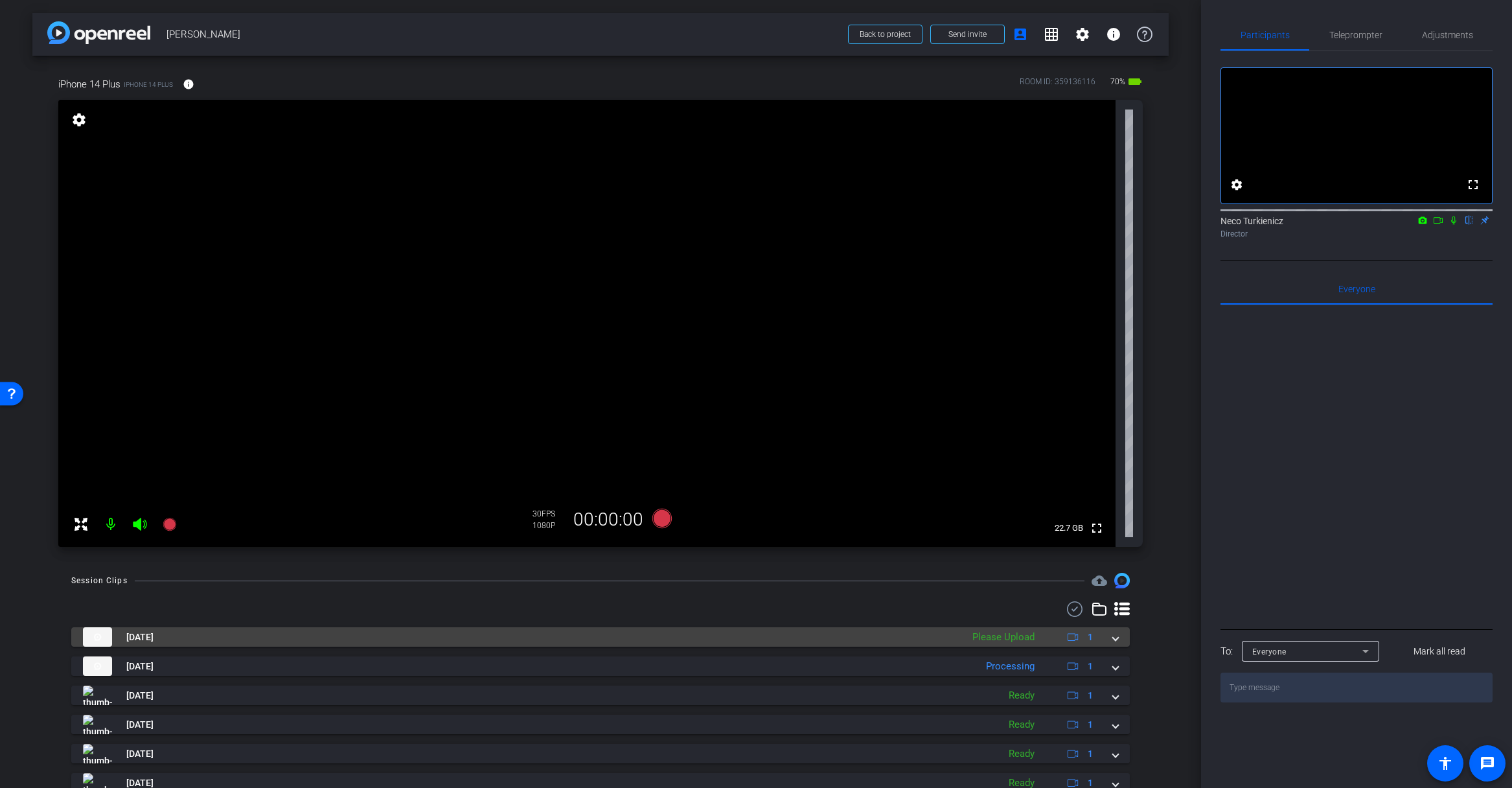
click at [1114, 640] on span at bounding box center [1114, 637] width 5 height 14
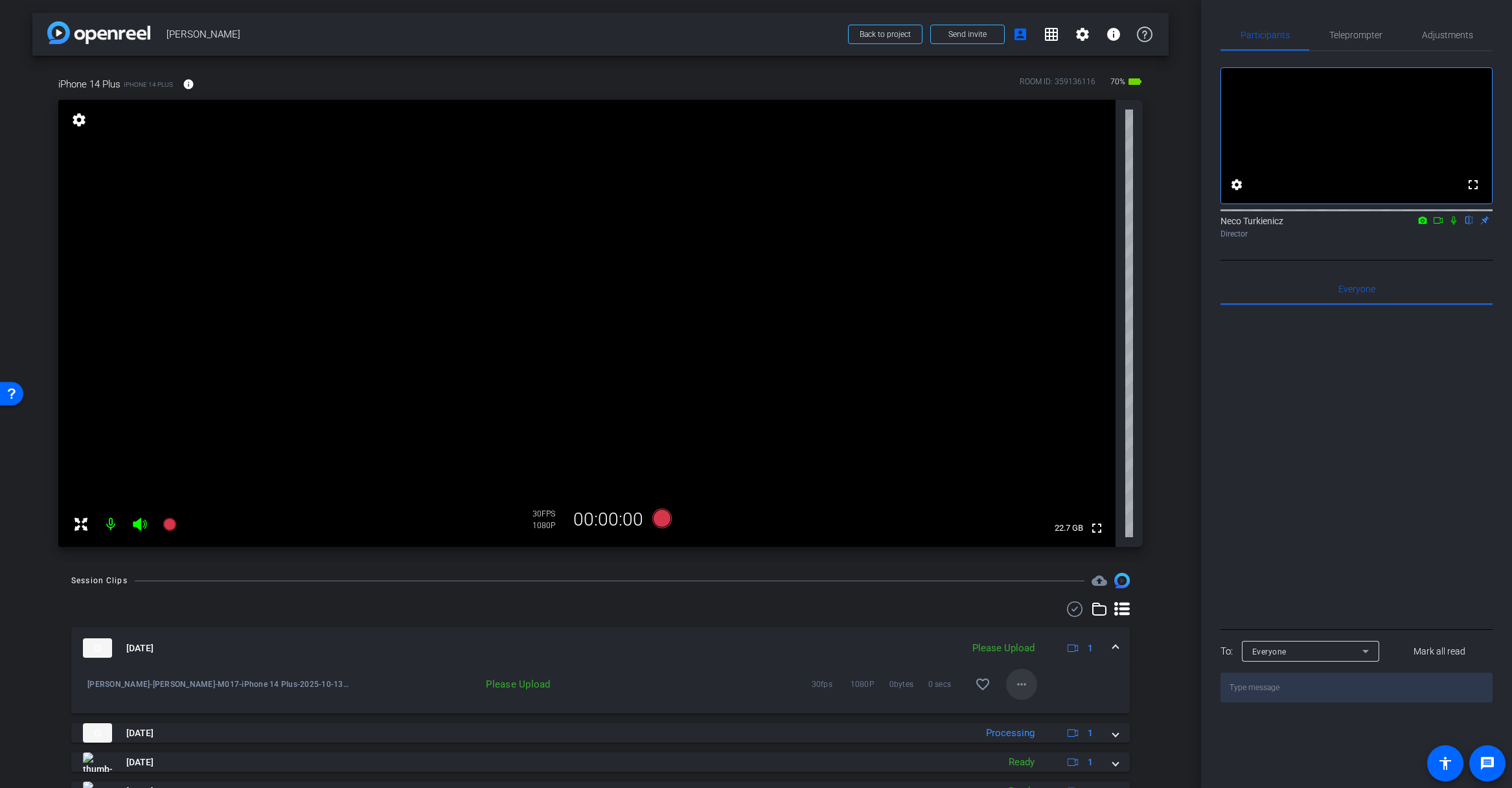
click at [1019, 681] on mat-icon "more_horiz" at bounding box center [1021, 684] width 16 height 16
click at [1037, 744] on span "Delete clip" at bounding box center [1042, 744] width 52 height 16
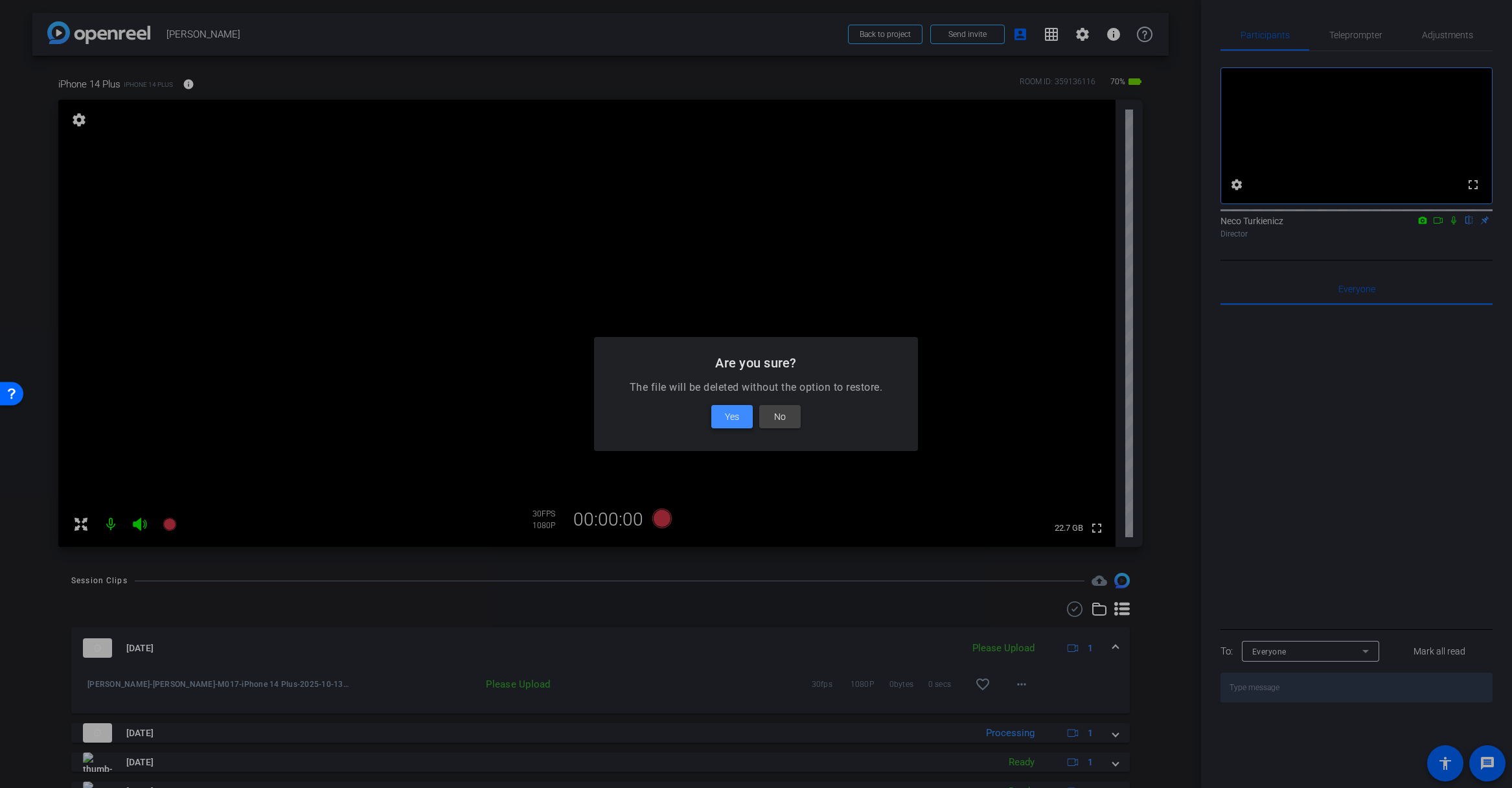
click at [730, 416] on span "Yes" at bounding box center [732, 416] width 15 height 16
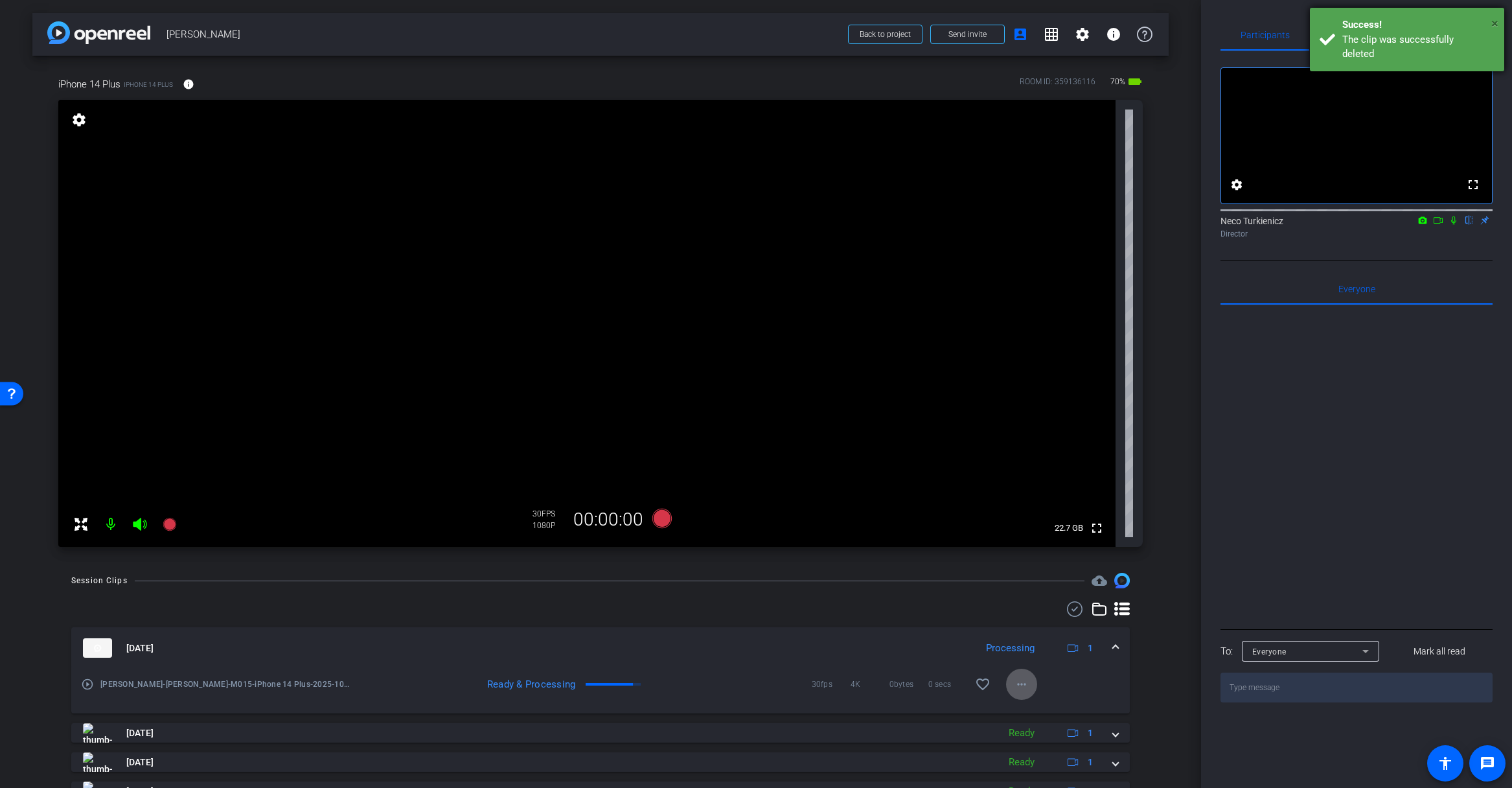
click at [1491, 22] on span "×" at bounding box center [1493, 23] width 7 height 16
click at [1447, 34] on span "Adjustments" at bounding box center [1447, 34] width 51 height 9
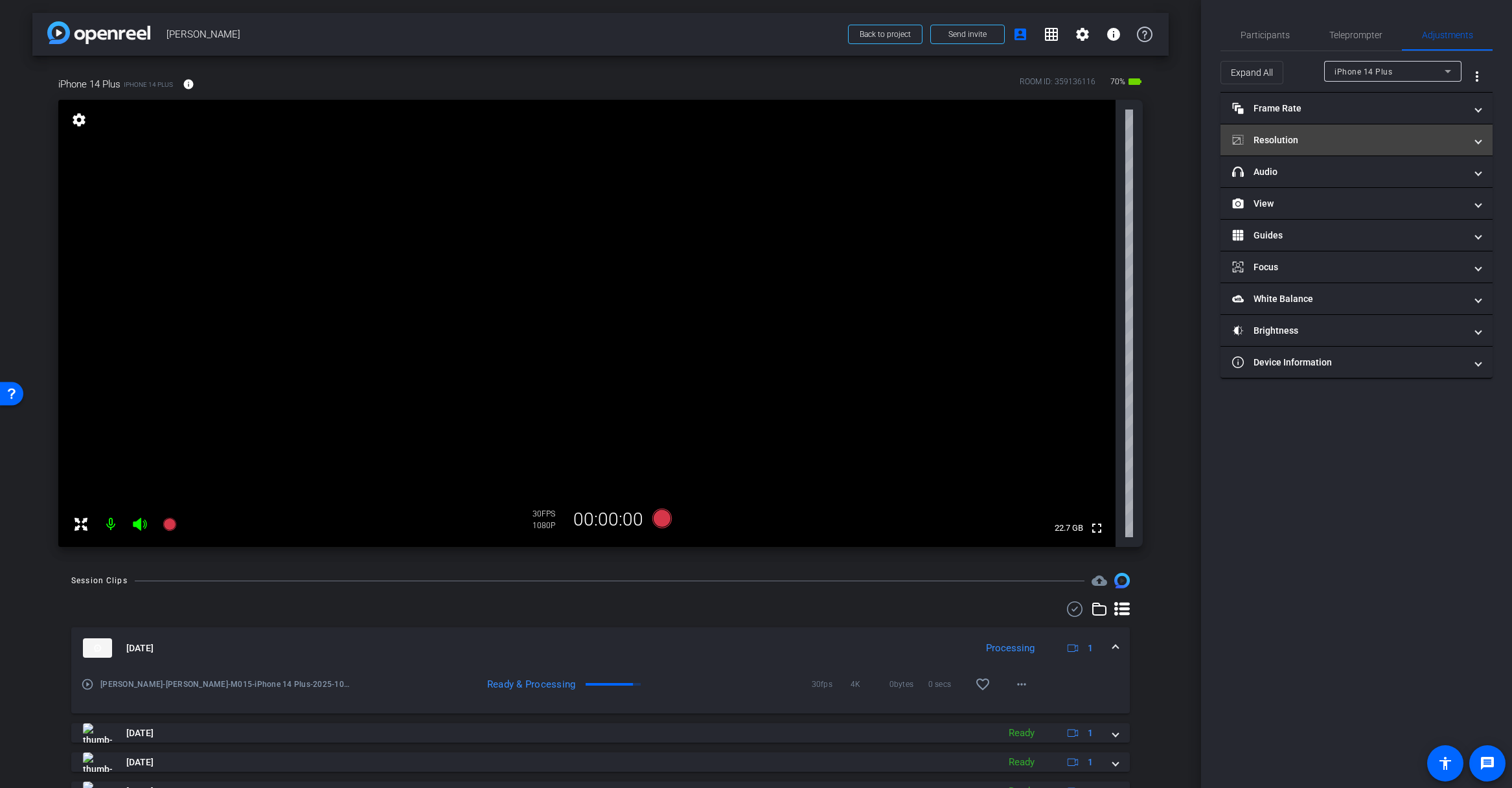
click at [1406, 143] on mat-panel-title "Resolution" at bounding box center [1348, 141] width 234 height 14
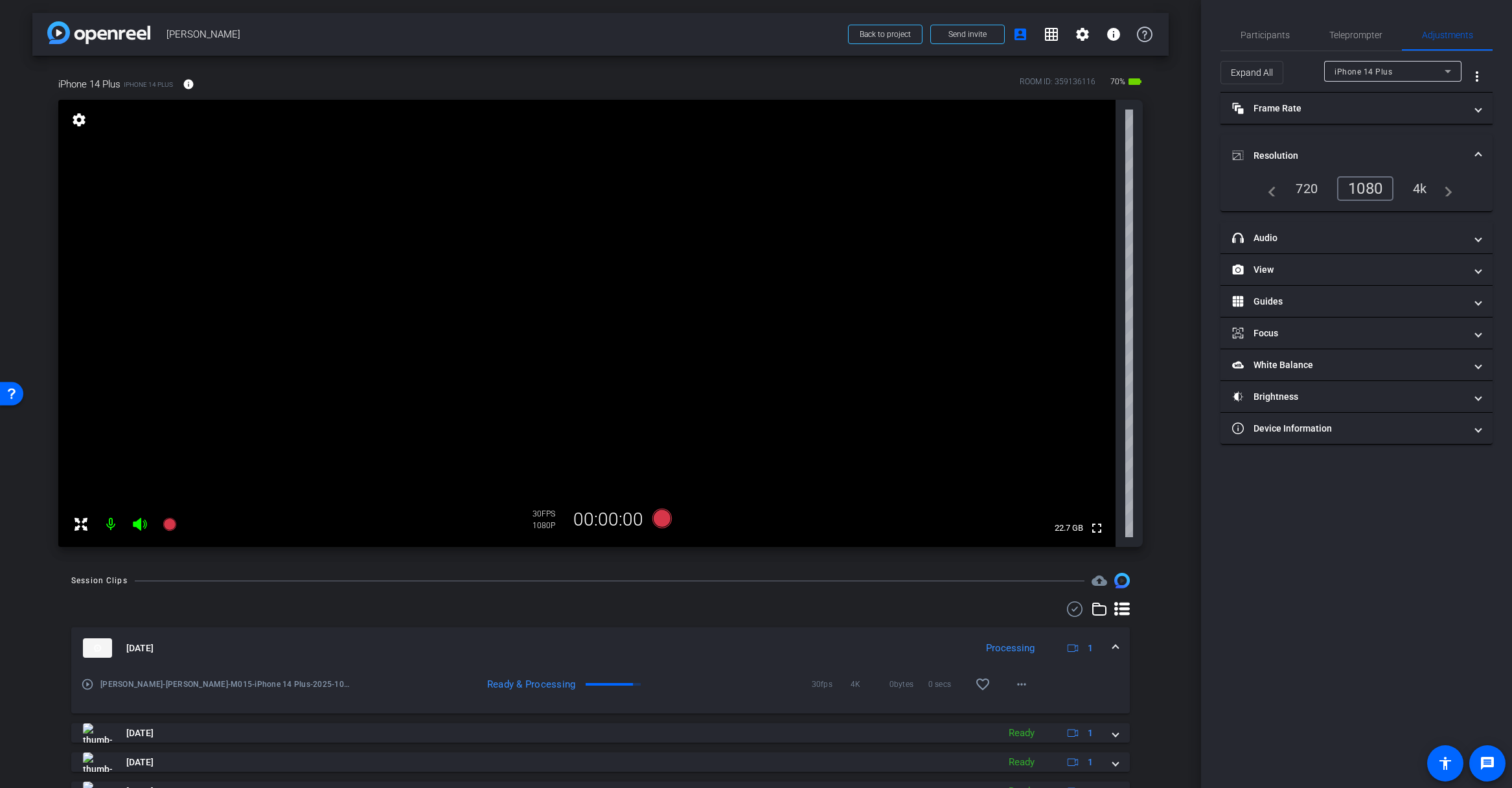
click at [1422, 186] on div "4k" at bounding box center [1419, 189] width 33 height 22
click at [666, 515] on icon at bounding box center [662, 518] width 20 height 20
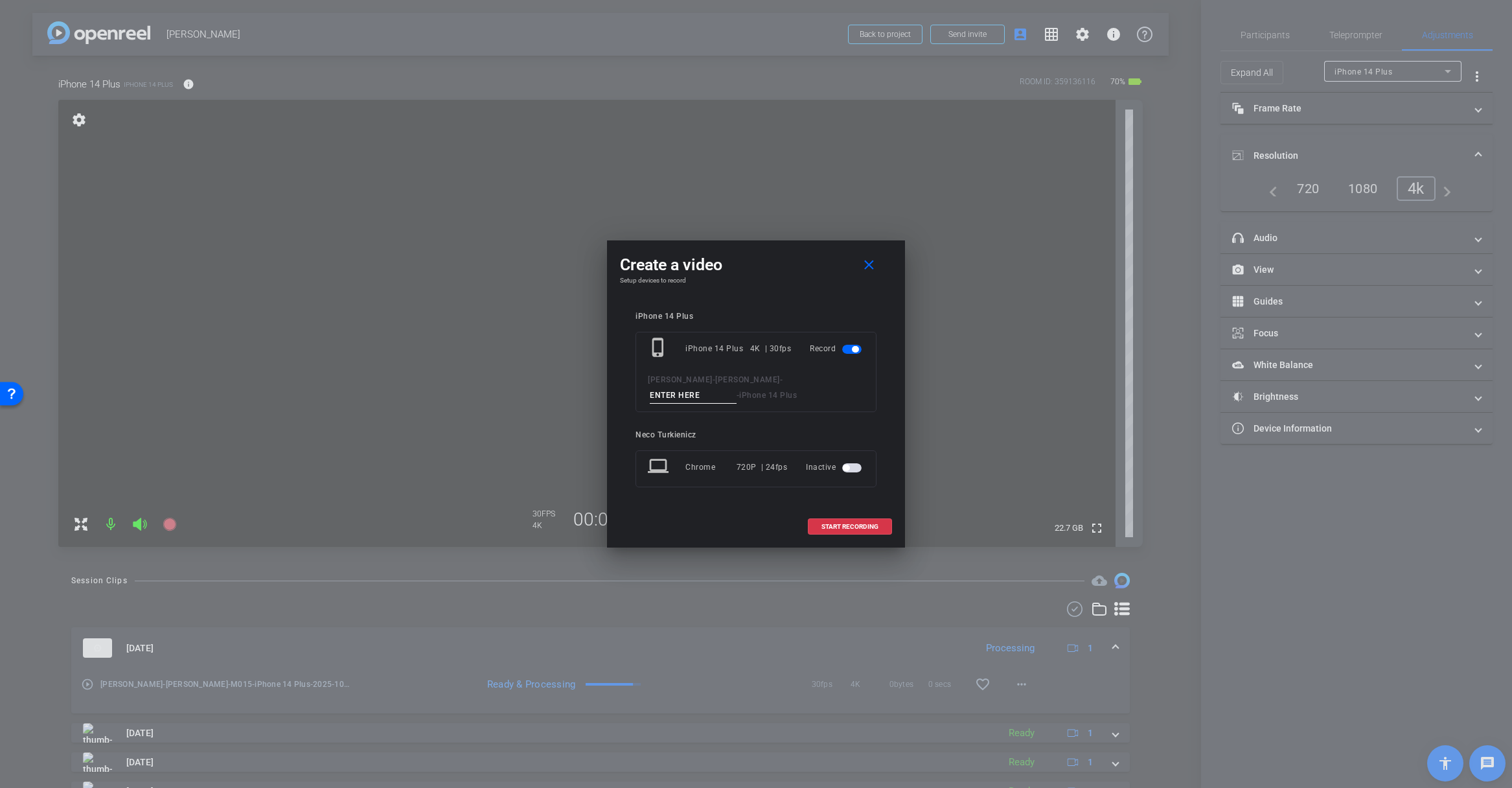
click at [702, 399] on input at bounding box center [693, 395] width 87 height 17
type input "Mo17"
click at [836, 525] on span "START RECORDING" at bounding box center [849, 526] width 57 height 7
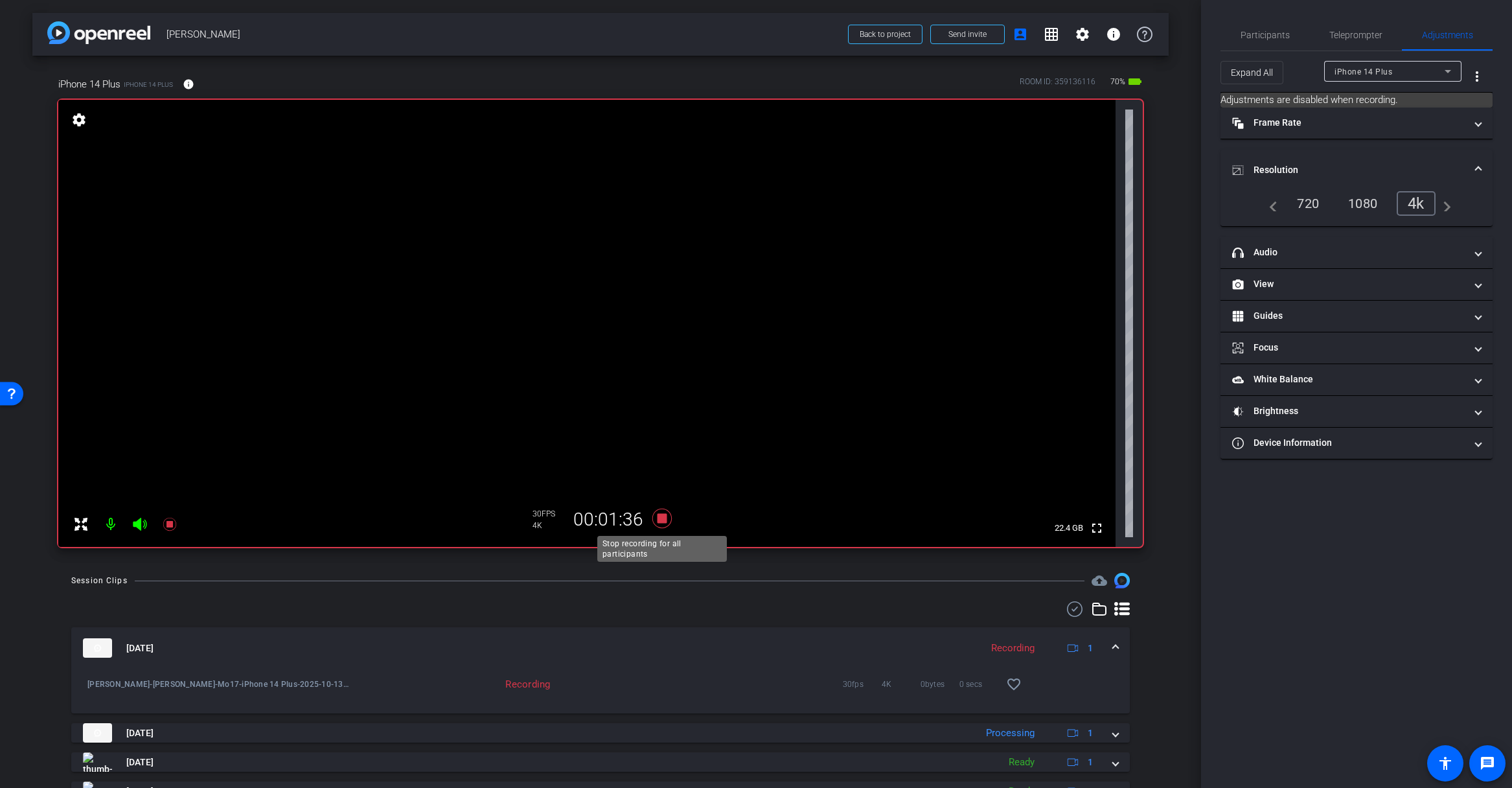
click at [660, 522] on icon at bounding box center [662, 518] width 20 height 20
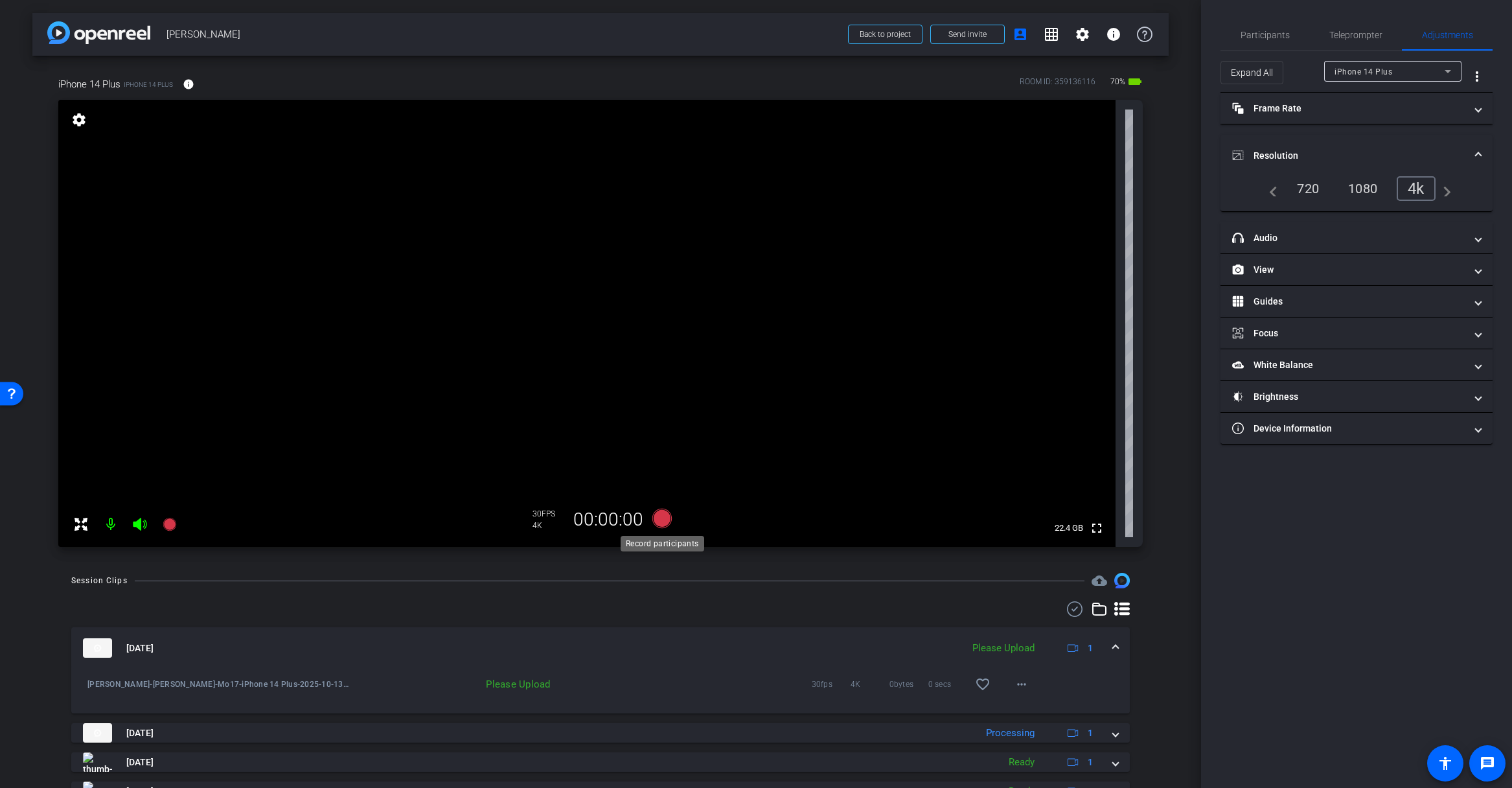
click at [658, 515] on icon at bounding box center [662, 518] width 20 height 20
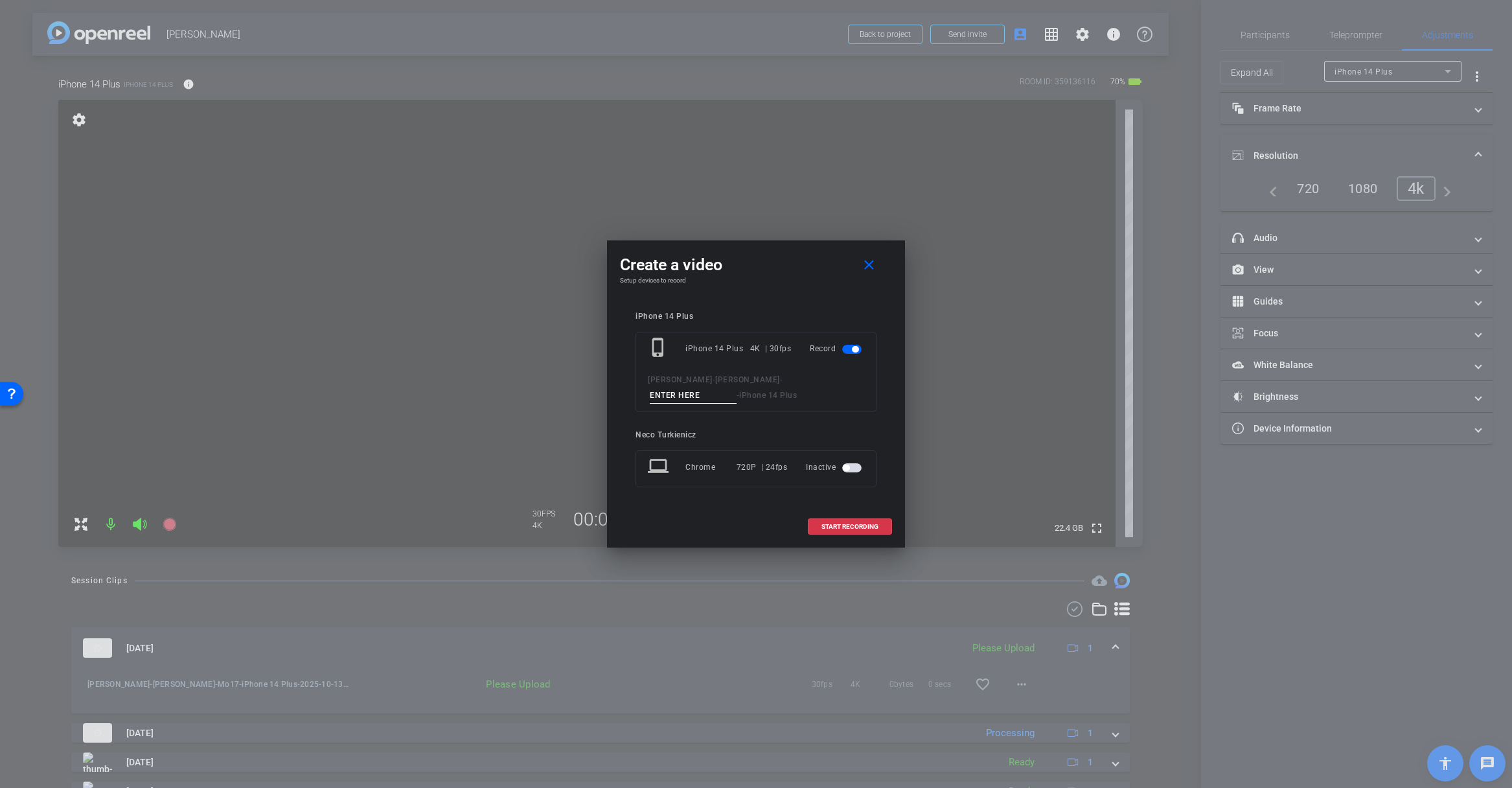
click at [674, 390] on input at bounding box center [693, 395] width 87 height 17
type input "M018"
click at [847, 521] on span at bounding box center [849, 527] width 83 height 31
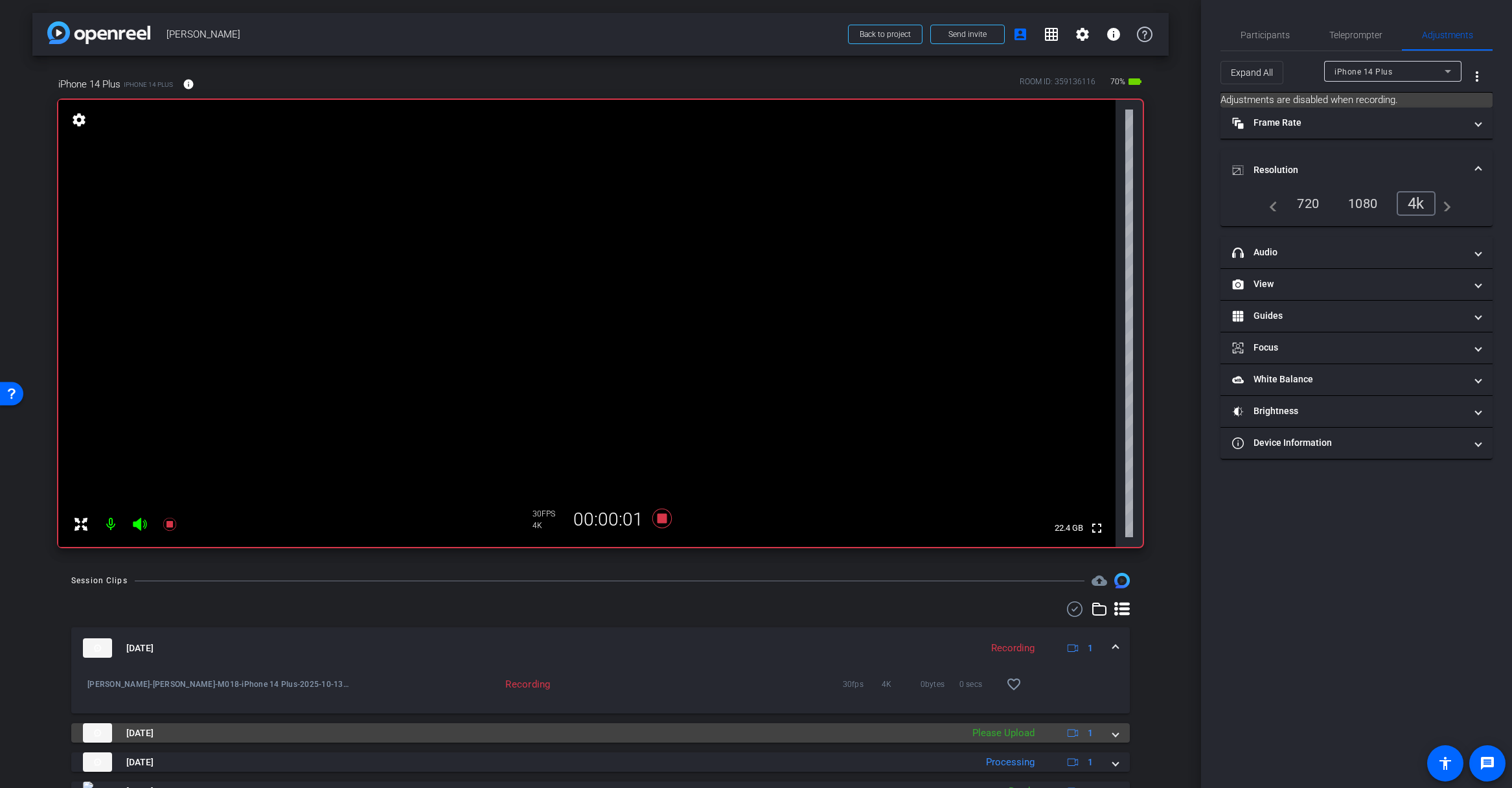
click at [1114, 731] on mat-expansion-panel-header "[DATE] Please Upload 1" at bounding box center [600, 733] width 1058 height 20
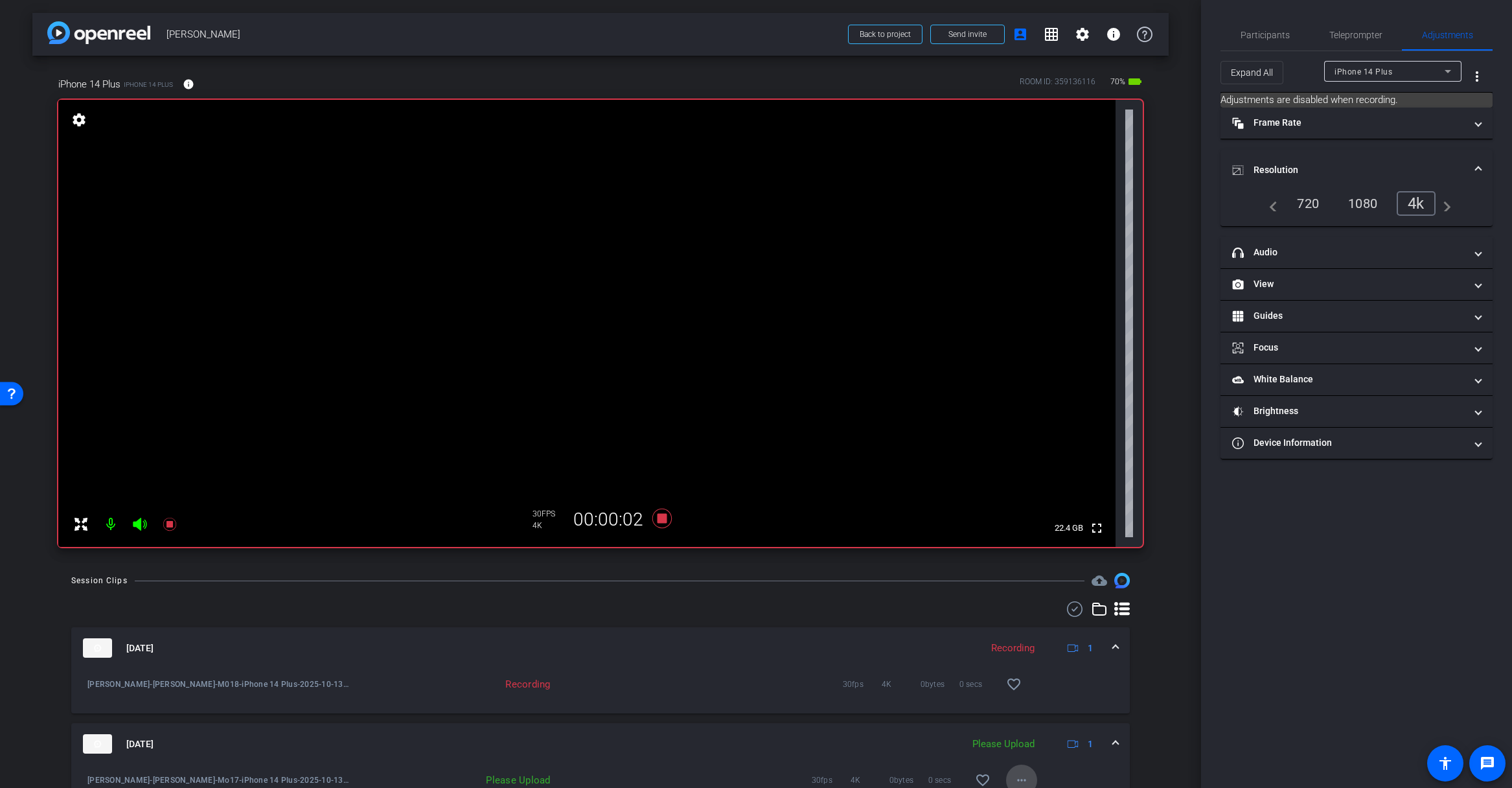
click at [1023, 779] on mat-icon "more_horiz" at bounding box center [1021, 780] width 16 height 16
click at [1030, 722] on span "Upload" at bounding box center [1042, 722] width 52 height 16
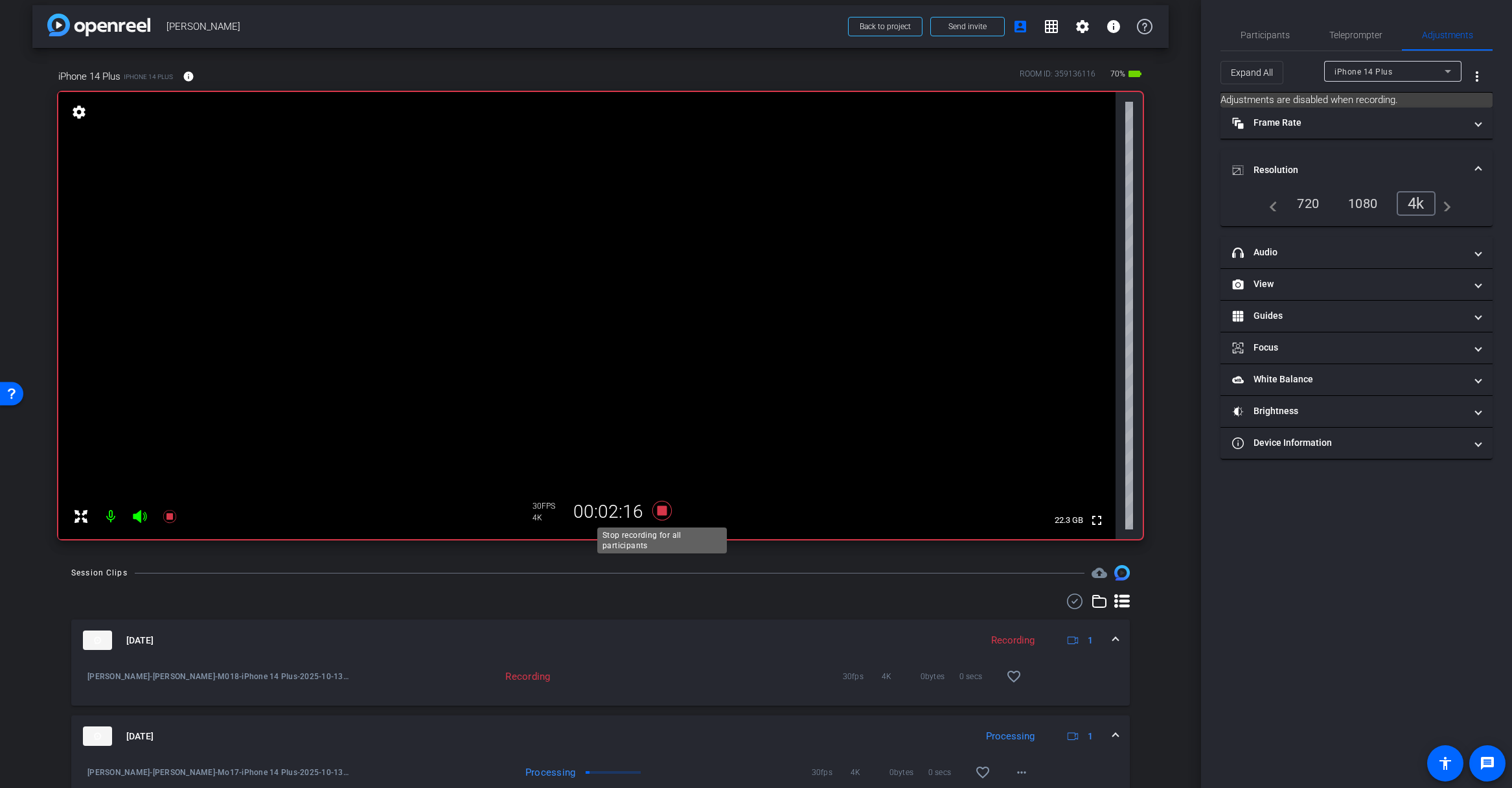
click at [662, 510] on icon at bounding box center [662, 510] width 20 height 20
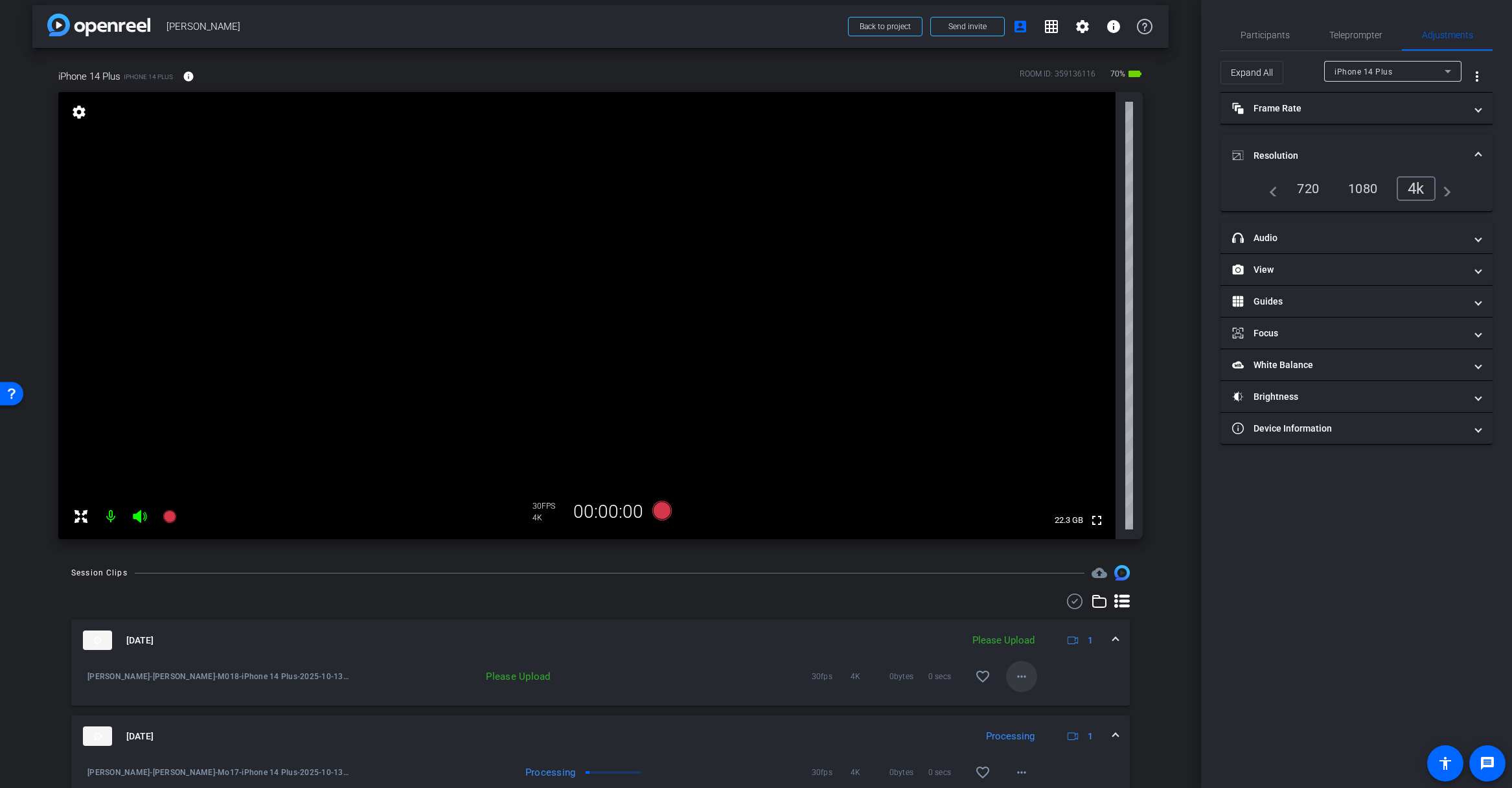
click at [1021, 675] on mat-icon "more_horiz" at bounding box center [1021, 677] width 16 height 16
click at [1033, 701] on span "Upload" at bounding box center [1042, 704] width 52 height 16
click at [662, 508] on icon at bounding box center [662, 510] width 20 height 20
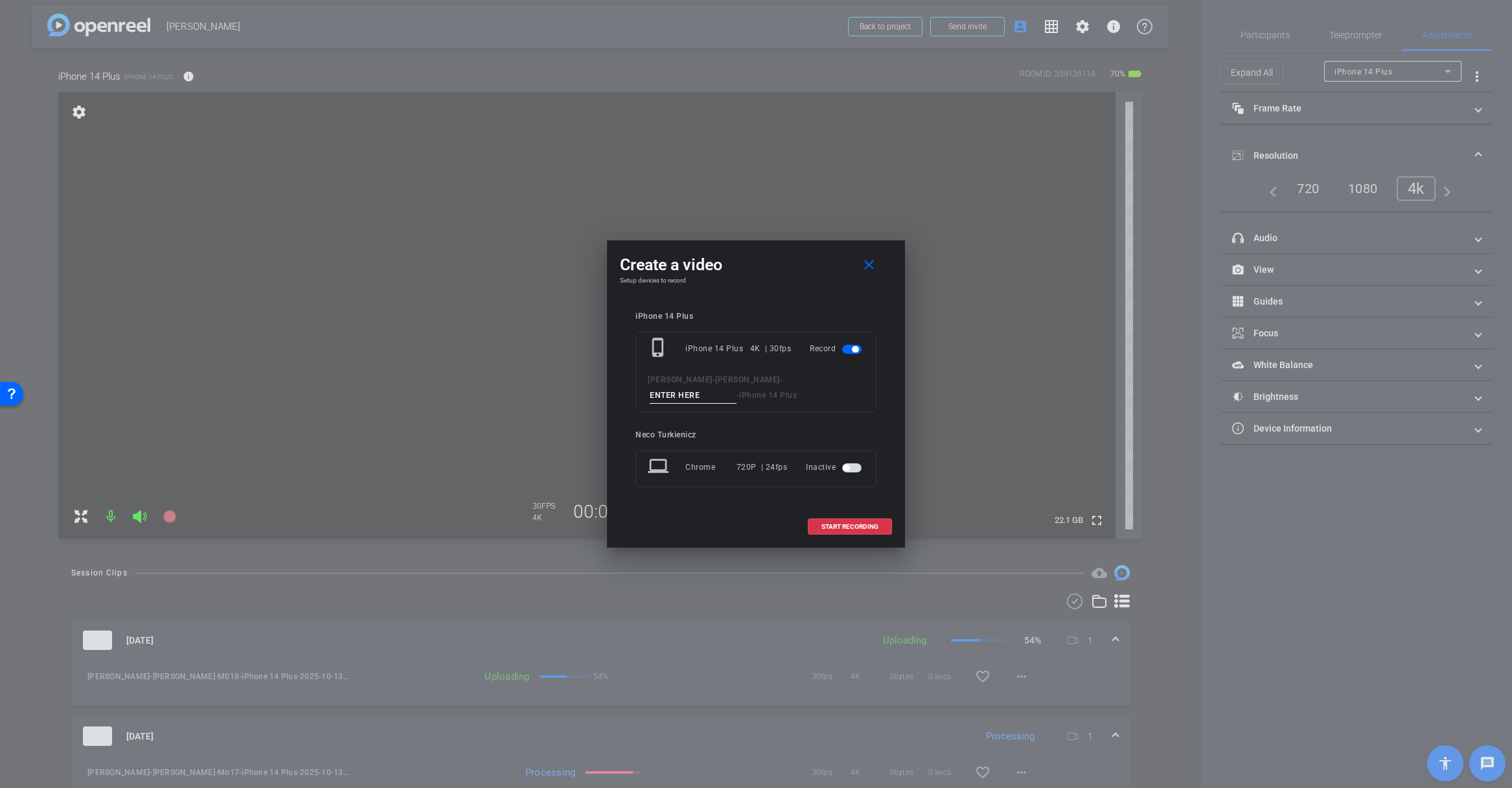
click at [690, 395] on input at bounding box center [693, 395] width 87 height 17
type input "M019"
click at [848, 524] on span "START RECORDING" at bounding box center [849, 526] width 57 height 7
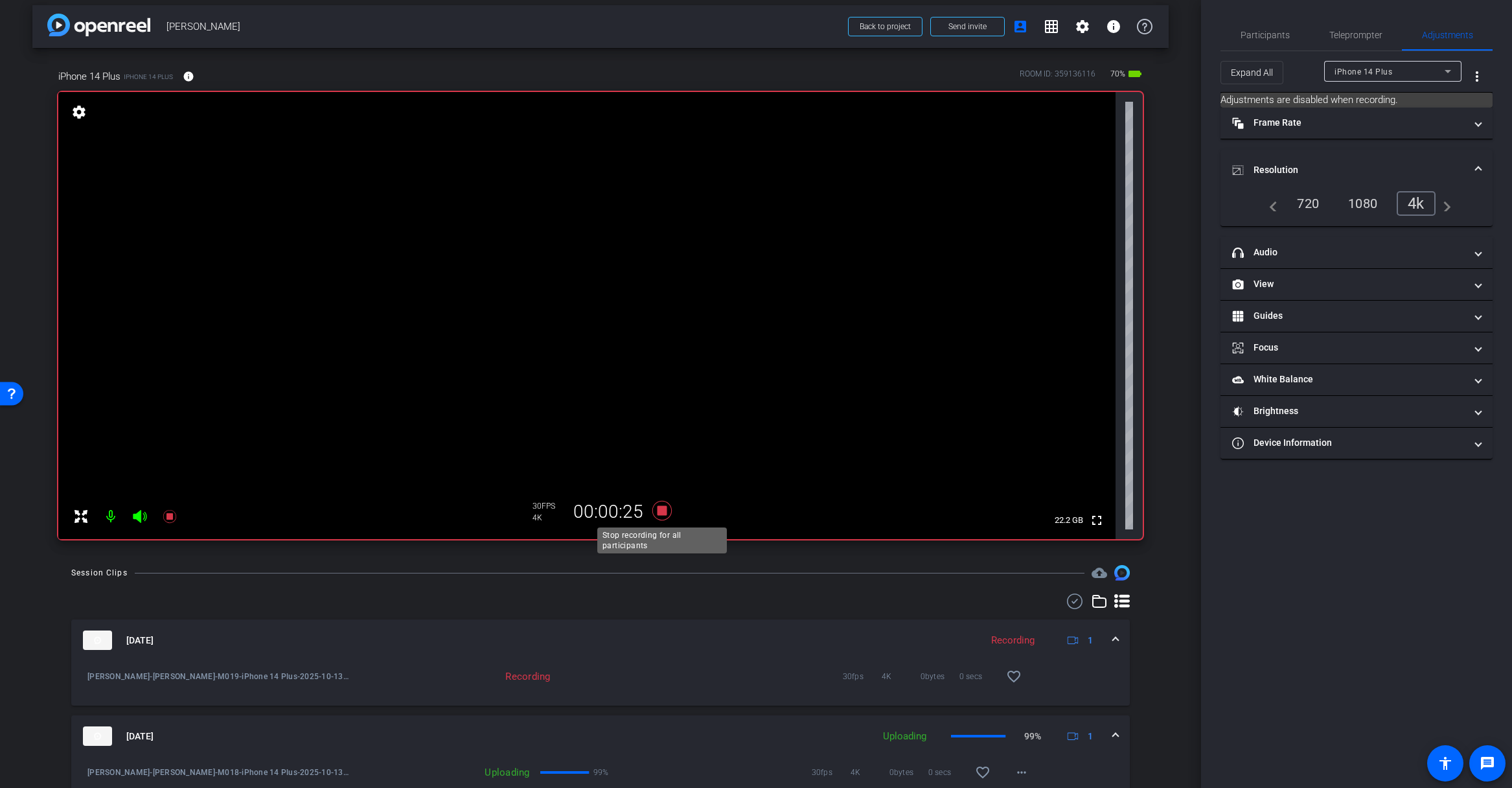
click at [662, 510] on icon at bounding box center [662, 510] width 20 height 20
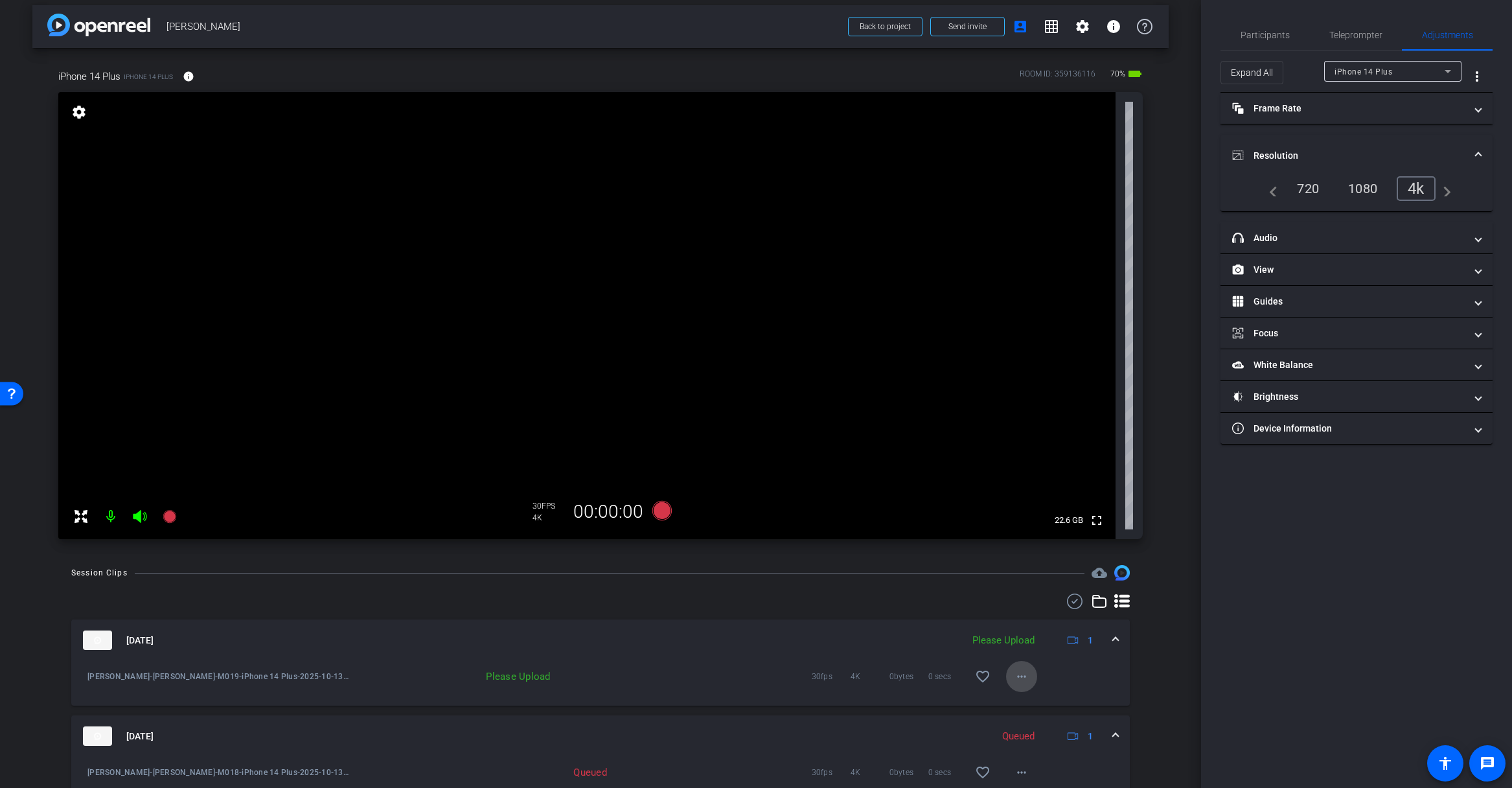
click at [1021, 672] on mat-icon "more_horiz" at bounding box center [1021, 677] width 16 height 16
click at [1033, 697] on span "Upload" at bounding box center [1042, 704] width 52 height 16
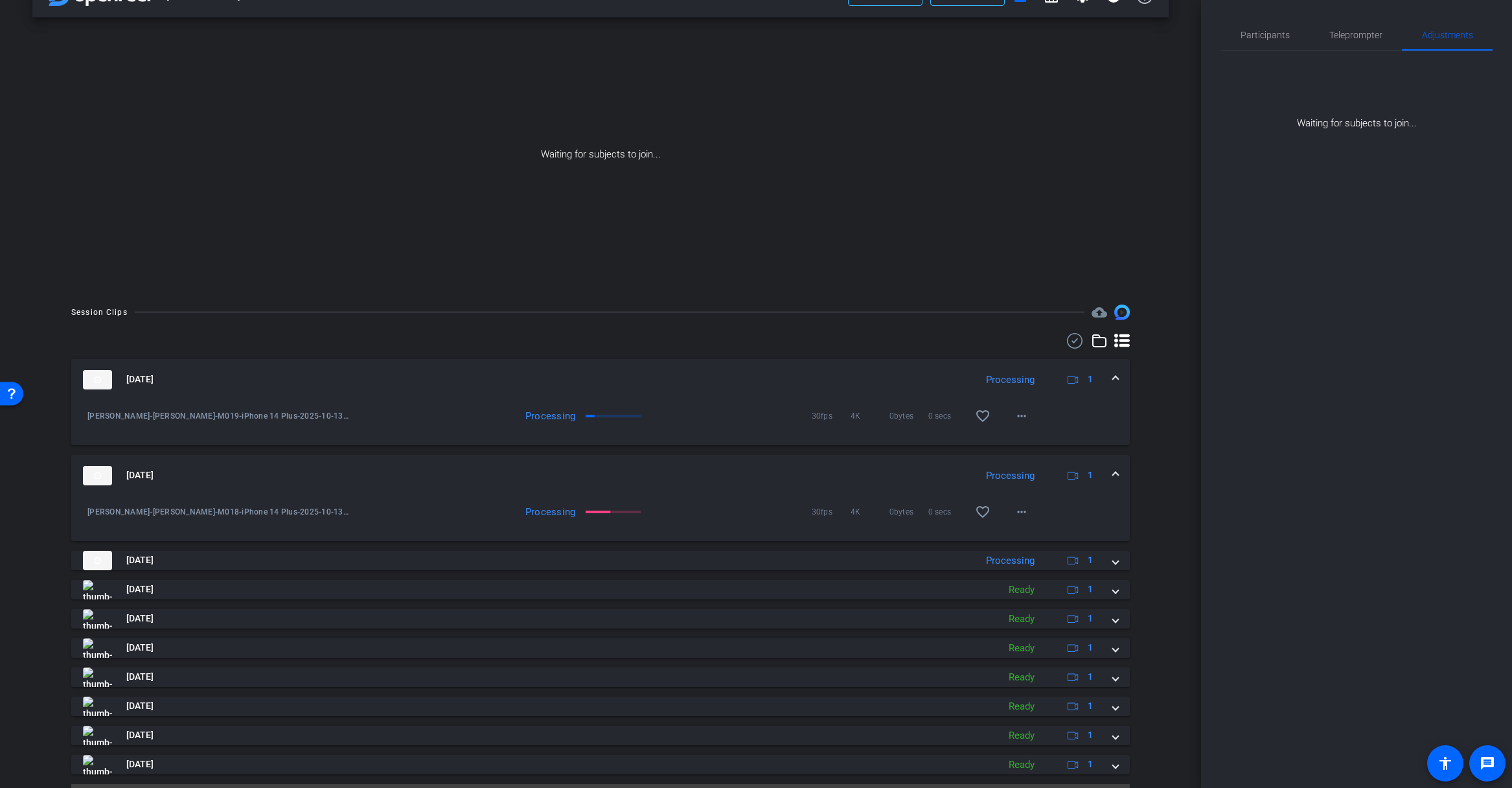
scroll to position [0, 0]
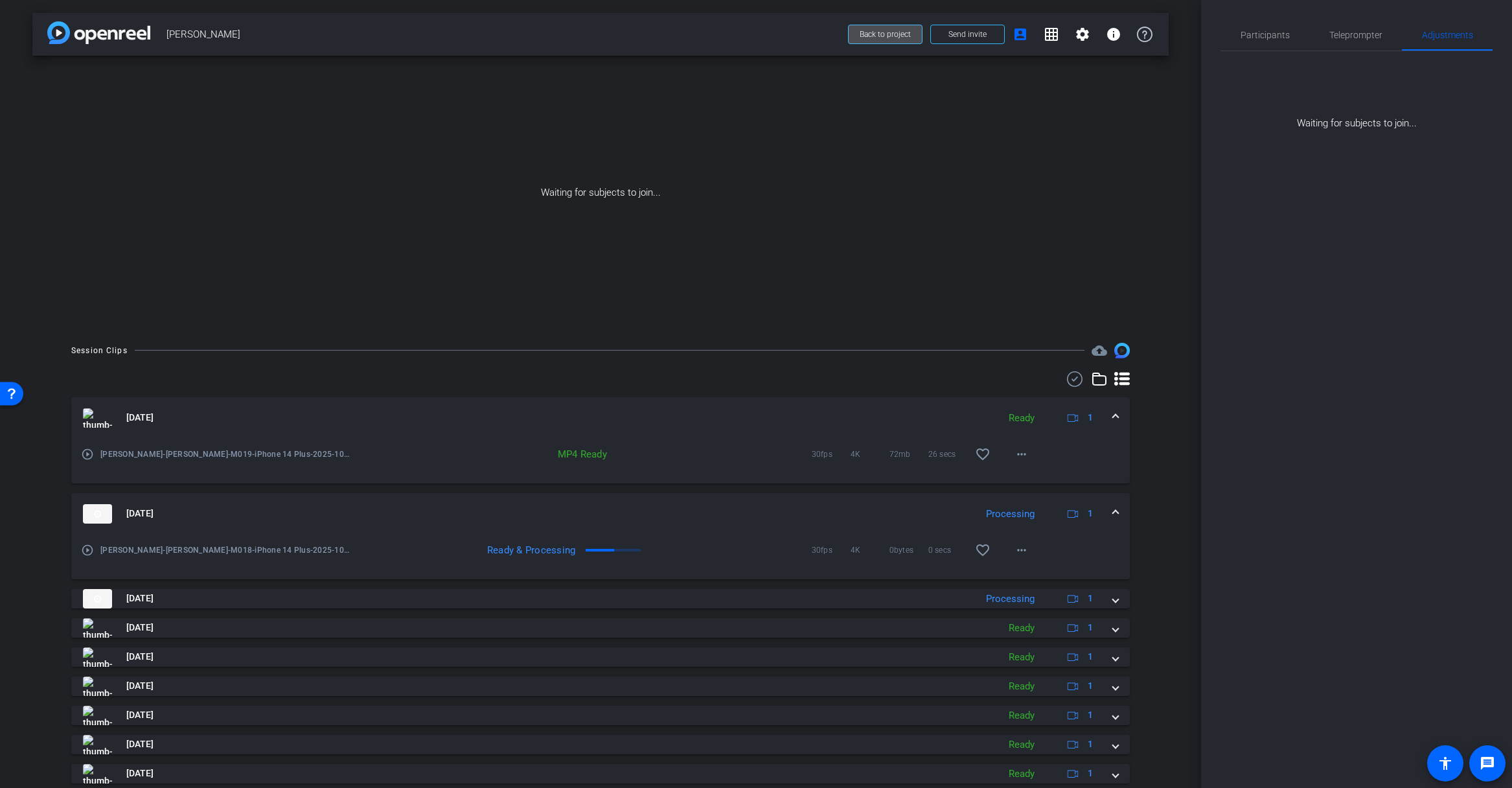
click at [880, 34] on span "Back to project" at bounding box center [885, 33] width 51 height 9
